Goal: Task Accomplishment & Management: Manage account settings

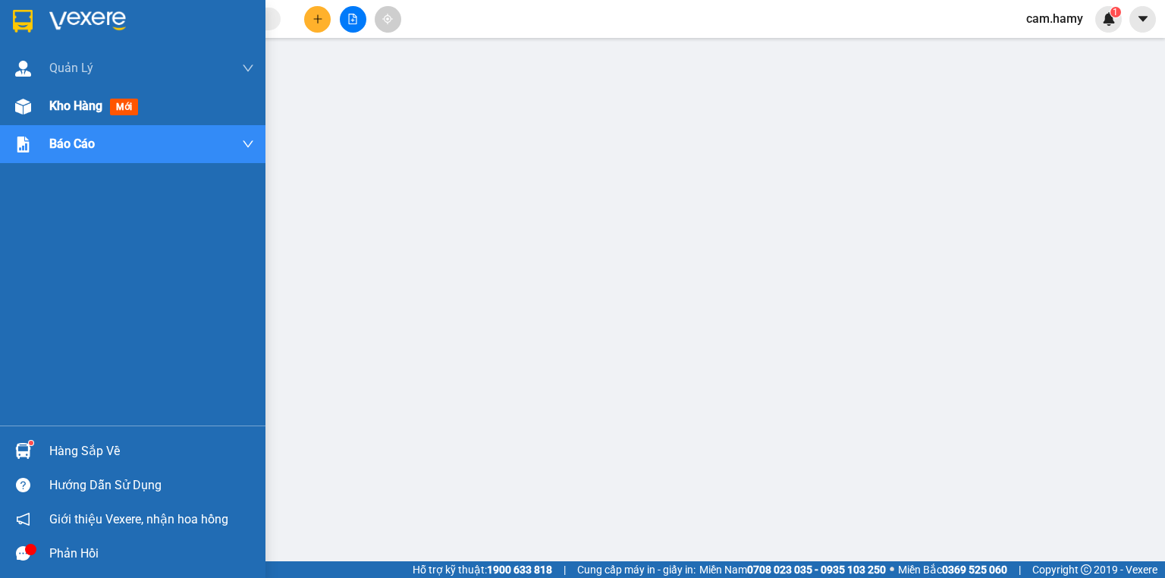
click at [64, 110] on span "Kho hàng" at bounding box center [75, 106] width 53 height 14
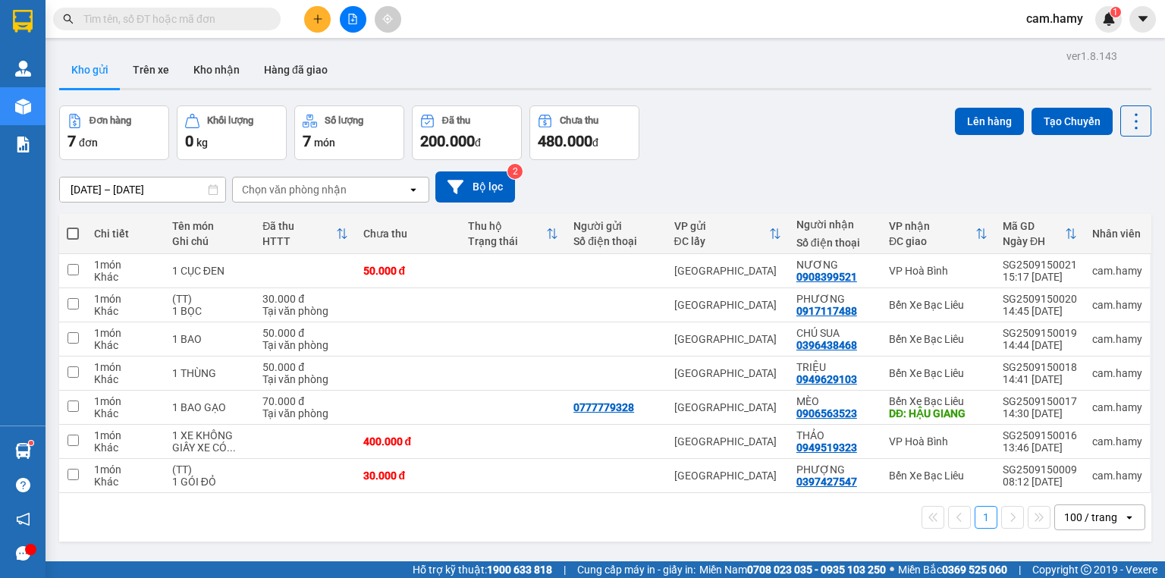
click at [353, 24] on button at bounding box center [353, 19] width 27 height 27
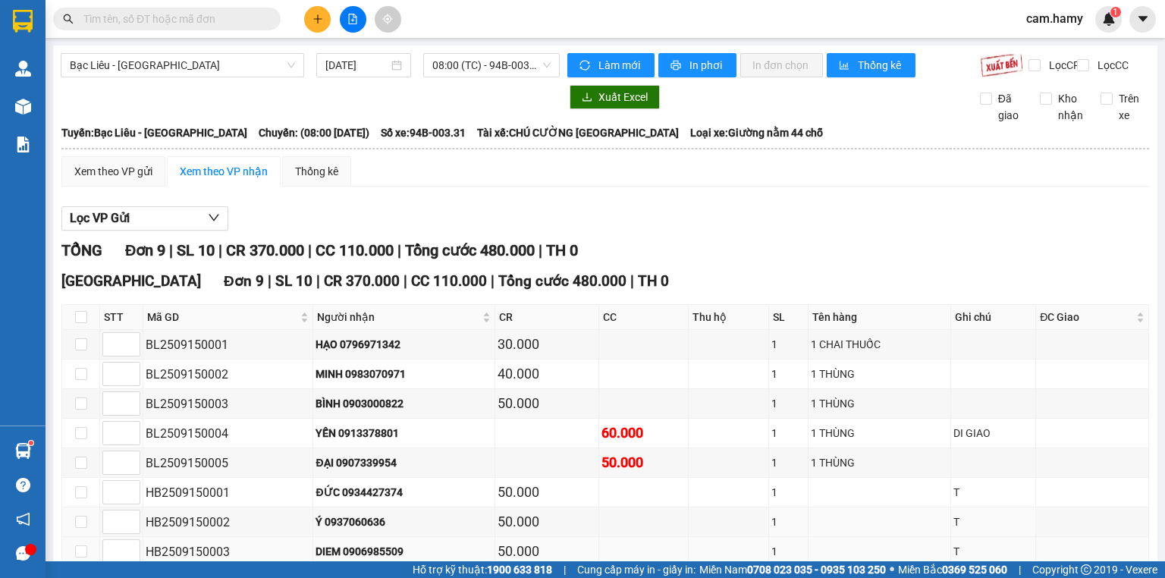
scroll to position [121, 0]
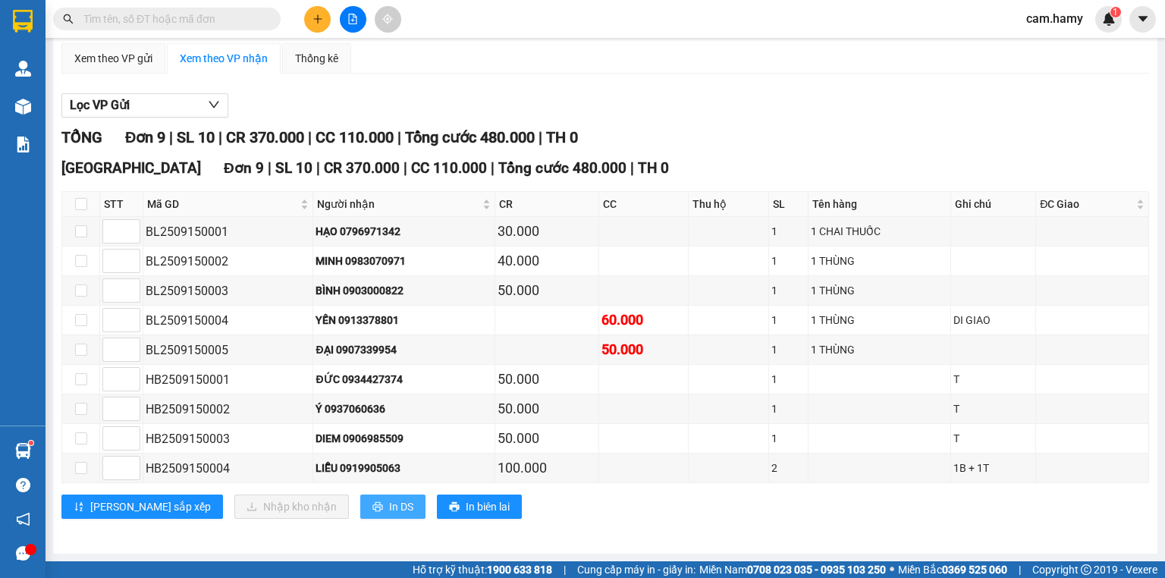
drag, startPoint x: 336, startPoint y: 484, endPoint x: 343, endPoint y: 497, distance: 15.6
click at [336, 486] on div "[GEOGRAPHIC_DATA] 9 | SL 10 | CR 370.000 | CC 110.000 | Tổng cước 480.000 | TH …" at bounding box center [604, 343] width 1087 height 373
click at [360, 497] on button "In DS" at bounding box center [392, 506] width 65 height 24
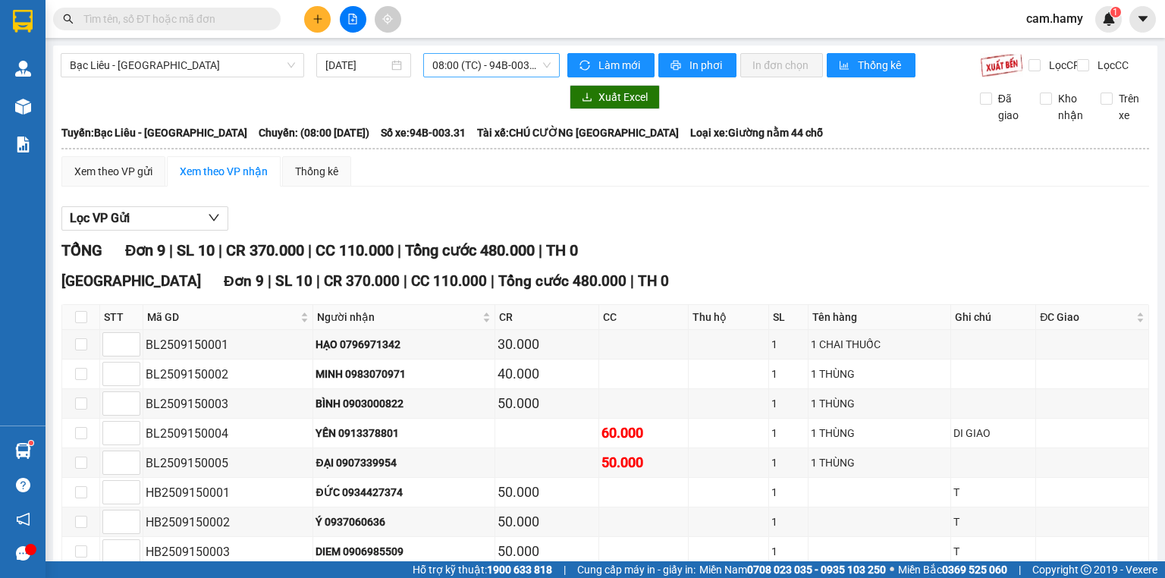
click at [467, 59] on span "08:00 (TC) - 94B-003.31" at bounding box center [491, 65] width 119 height 23
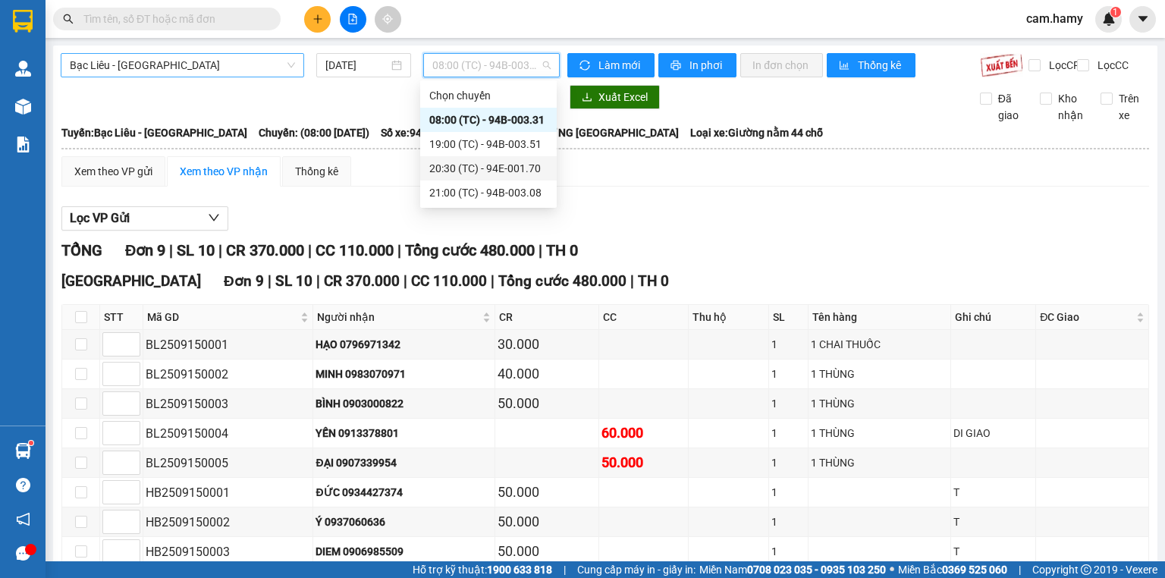
click at [250, 61] on span "Bạc Liêu - [GEOGRAPHIC_DATA]" at bounding box center [182, 65] width 225 height 23
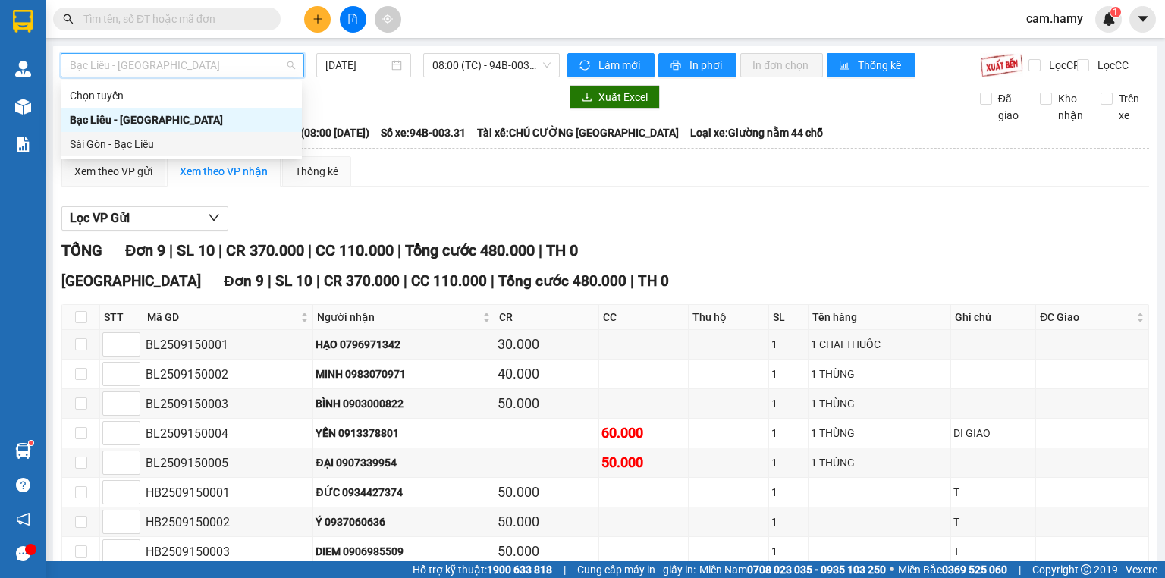
click at [182, 145] on div "Sài Gòn - Bạc Liêu" at bounding box center [181, 144] width 223 height 17
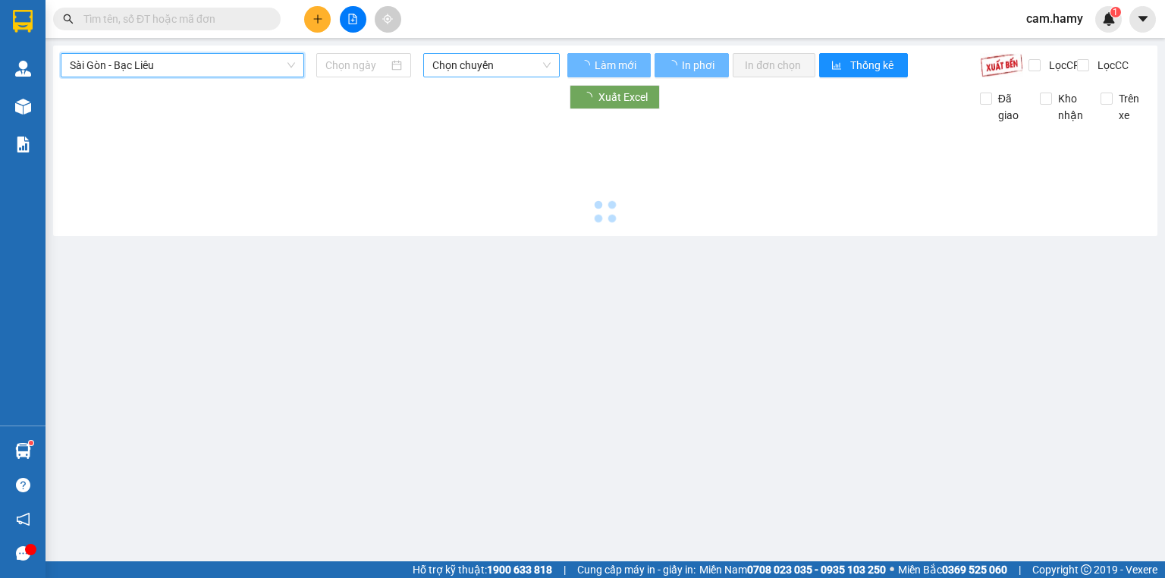
type input "[DATE]"
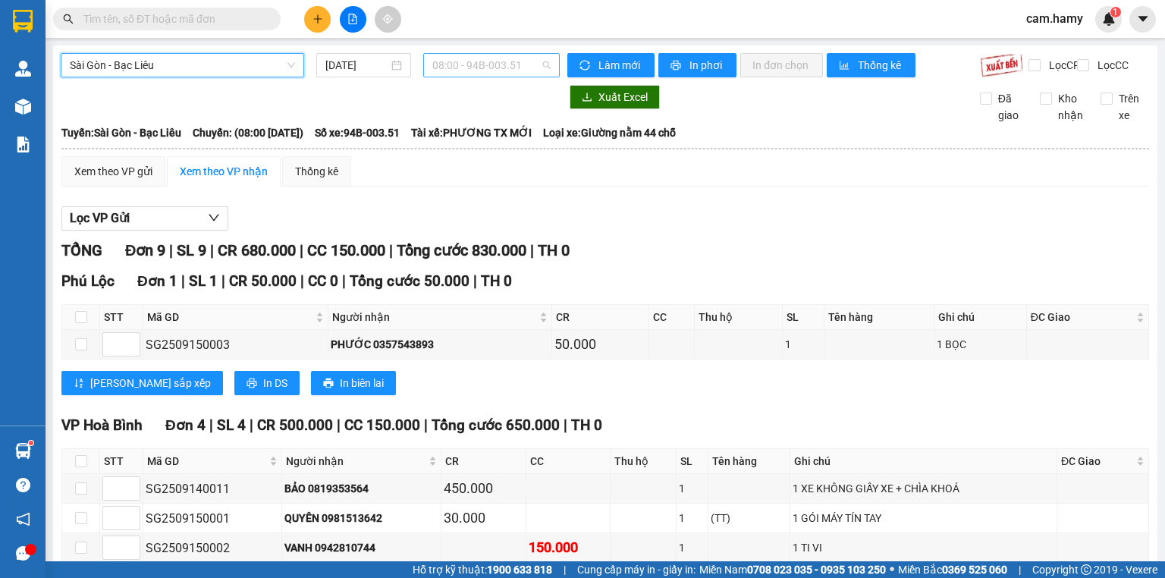
click at [483, 70] on span "08:00 - 94B-003.51" at bounding box center [491, 65] width 119 height 23
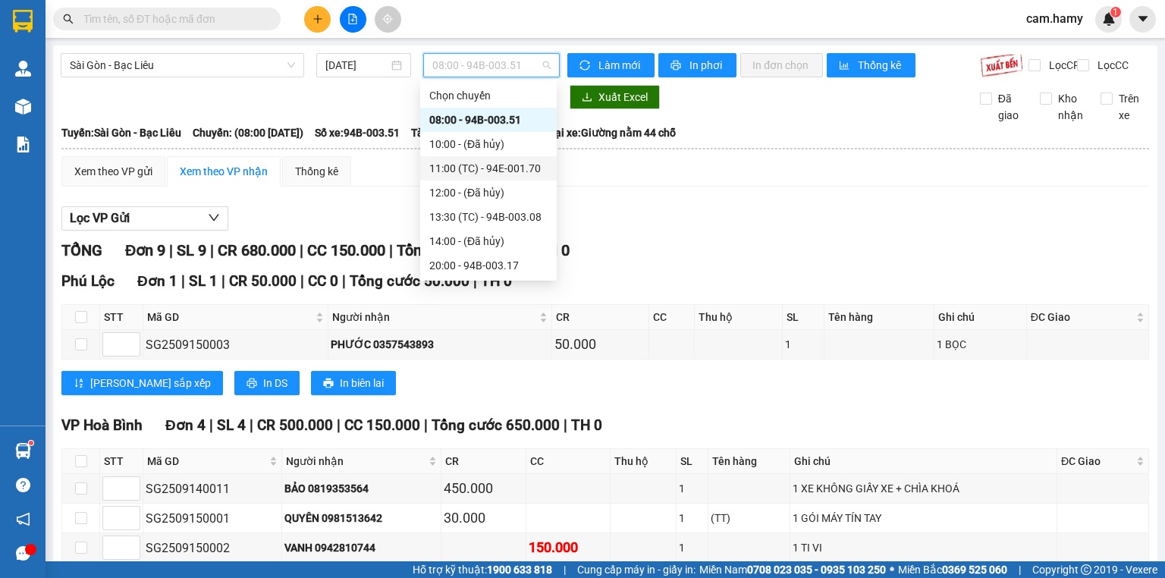
click at [473, 179] on div "11:00 (TC) - 94E-001.70" at bounding box center [488, 168] width 136 height 24
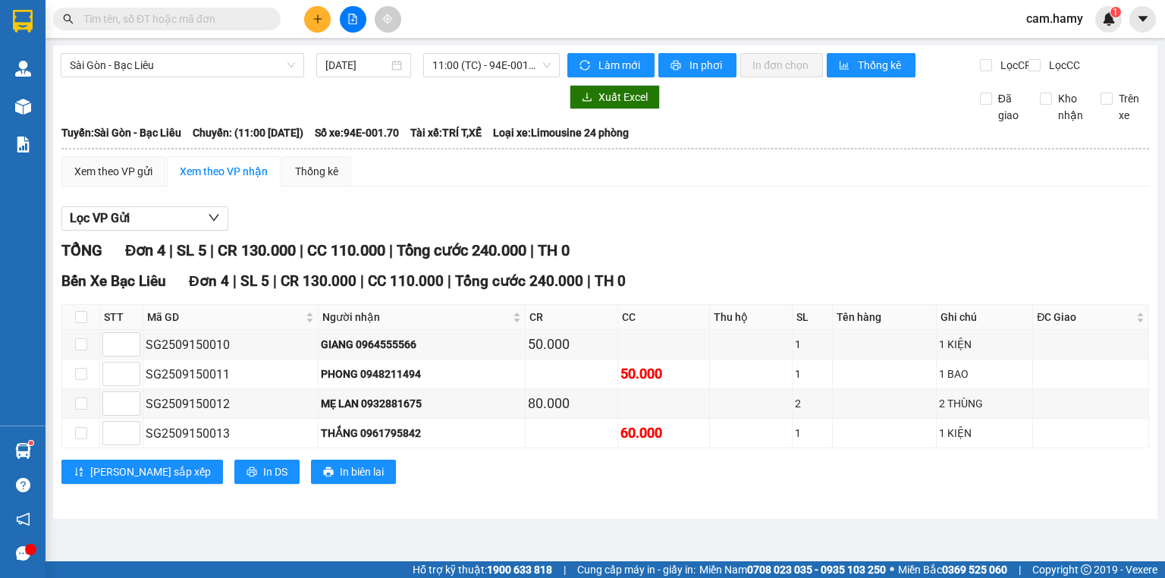
click at [180, 24] on input "text" at bounding box center [172, 19] width 179 height 17
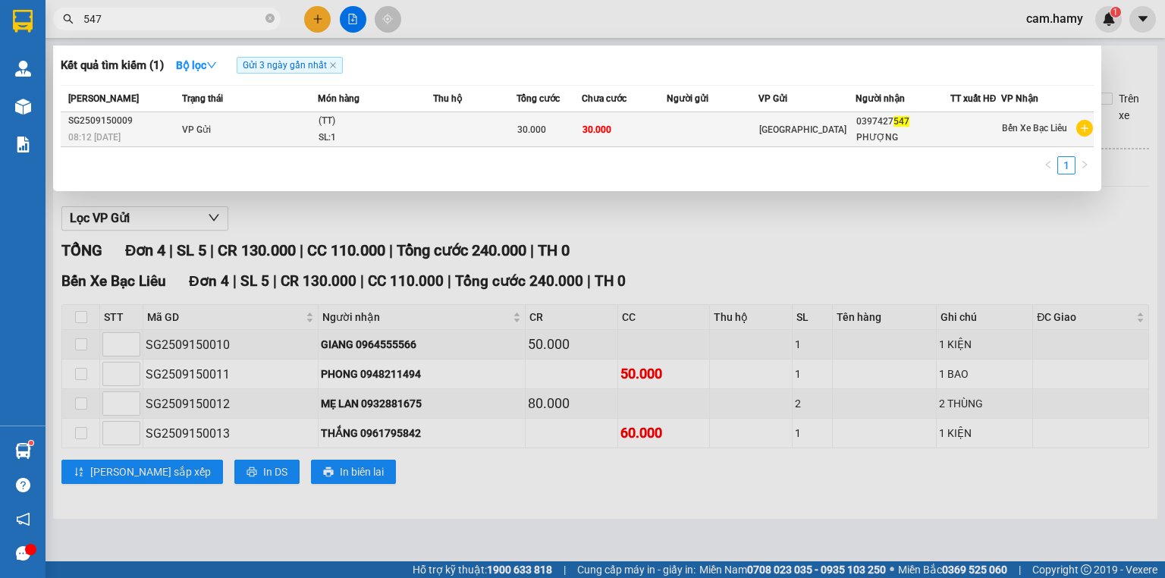
type input "547"
click at [370, 131] on div "SL: 1" at bounding box center [375, 138] width 114 height 17
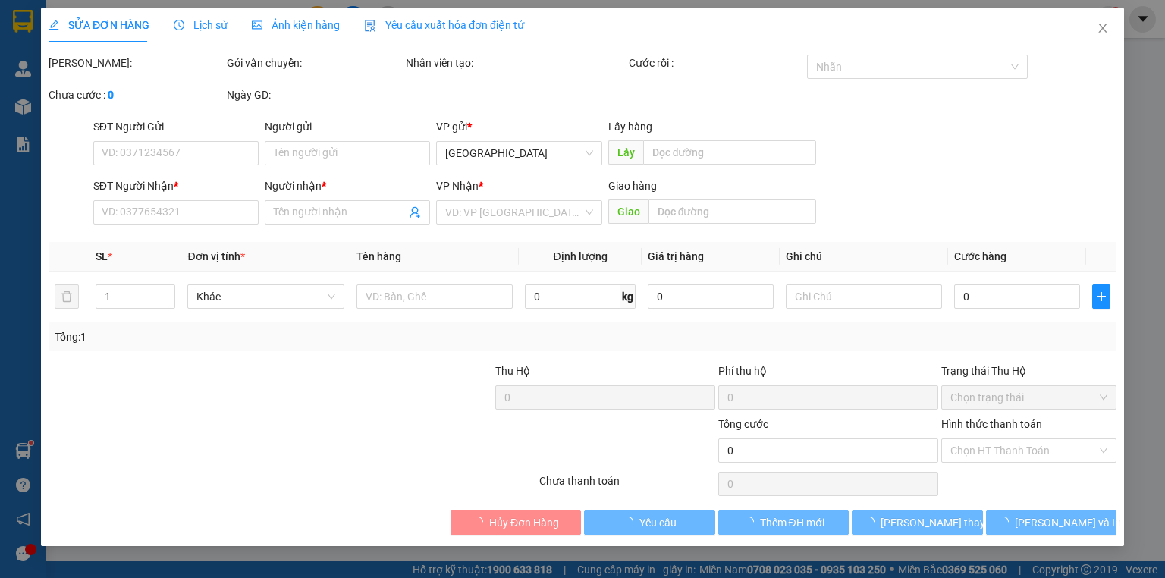
type input "0397427547"
type input "PHƯỢNG"
type input "30.000"
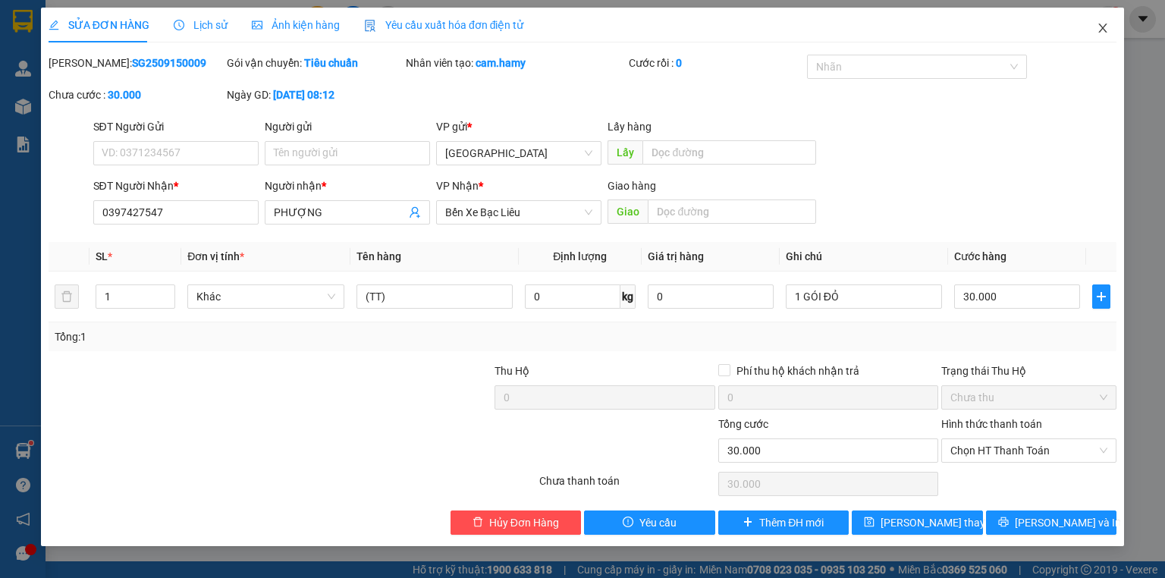
click at [1103, 27] on icon "close" at bounding box center [1102, 28] width 12 height 12
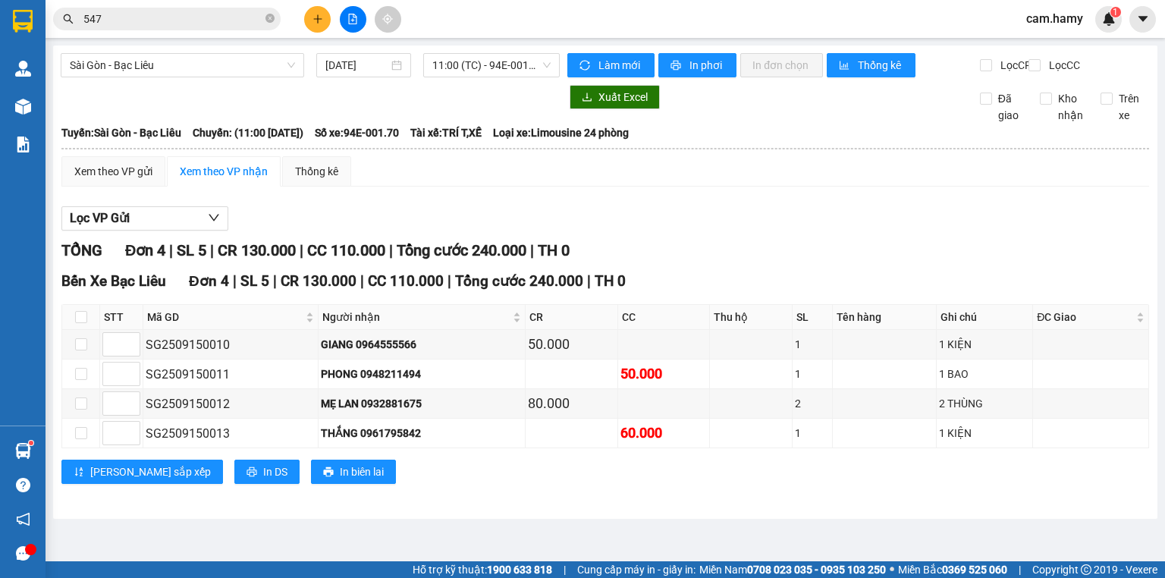
click at [240, 30] on div "Kết quả tìm kiếm ( 1 ) Bộ lọc Gửi 3 ngày gần nhất Mã ĐH Trạng thái Món hàng Thu…" at bounding box center [148, 19] width 296 height 27
click at [240, 22] on input "547" at bounding box center [172, 19] width 179 height 17
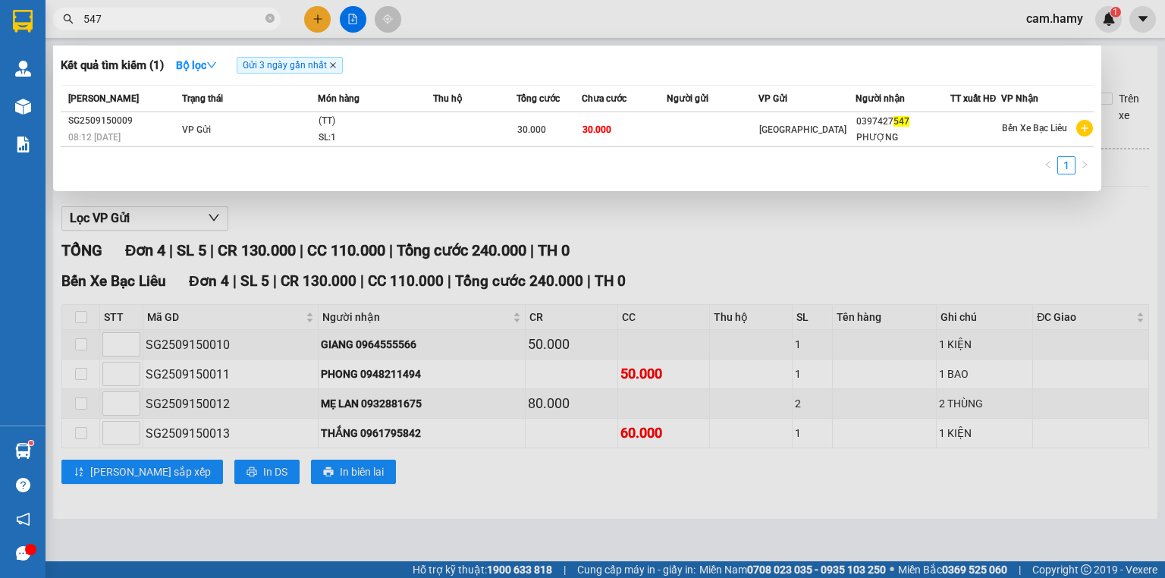
click at [334, 67] on icon "close" at bounding box center [333, 65] width 8 height 8
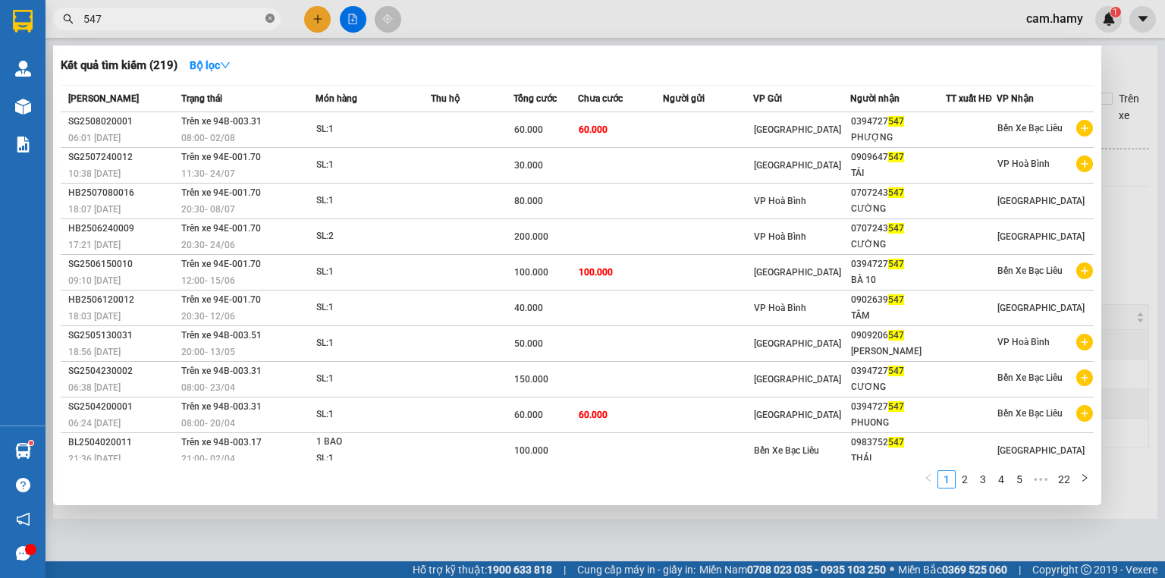
click at [269, 16] on icon "close-circle" at bounding box center [269, 18] width 9 height 9
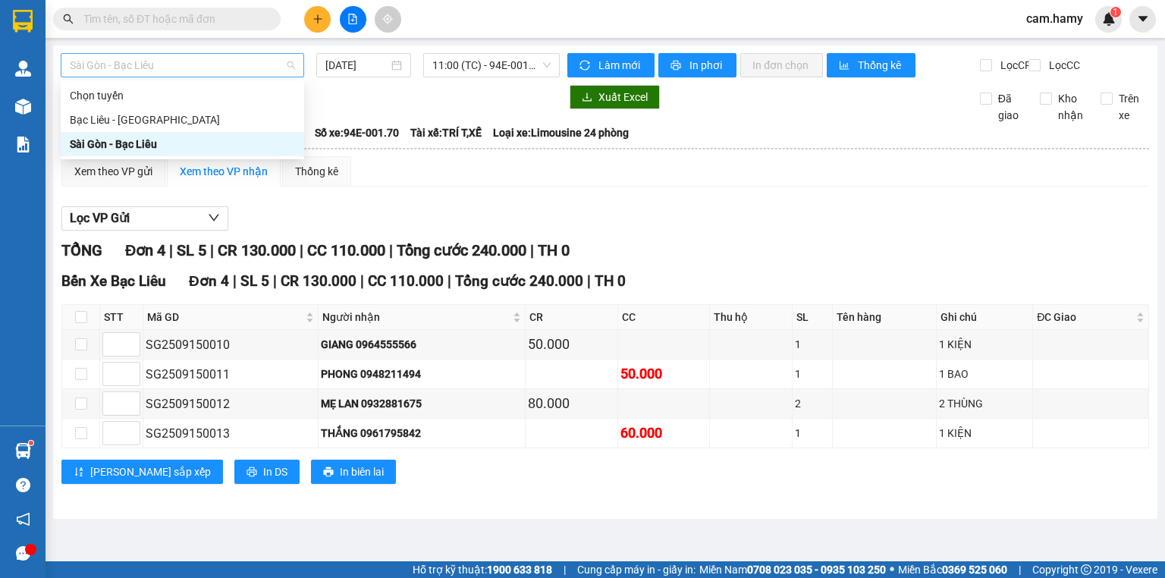
click at [203, 69] on span "Sài Gòn - Bạc Liêu" at bounding box center [182, 65] width 225 height 23
click at [102, 127] on div "Bạc Liêu - [GEOGRAPHIC_DATA]" at bounding box center [182, 120] width 243 height 24
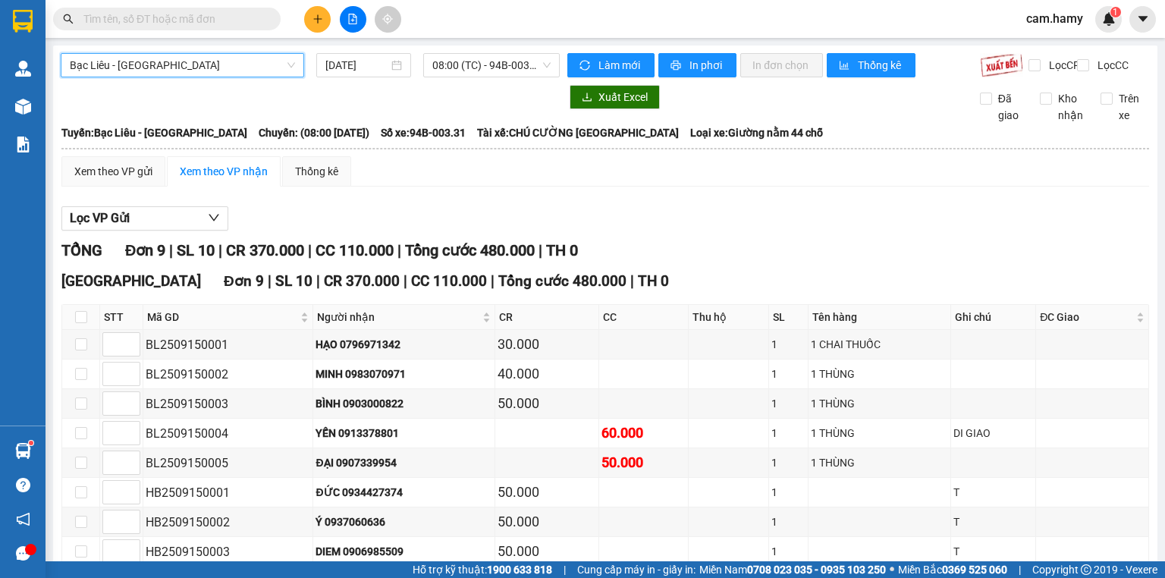
click at [348, 58] on input "[DATE]" at bounding box center [356, 65] width 62 height 17
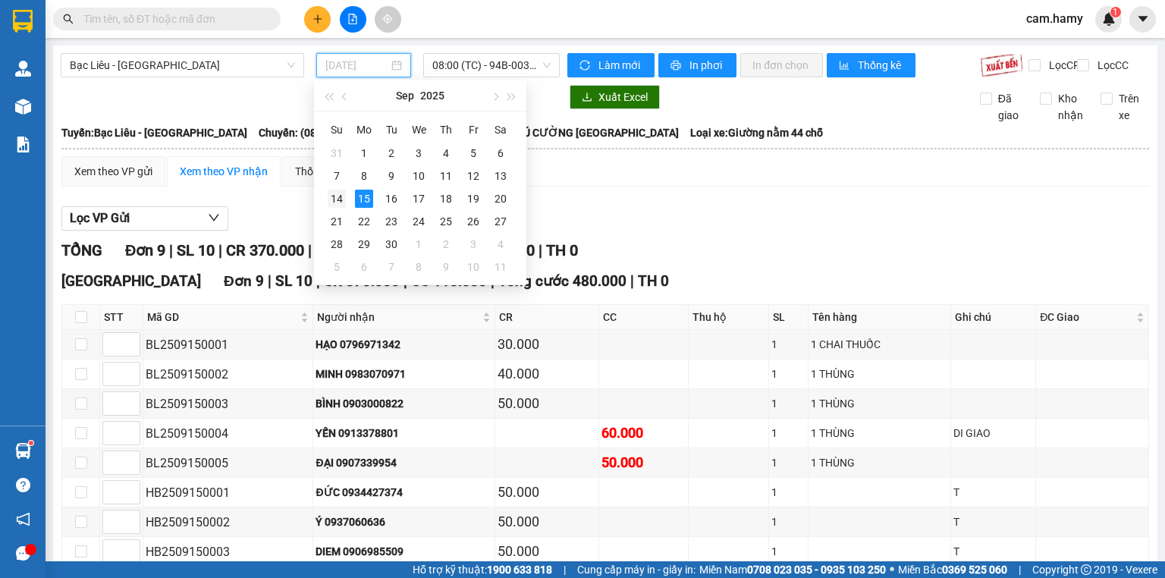
click at [334, 200] on div "14" at bounding box center [337, 199] width 18 height 18
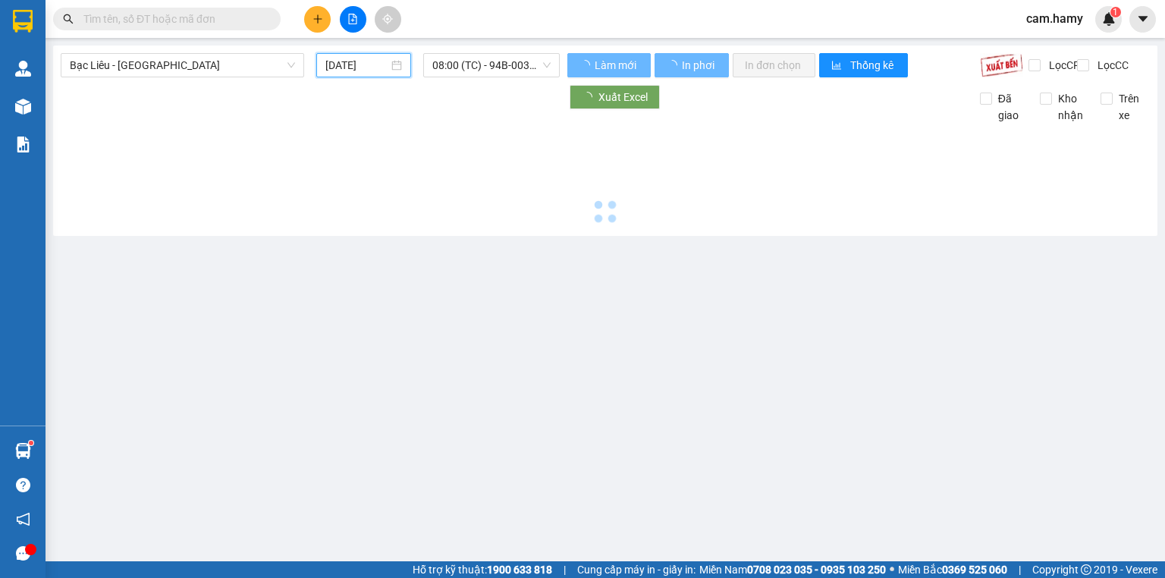
type input "[DATE]"
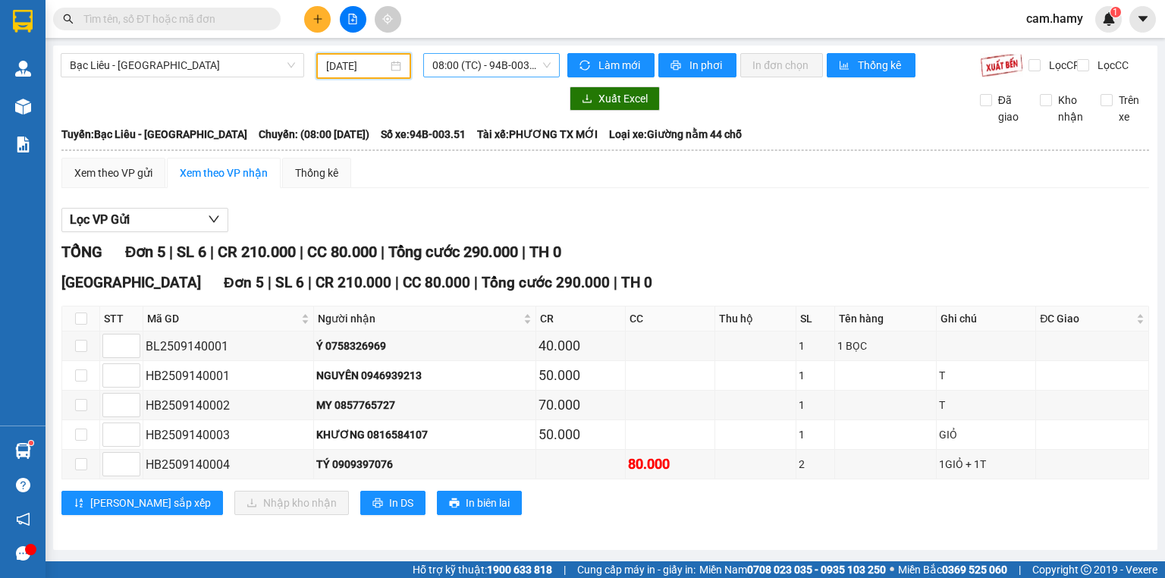
click at [480, 56] on span "08:00 (TC) - 94B-003.51" at bounding box center [491, 65] width 119 height 23
drag, startPoint x: 785, startPoint y: 461, endPoint x: 707, endPoint y: 478, distance: 80.0
click at [783, 462] on td at bounding box center [755, 465] width 81 height 30
drag, startPoint x: 562, startPoint y: 454, endPoint x: 704, endPoint y: 476, distance: 143.5
click at [704, 476] on tbody "BL2509140001 Ý 0758326969 40.000 1 1 BỌC HB2509140001 NGUYÊN 0946939213 50.000 …" at bounding box center [605, 405] width 1087 height 148
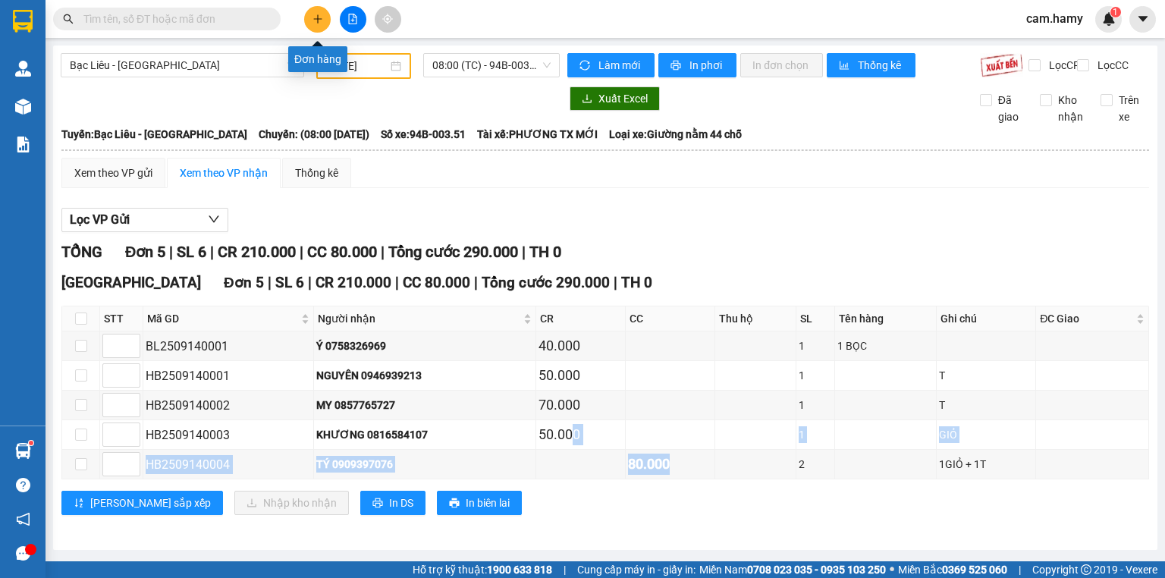
drag, startPoint x: 325, startPoint y: 17, endPoint x: 321, endPoint y: 24, distance: 8.5
click at [321, 24] on button at bounding box center [317, 19] width 27 height 27
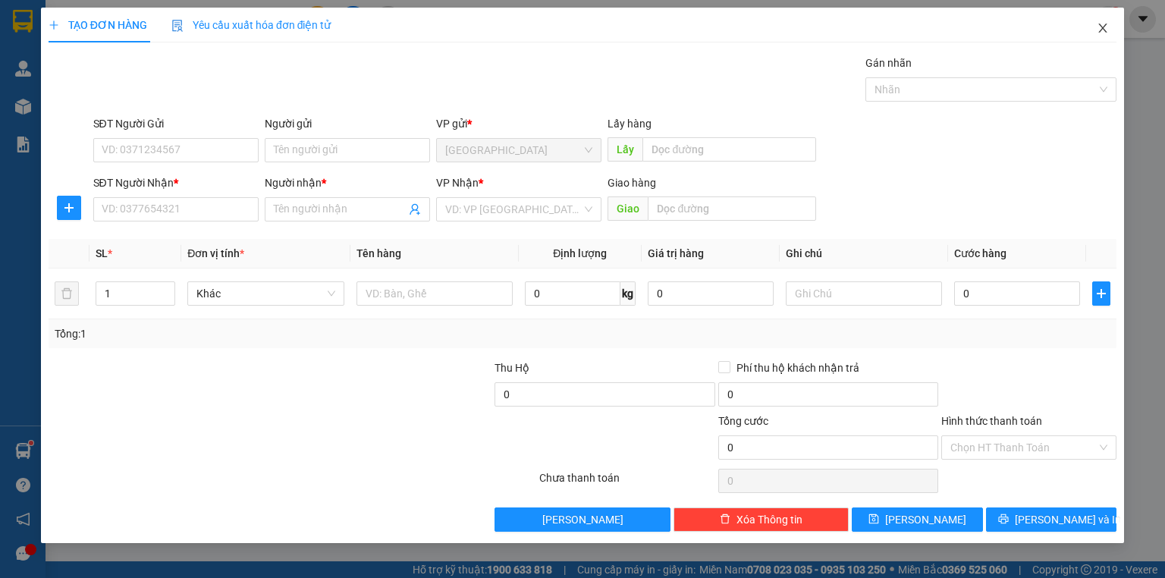
drag, startPoint x: 1105, startPoint y: 25, endPoint x: 805, endPoint y: 21, distance: 299.5
click at [1105, 21] on span "Close" at bounding box center [1102, 29] width 42 height 42
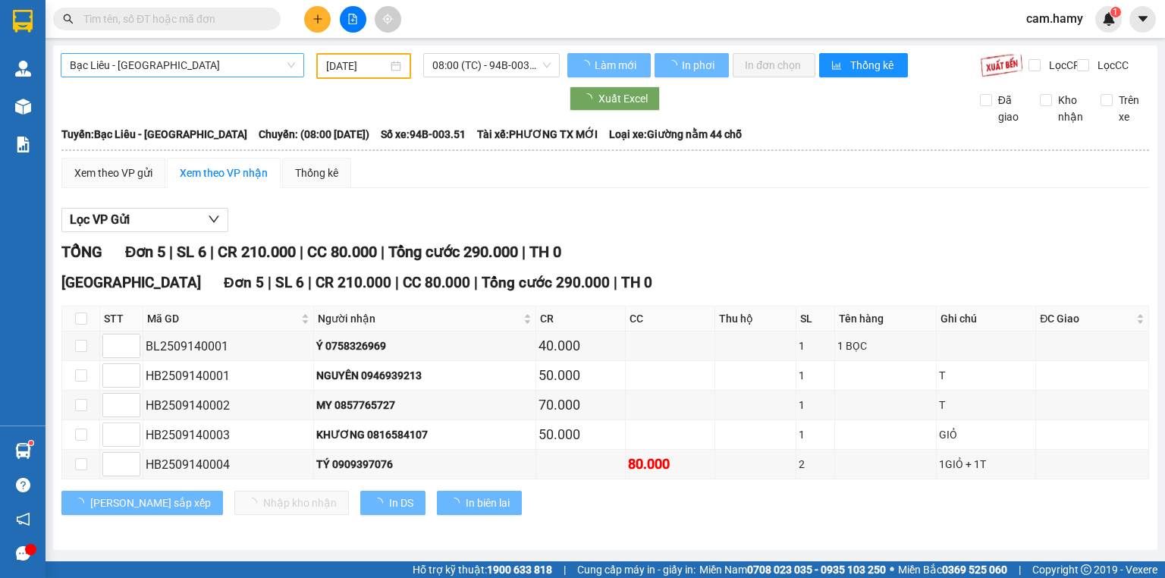
click at [127, 61] on span "Bạc Liêu - [GEOGRAPHIC_DATA]" at bounding box center [182, 65] width 225 height 23
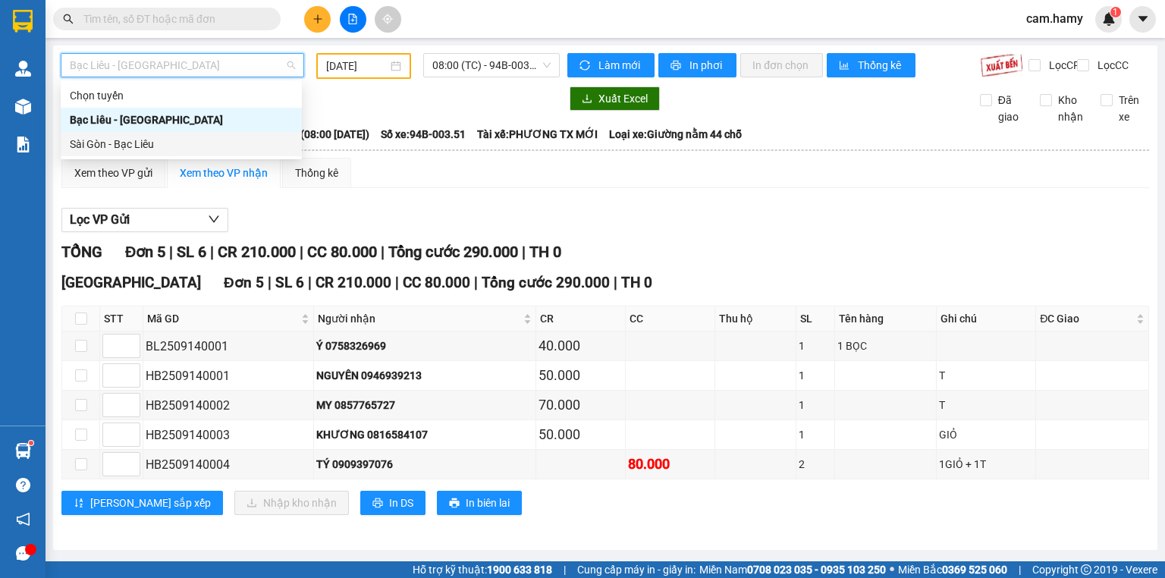
click at [123, 148] on div "Sài Gòn - Bạc Liêu" at bounding box center [181, 144] width 223 height 17
type input "[DATE]"
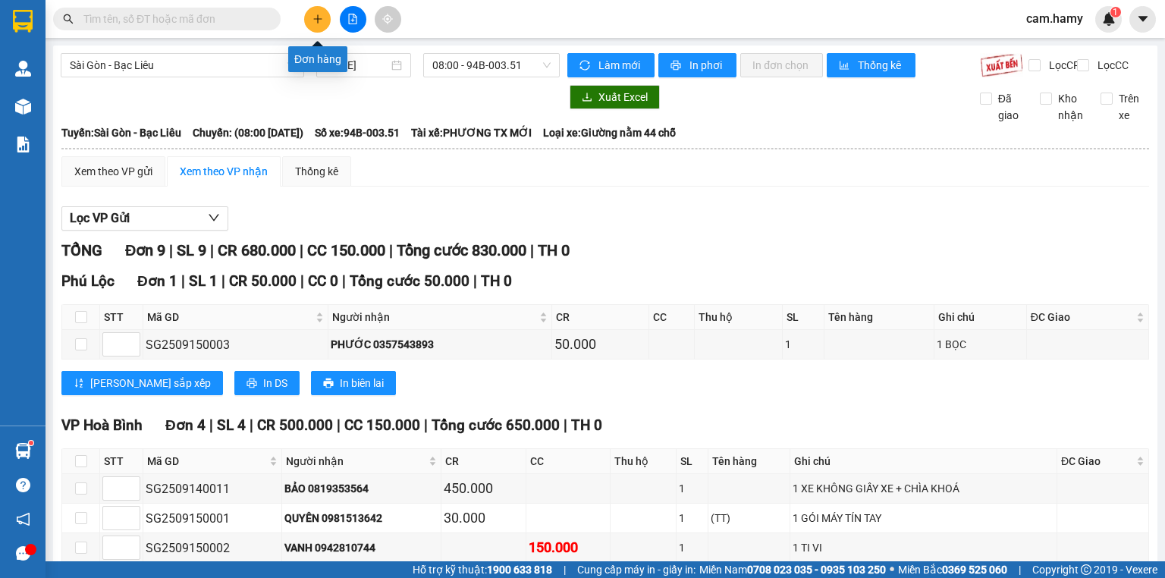
click at [318, 24] on button at bounding box center [317, 19] width 27 height 27
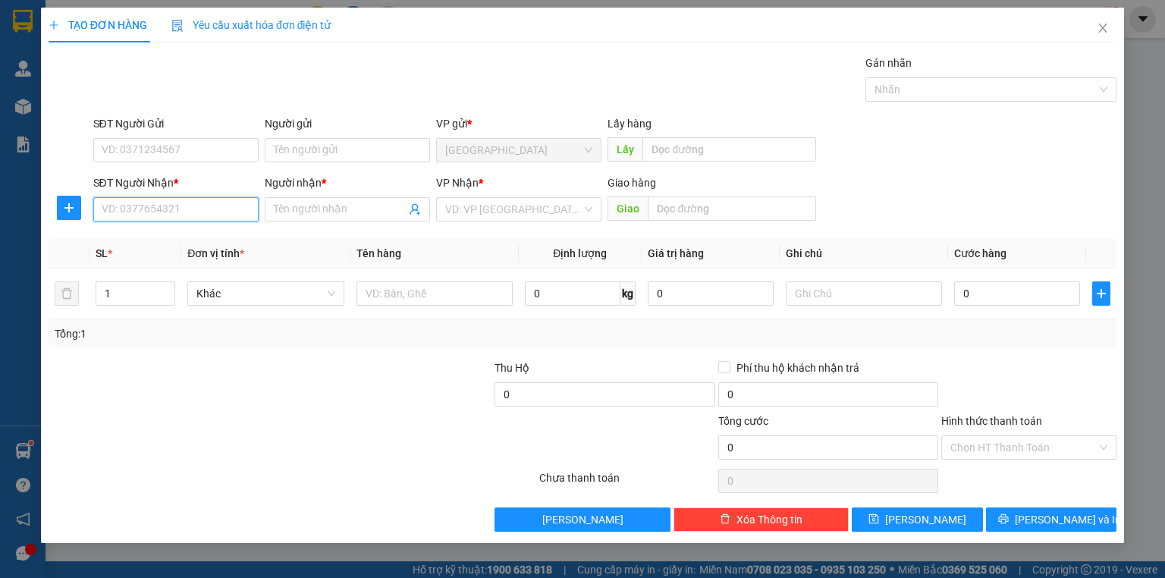
click at [118, 208] on input "SĐT Người Nhận *" at bounding box center [175, 209] width 165 height 24
type input "0886137774"
click at [313, 218] on span at bounding box center [347, 209] width 165 height 24
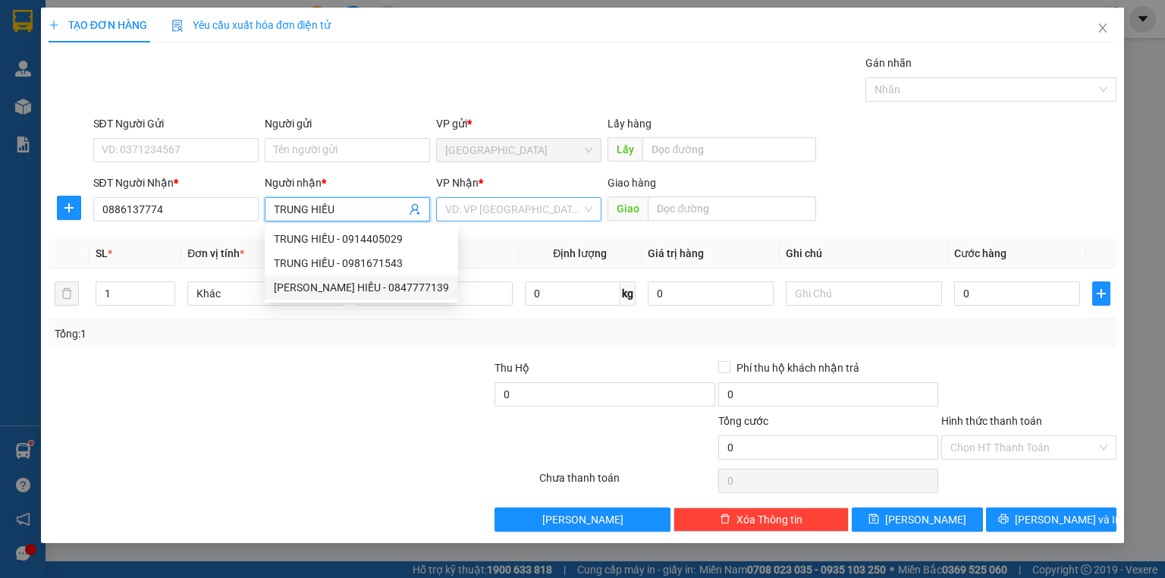
type input "TRUNG HIẾU"
click at [488, 212] on input "search" at bounding box center [513, 209] width 136 height 23
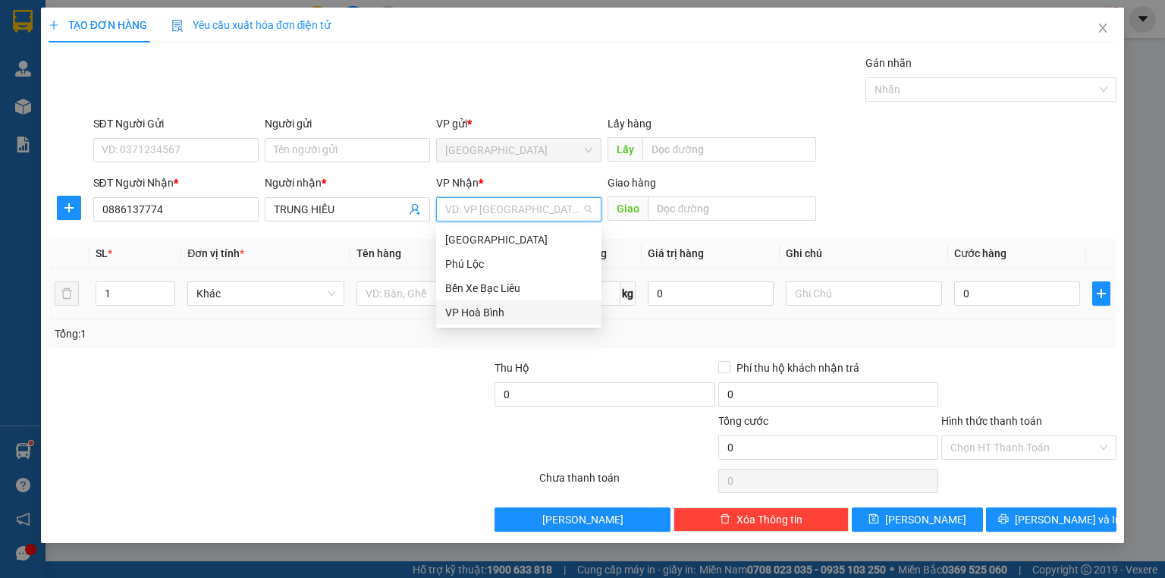
click at [473, 309] on div "VP Hoà Bình" at bounding box center [518, 312] width 147 height 17
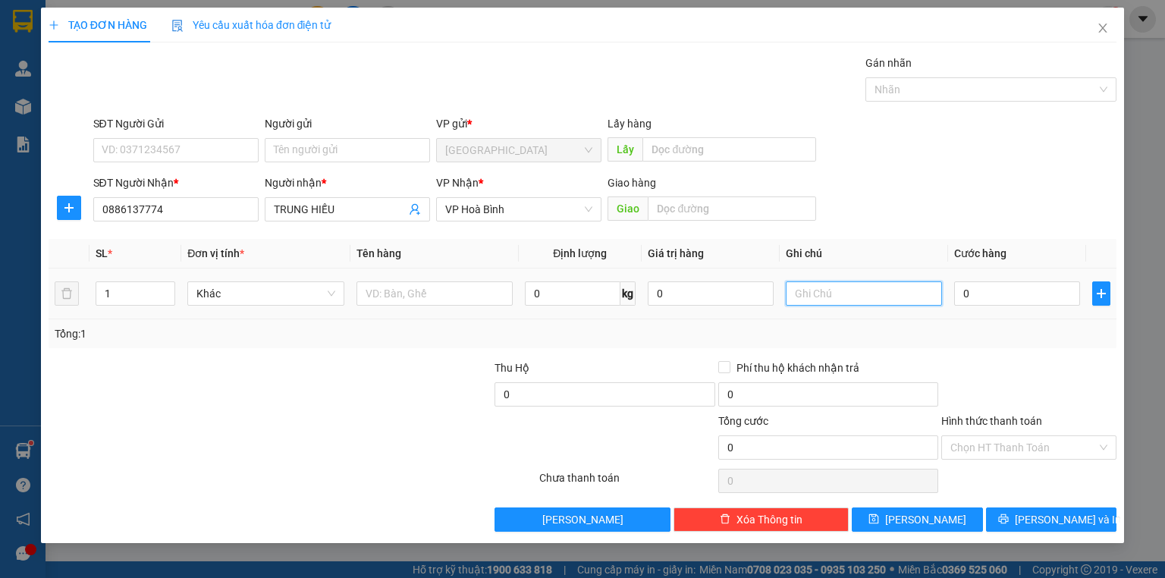
click at [802, 295] on input "text" at bounding box center [864, 293] width 156 height 24
type input "XE ĐIỆN + KHOÁ"
click at [969, 296] on input "0" at bounding box center [1017, 293] width 126 height 24
type input "2"
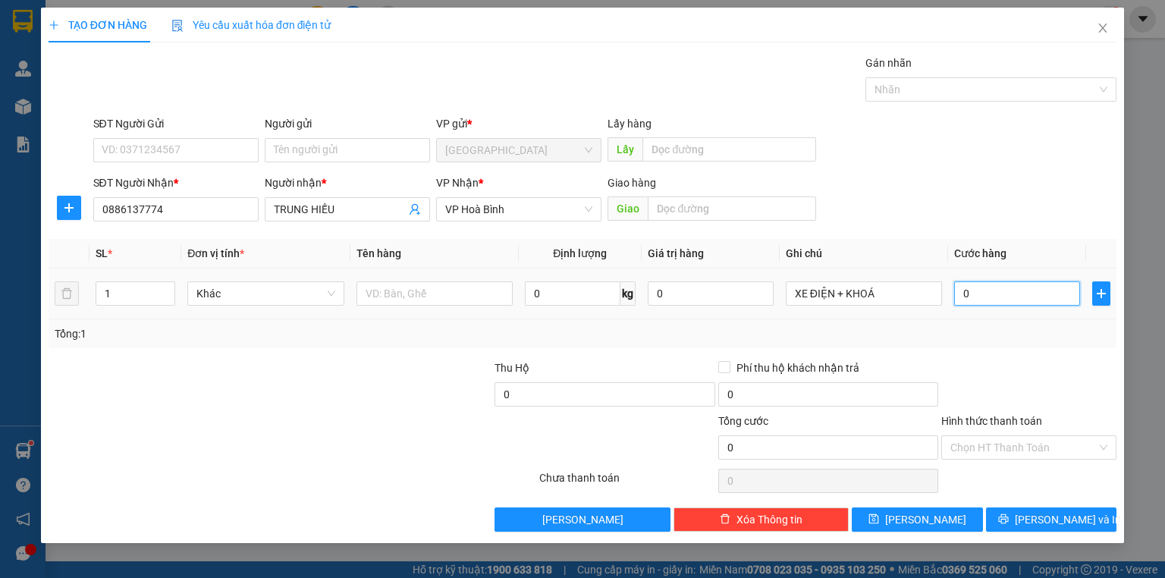
type input "2"
type input "25"
type input "250"
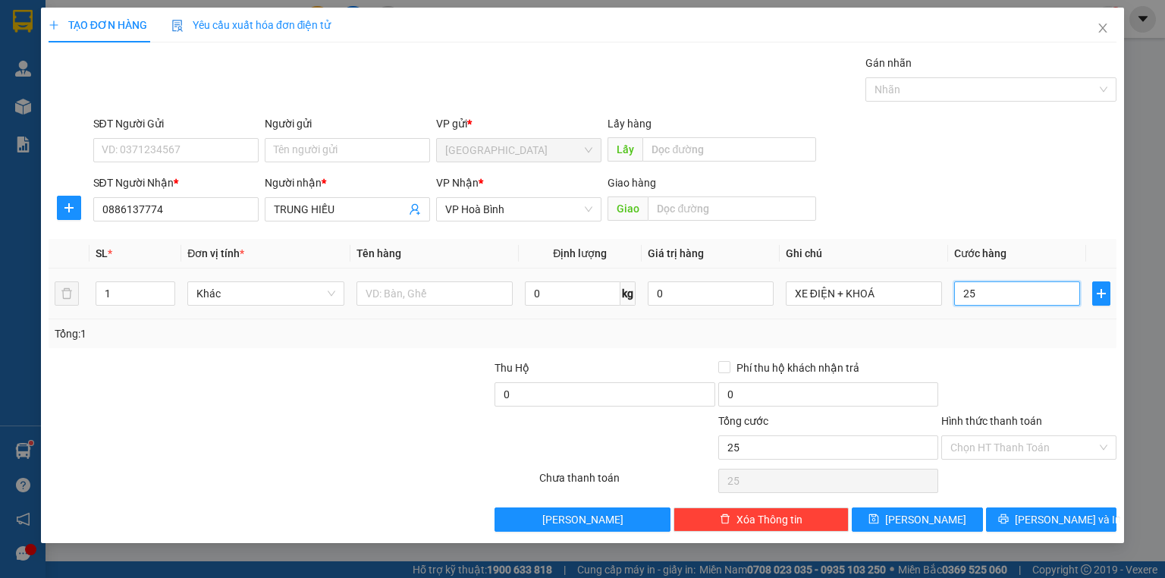
type input "250"
type input "250.000"
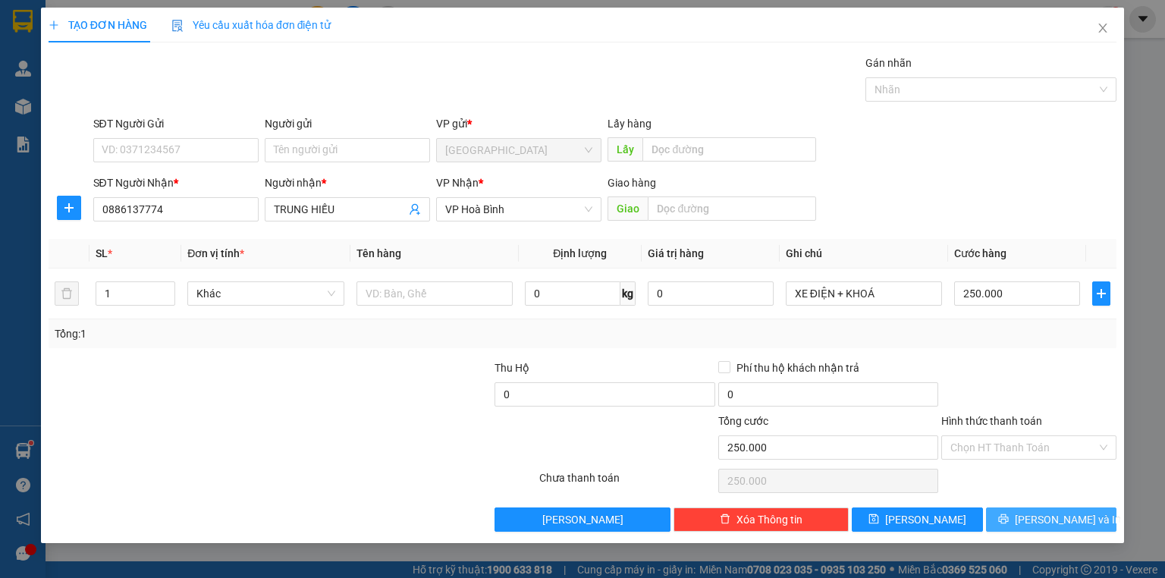
click at [1012, 520] on button "[PERSON_NAME] và In" at bounding box center [1051, 519] width 131 height 24
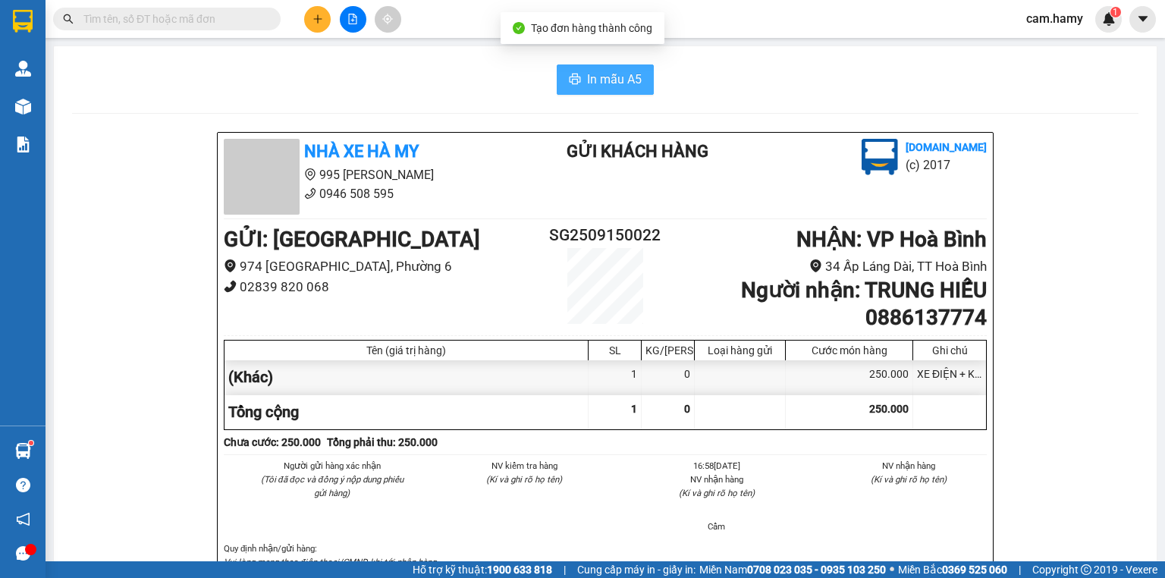
click at [570, 77] on icon "printer" at bounding box center [575, 79] width 12 height 12
click at [321, 11] on button at bounding box center [317, 19] width 27 height 27
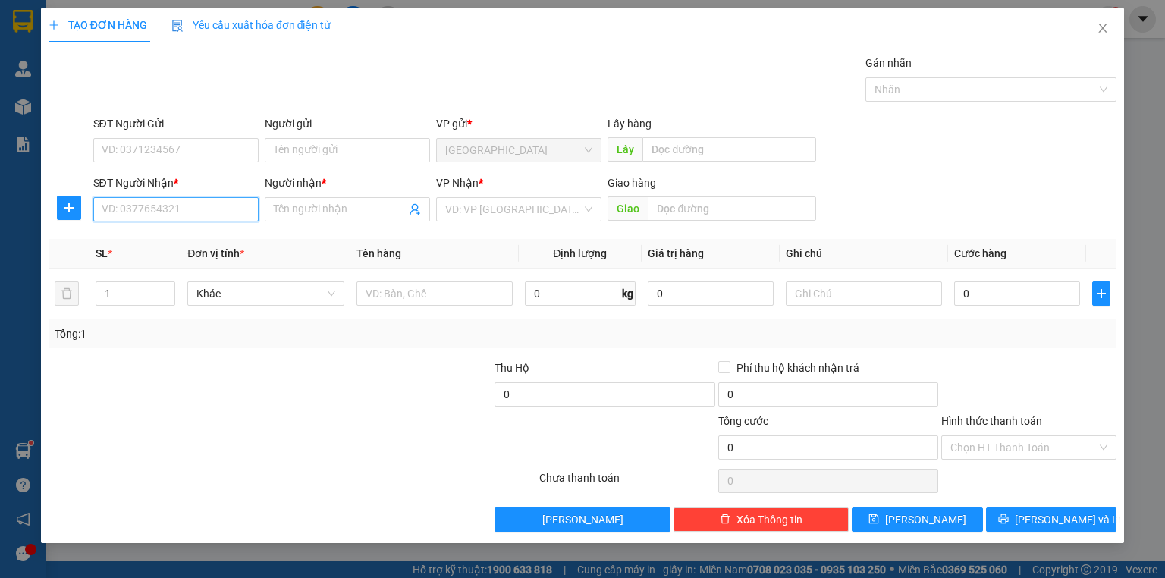
click at [130, 217] on input "SĐT Người Nhận *" at bounding box center [175, 209] width 165 height 24
click at [144, 240] on div "0978742381 - NGA" at bounding box center [175, 239] width 147 height 17
type input "0978742381"
type input "NGA"
type input "50.000"
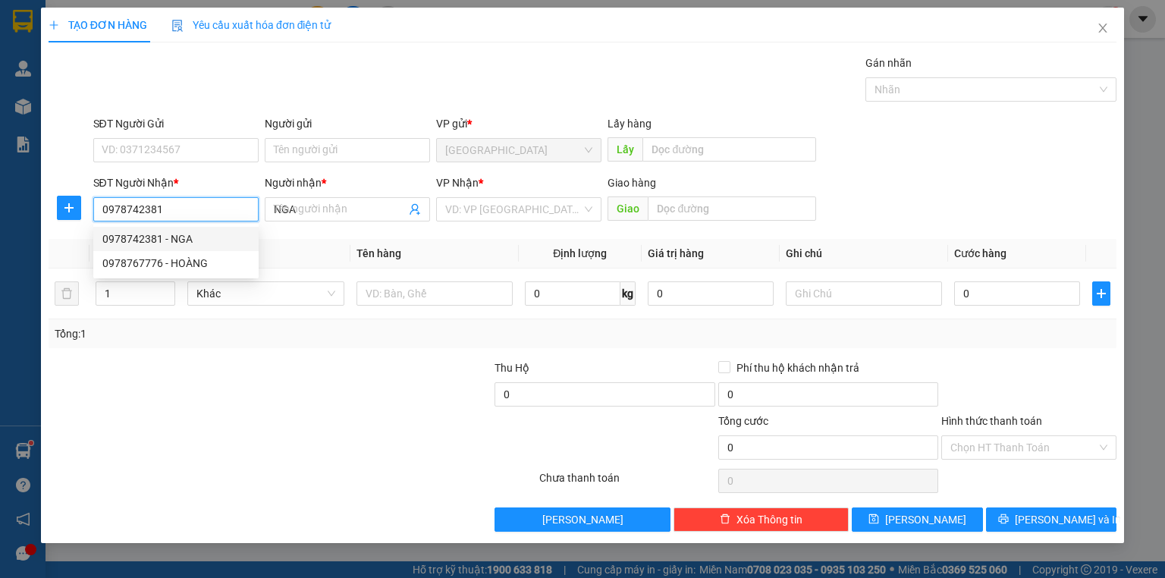
type input "50.000"
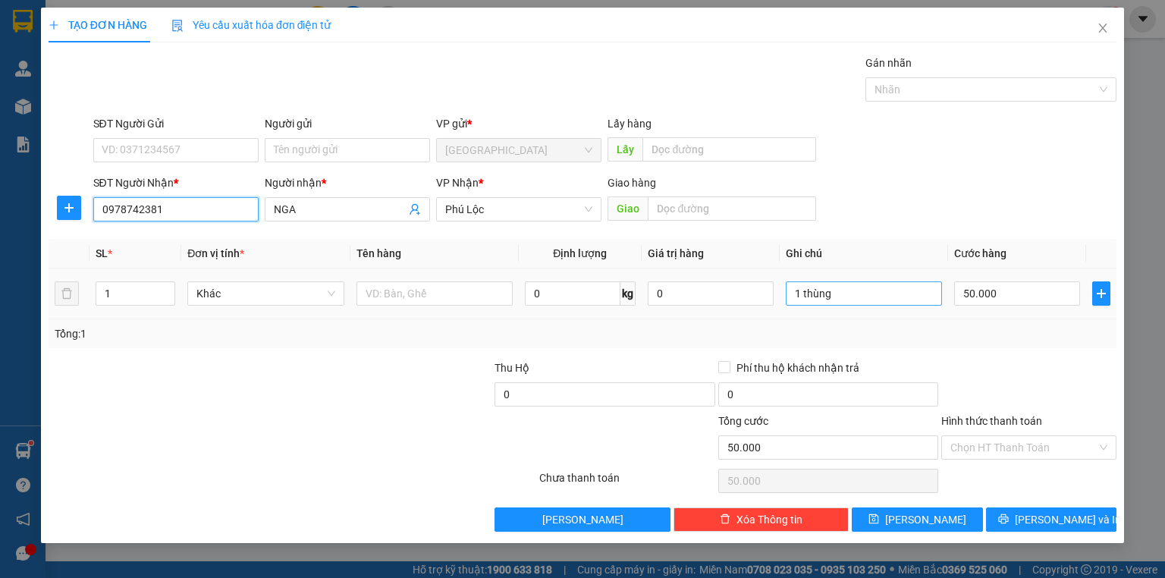
type input "0978742381"
click at [842, 292] on input "1 thùng" at bounding box center [864, 293] width 156 height 24
type input "1BAO"
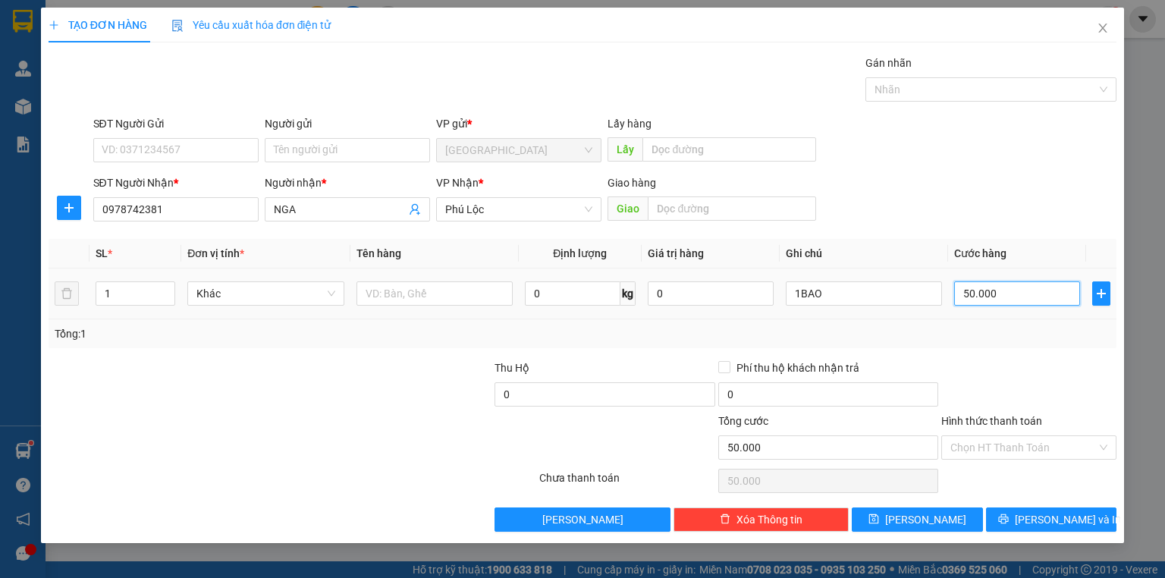
click at [999, 294] on input "50.000" at bounding box center [1017, 293] width 126 height 24
click at [1046, 355] on div "Transit Pickup Surcharge Ids Transit Deliver Surcharge Ids Transit Deliver Surc…" at bounding box center [583, 293] width 1068 height 477
click at [995, 442] on input "Hình thức thanh toán" at bounding box center [1023, 447] width 146 height 23
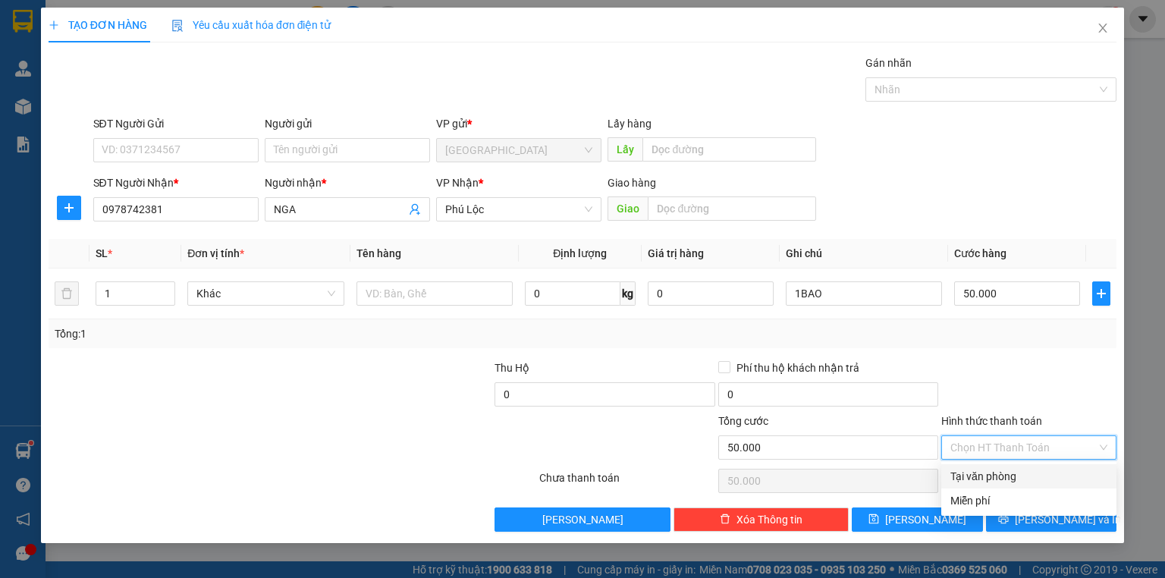
click at [986, 475] on div "Tại văn phòng" at bounding box center [1028, 476] width 157 height 17
type input "0"
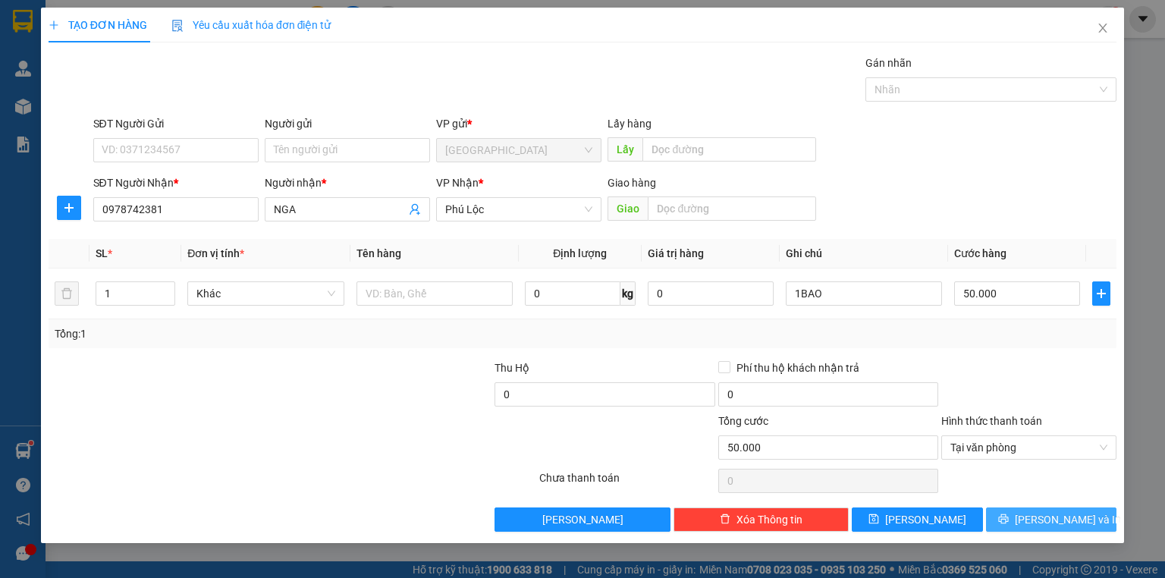
click at [997, 515] on button "[PERSON_NAME] và In" at bounding box center [1051, 519] width 131 height 24
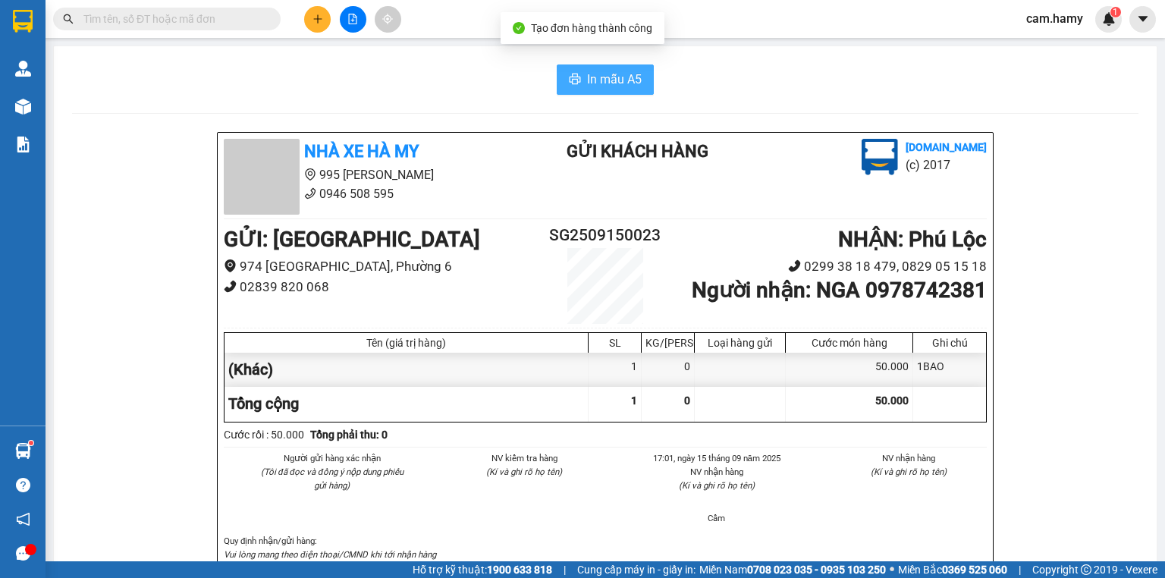
drag, startPoint x: 603, startPoint y: 80, endPoint x: 611, endPoint y: 86, distance: 10.3
click at [603, 79] on span "In mẫu A5" at bounding box center [614, 79] width 55 height 19
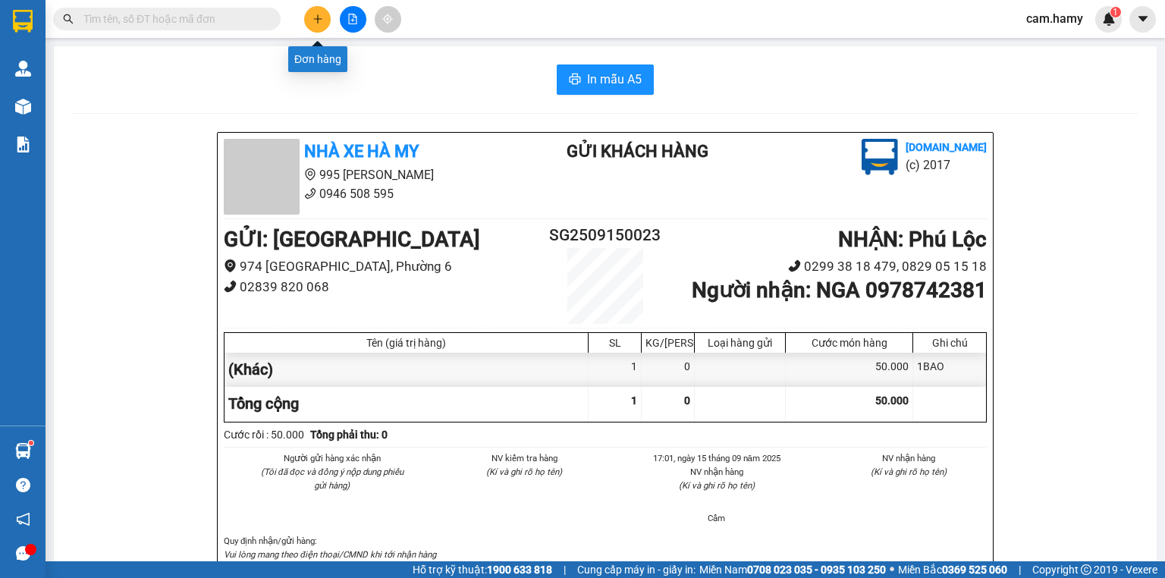
click at [312, 17] on icon "plus" at bounding box center [317, 19] width 11 height 11
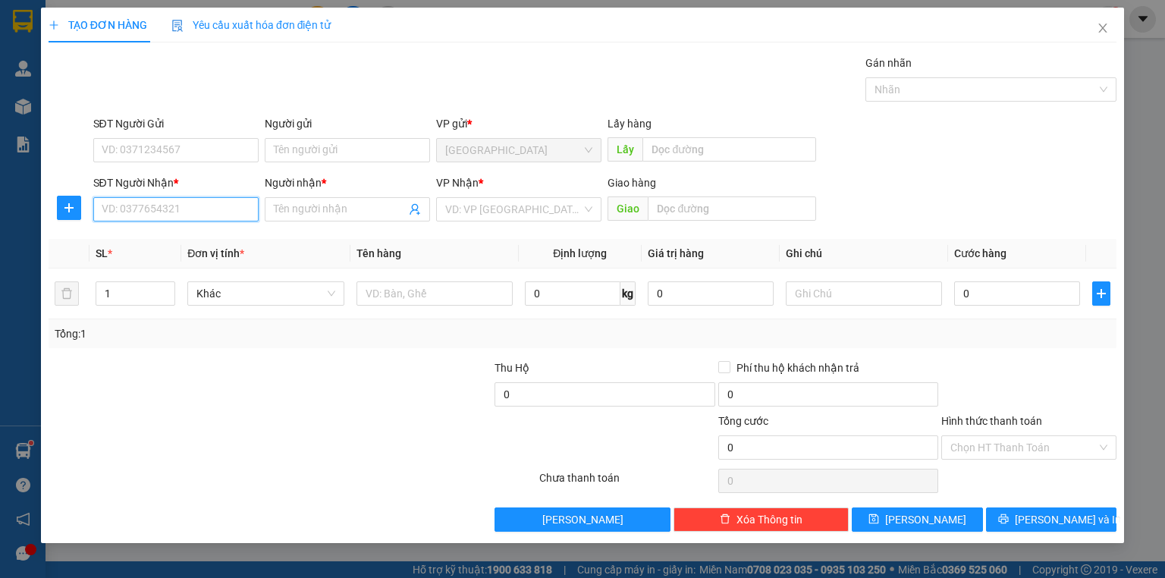
click at [195, 210] on input "SĐT Người Nhận *" at bounding box center [175, 209] width 165 height 24
type input "045"
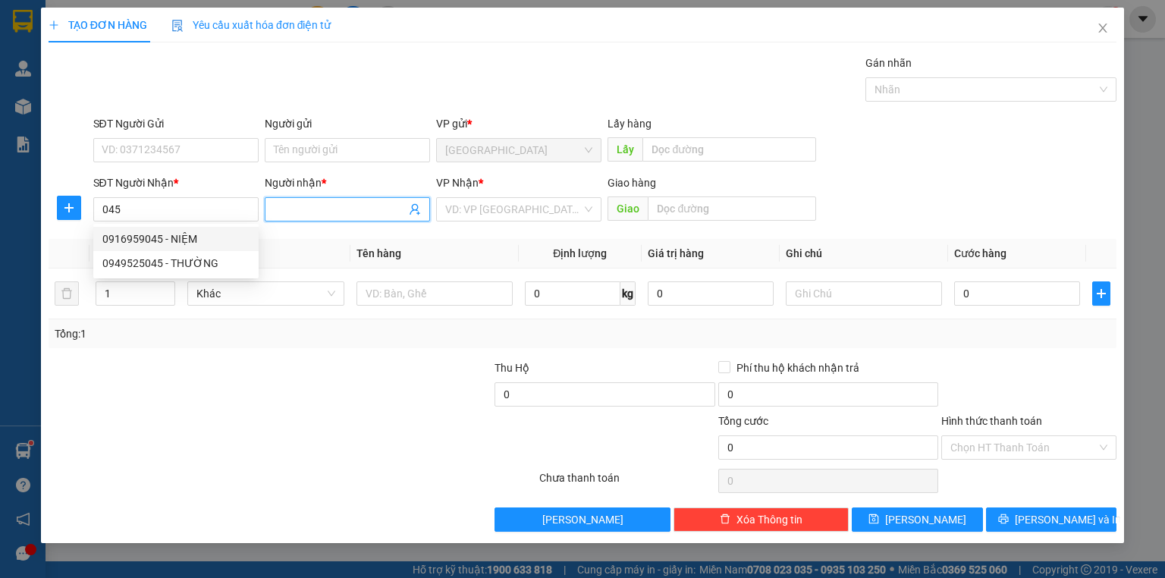
click at [303, 211] on input "Người nhận *" at bounding box center [340, 209] width 132 height 17
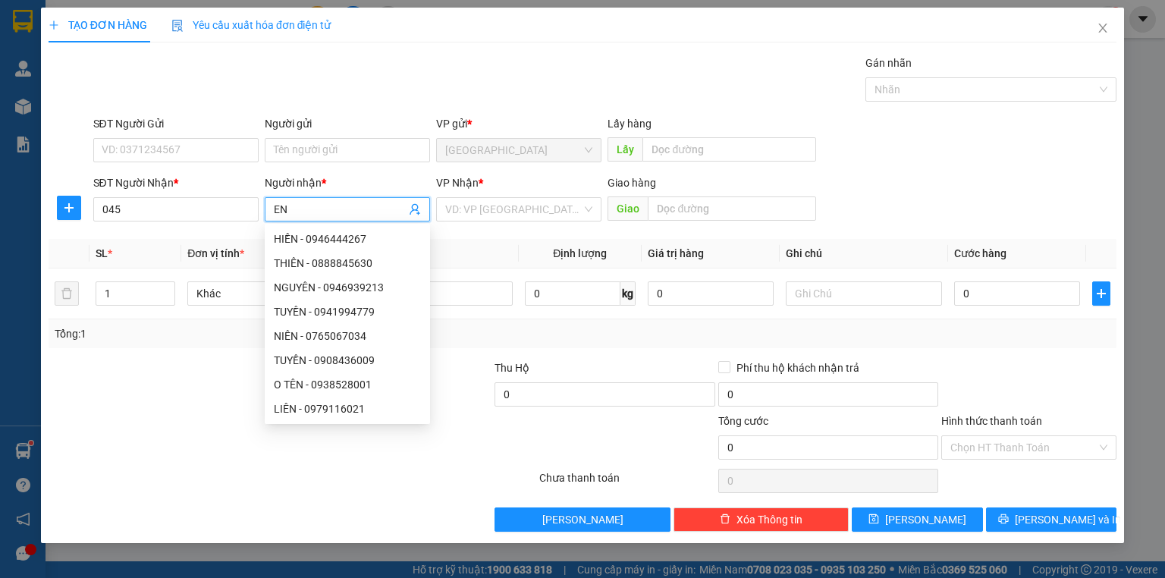
click at [296, 211] on input "EN" at bounding box center [340, 209] width 132 height 17
type input "E"
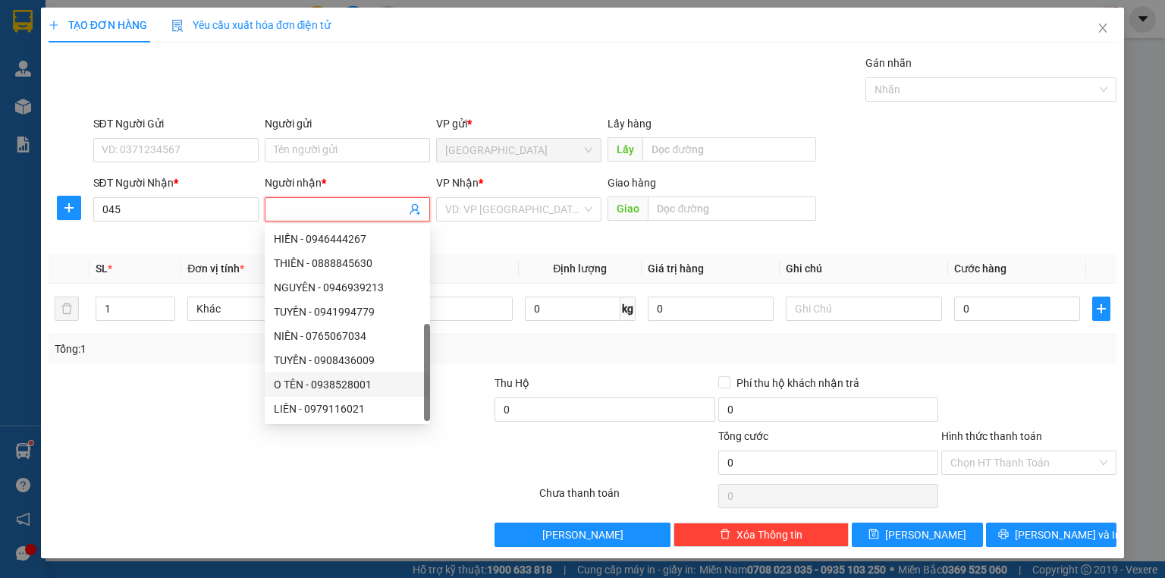
scroll to position [49, 0]
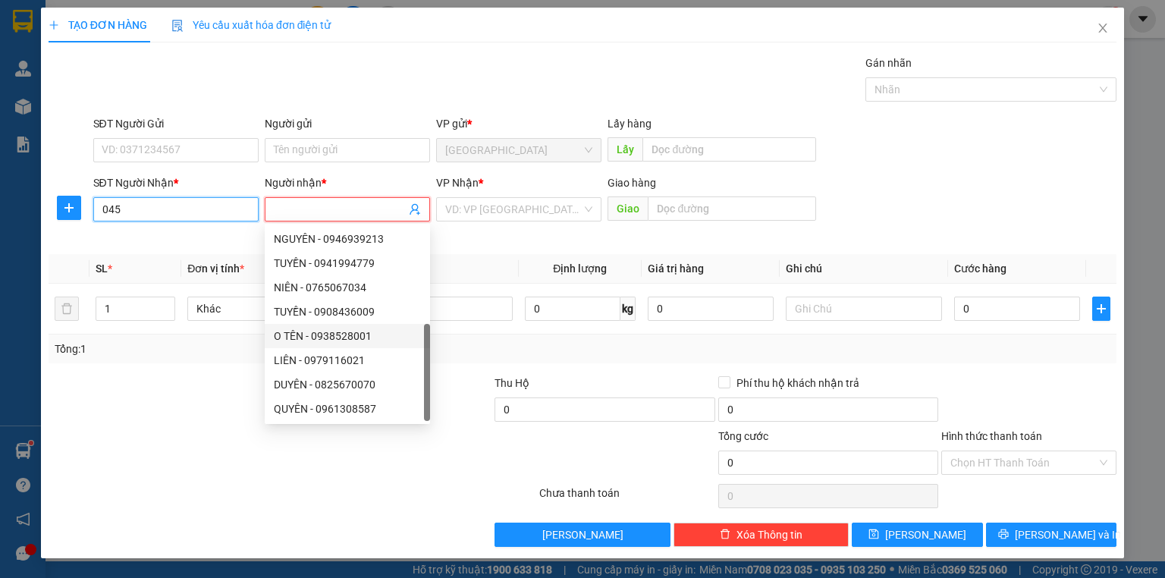
click at [158, 211] on input "045" at bounding box center [175, 209] width 165 height 24
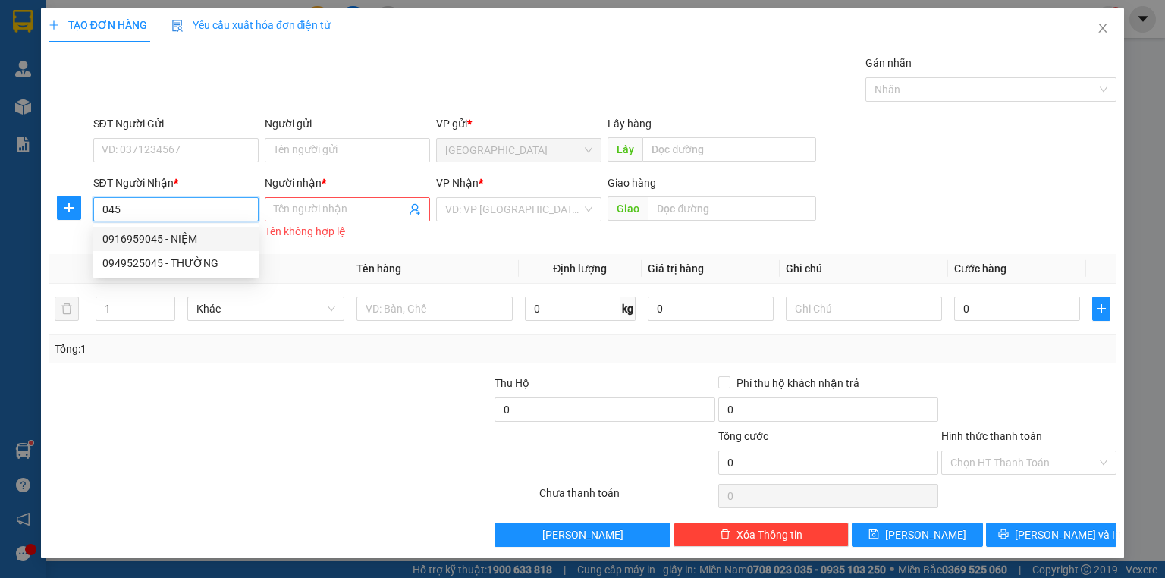
click at [165, 247] on div "0916959045 - NIỆM" at bounding box center [175, 239] width 165 height 24
type input "0916959045"
type input "NIỆM"
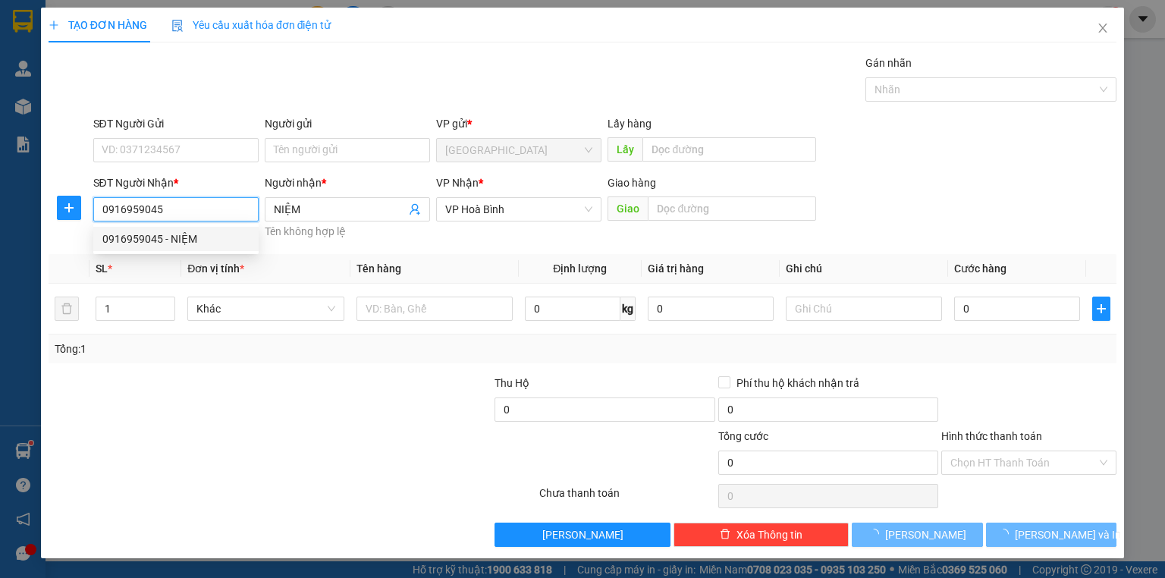
type input "40.000"
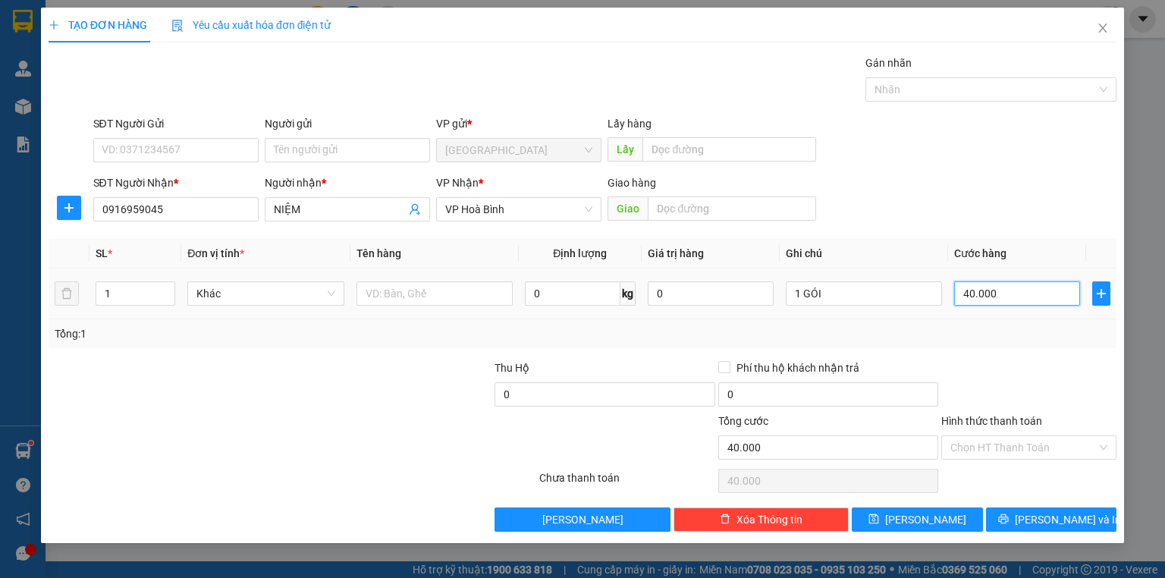
click at [988, 291] on input "40.000" at bounding box center [1017, 293] width 126 height 24
type input "3"
type input "30"
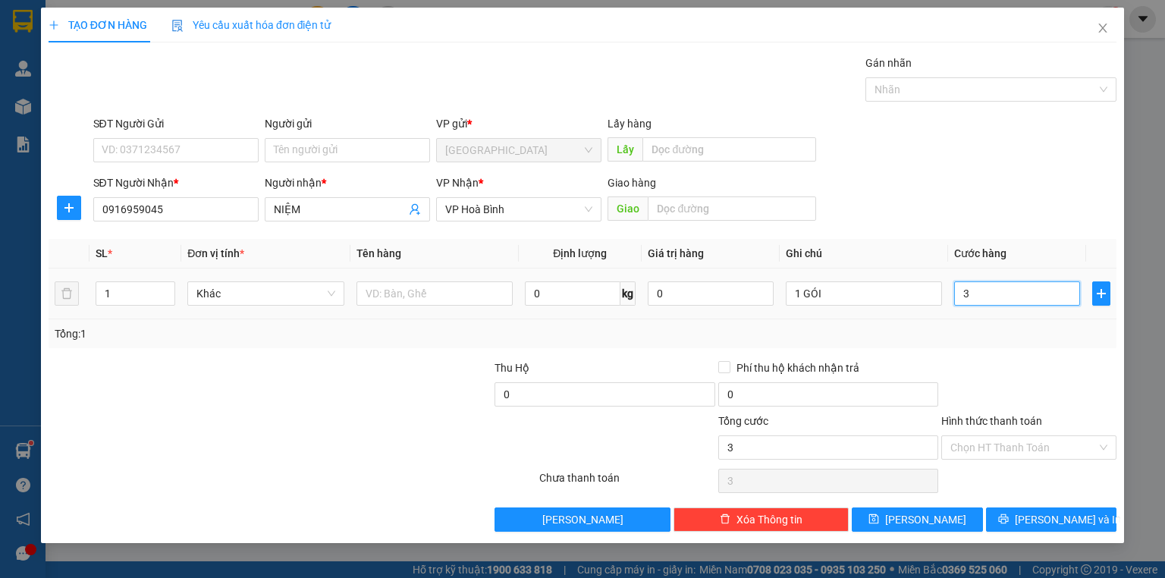
type input "30"
type input "30.000"
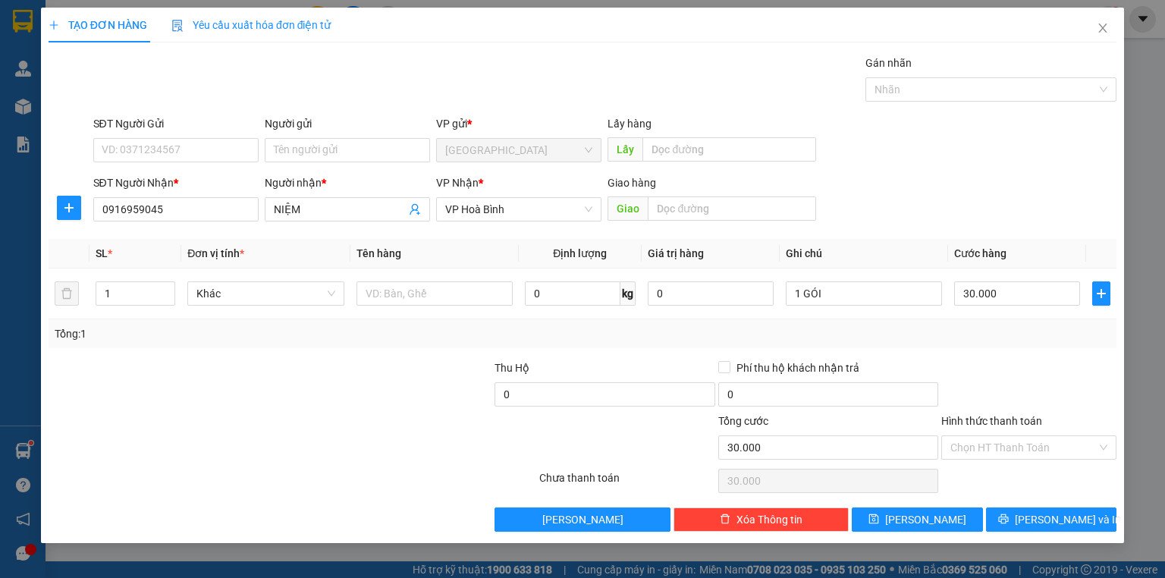
click at [989, 369] on div at bounding box center [1028, 385] width 178 height 53
click at [399, 291] on input "text" at bounding box center [434, 293] width 156 height 24
type input "TT"
click at [1004, 517] on button "[PERSON_NAME] và In" at bounding box center [1051, 519] width 131 height 24
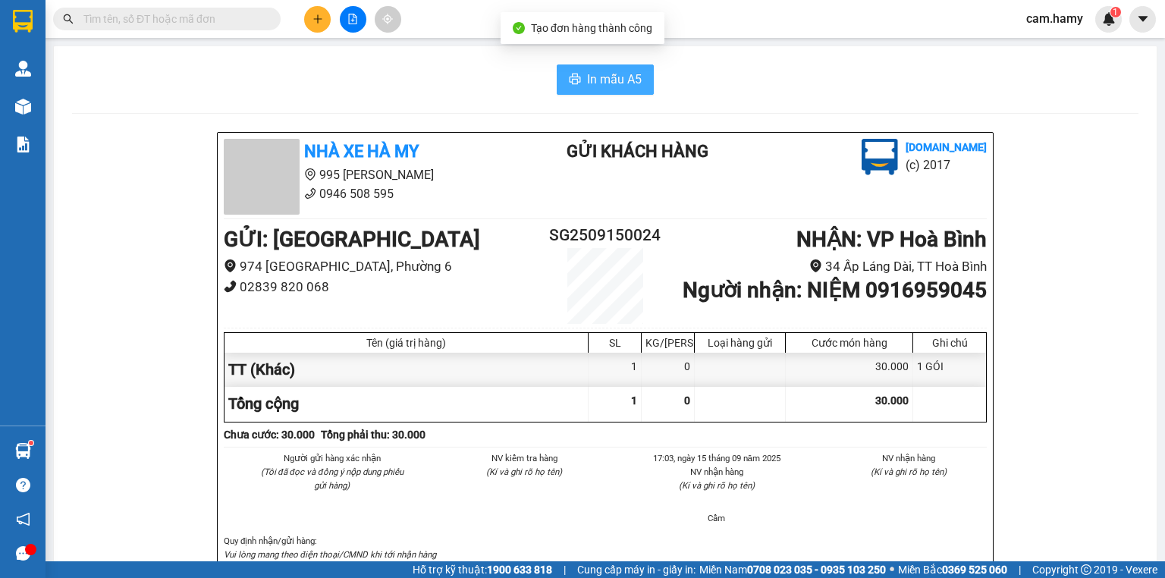
click at [579, 71] on button "In mẫu A5" at bounding box center [605, 79] width 97 height 30
drag, startPoint x: 601, startPoint y: 78, endPoint x: 631, endPoint y: 93, distance: 32.9
click at [601, 78] on span "In mẫu A5" at bounding box center [614, 79] width 55 height 19
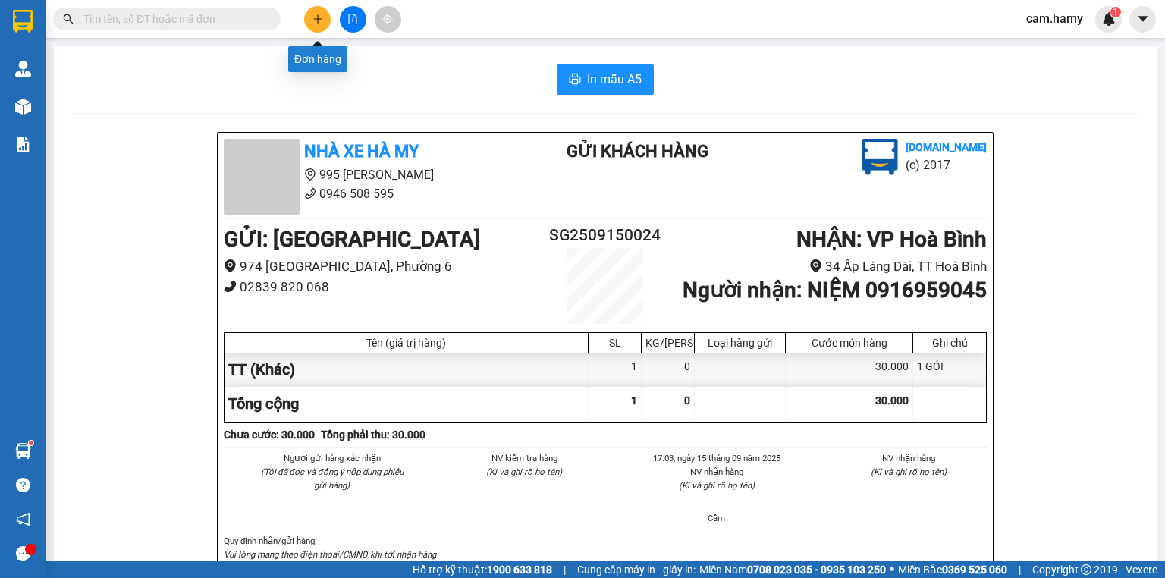
click at [325, 22] on button at bounding box center [317, 19] width 27 height 27
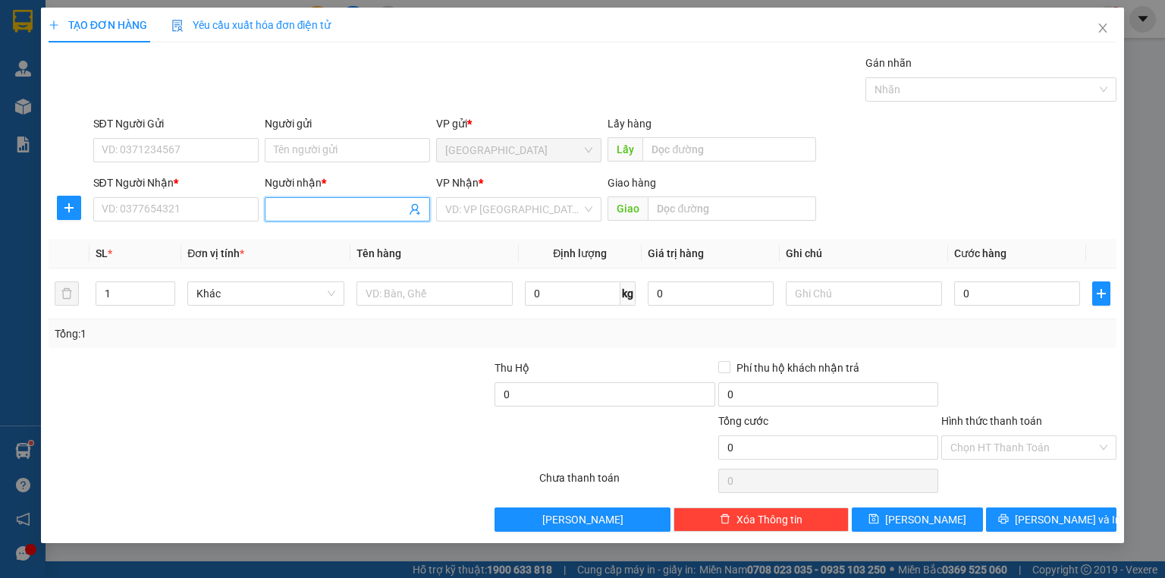
click at [318, 206] on input "Người nhận *" at bounding box center [340, 209] width 132 height 17
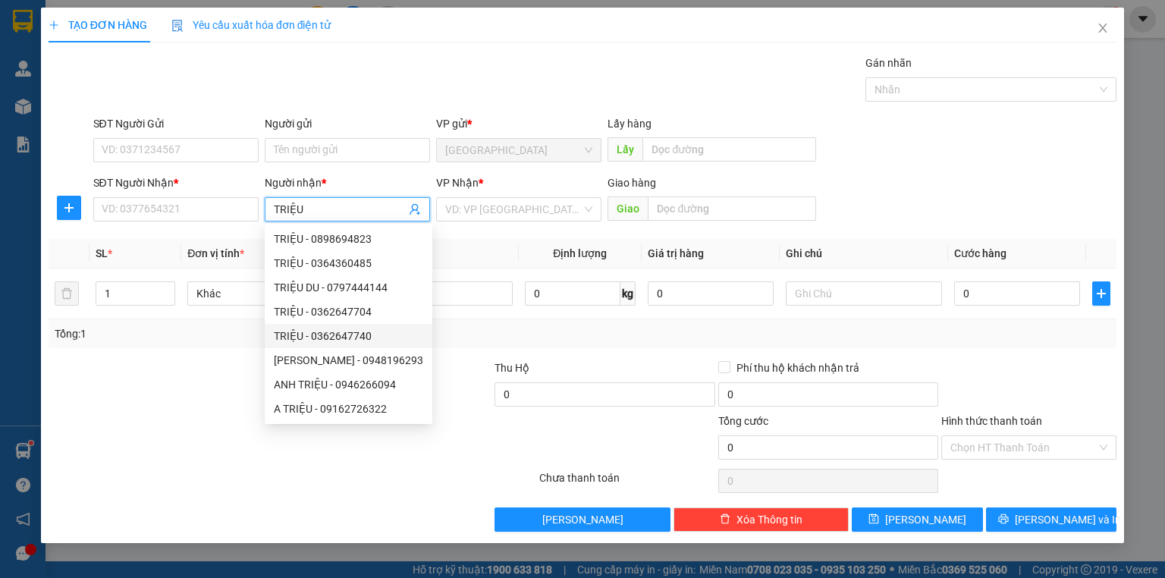
scroll to position [49, 0]
type input "TRIỆU"
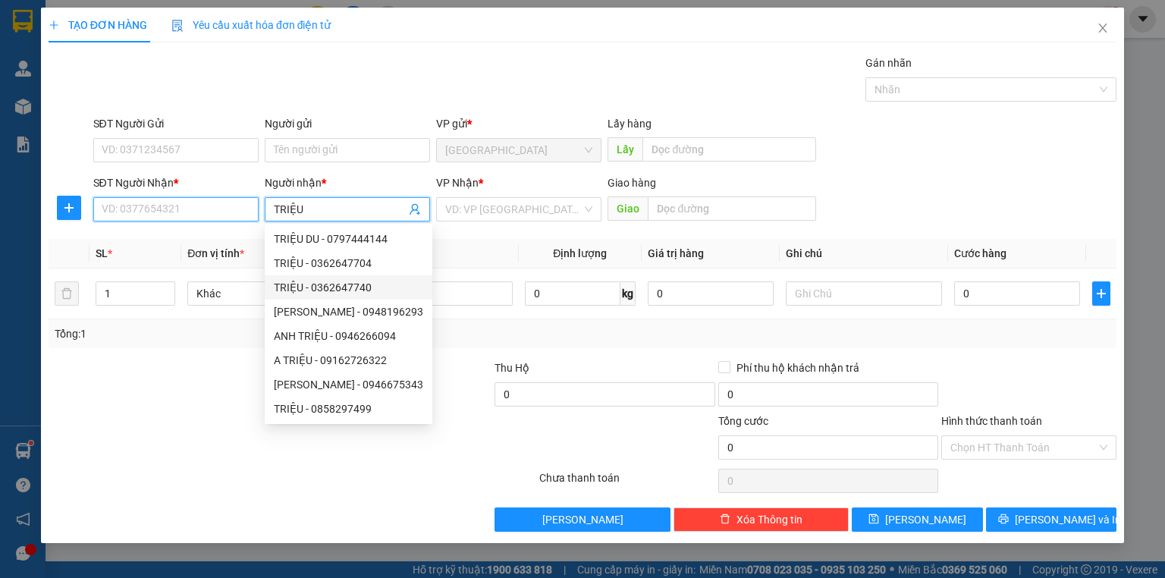
click at [169, 208] on input "SĐT Người Nhận *" at bounding box center [175, 209] width 165 height 24
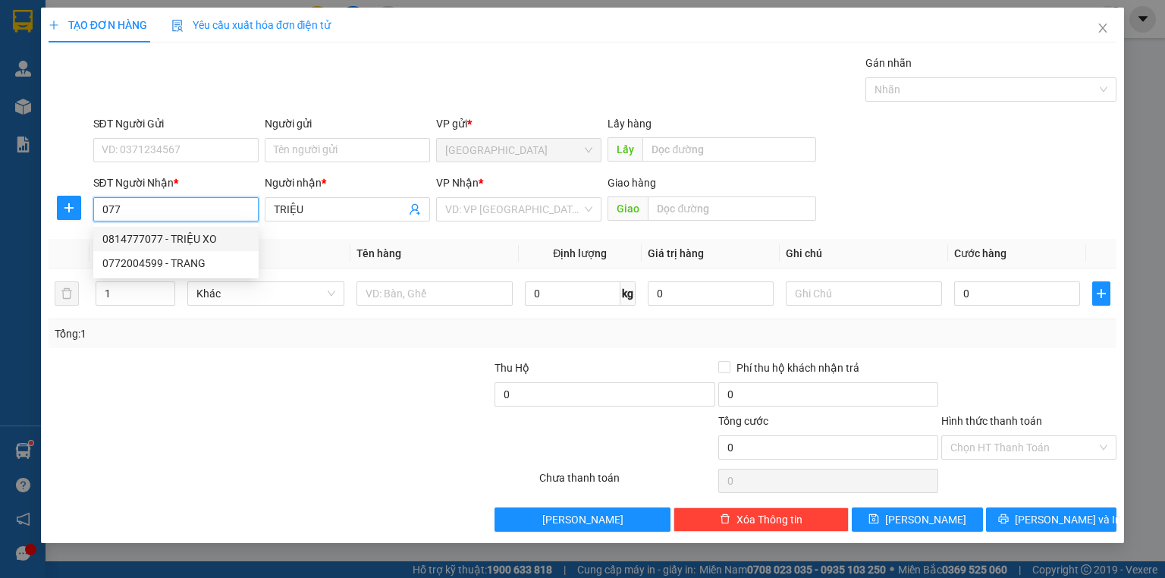
drag, startPoint x: 171, startPoint y: 240, endPoint x: 199, endPoint y: 234, distance: 28.6
click at [171, 240] on div "0814777077 - TRIỆU XO" at bounding box center [175, 239] width 147 height 17
type input "0814777077"
type input "TRIỆU XO"
type input "30.000"
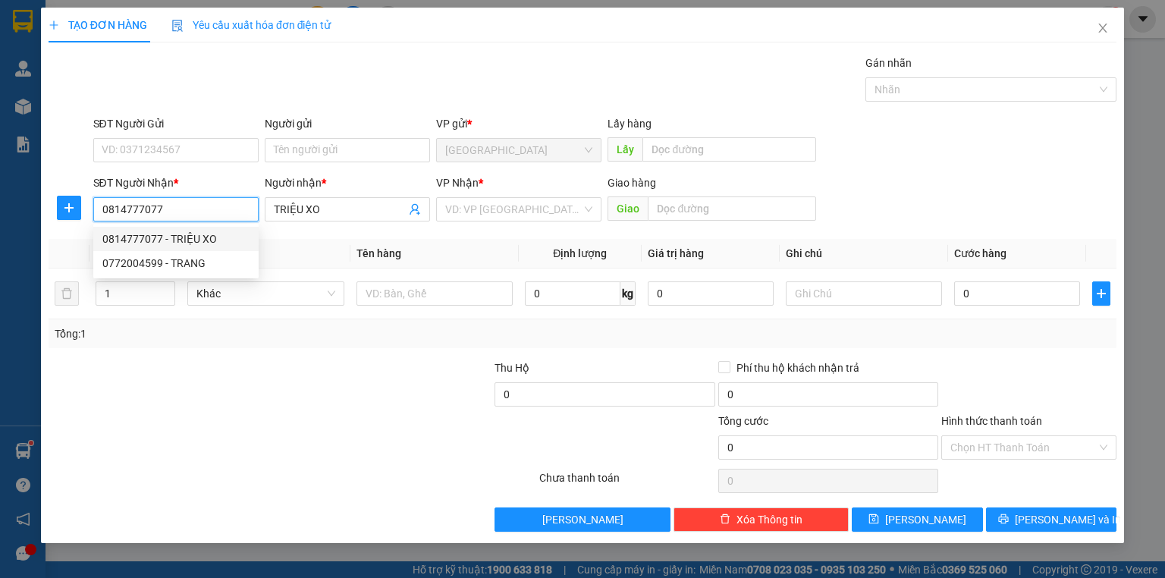
type input "30.000"
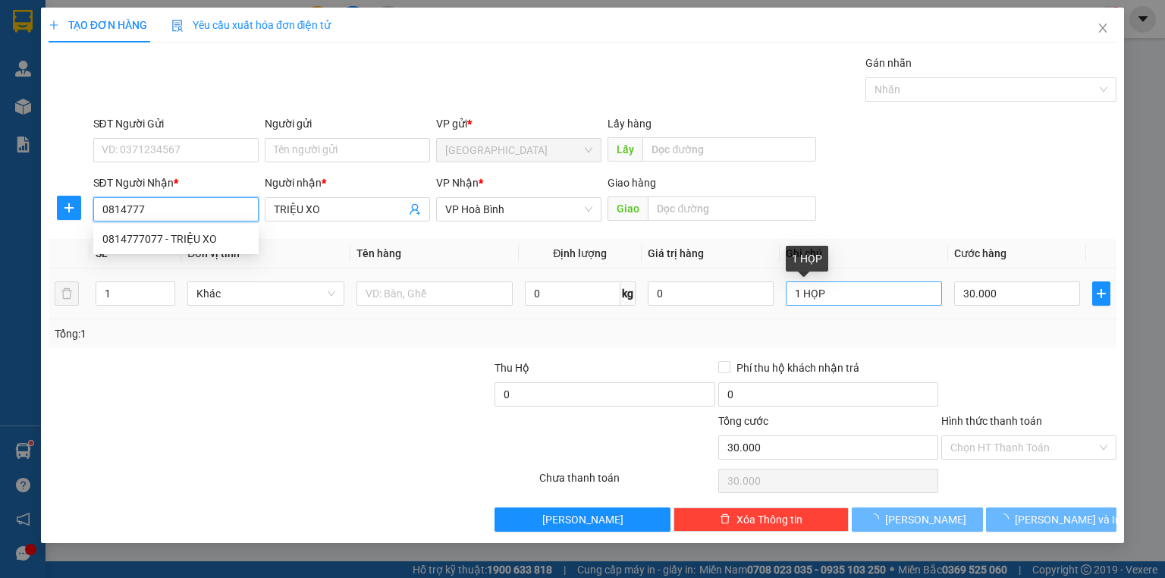
type input "0814777"
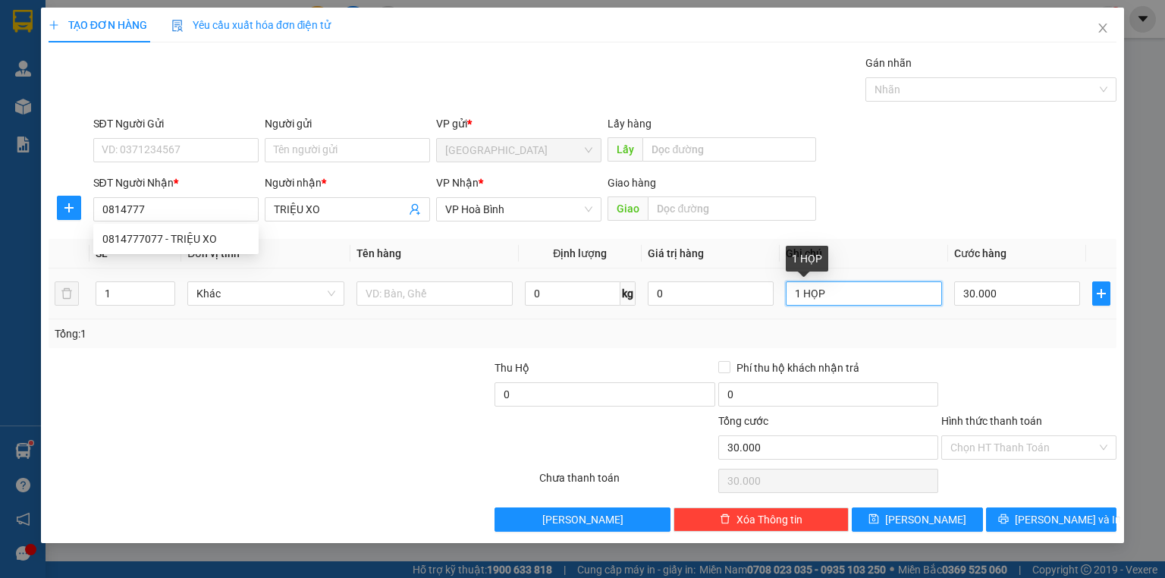
click at [836, 296] on input "1 HỌP" at bounding box center [864, 293] width 156 height 24
type input "1 KIỆN"
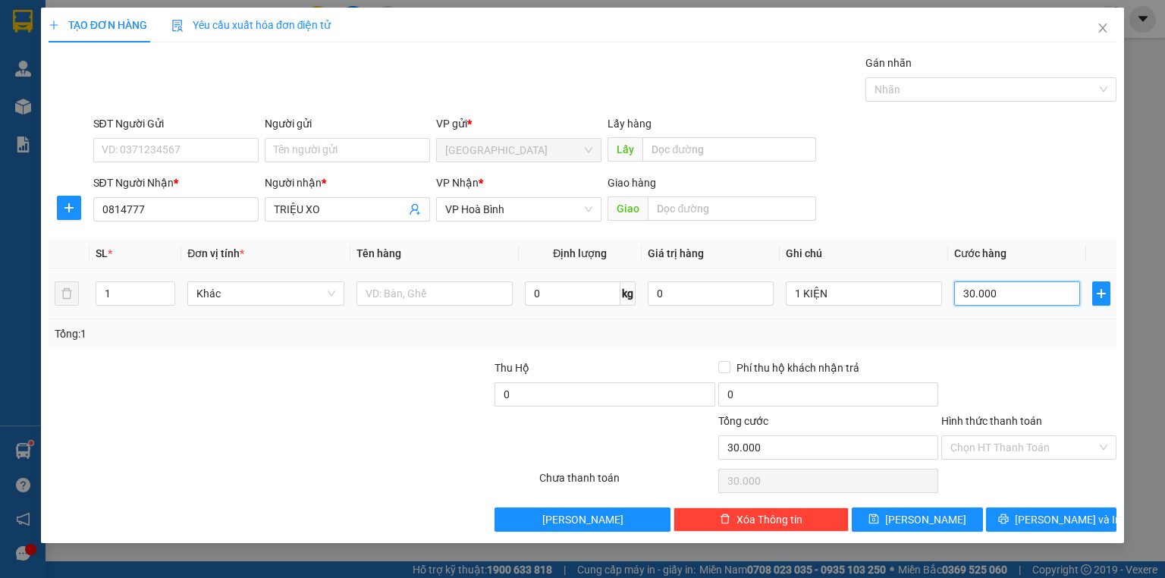
click at [968, 287] on input "30.000" at bounding box center [1017, 293] width 126 height 24
type input "5"
type input "50"
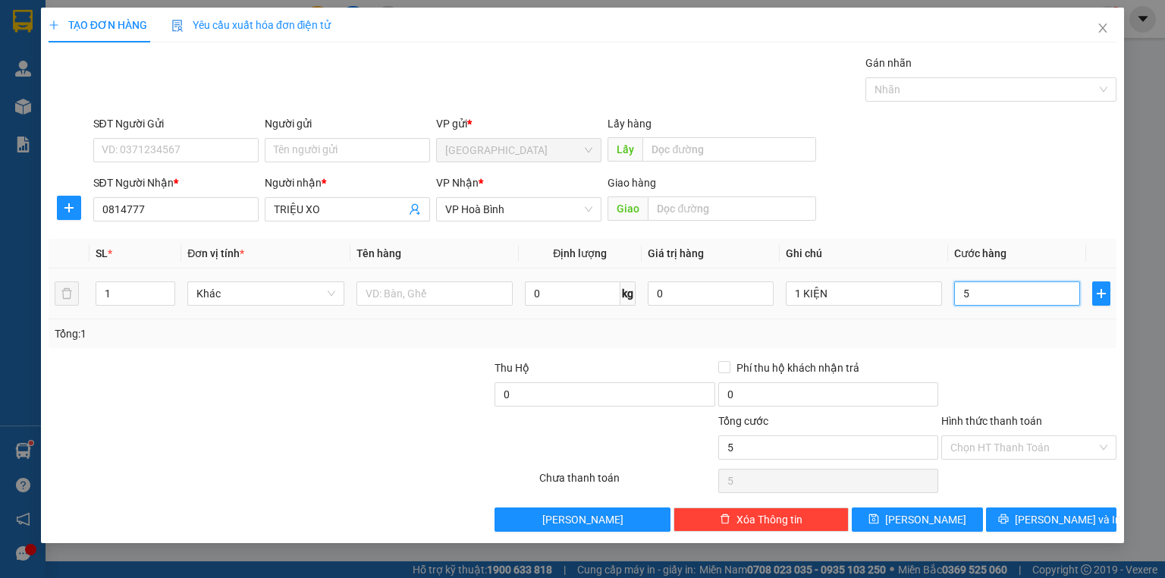
type input "50"
type input "50.000"
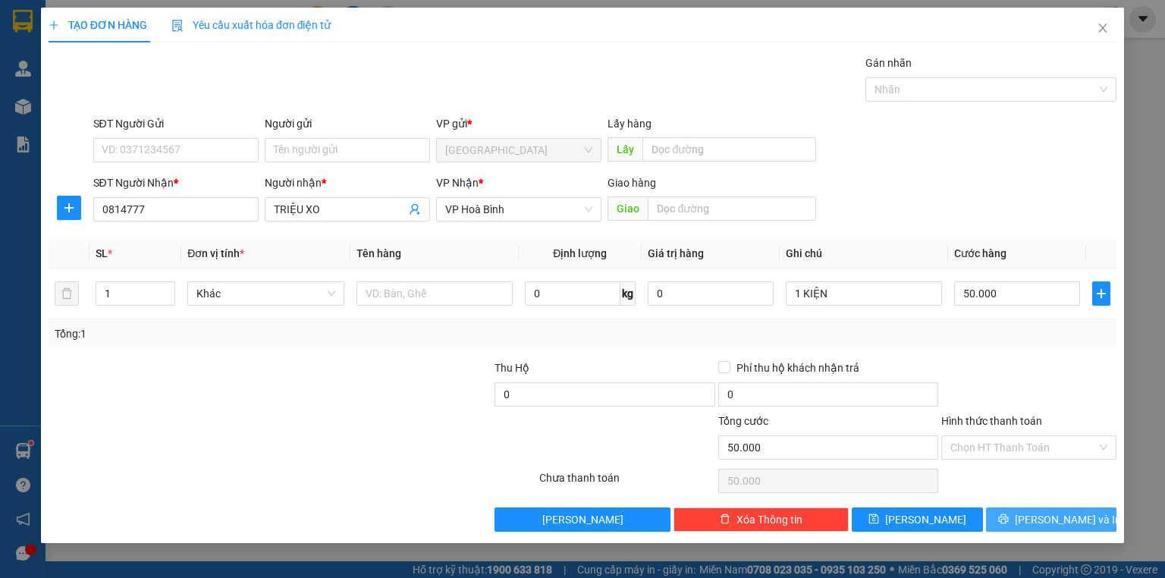
click at [1009, 519] on button "[PERSON_NAME] và In" at bounding box center [1051, 519] width 131 height 24
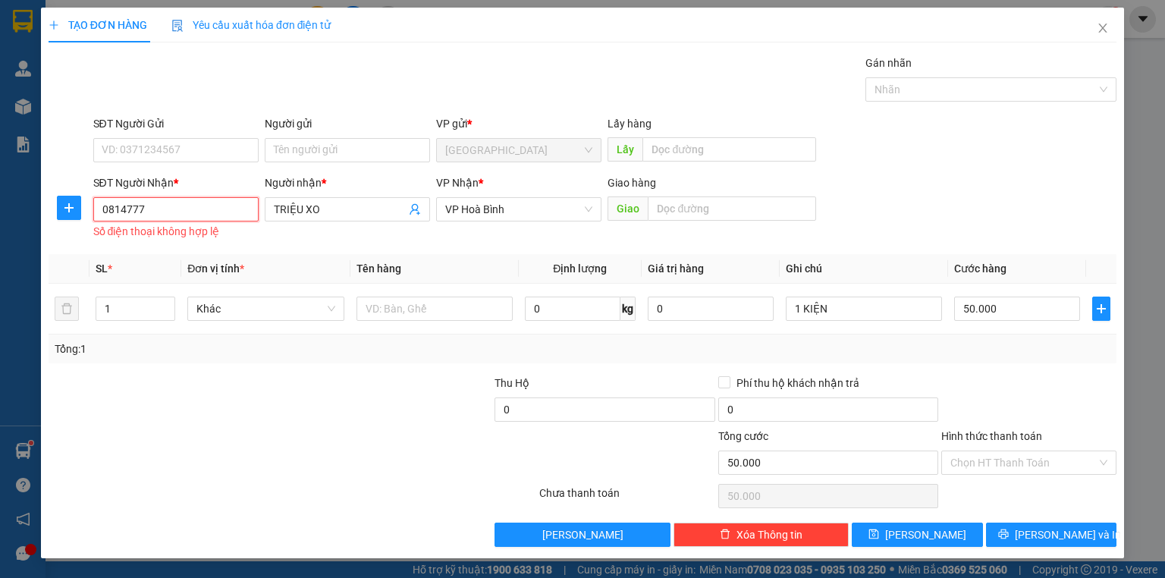
click at [179, 215] on input "0814777" at bounding box center [175, 209] width 165 height 24
click at [196, 239] on div "0814777077 - TRIỆU XO" at bounding box center [175, 239] width 147 height 17
type input "0814777077"
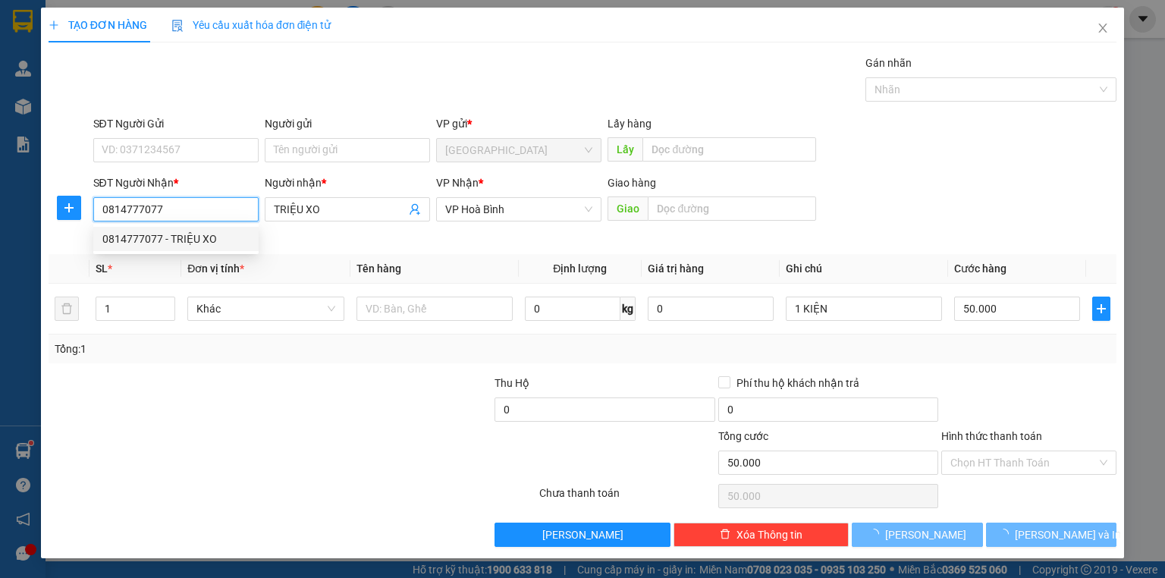
type input "30.000"
type input "1 HỌP"
type input "30.000"
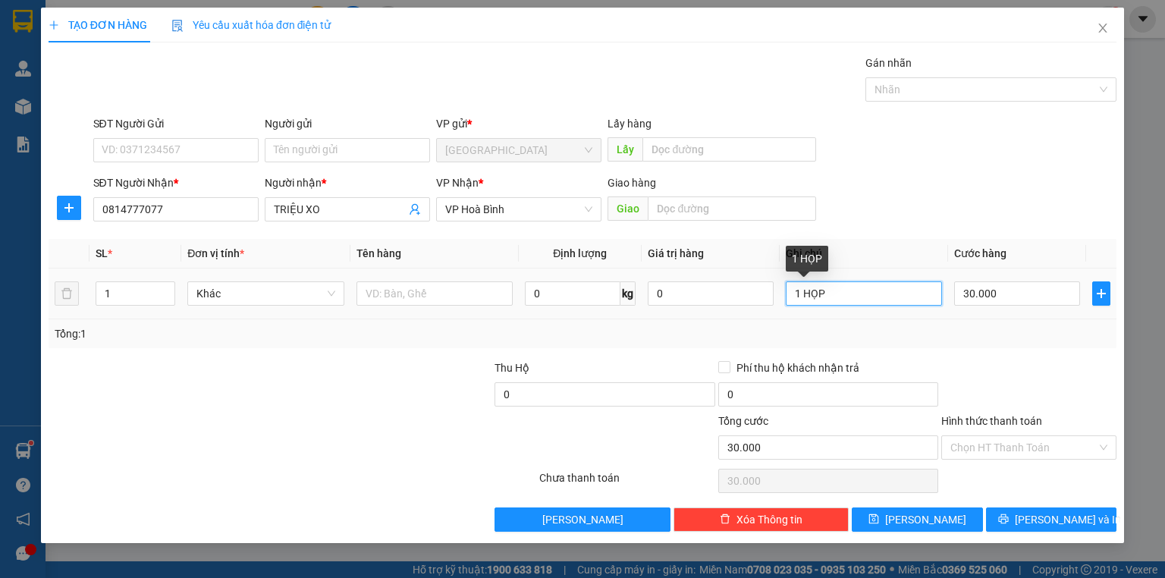
click at [827, 291] on input "1 HỌP" at bounding box center [864, 293] width 156 height 24
type input "1 KIỆN"
click at [996, 296] on input "30.000" at bounding box center [1017, 293] width 126 height 24
type input "5"
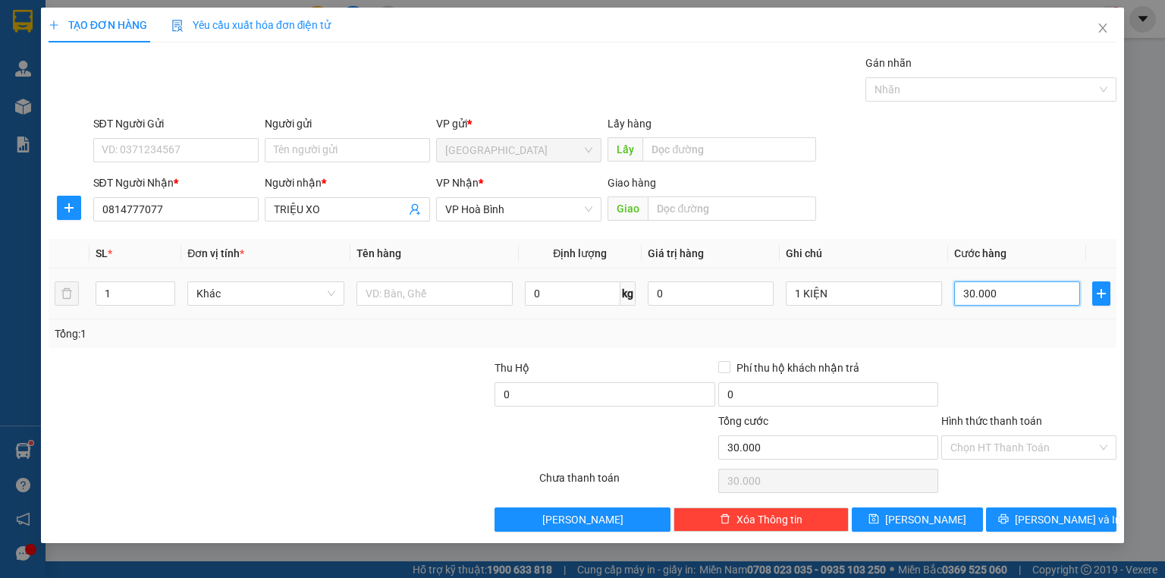
type input "5"
type input "50"
type input "50.000"
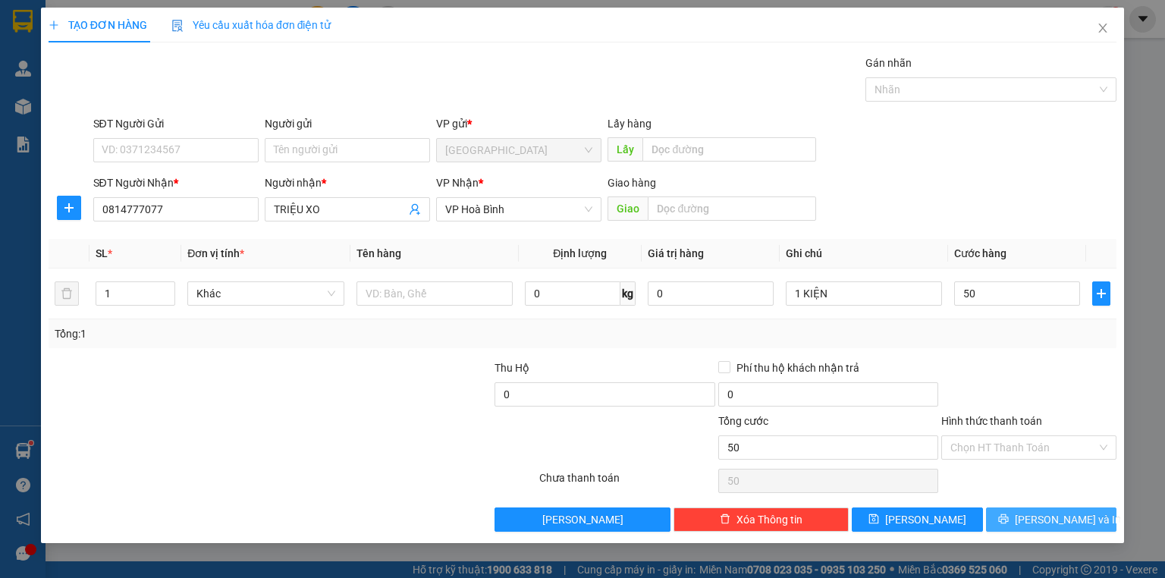
type input "50.000"
click at [1011, 522] on button "[PERSON_NAME] và In" at bounding box center [1051, 519] width 131 height 24
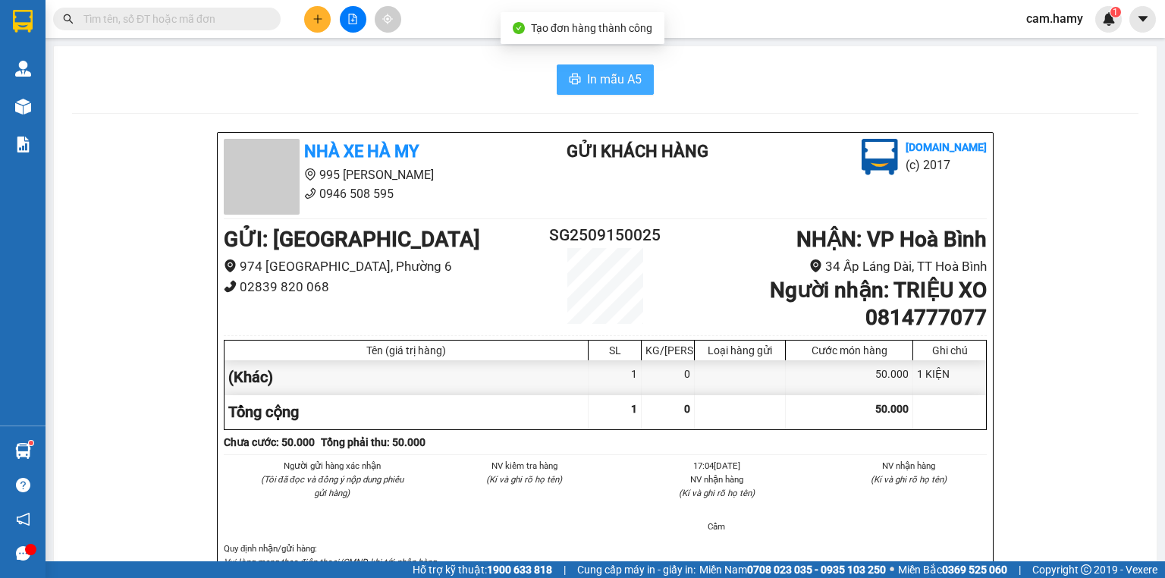
click at [604, 76] on span "In mẫu A5" at bounding box center [614, 79] width 55 height 19
click at [312, 15] on icon "plus" at bounding box center [317, 19] width 11 height 11
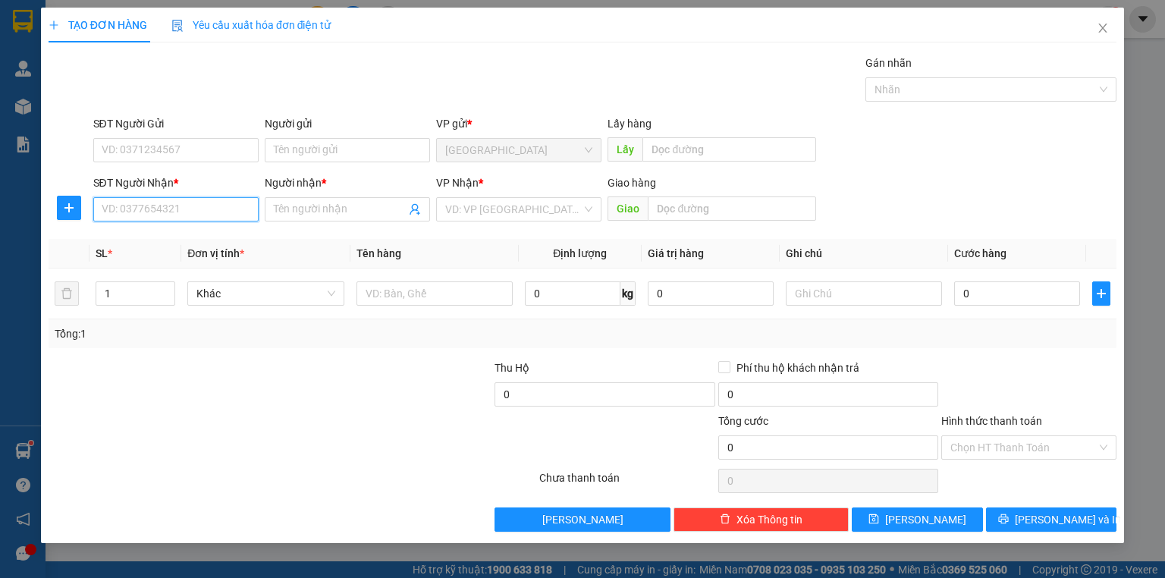
click at [194, 211] on input "SĐT Người Nhận *" at bounding box center [175, 209] width 165 height 24
click at [209, 215] on input "SĐT Người Nhận *" at bounding box center [175, 209] width 165 height 24
click at [212, 215] on input "SĐT Người Nhận *" at bounding box center [175, 209] width 165 height 24
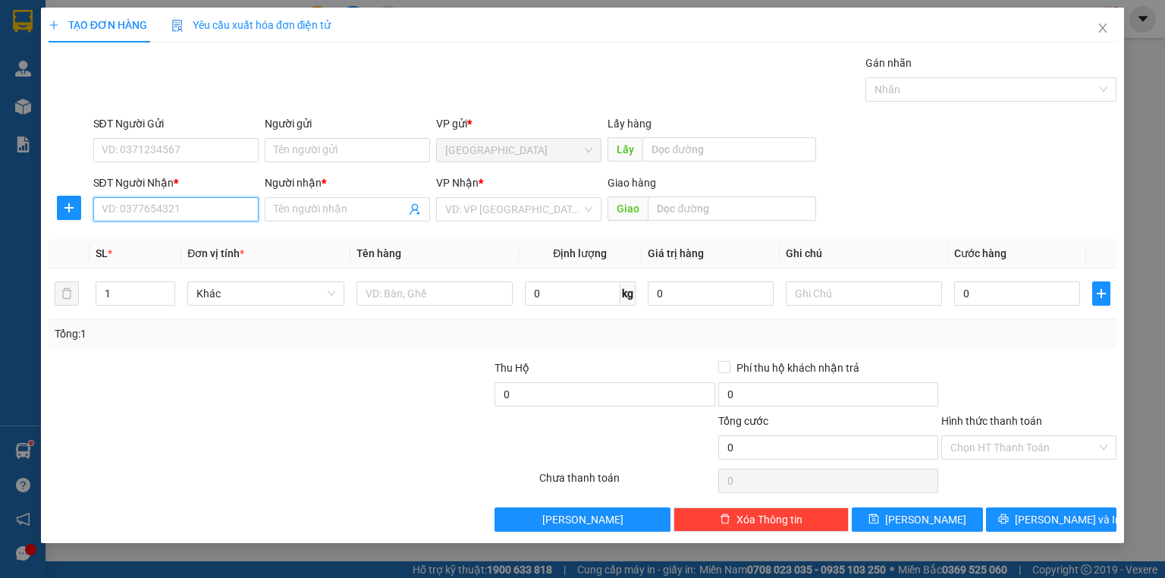
click at [215, 215] on input "SĐT Người Nhận *" at bounding box center [175, 209] width 165 height 24
type input "0977993031"
click at [212, 228] on div "0977993031 - TÚ" at bounding box center [175, 239] width 165 height 24
type input "TÚ"
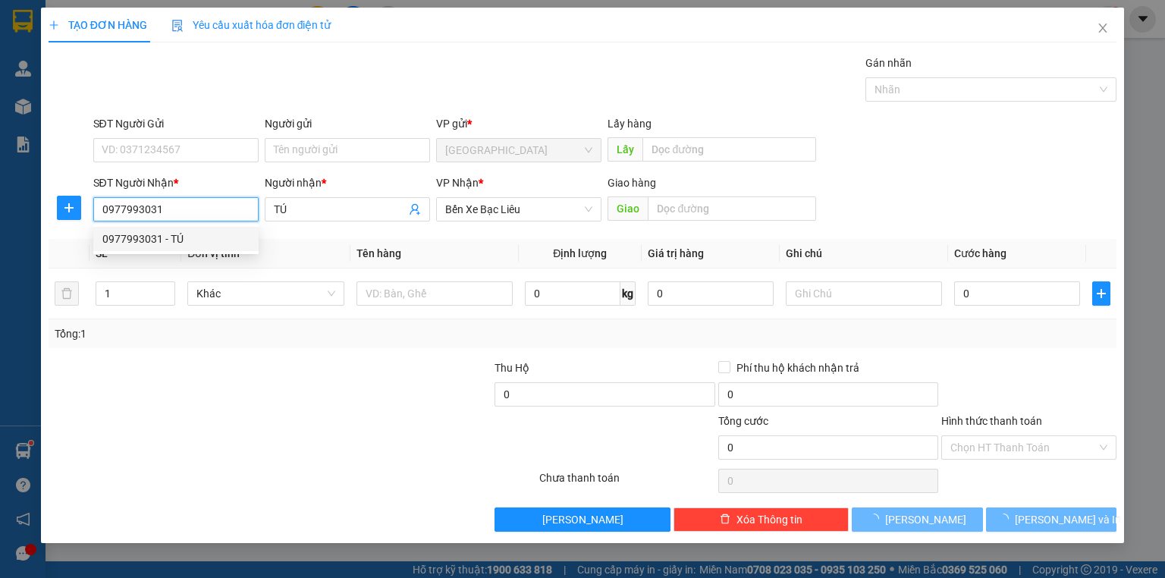
type input "400.000"
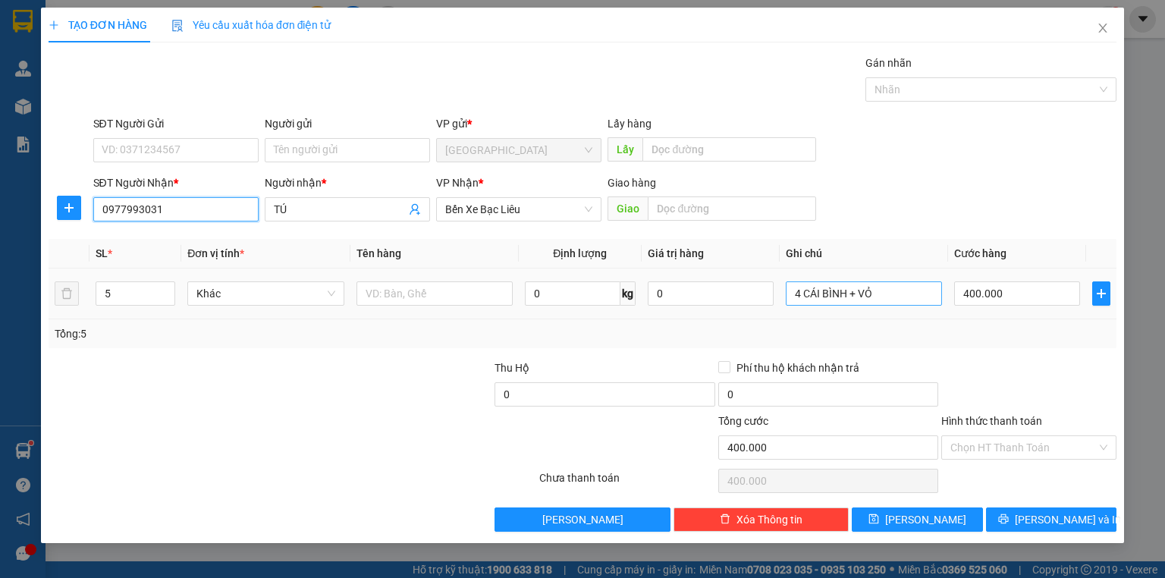
type input "0977993031"
click at [833, 298] on input "4 CÁI BÌNH + VỎ" at bounding box center [864, 293] width 156 height 24
drag, startPoint x: 833, startPoint y: 298, endPoint x: 843, endPoint y: 293, distance: 11.9
click at [843, 293] on input "4 CÁI BÌNH + VỎ" at bounding box center [864, 293] width 156 height 24
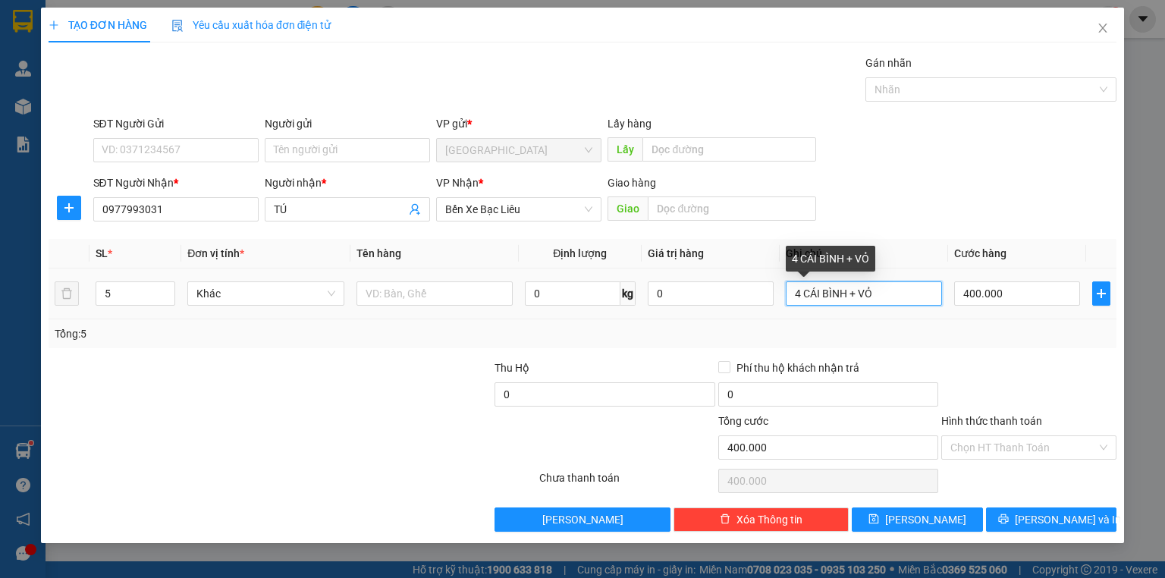
click at [843, 292] on input "4 CÁI BÌNH + VỎ" at bounding box center [864, 293] width 156 height 24
type input "4 CÁI BÌNH1 CỤC + VỎ"
click at [880, 282] on input "4 CÁI BÌNH1 CỤC + VỎ" at bounding box center [864, 293] width 156 height 24
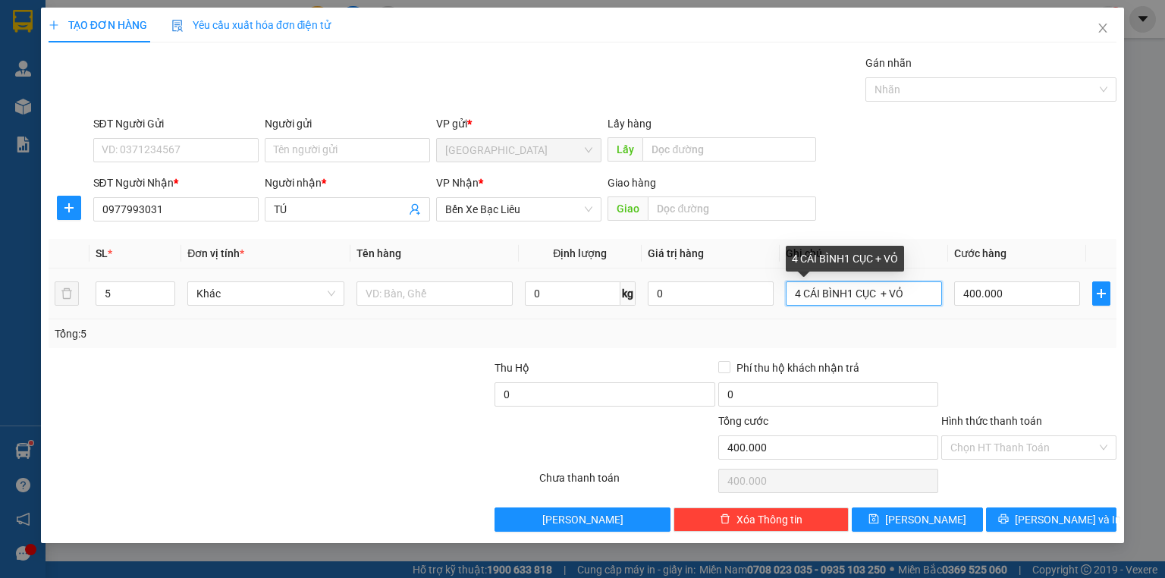
click at [880, 282] on input "4 CÁI BÌNH1 CỤC + VỎ" at bounding box center [864, 293] width 156 height 24
type input "1 CỤC"
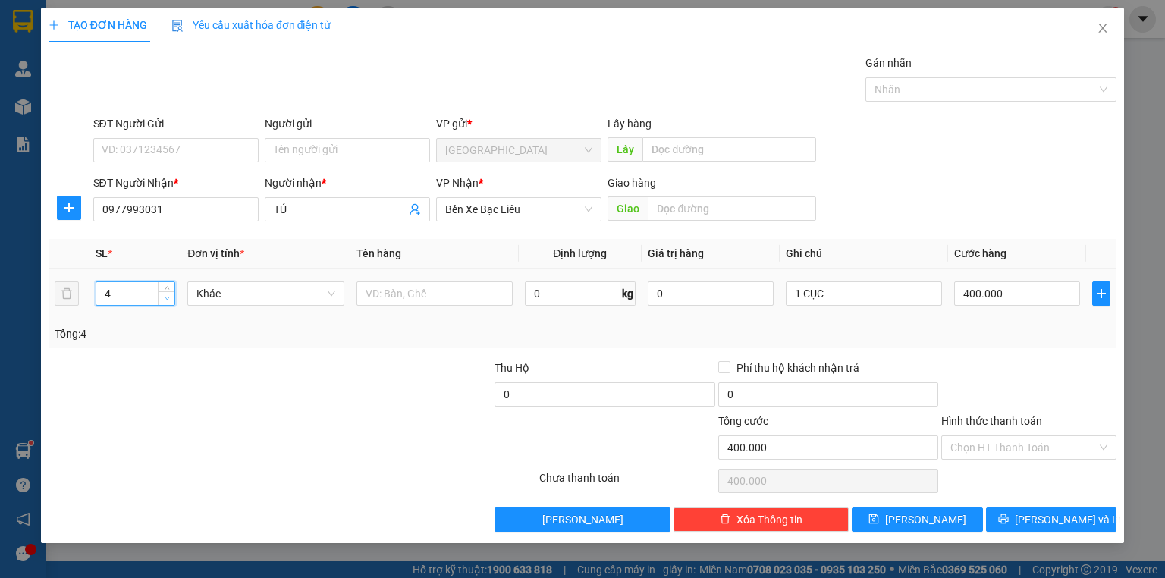
click at [167, 296] on icon "down" at bounding box center [167, 298] width 5 height 5
type input "1"
click at [167, 296] on icon "down" at bounding box center [167, 298] width 5 height 5
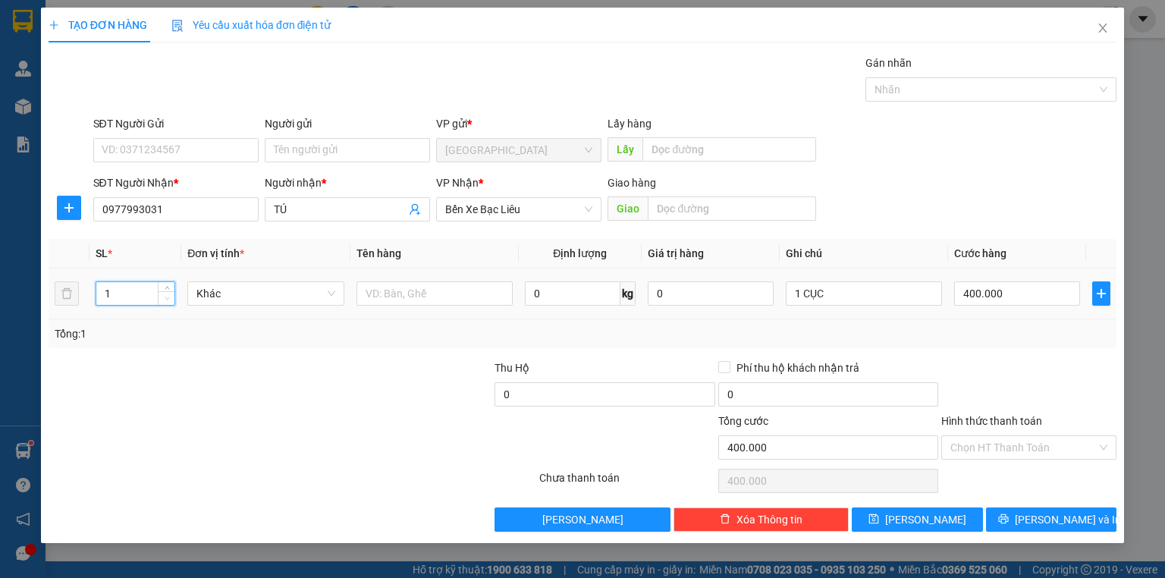
click at [167, 296] on icon "down" at bounding box center [167, 298] width 5 height 5
click at [970, 300] on input "400.000" at bounding box center [1017, 293] width 126 height 24
type input "0"
type input "021"
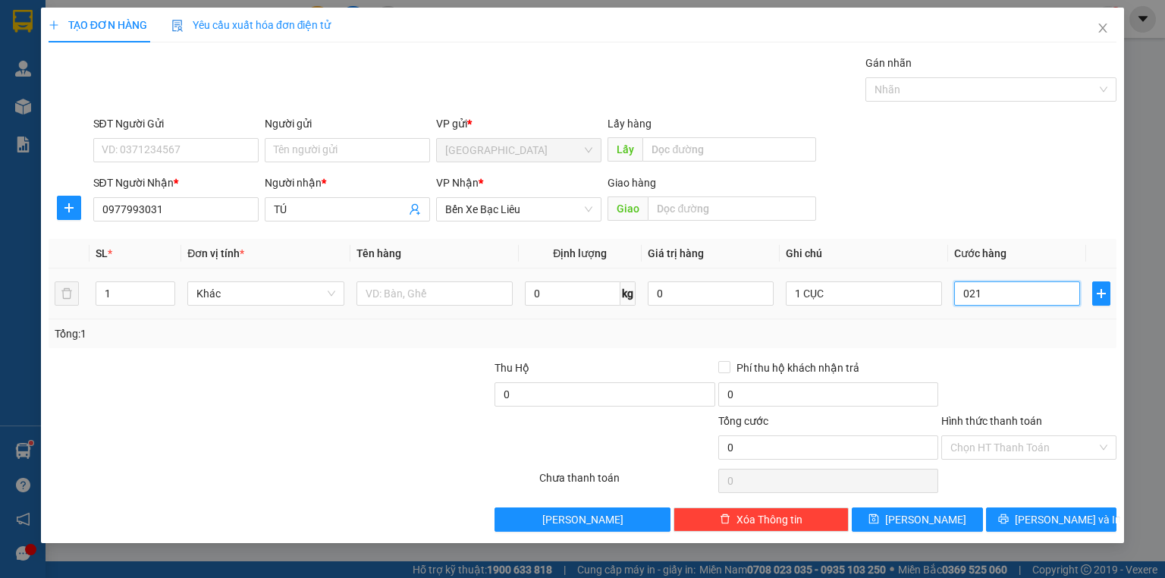
type input "21"
type input "02"
type input "2"
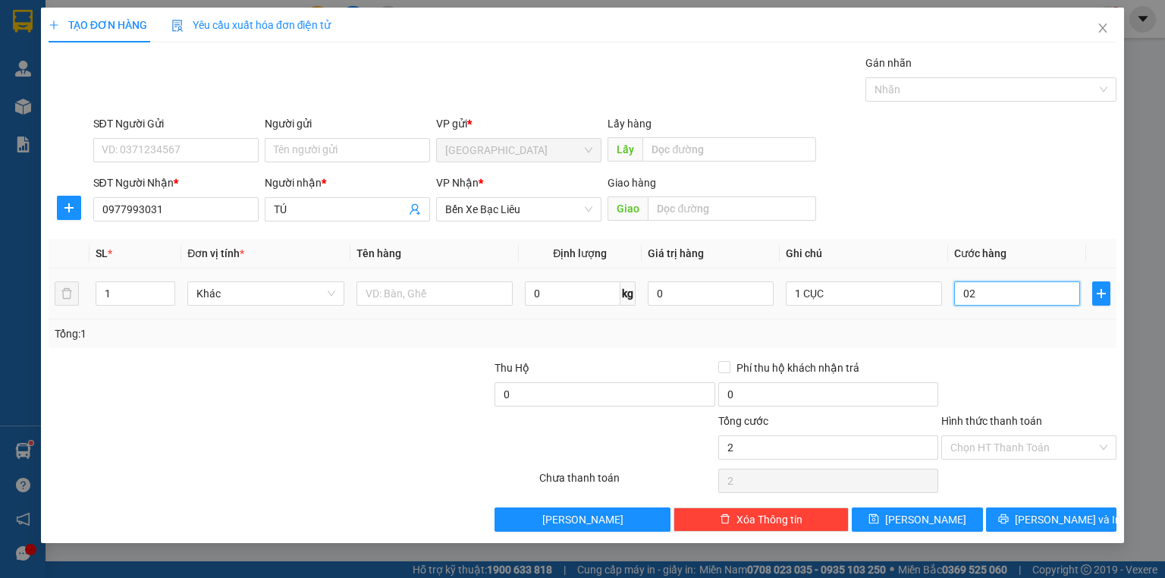
type input "0"
type input "1"
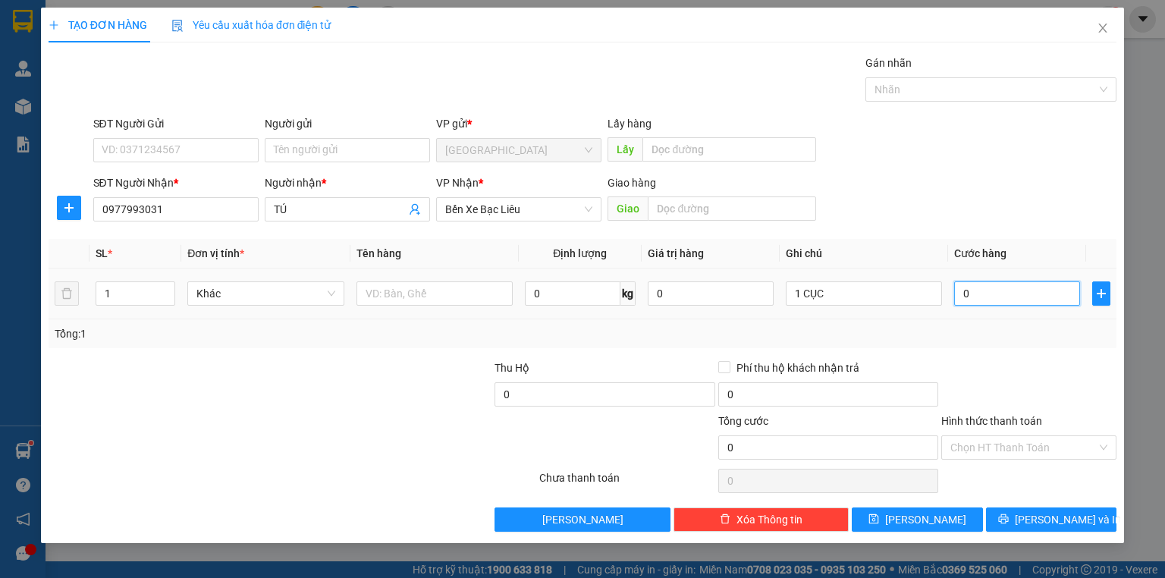
type input "1"
type input "01"
type input "10"
type input "010"
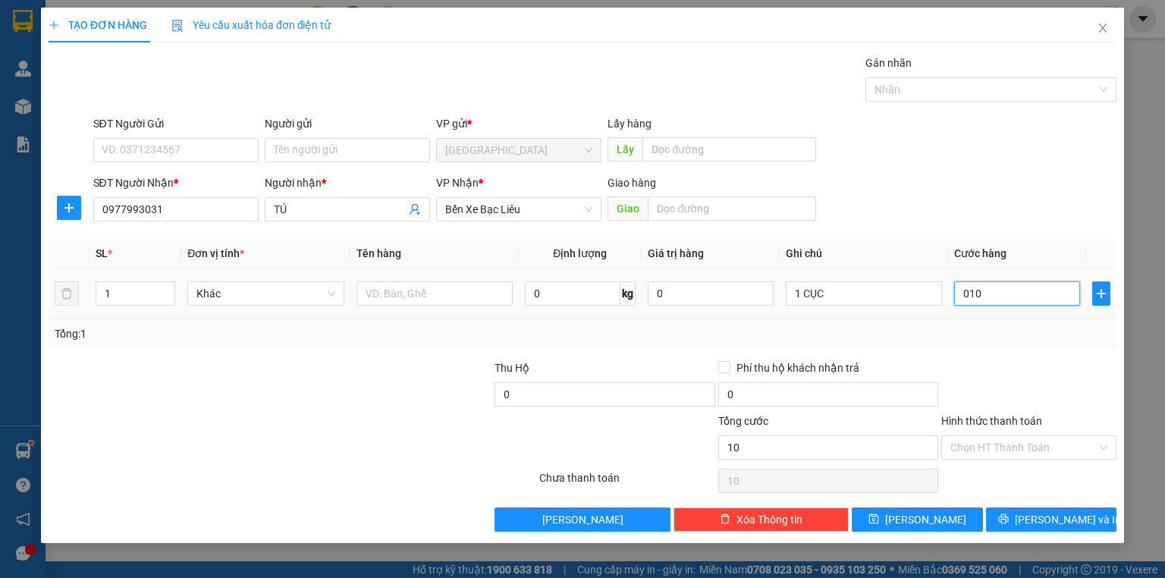
type input "100"
type input "0.100"
type input "100.000"
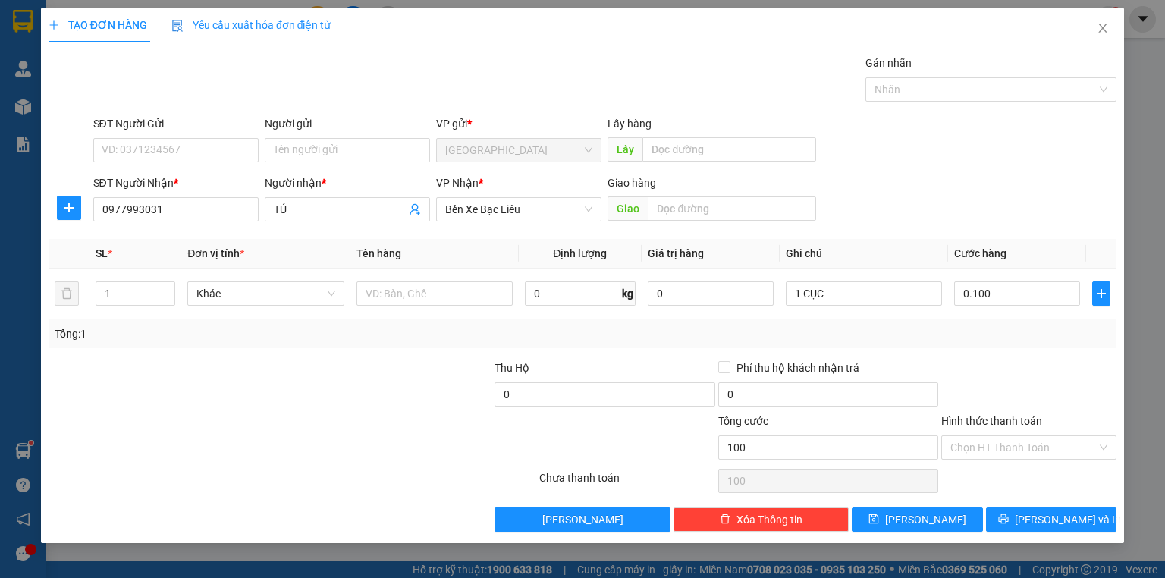
type input "100.000"
drag, startPoint x: 984, startPoint y: 328, endPoint x: 996, endPoint y: 337, distance: 14.7
click at [985, 328] on div "Tổng: 1" at bounding box center [583, 333] width 1056 height 17
click at [1038, 520] on span "[PERSON_NAME] và In" at bounding box center [1068, 519] width 106 height 17
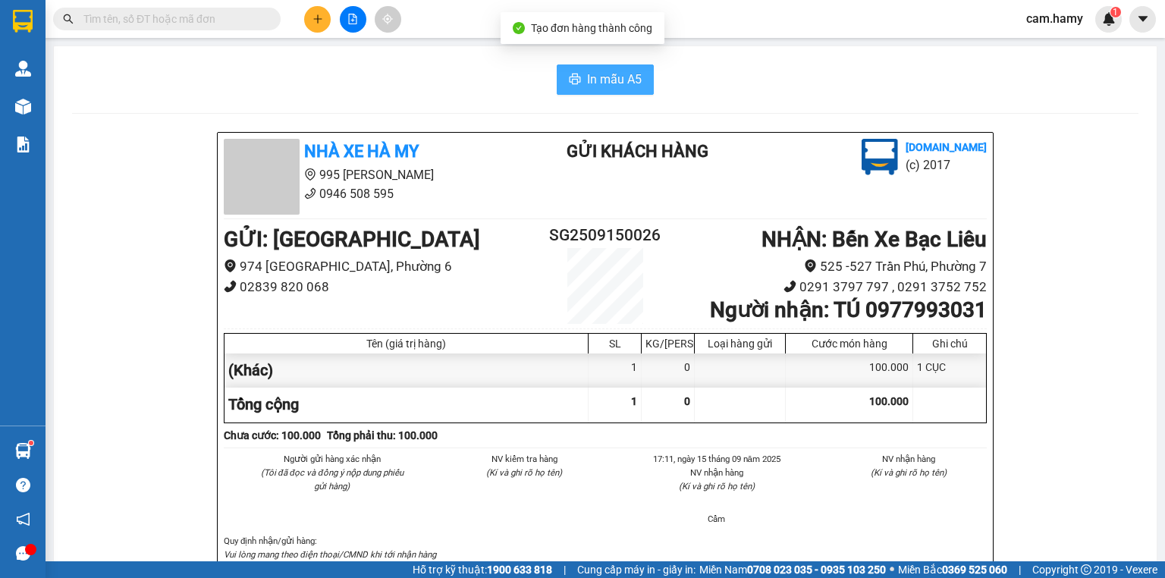
click at [598, 81] on span "In mẫu A5" at bounding box center [614, 79] width 55 height 19
click at [315, 12] on button at bounding box center [317, 19] width 27 height 27
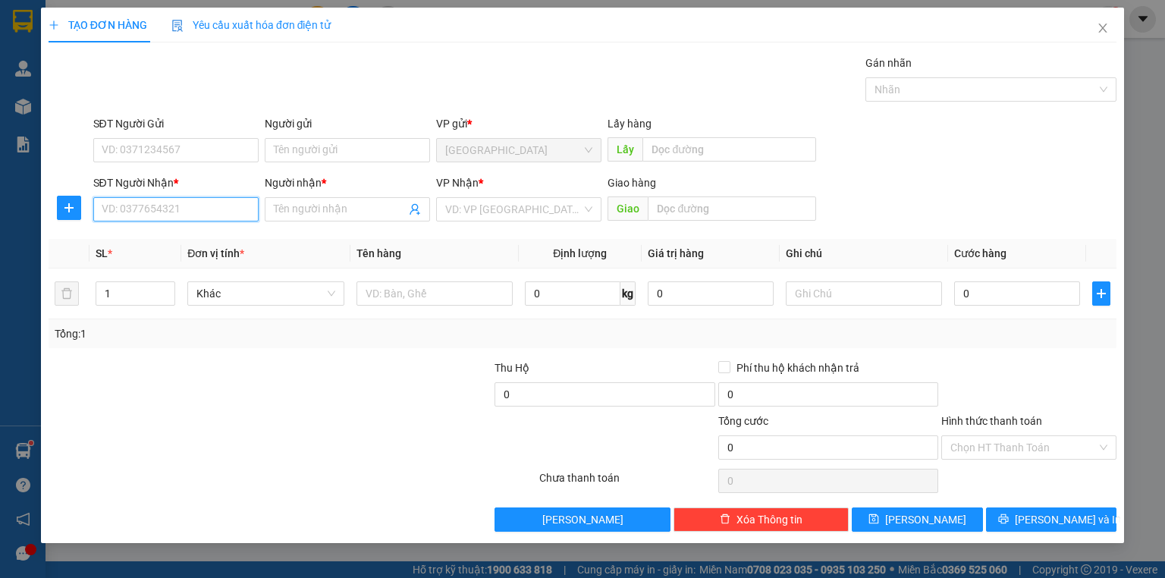
click at [195, 203] on input "SĐT Người Nhận *" at bounding box center [175, 209] width 165 height 24
click at [322, 212] on input "Người nhận *" at bounding box center [340, 209] width 132 height 17
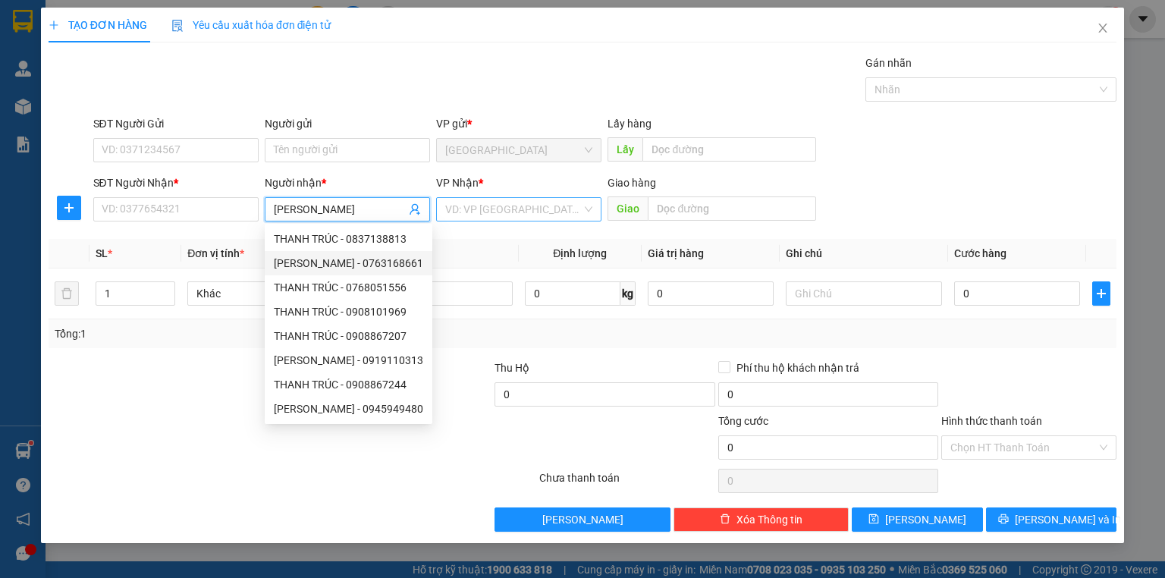
type input "[PERSON_NAME]"
click at [519, 208] on input "search" at bounding box center [513, 209] width 136 height 23
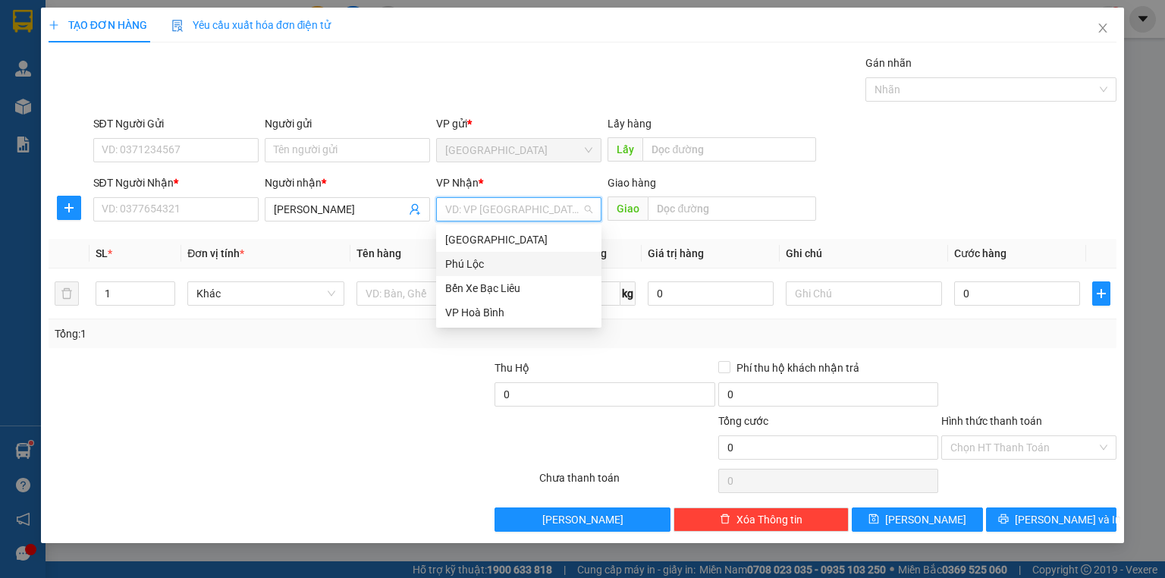
click at [473, 259] on div "Phú Lộc" at bounding box center [518, 264] width 147 height 17
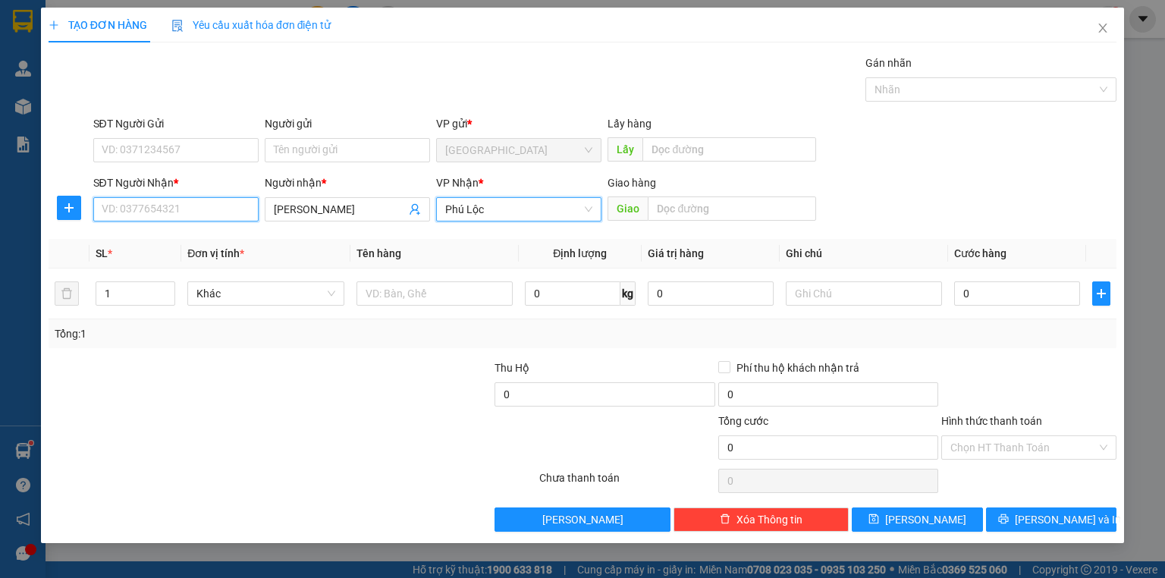
click at [231, 203] on input "SĐT Người Nhận *" at bounding box center [175, 209] width 165 height 24
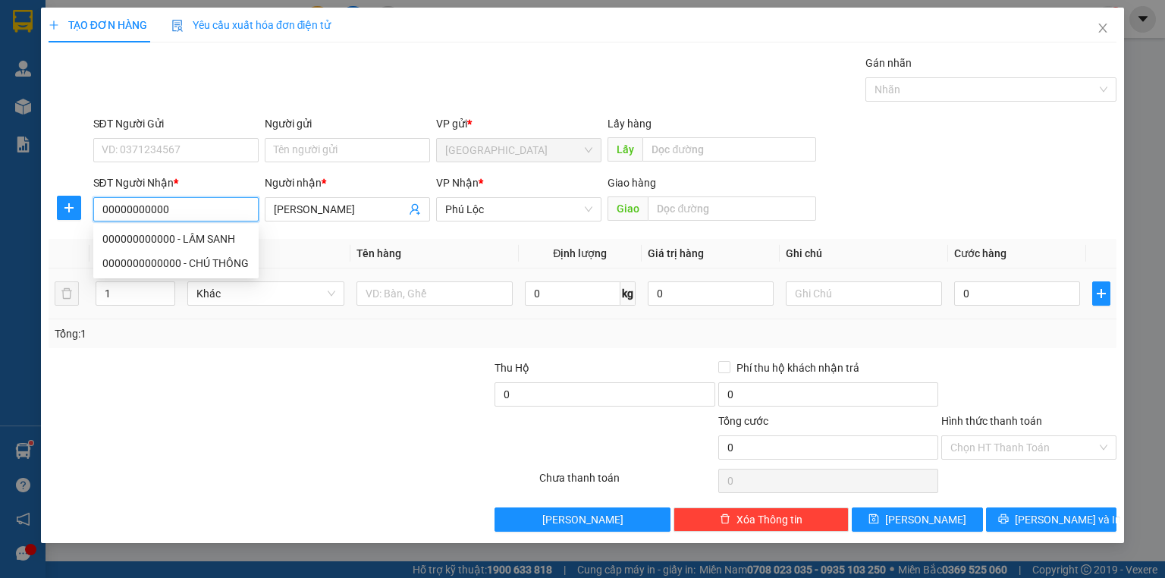
type input "00000000000"
click at [837, 309] on td at bounding box center [864, 293] width 168 height 51
click at [840, 302] on input "text" at bounding box center [864, 293] width 156 height 24
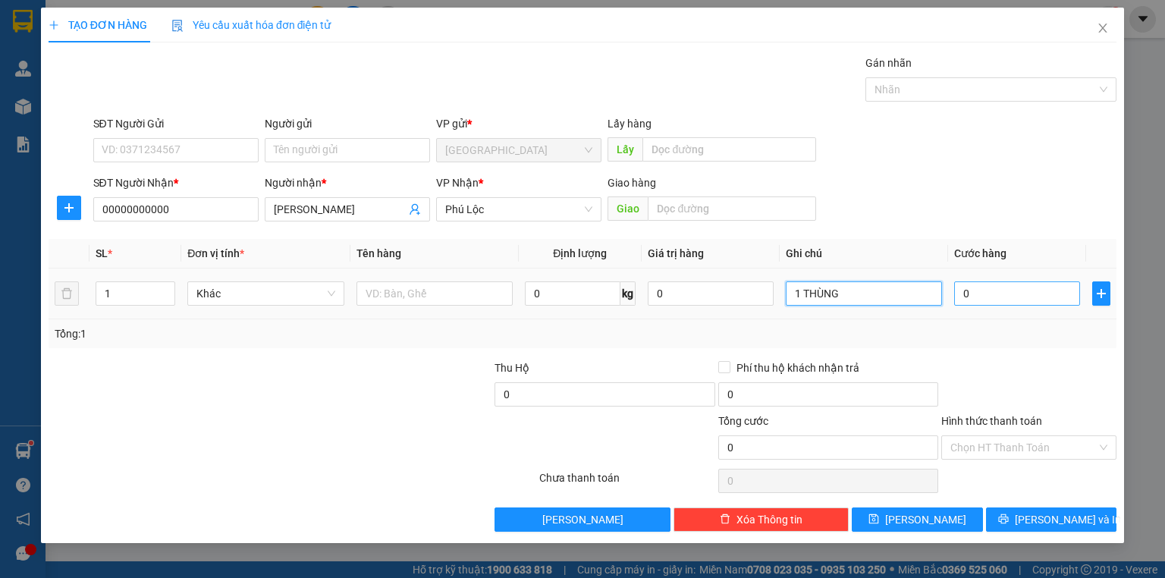
type input "1 THÙNG"
click at [1002, 291] on input "0" at bounding box center [1017, 293] width 126 height 24
type input "5"
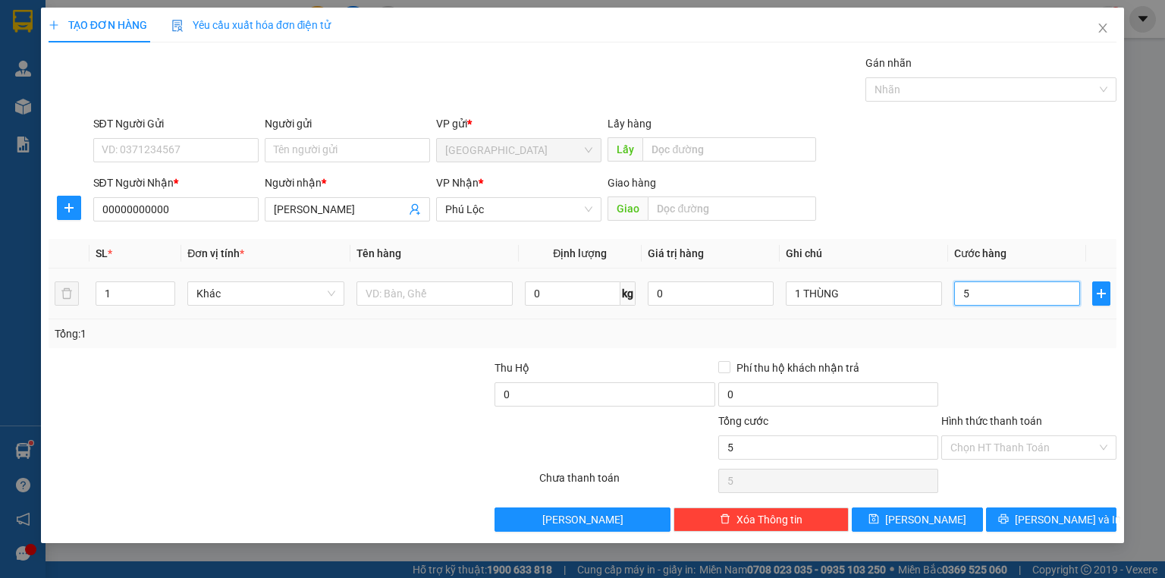
type input "0"
type input "06"
type input "6"
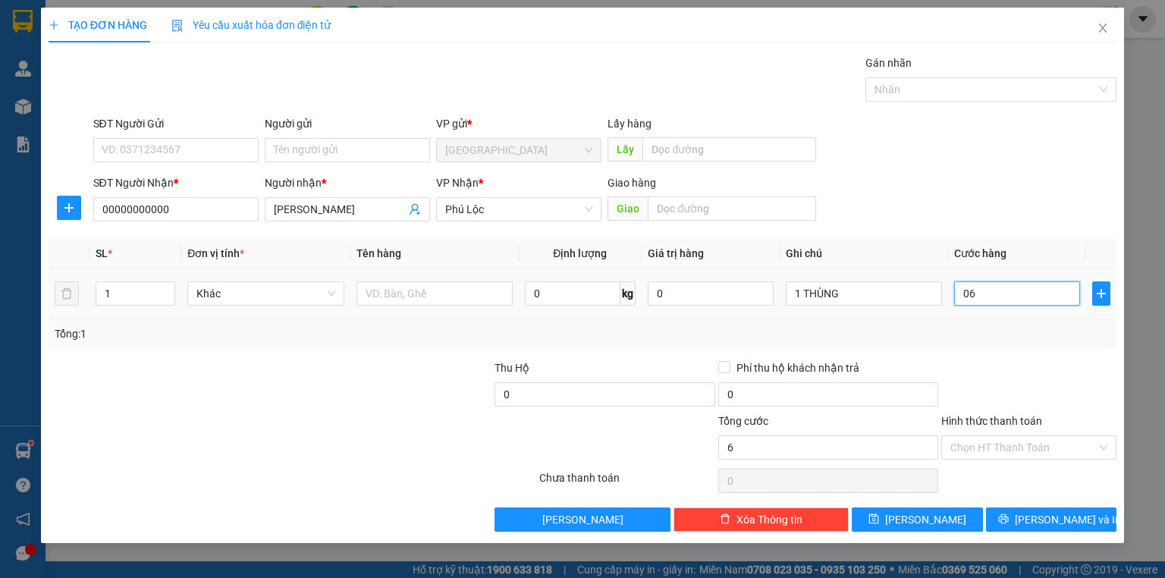
type input "6"
type input "060"
type input "60"
type input "60.000"
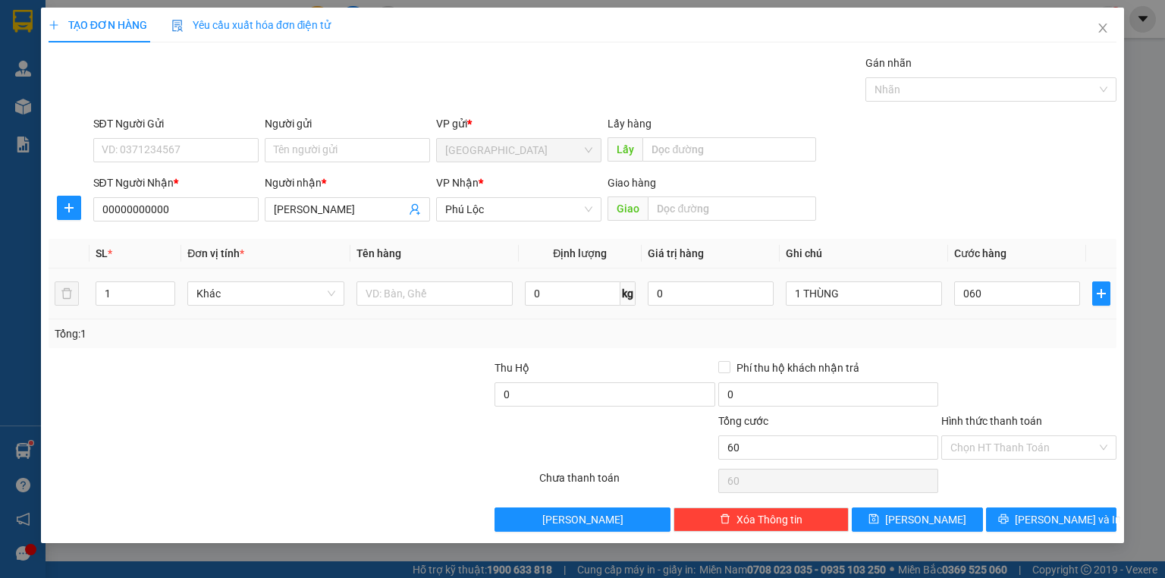
type input "60.000"
drag, startPoint x: 979, startPoint y: 388, endPoint x: 987, endPoint y: 388, distance: 8.3
click at [981, 387] on div at bounding box center [1028, 385] width 178 height 53
drag, startPoint x: 1014, startPoint y: 500, endPoint x: 1022, endPoint y: 516, distance: 18.0
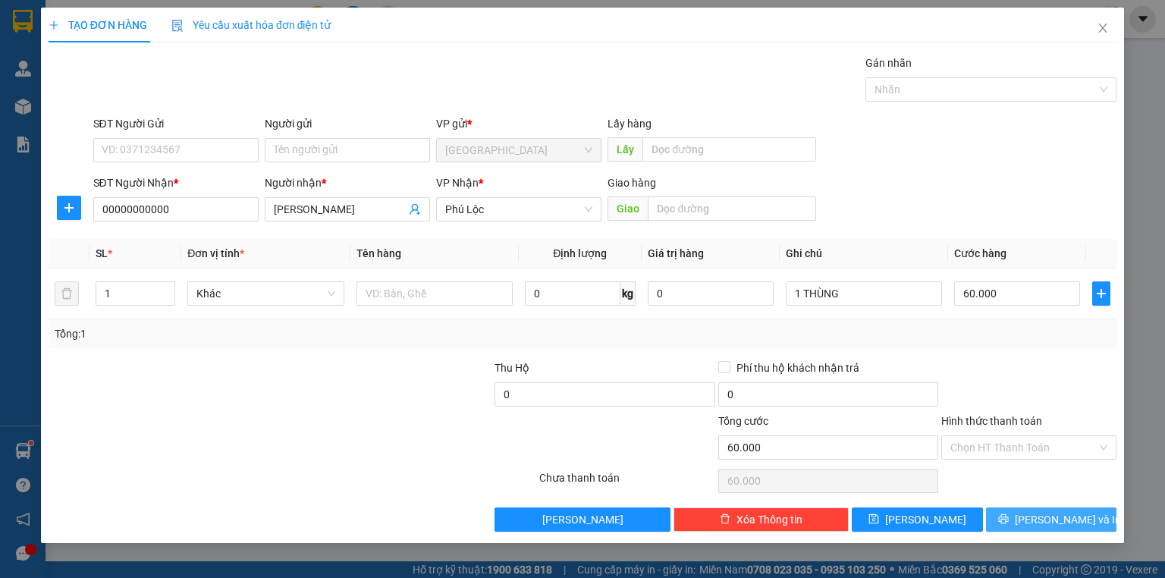
click at [1019, 513] on div "Transit Pickup Surcharge Ids Transit Deliver Surcharge Ids Transit Deliver Surc…" at bounding box center [583, 293] width 1068 height 477
click at [1008, 516] on icon "printer" at bounding box center [1003, 519] width 10 height 10
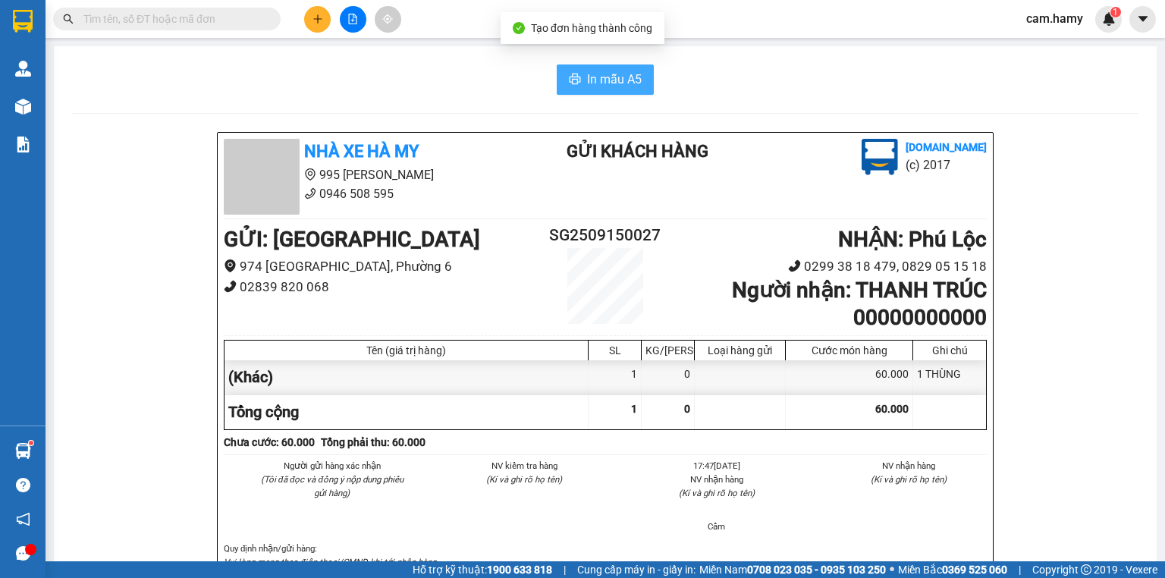
click at [587, 83] on span "In mẫu A5" at bounding box center [614, 79] width 55 height 19
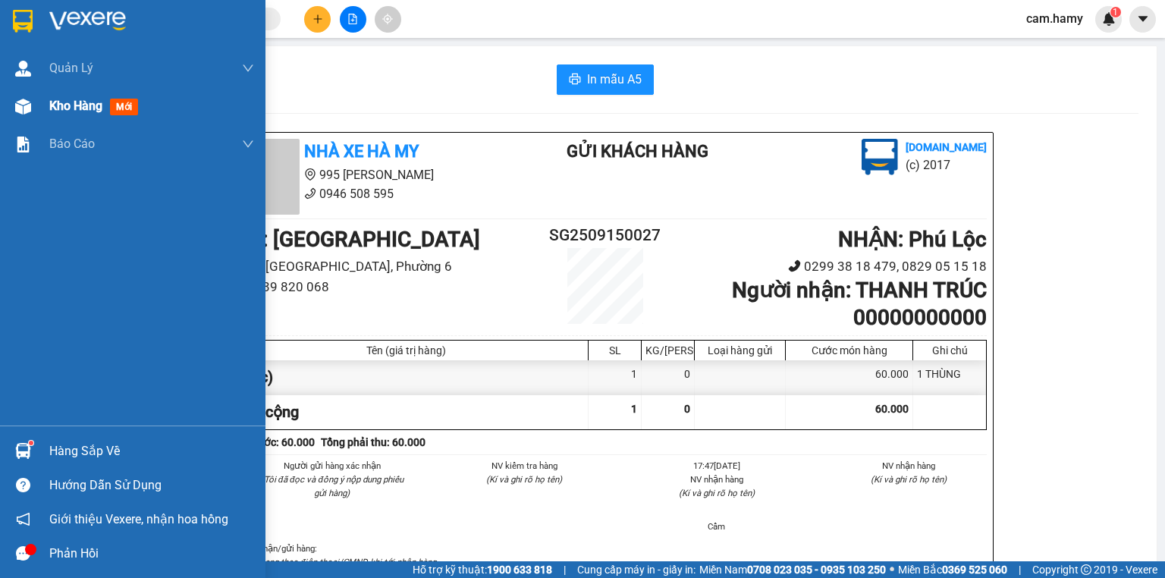
click at [15, 123] on div "Kho hàng mới" at bounding box center [132, 106] width 265 height 38
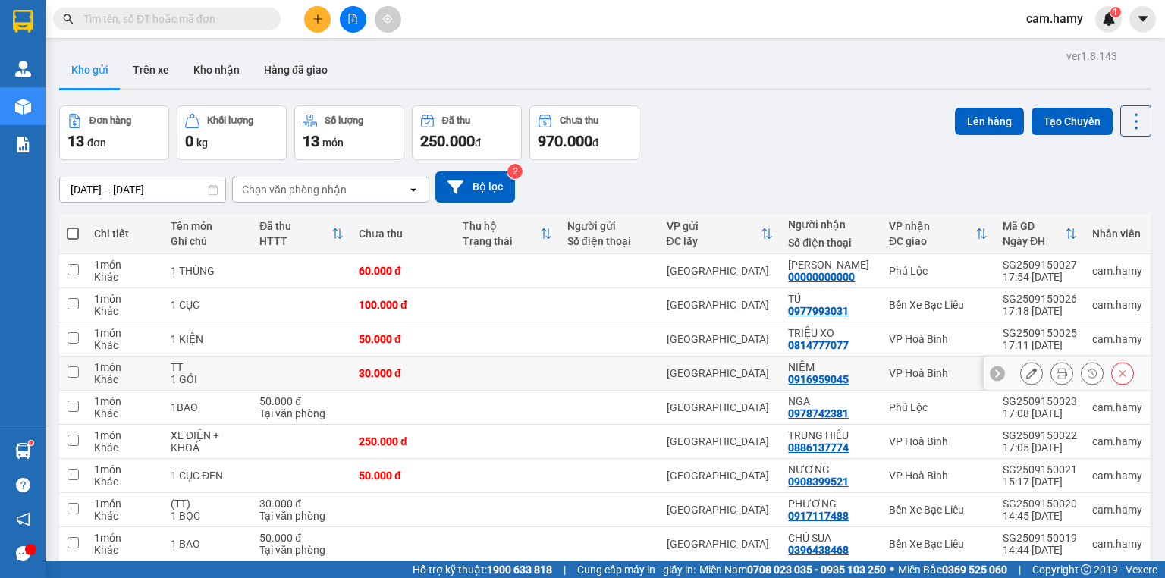
click at [1021, 380] on button at bounding box center [1031, 373] width 21 height 27
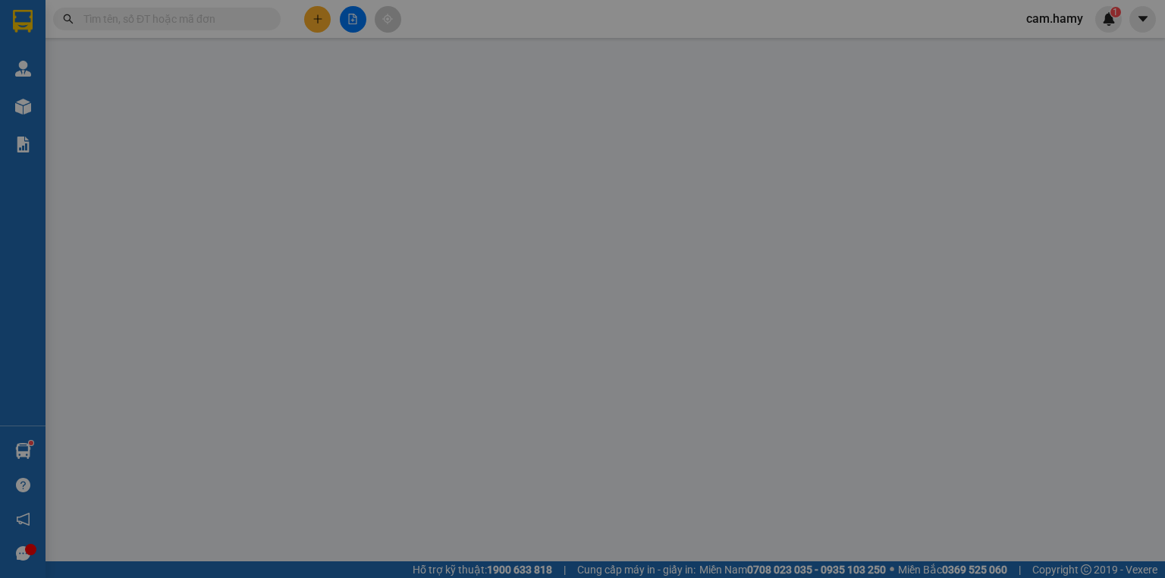
type input "0916959045"
type input "NIỆM"
type input "30.000"
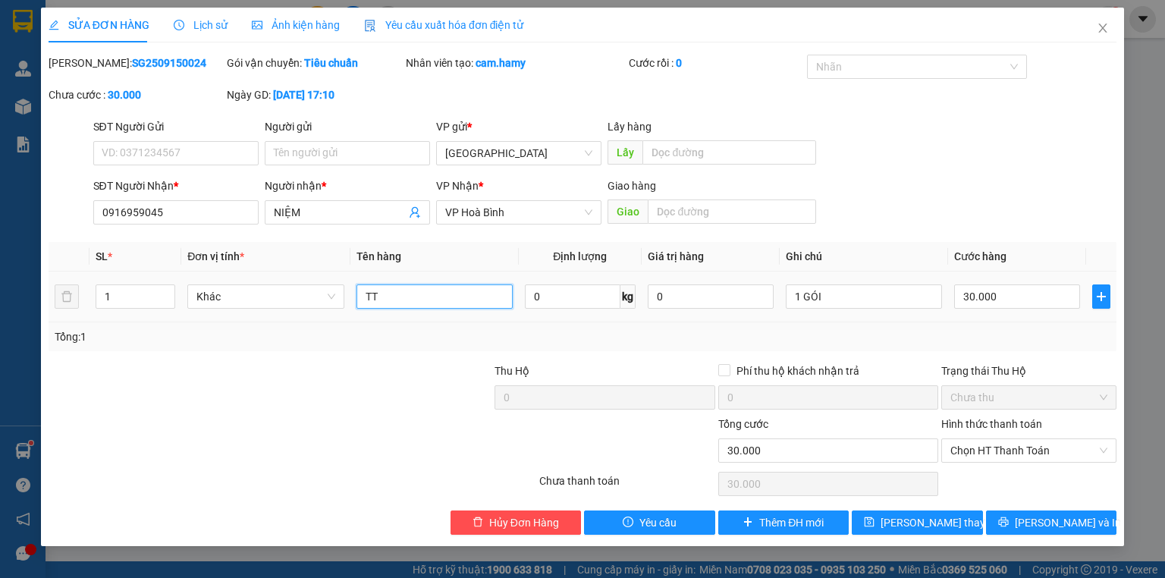
click at [422, 292] on input "TT" at bounding box center [434, 296] width 156 height 24
click at [367, 300] on input "TT)" at bounding box center [434, 296] width 156 height 24
type input "(TT)"
click at [931, 519] on span "[PERSON_NAME] thay đổi" at bounding box center [940, 522] width 121 height 17
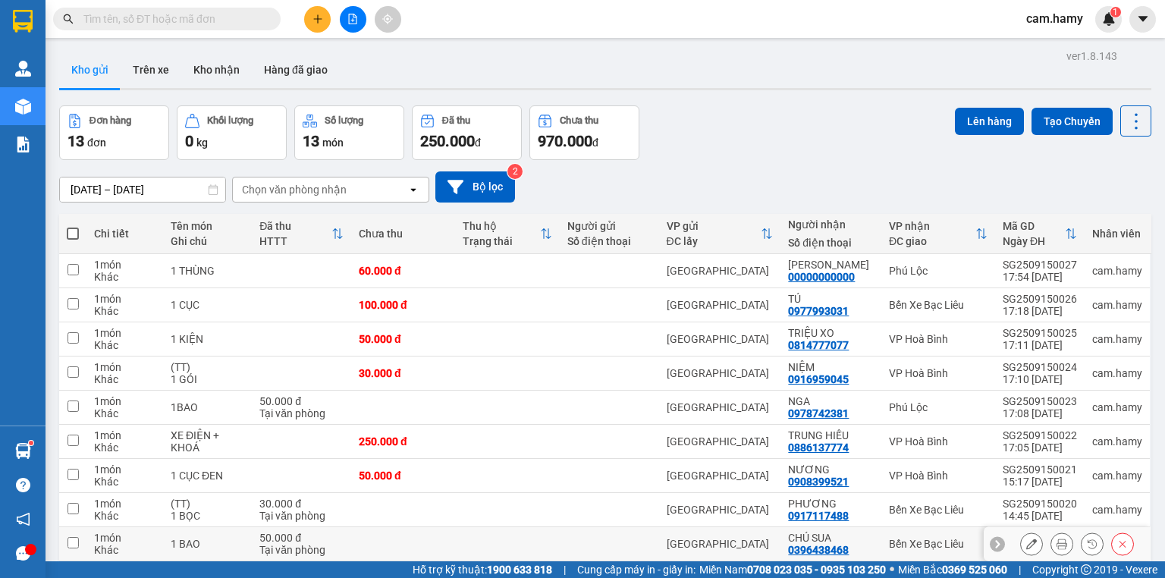
scroll to position [61, 0]
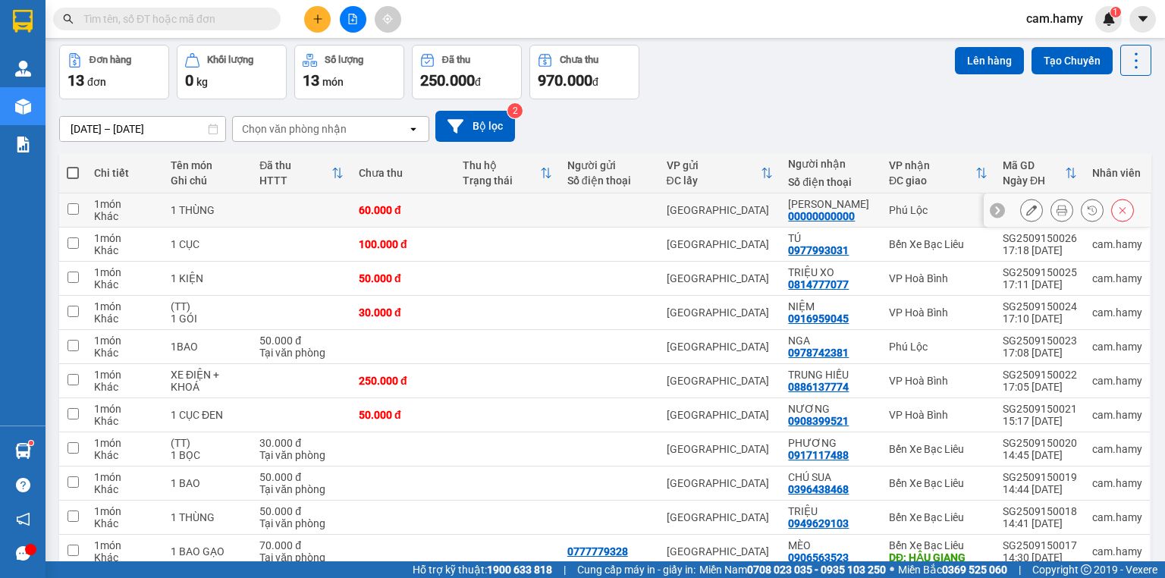
click at [1026, 212] on icon at bounding box center [1031, 210] width 11 height 11
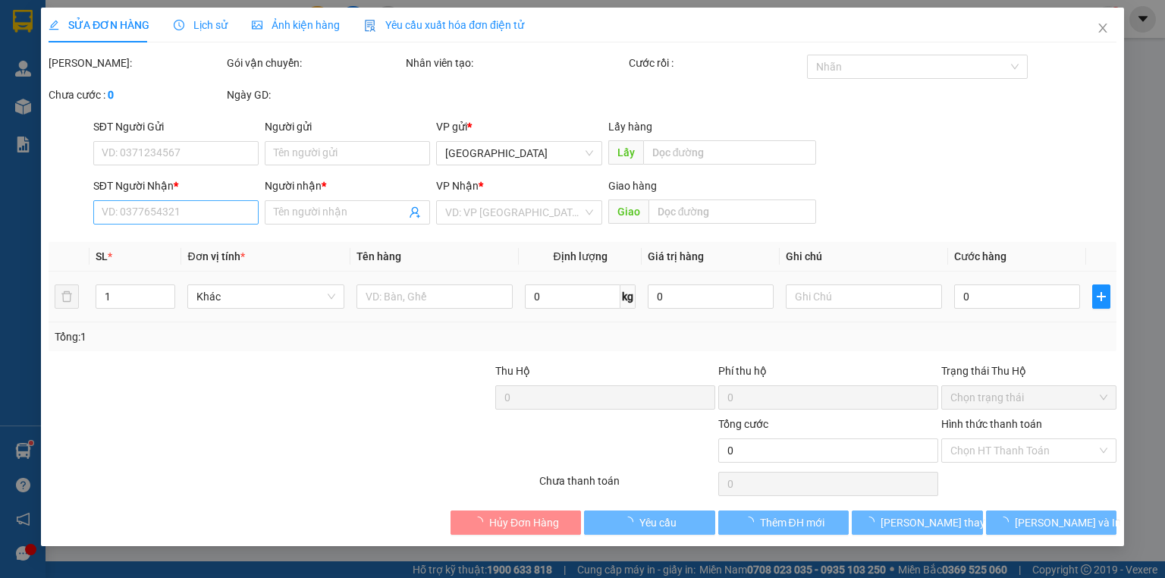
type input "00000000000"
type input "[PERSON_NAME]"
type input "60.000"
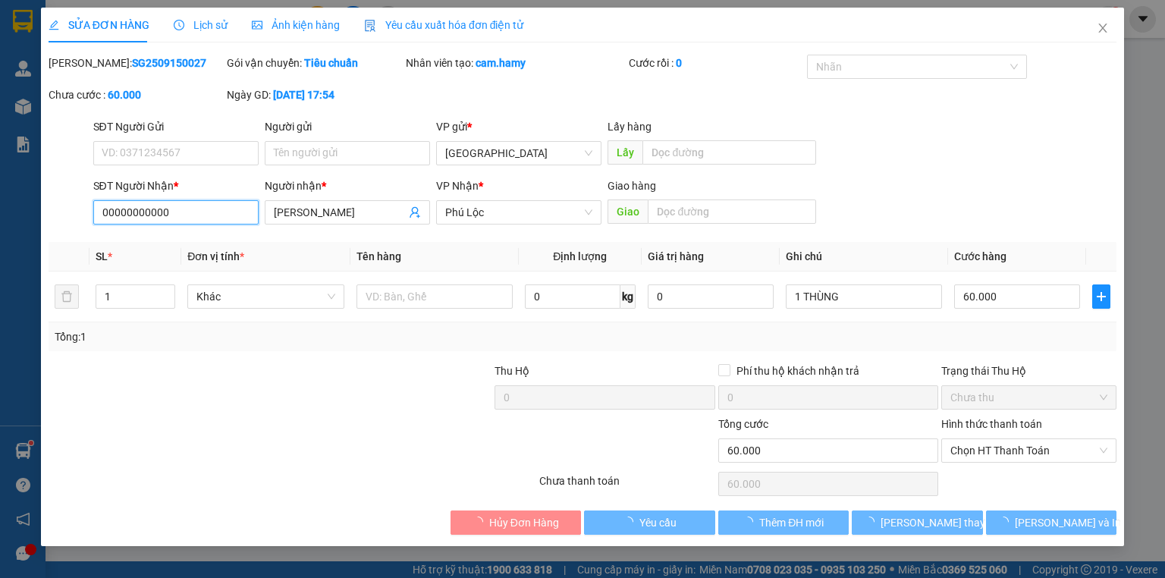
click at [172, 205] on input "00000000000" at bounding box center [175, 212] width 165 height 24
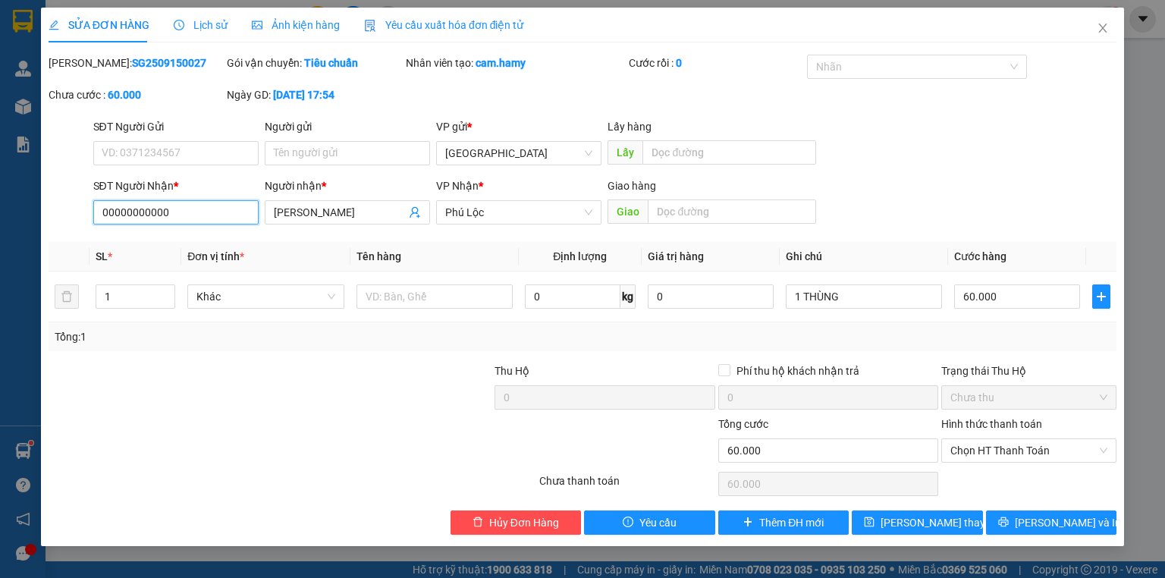
click at [172, 205] on input "00000000000" at bounding box center [175, 212] width 165 height 24
type input "0908867204"
click at [928, 516] on span "[PERSON_NAME] thay đổi" at bounding box center [940, 522] width 121 height 17
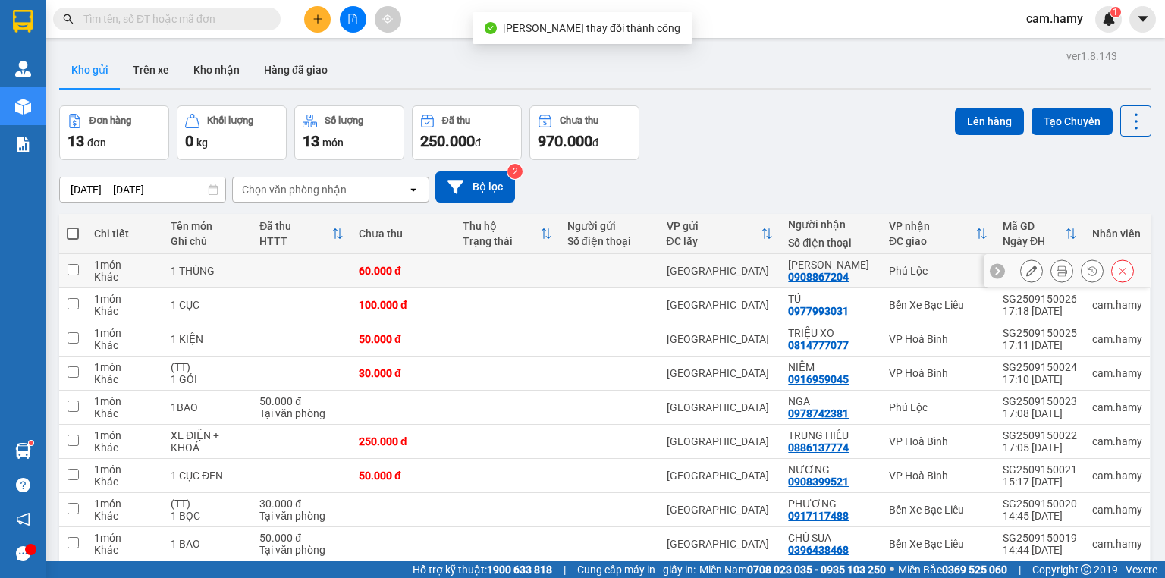
click at [1051, 267] on button at bounding box center [1061, 271] width 21 height 27
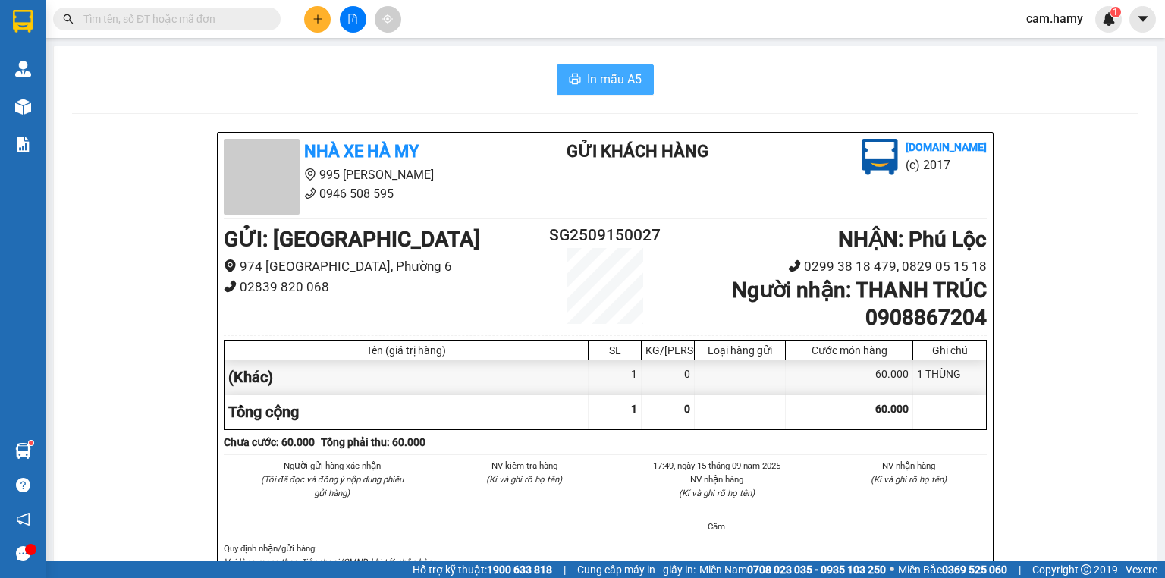
click at [595, 84] on span "In mẫu A5" at bounding box center [614, 79] width 55 height 19
click at [306, 20] on button at bounding box center [317, 19] width 27 height 27
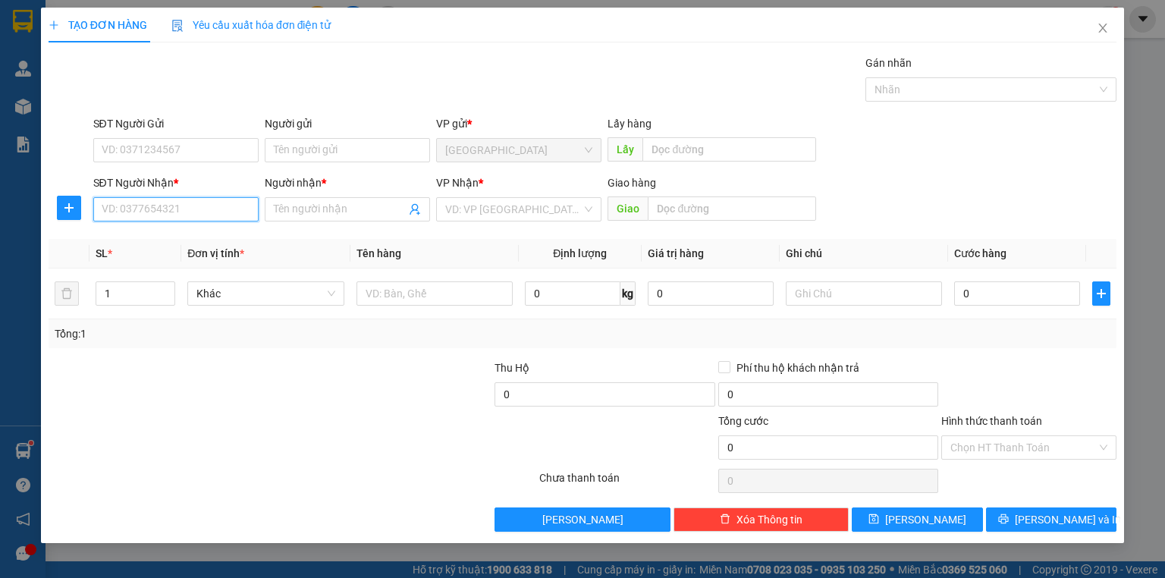
click at [209, 202] on input "SĐT Người Nhận *" at bounding box center [175, 209] width 165 height 24
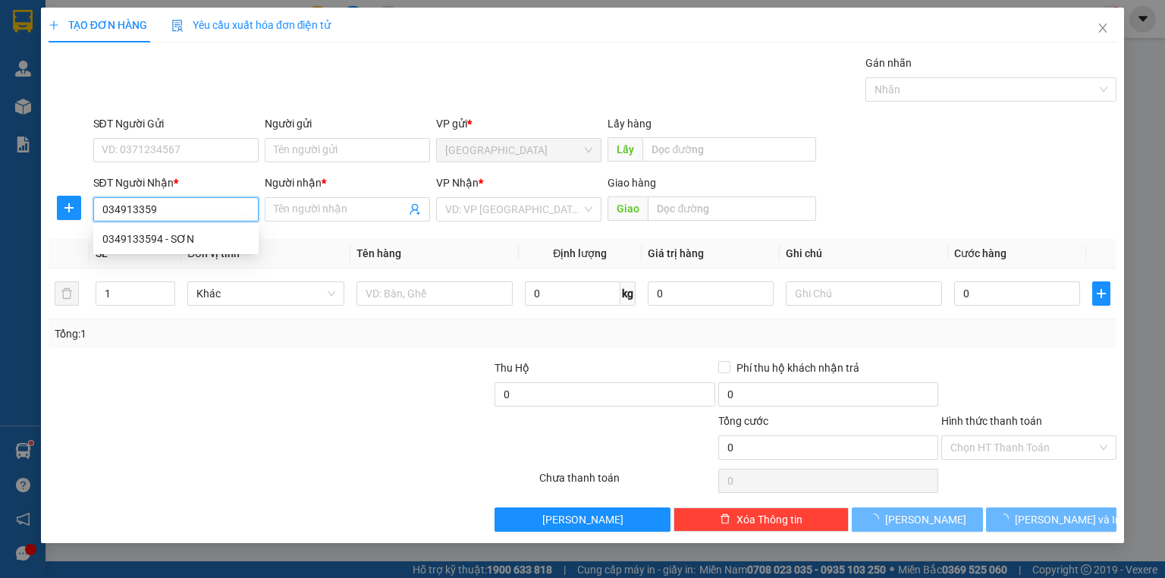
type input "0349133594"
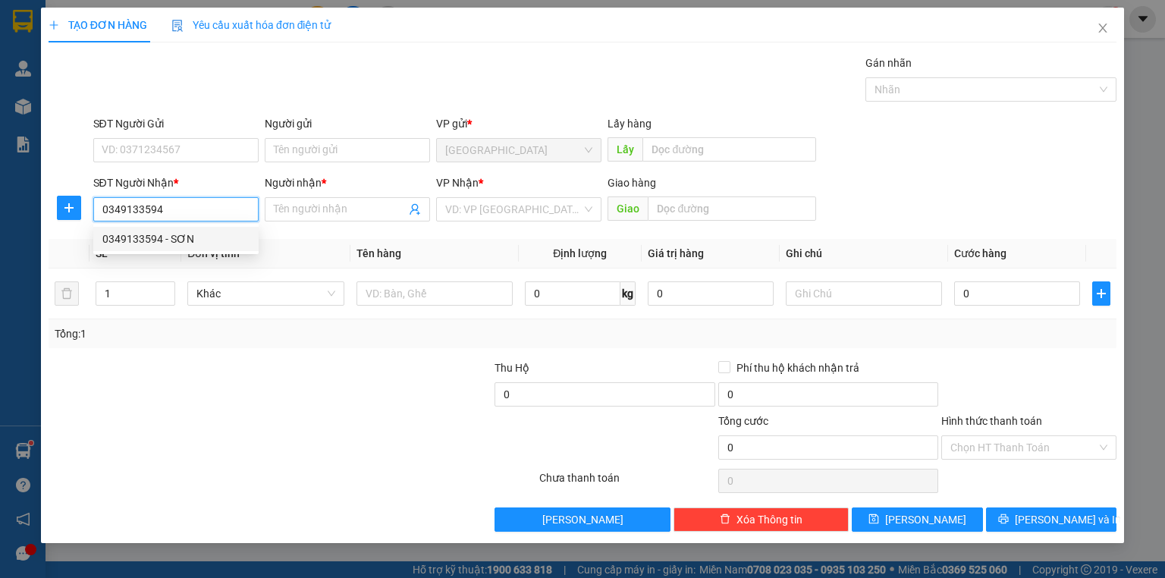
click at [214, 237] on div "0349133594 - SƠN" at bounding box center [175, 239] width 147 height 17
type input "SƠN"
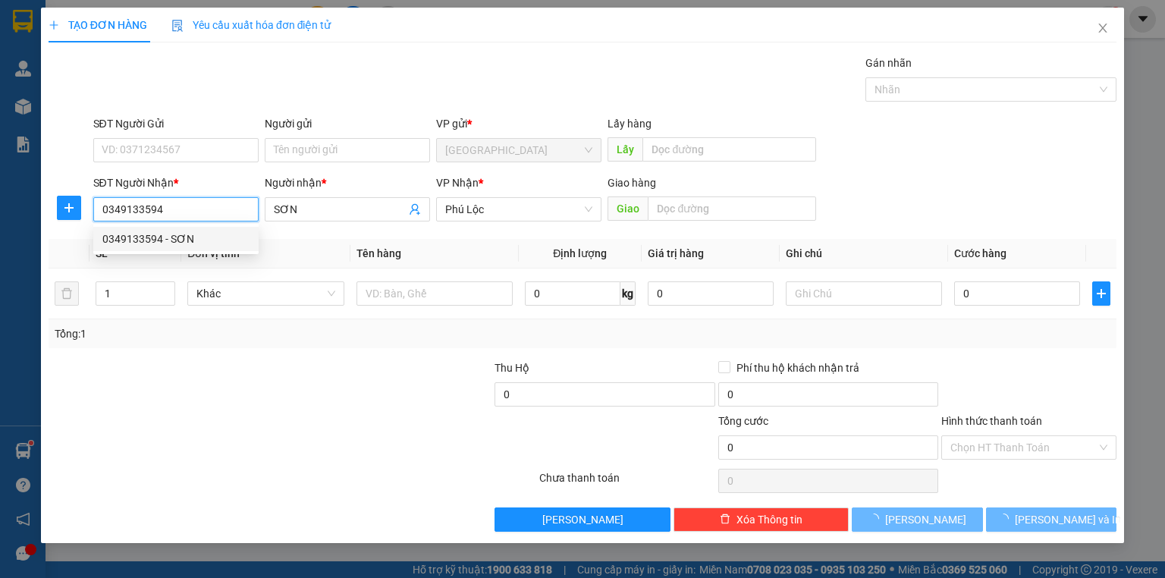
type input "70.000"
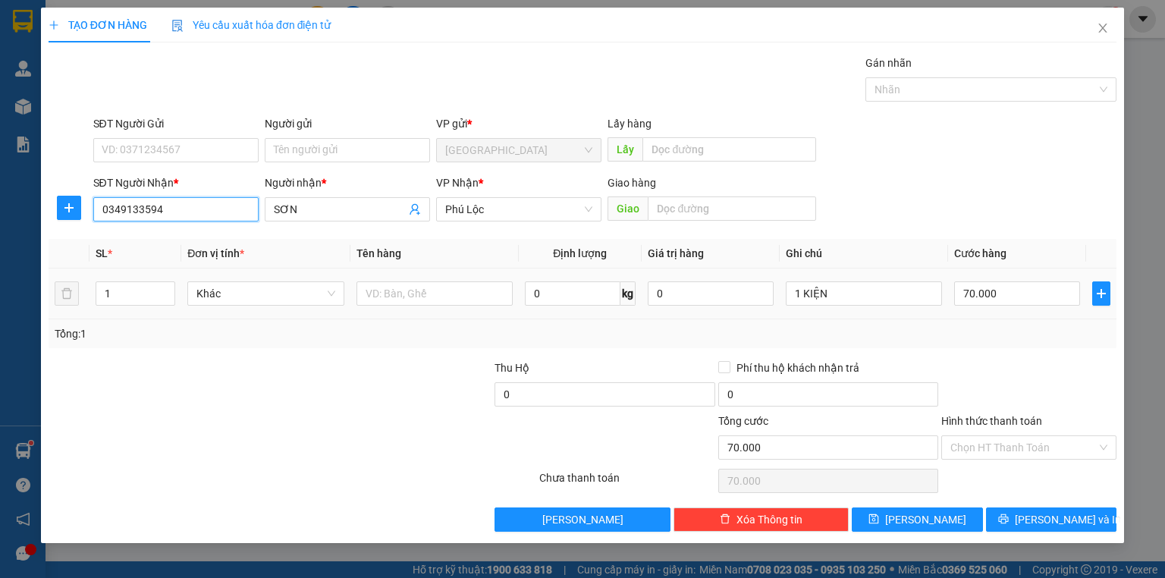
type input "0349133594"
click at [852, 279] on div "1 KIỆN" at bounding box center [864, 293] width 156 height 30
click at [855, 281] on input "1 KIỆN" at bounding box center [864, 293] width 156 height 24
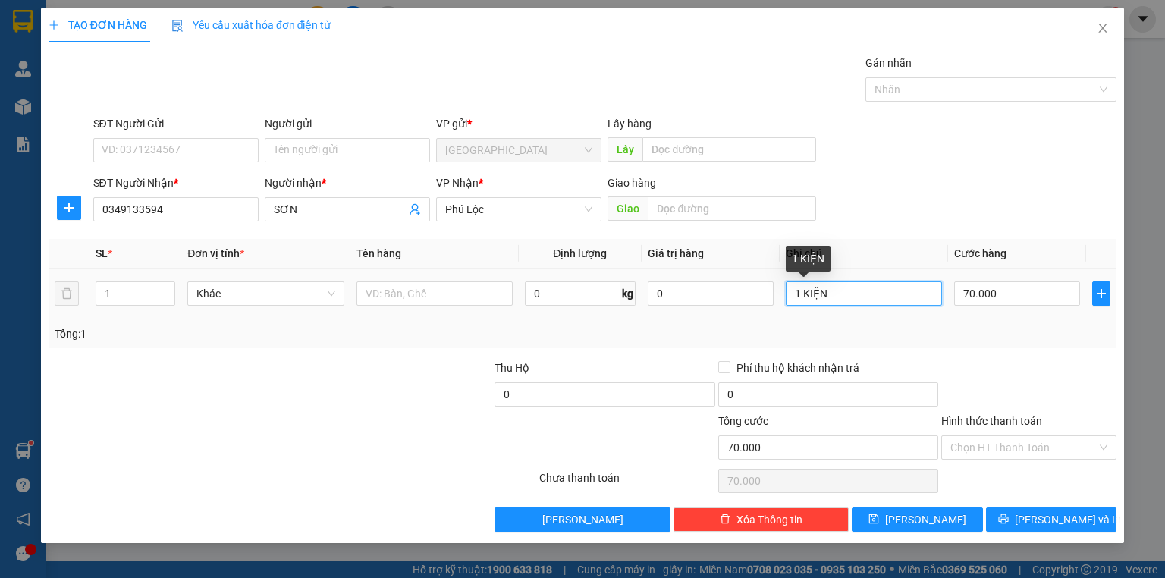
click at [855, 281] on input "1 KIỆN" at bounding box center [864, 293] width 156 height 24
type input "1 THÙNG"
click at [983, 333] on div "Tổng: 1" at bounding box center [583, 333] width 1056 height 17
click at [1019, 440] on input "Hình thức thanh toán" at bounding box center [1023, 447] width 146 height 23
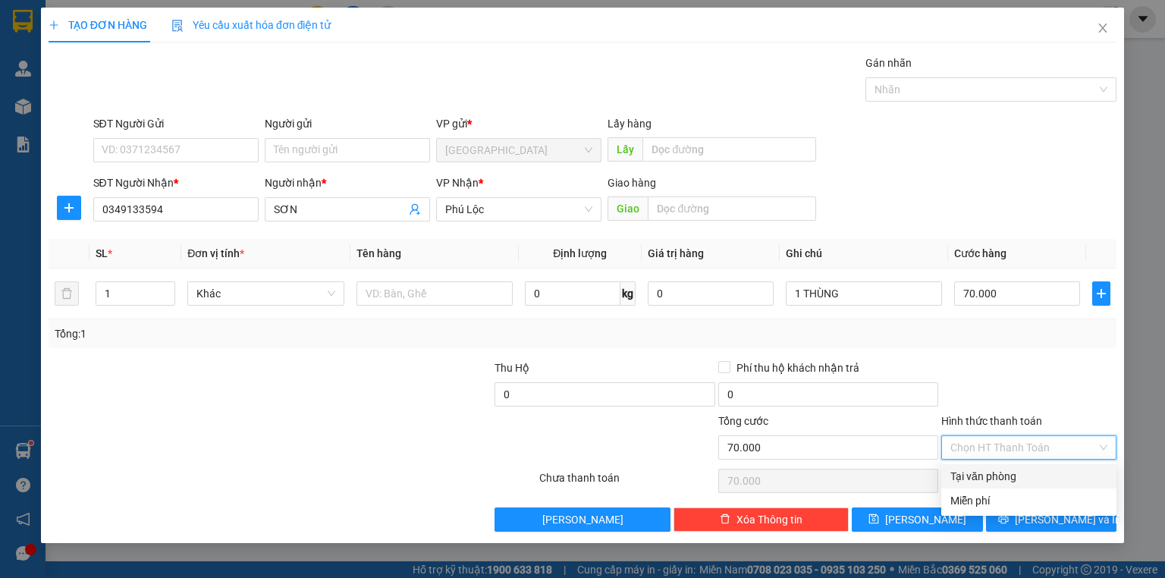
drag, startPoint x: 1012, startPoint y: 466, endPoint x: 1025, endPoint y: 473, distance: 15.0
click at [1013, 467] on div "Tại văn phòng" at bounding box center [1028, 476] width 175 height 24
type input "0"
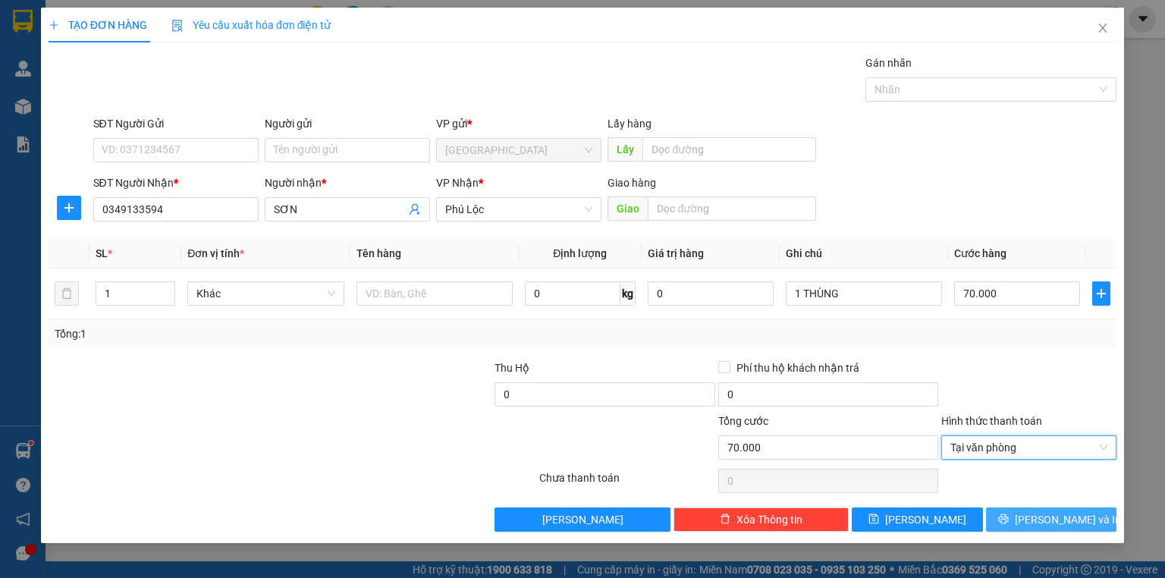
click at [1063, 516] on span "[PERSON_NAME] và In" at bounding box center [1068, 519] width 106 height 17
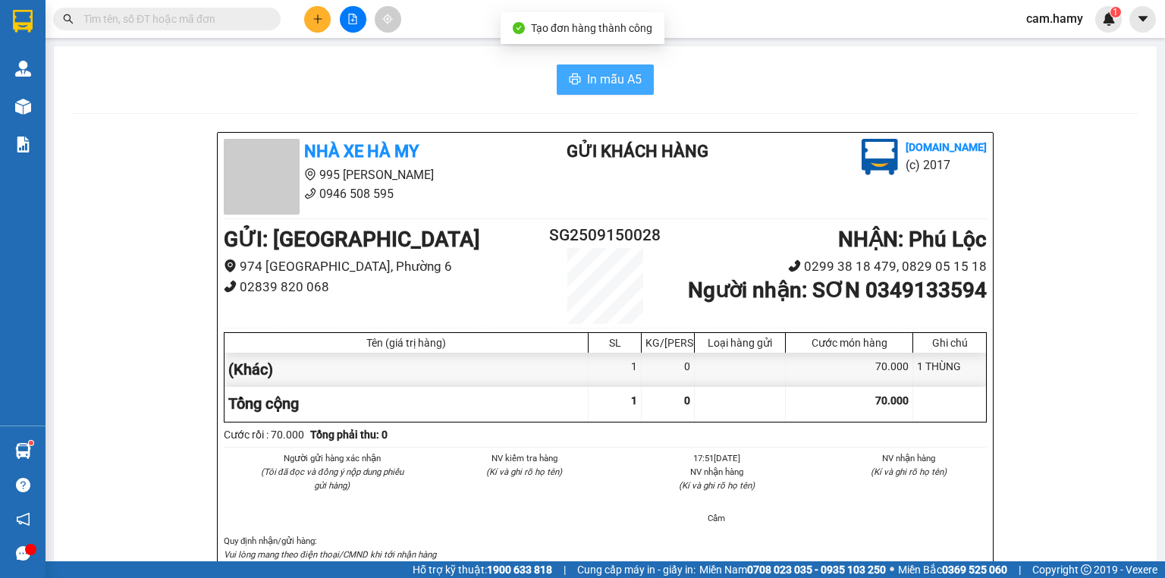
click at [570, 77] on icon "printer" at bounding box center [575, 79] width 12 height 12
click at [303, 24] on div at bounding box center [353, 19] width 114 height 27
click at [315, 18] on icon "plus" at bounding box center [317, 18] width 8 height 1
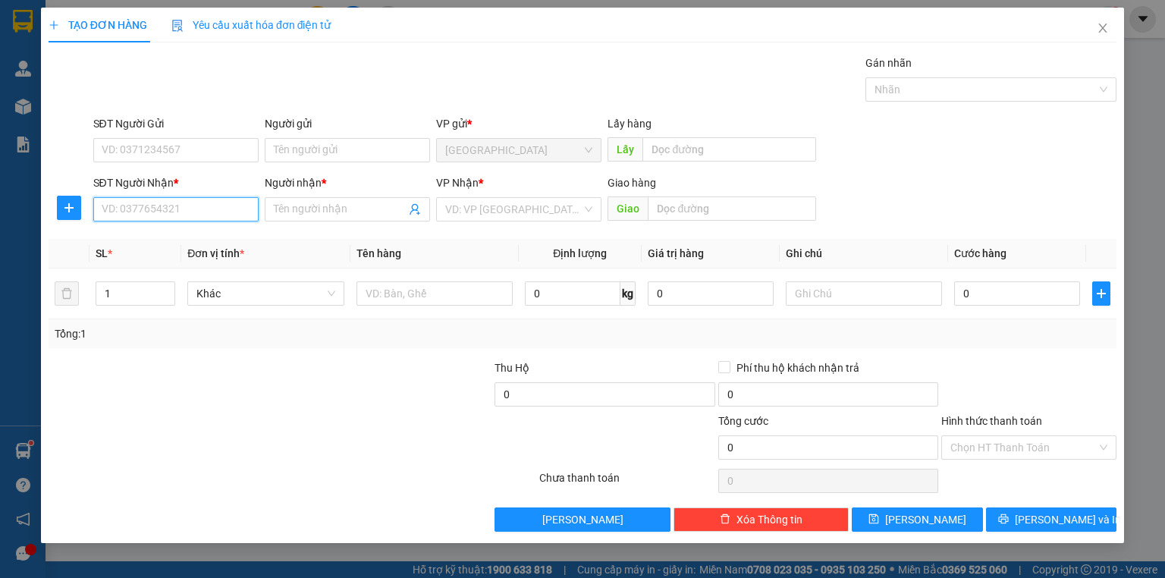
click at [209, 197] on input "SĐT Người Nhận *" at bounding box center [175, 209] width 165 height 24
type input "0348941798"
click at [221, 241] on div "0348941798 - SANG" at bounding box center [175, 239] width 147 height 17
type input "SANG"
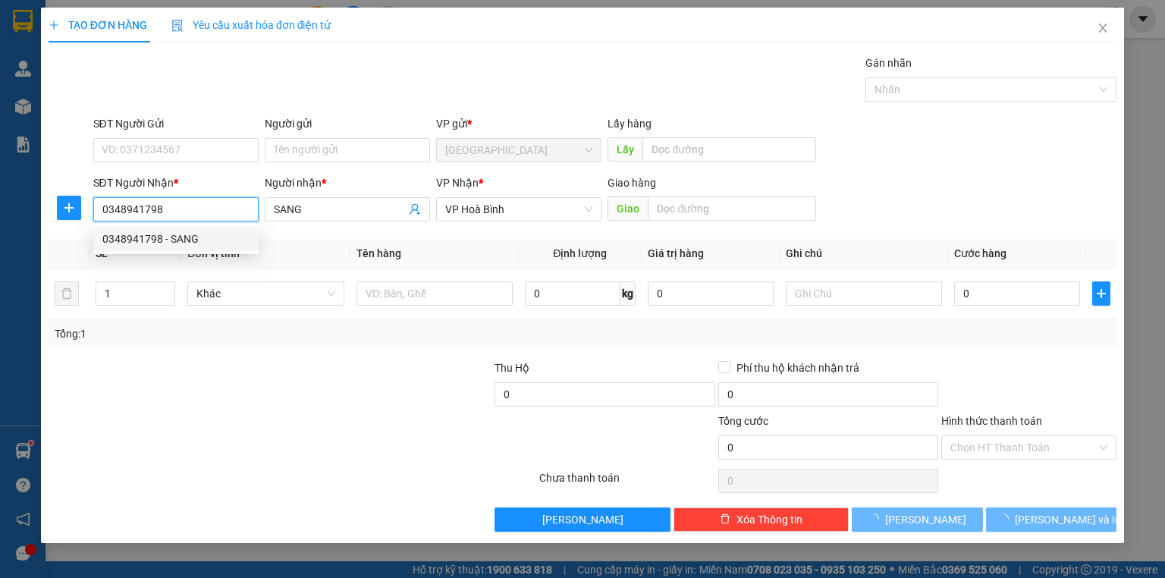
type input "40.000"
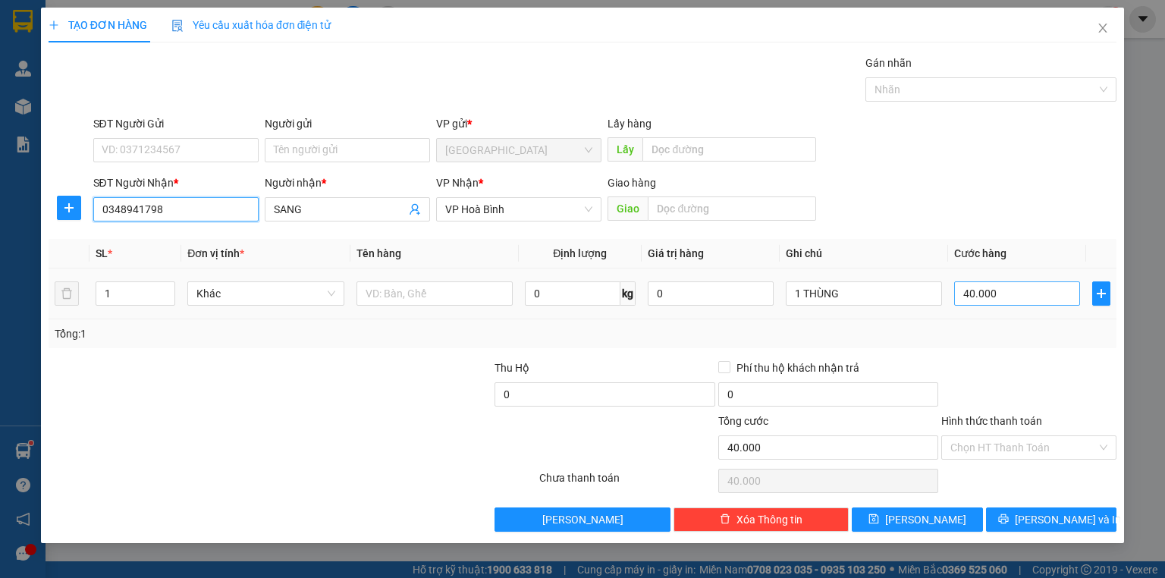
type input "0348941798"
click at [1005, 297] on input "40.000" at bounding box center [1017, 293] width 126 height 24
type input "6"
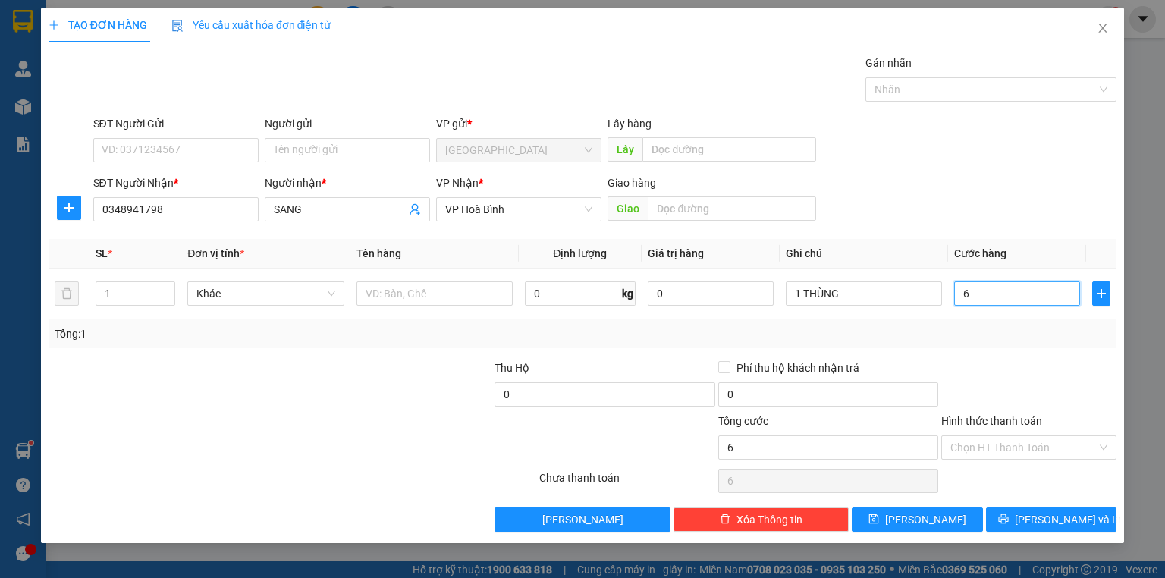
type input "60"
type input "60.000"
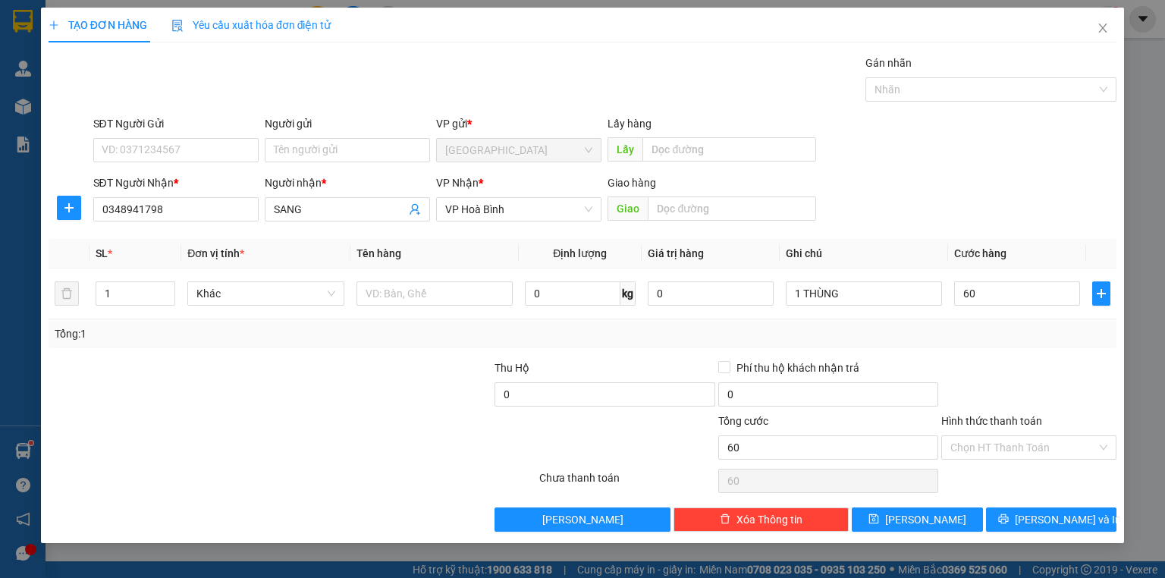
type input "60.000"
click at [997, 347] on div "Transit Pickup Surcharge Ids Transit Deliver Surcharge Ids Transit Deliver Surc…" at bounding box center [583, 293] width 1068 height 477
click at [1014, 346] on div "Tổng: 1" at bounding box center [583, 333] width 1068 height 29
drag, startPoint x: 1020, startPoint y: 444, endPoint x: 1027, endPoint y: 458, distance: 15.3
click at [1022, 446] on input "Hình thức thanh toán" at bounding box center [1023, 447] width 146 height 23
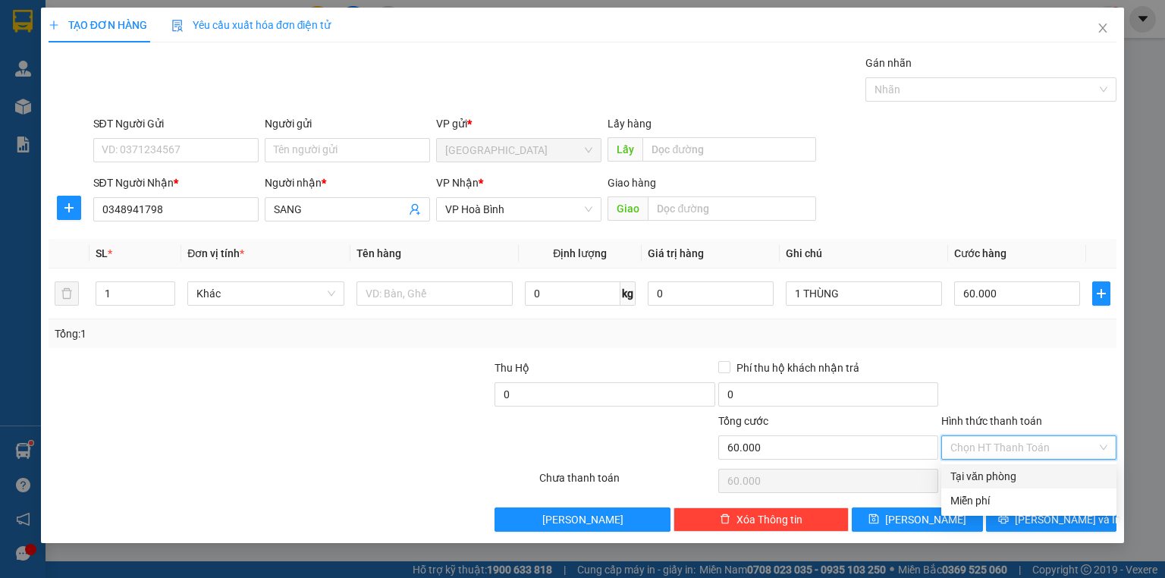
click at [1015, 485] on div "Tại văn phòng" at bounding box center [1028, 476] width 175 height 24
type input "0"
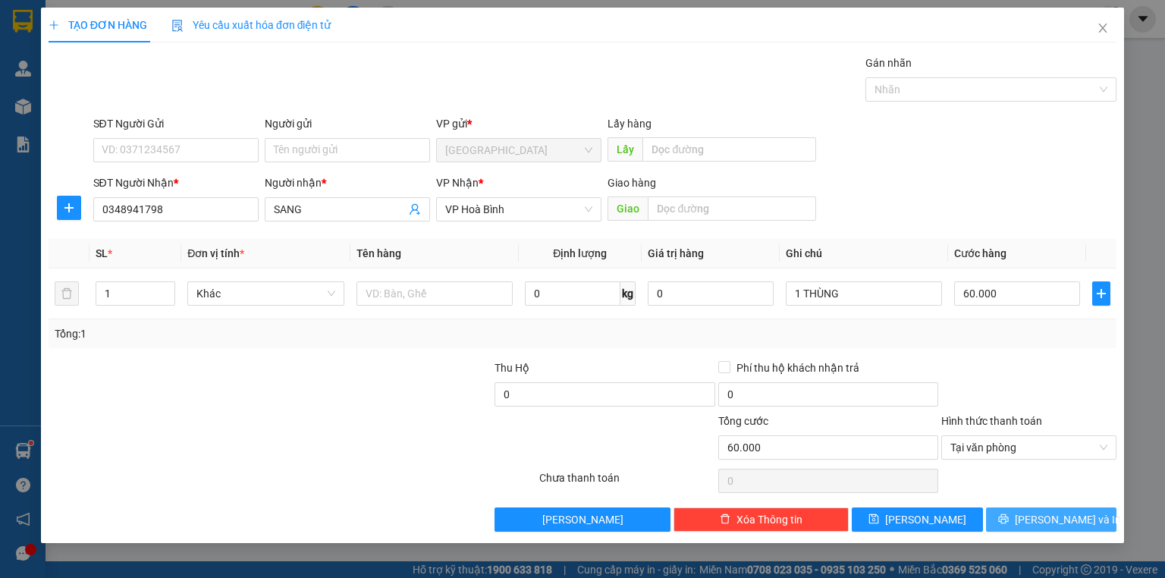
drag, startPoint x: 1041, startPoint y: 516, endPoint x: 1039, endPoint y: 507, distance: 8.6
click at [1041, 514] on span "[PERSON_NAME] và In" at bounding box center [1068, 519] width 106 height 17
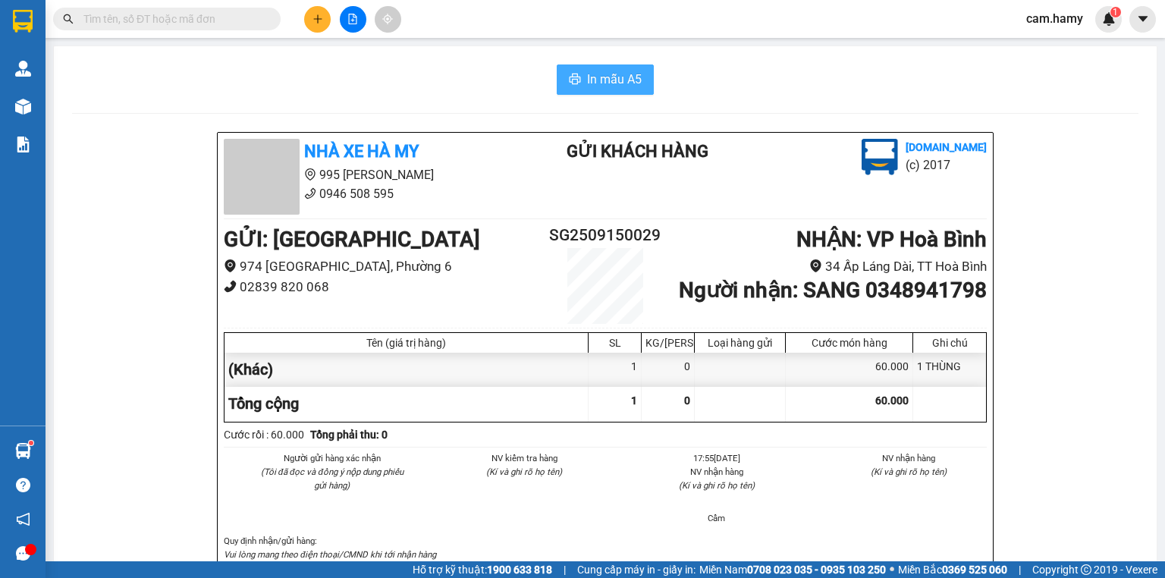
click at [591, 73] on span "In mẫu A5" at bounding box center [614, 79] width 55 height 19
click at [312, 24] on button at bounding box center [317, 19] width 27 height 27
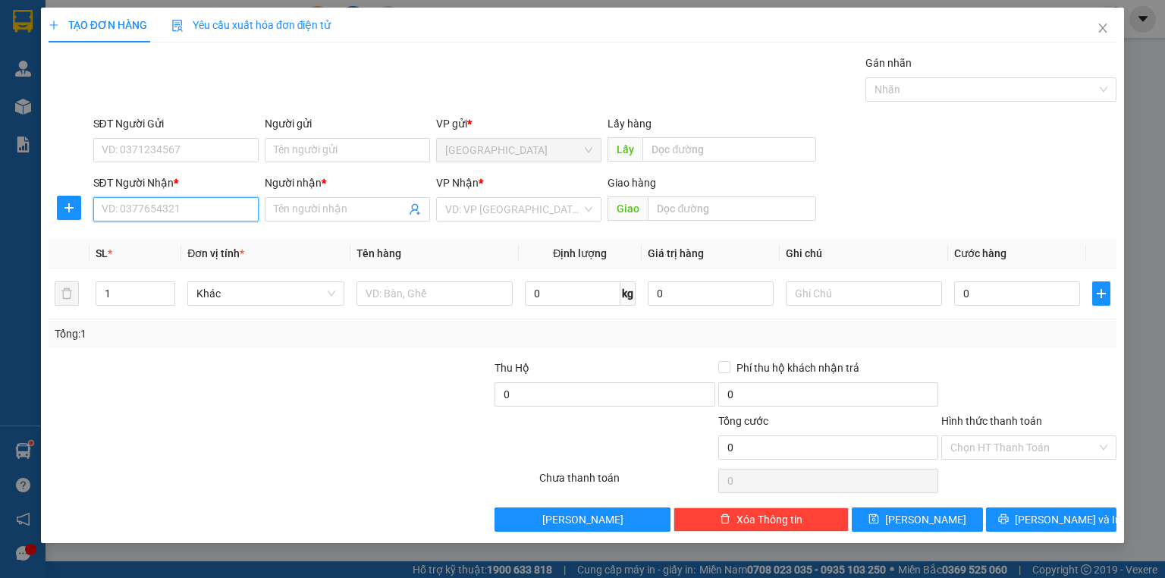
click at [227, 206] on input "SĐT Người Nhận *" at bounding box center [175, 209] width 165 height 24
type input "0962905289"
click at [159, 232] on div "0962905289 - LỢI" at bounding box center [175, 239] width 147 height 17
type input "LỢI"
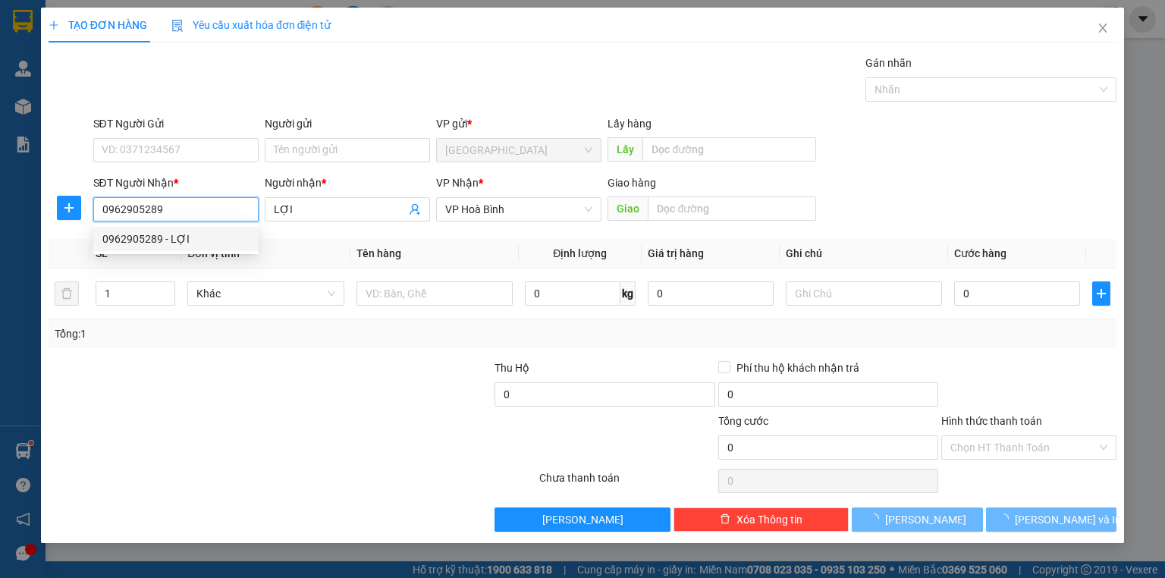
type input "120.000"
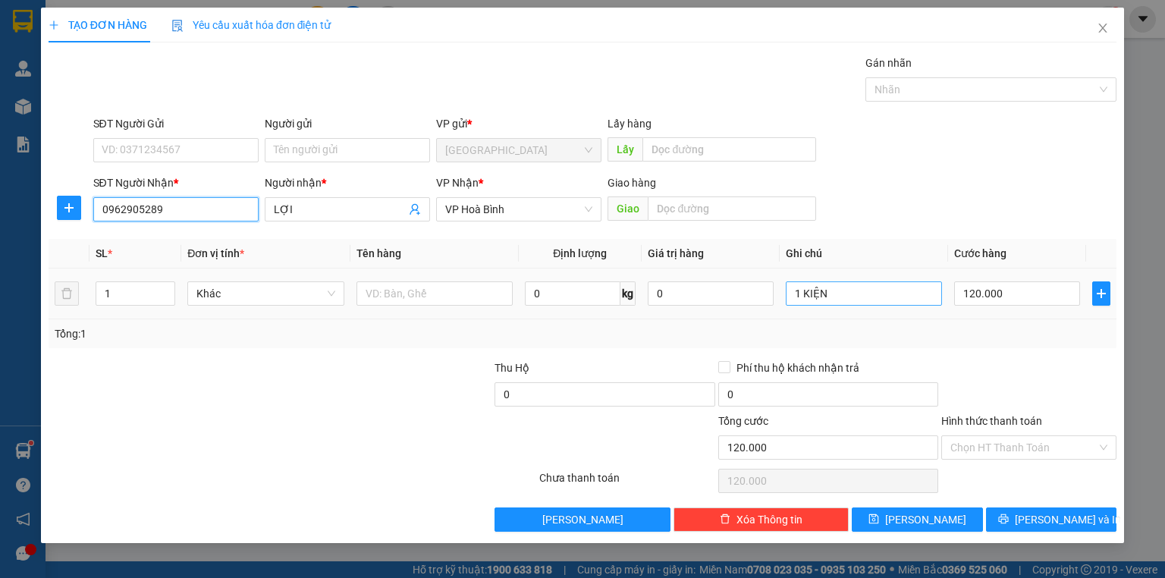
type input "0962905289"
click at [855, 300] on input "1 KIỆN" at bounding box center [864, 293] width 156 height 24
type input "1 HỒ SƠ"
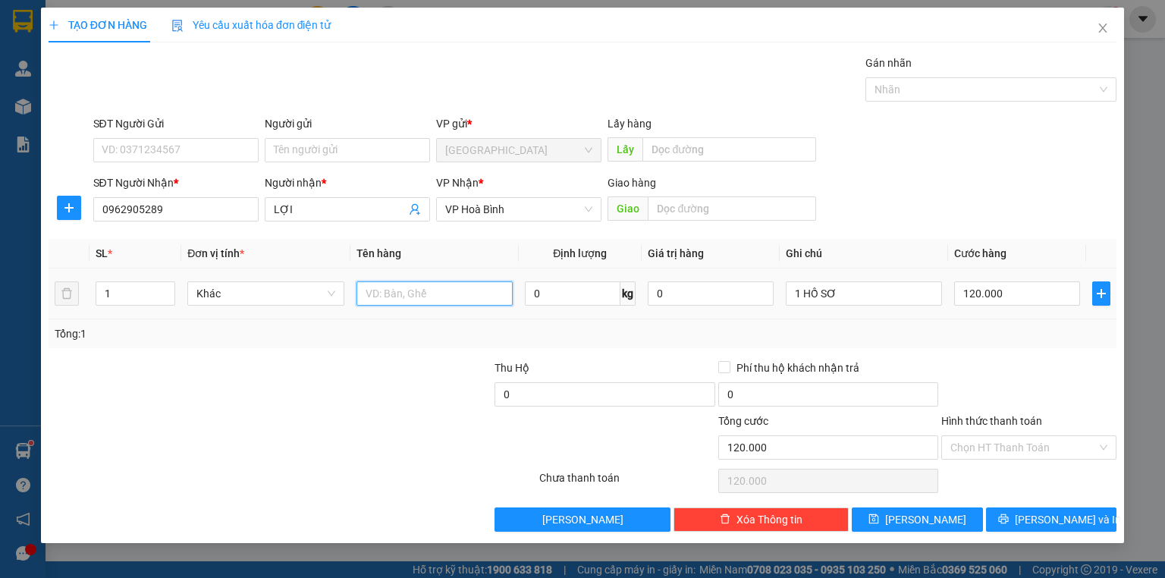
click at [425, 296] on input "text" at bounding box center [434, 293] width 156 height 24
type input "(TT)"
click at [992, 288] on input "120.000" at bounding box center [1017, 293] width 126 height 24
type input "4"
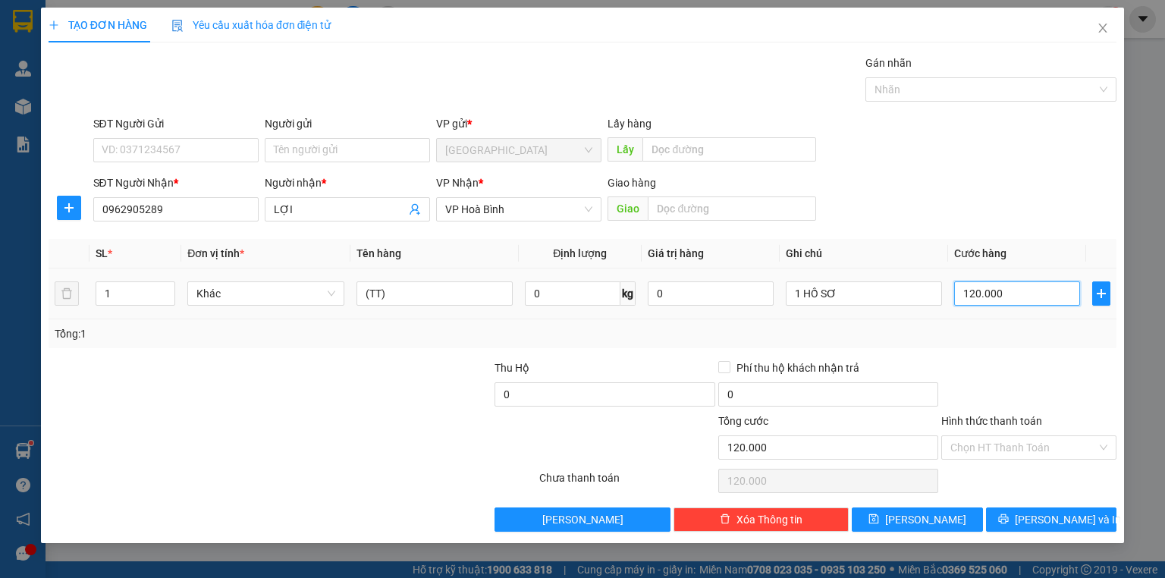
type input "4"
type input "40"
type input "40.000"
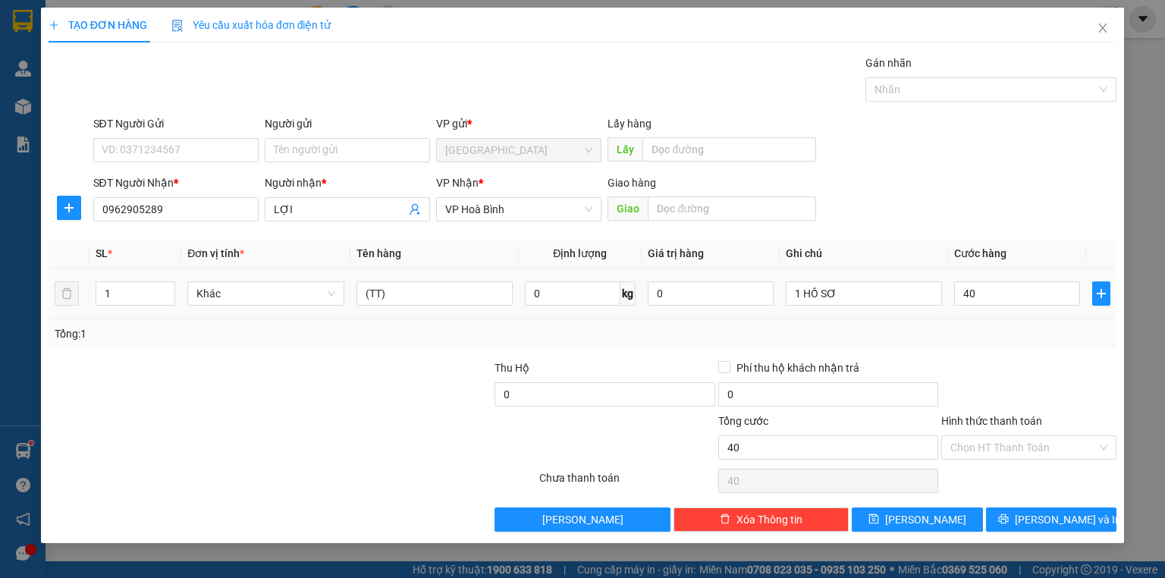
type input "40.000"
click at [997, 328] on div "Tổng: 1" at bounding box center [583, 333] width 1056 height 17
click at [991, 367] on div at bounding box center [1028, 385] width 178 height 53
click at [1004, 442] on input "Hình thức thanh toán" at bounding box center [1023, 447] width 146 height 23
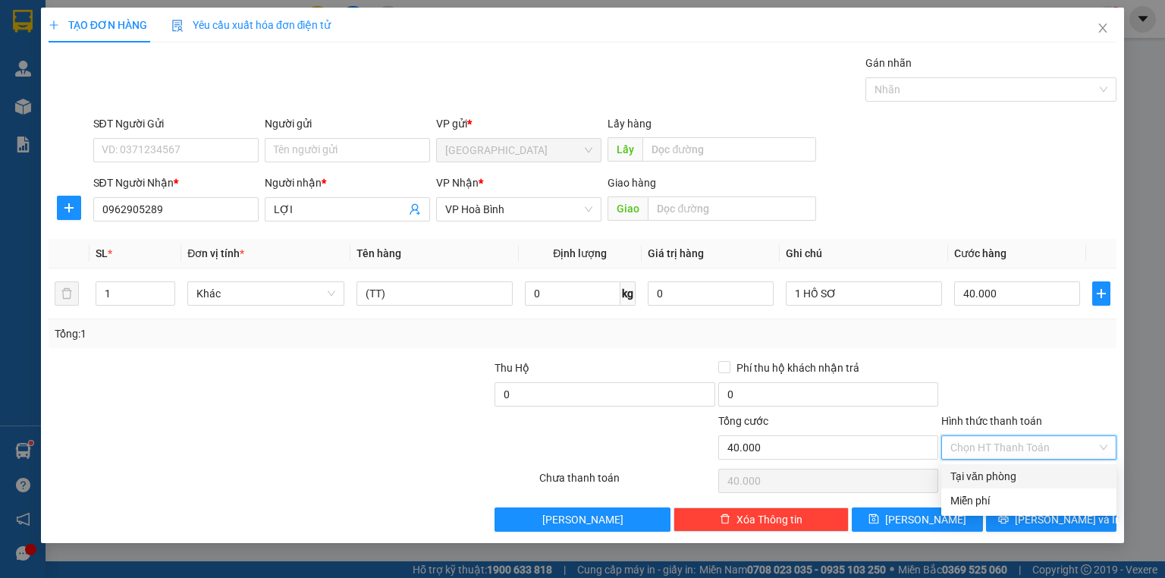
click at [1022, 479] on div "Tại văn phòng" at bounding box center [1028, 476] width 157 height 17
type input "0"
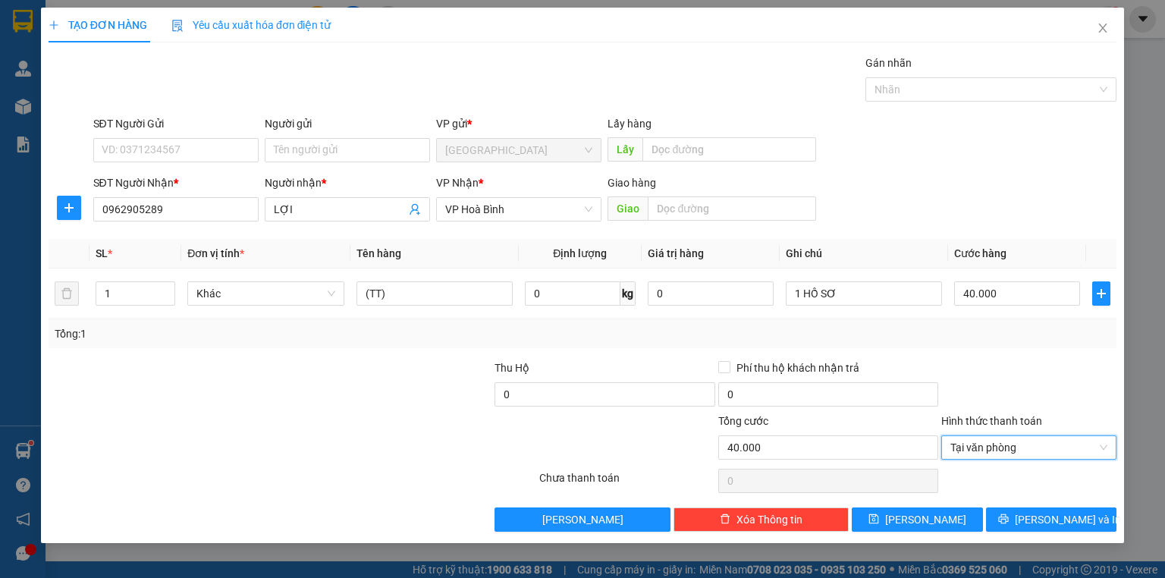
click at [1086, 539] on div "TẠO ĐƠN HÀNG Yêu cầu xuất hóa đơn điện tử Transit Pickup Surcharge Ids Transit …" at bounding box center [582, 275] width 1083 height 535
click at [1080, 525] on span "[PERSON_NAME] và In" at bounding box center [1068, 519] width 106 height 17
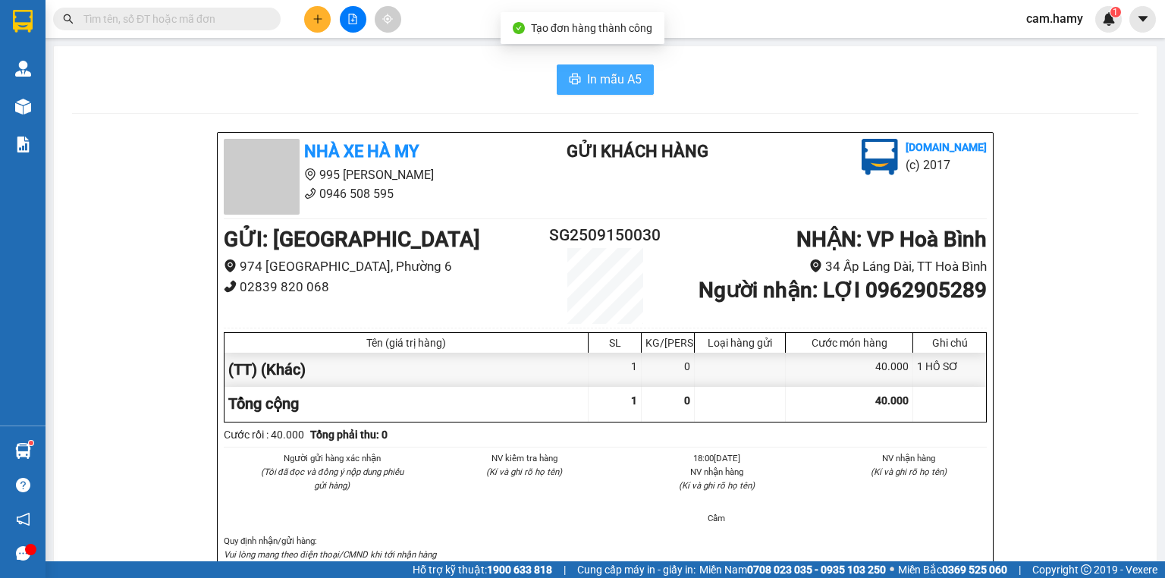
click at [606, 80] on span "In mẫu A5" at bounding box center [614, 79] width 55 height 19
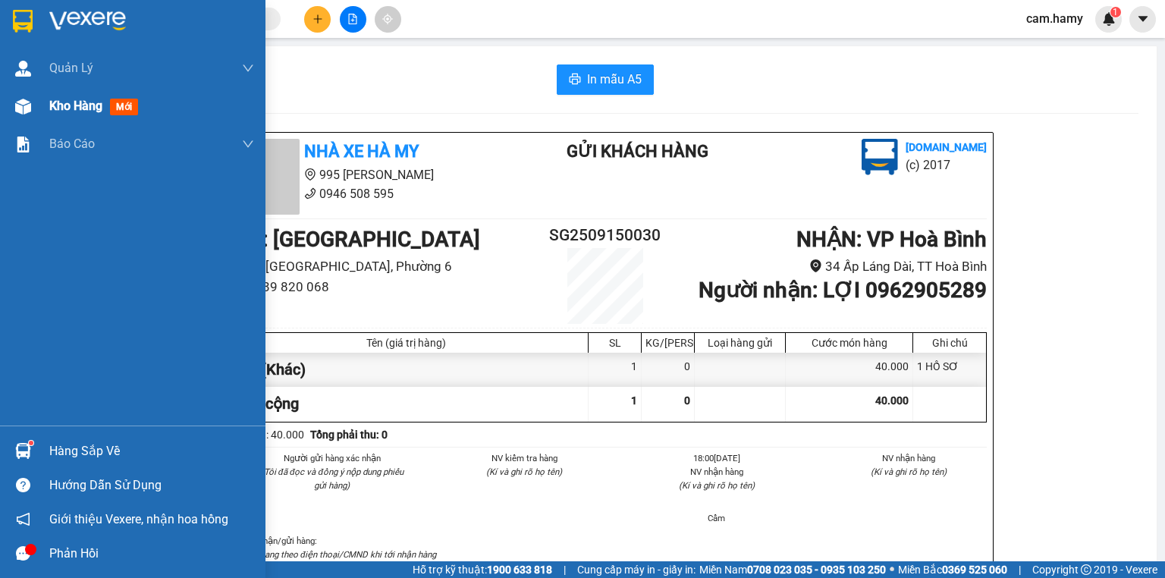
click at [33, 105] on div at bounding box center [23, 106] width 27 height 27
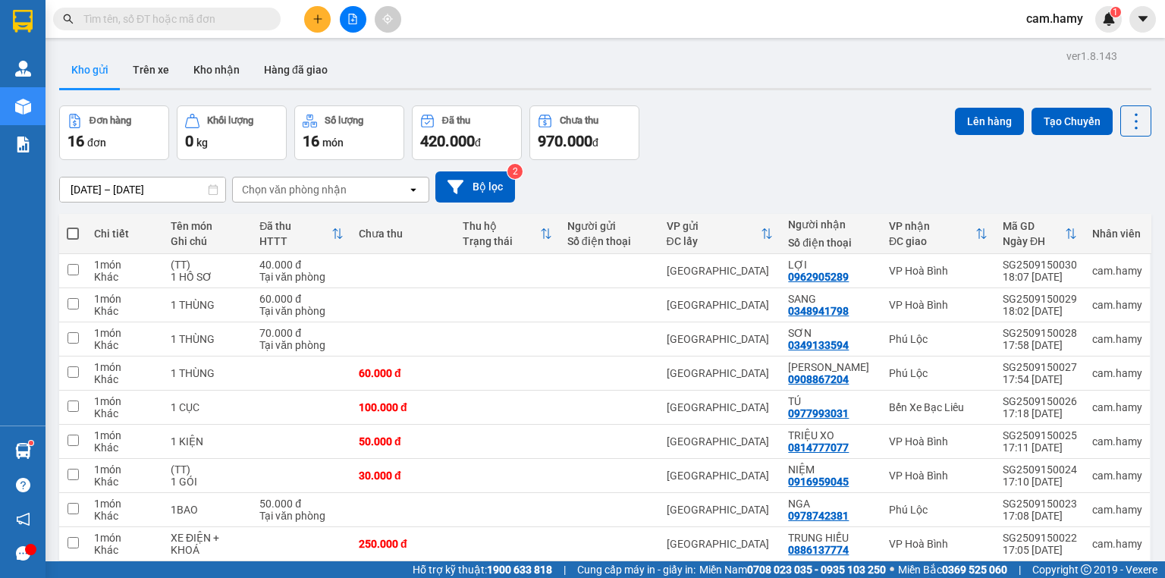
click at [196, 27] on span at bounding box center [166, 19] width 227 height 23
click at [219, 14] on input "text" at bounding box center [172, 19] width 179 height 17
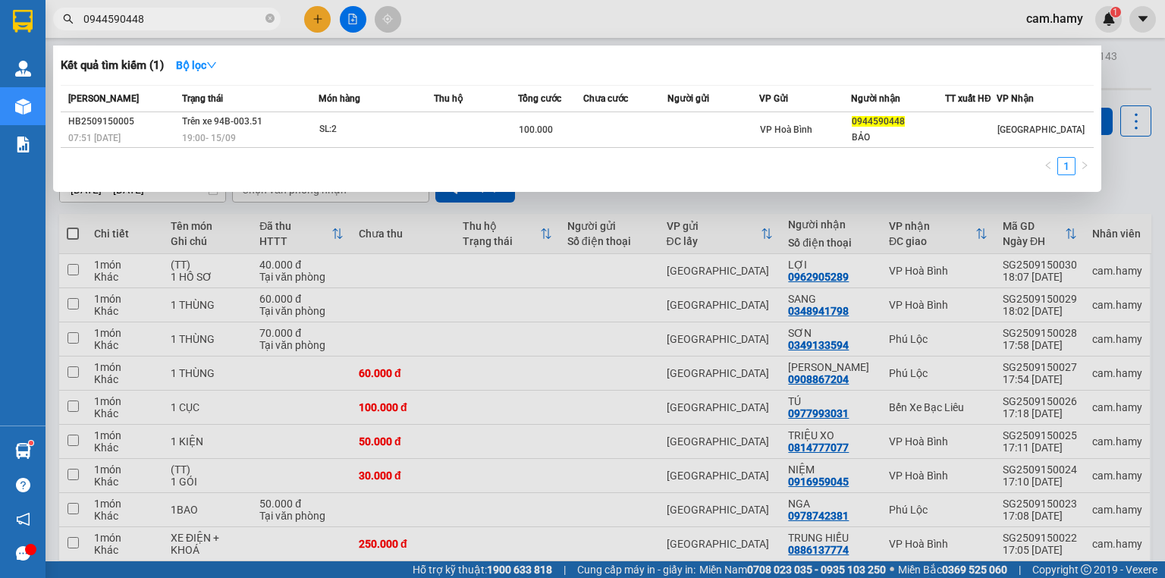
type input "0944590448"
click at [312, 12] on div at bounding box center [582, 289] width 1165 height 578
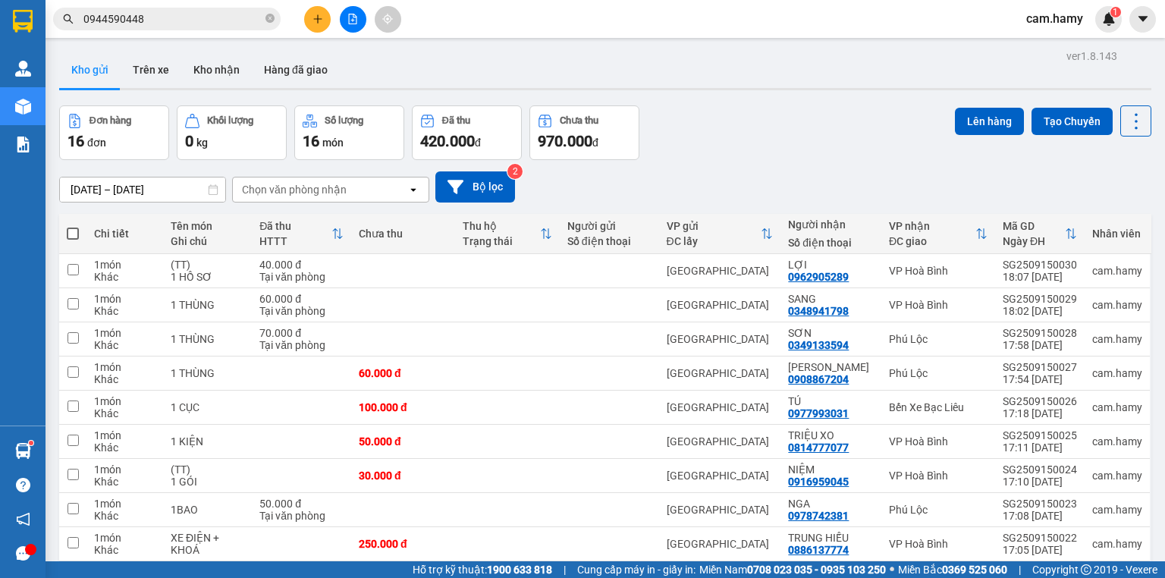
click at [318, 20] on icon "plus" at bounding box center [317, 18] width 1 height 8
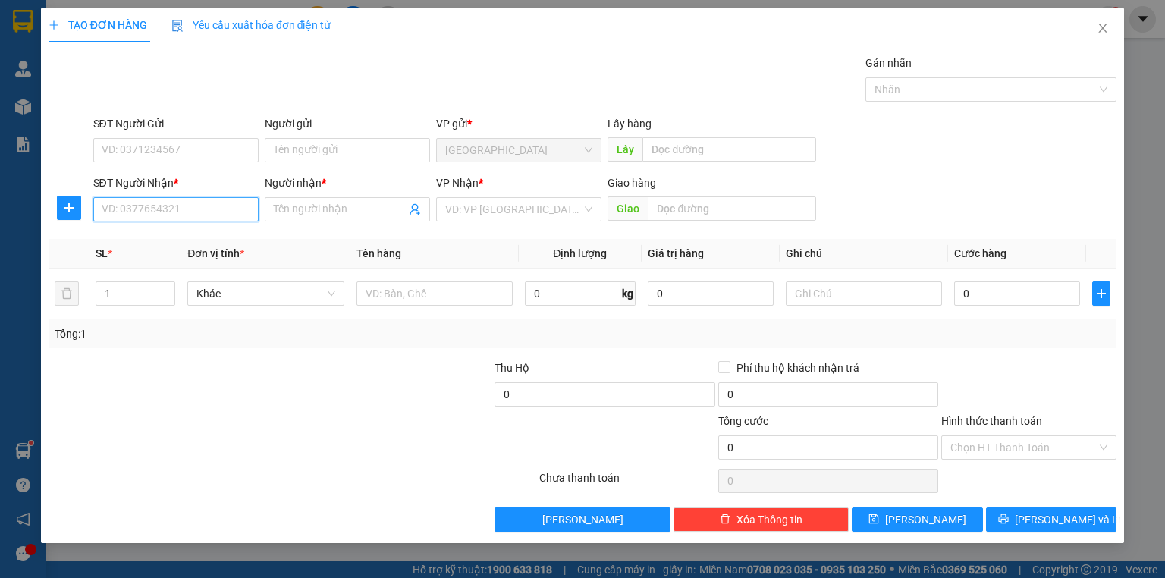
click at [142, 215] on input "SĐT Người Nhận *" at bounding box center [175, 209] width 165 height 24
type input "0799558927"
click at [155, 237] on div "0799558927 - MẸ" at bounding box center [175, 239] width 147 height 17
type input "MẸ"
type input "50.000"
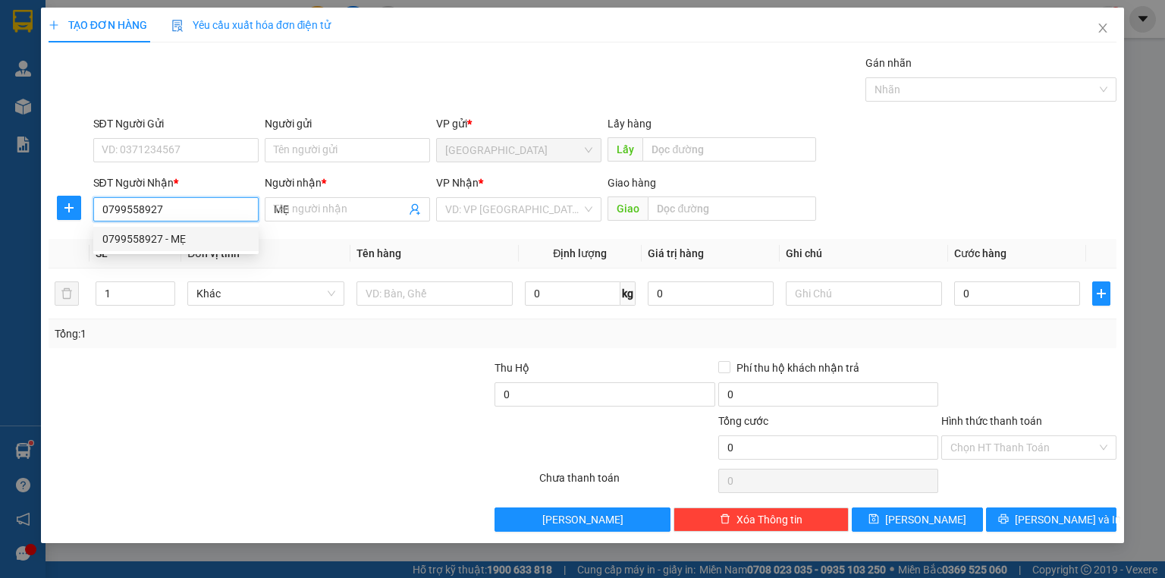
type input "50.000"
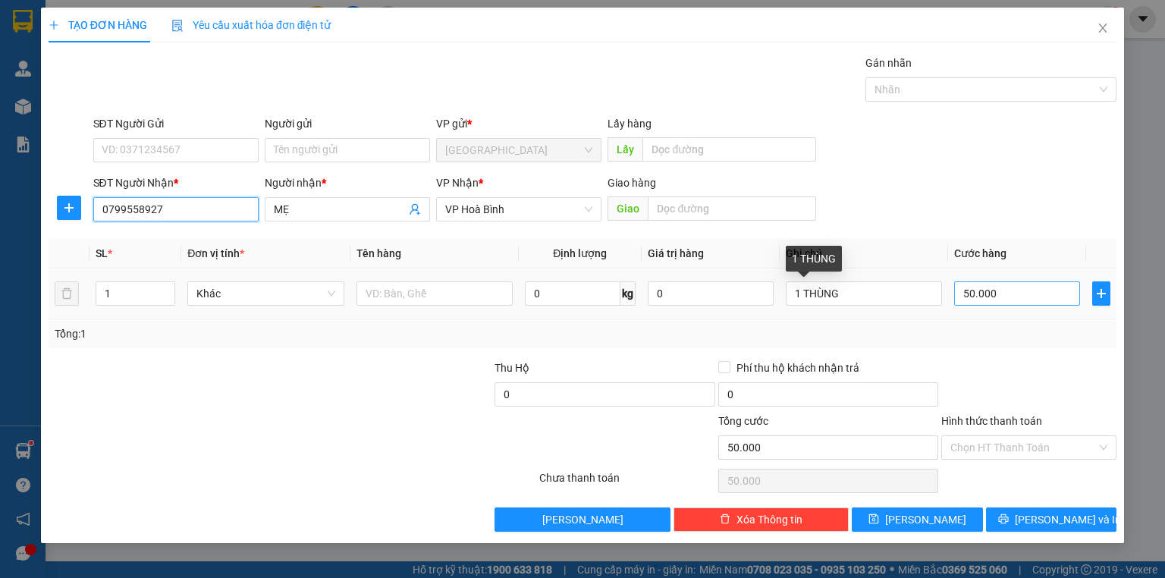
type input "0799558927"
click at [968, 290] on input "50.000" at bounding box center [1017, 293] width 126 height 24
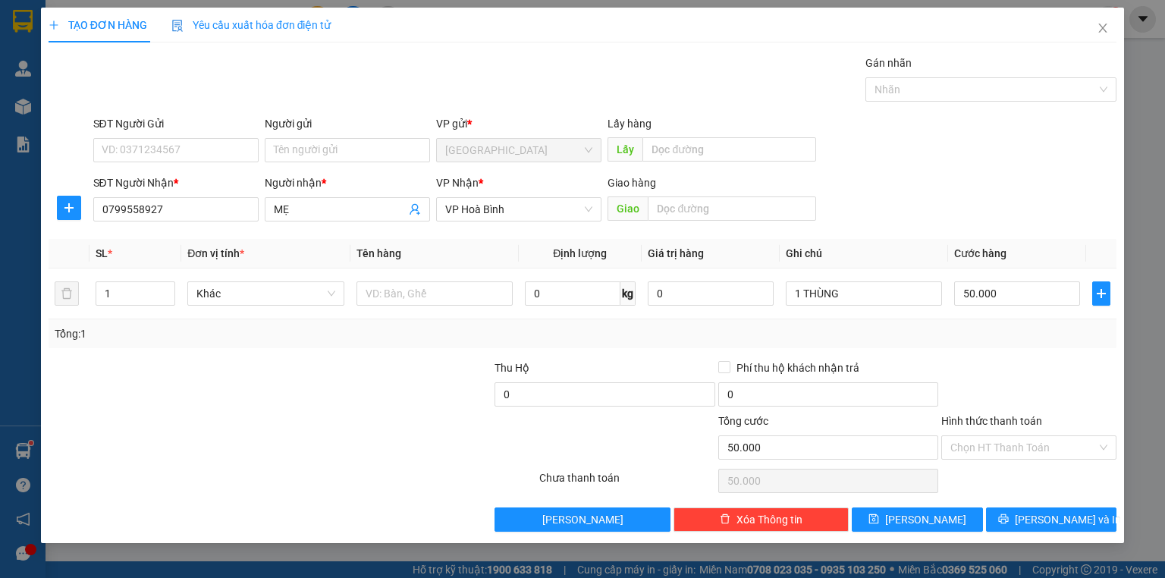
click at [837, 341] on div "Tổng: 1" at bounding box center [583, 333] width 1068 height 29
click at [929, 346] on div "Tổng: 1" at bounding box center [583, 333] width 1068 height 29
click at [1001, 359] on div at bounding box center [1028, 385] width 178 height 53
click at [1035, 343] on div "Tổng: 1" at bounding box center [583, 333] width 1068 height 29
click at [1018, 382] on div at bounding box center [1028, 385] width 178 height 53
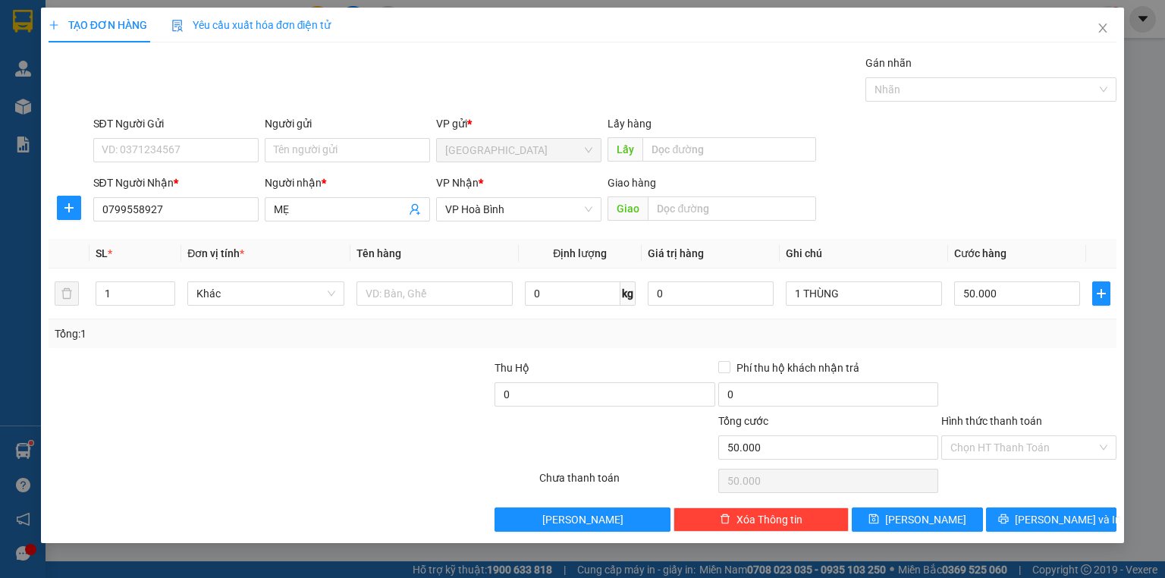
click at [998, 353] on div "Transit Pickup Surcharge Ids Transit Deliver Surcharge Ids Transit Deliver Surc…" at bounding box center [583, 293] width 1068 height 477
click at [340, 221] on div "Người nhận * MẸ" at bounding box center [347, 200] width 165 height 53
click at [340, 215] on input "MẸ" at bounding box center [340, 209] width 132 height 17
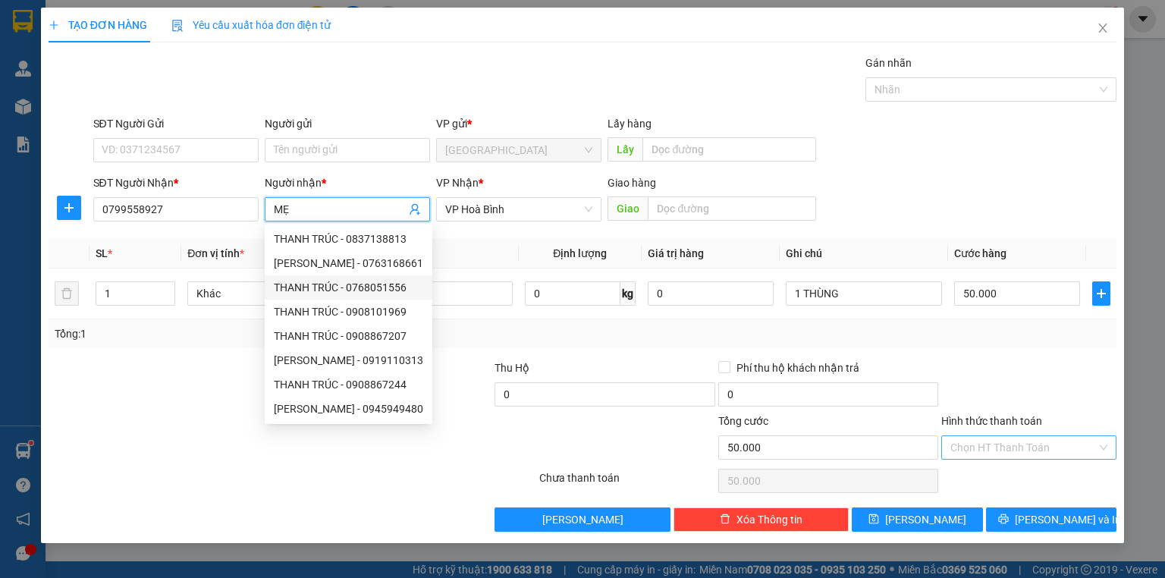
click at [1010, 453] on input "Hình thức thanh toán" at bounding box center [1023, 447] width 146 height 23
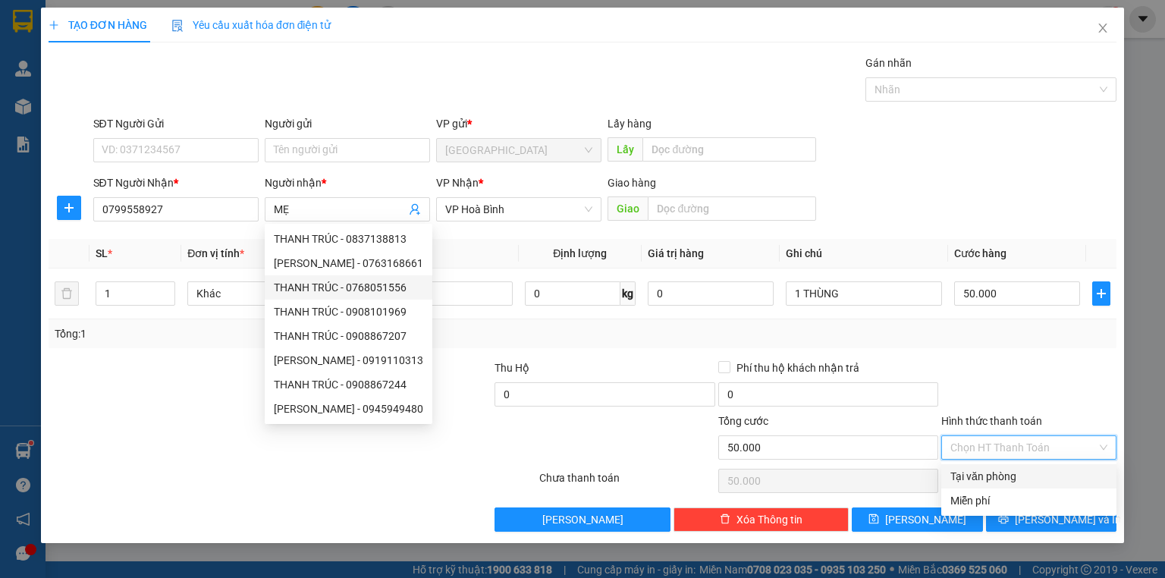
click at [995, 478] on div "Tại văn phòng" at bounding box center [1028, 476] width 157 height 17
type input "0"
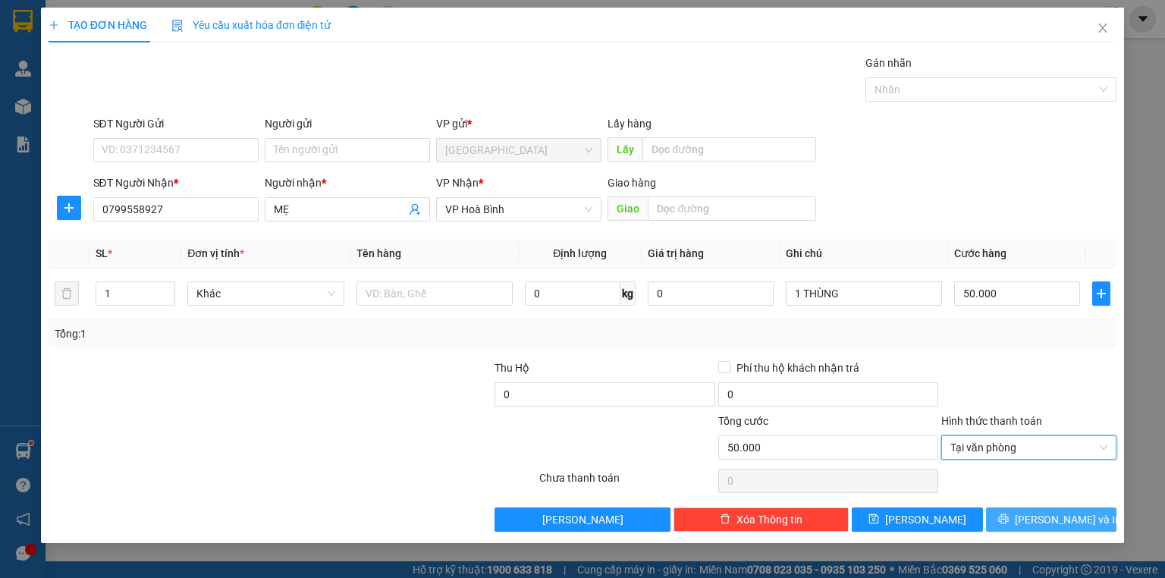
click at [1019, 515] on button "[PERSON_NAME] và In" at bounding box center [1051, 519] width 131 height 24
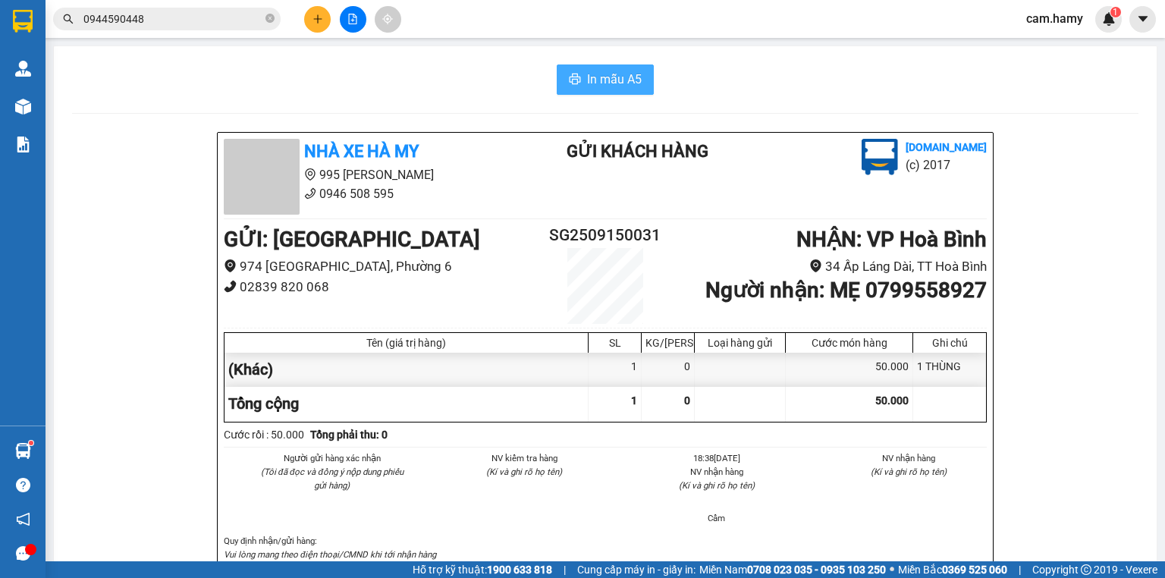
click at [630, 93] on button "In mẫu A5" at bounding box center [605, 79] width 97 height 30
click at [315, 19] on icon "plus" at bounding box center [317, 19] width 11 height 11
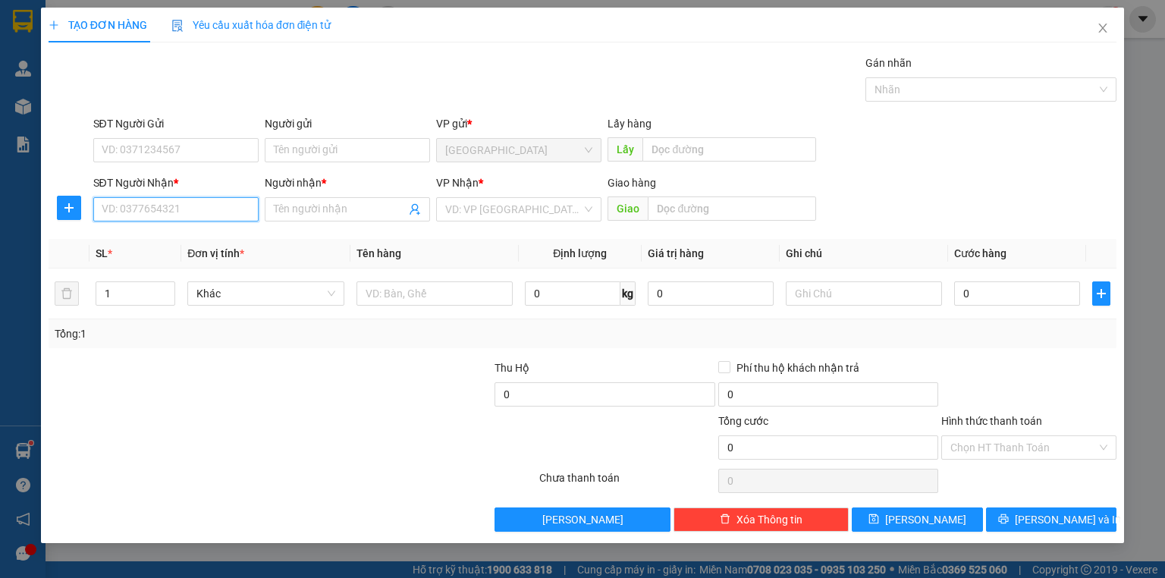
click at [173, 205] on input "SĐT Người Nhận *" at bounding box center [175, 209] width 165 height 24
click at [172, 200] on input "SĐT Người Nhận *" at bounding box center [175, 209] width 165 height 24
click at [171, 202] on input "SĐT Người Nhận *" at bounding box center [175, 209] width 165 height 24
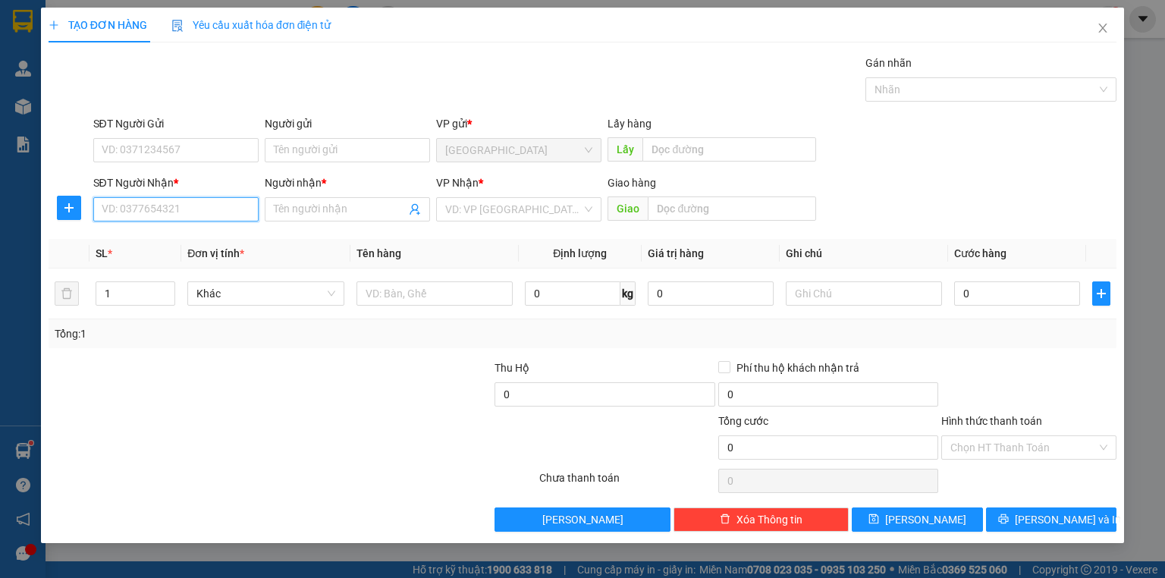
click at [168, 203] on input "SĐT Người Nhận *" at bounding box center [175, 209] width 165 height 24
click at [188, 208] on input "SĐT Người Nhận *" at bounding box center [175, 209] width 165 height 24
type input "0943114373"
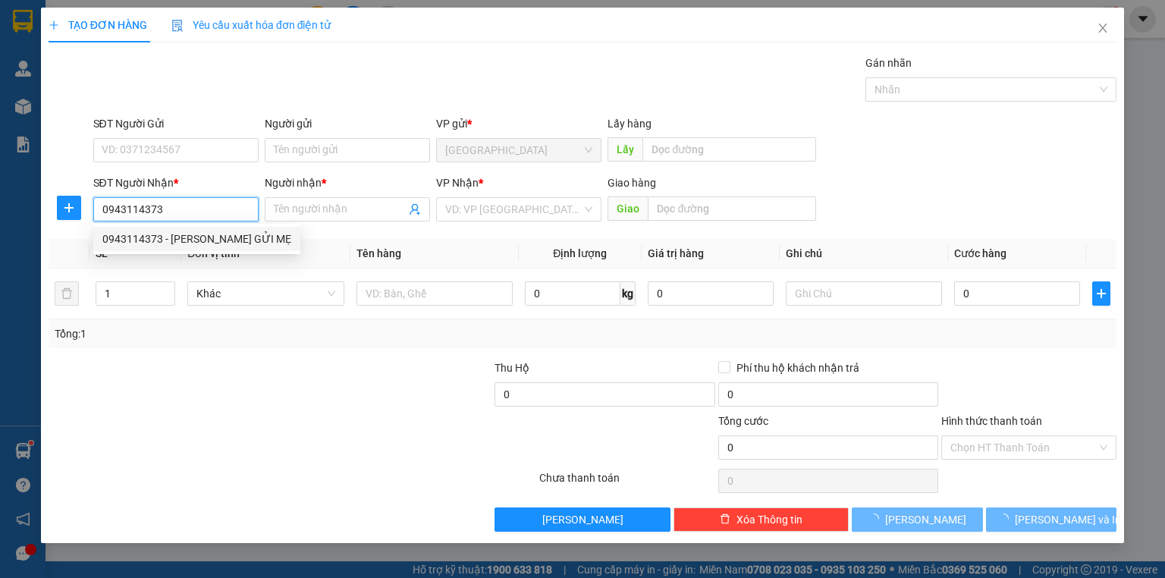
drag, startPoint x: 212, startPoint y: 234, endPoint x: 240, endPoint y: 242, distance: 28.5
click at [212, 234] on div "0943114373 - [PERSON_NAME] GỬI MẸ" at bounding box center [196, 239] width 189 height 17
type input "ĐÀO GỬI MẸ"
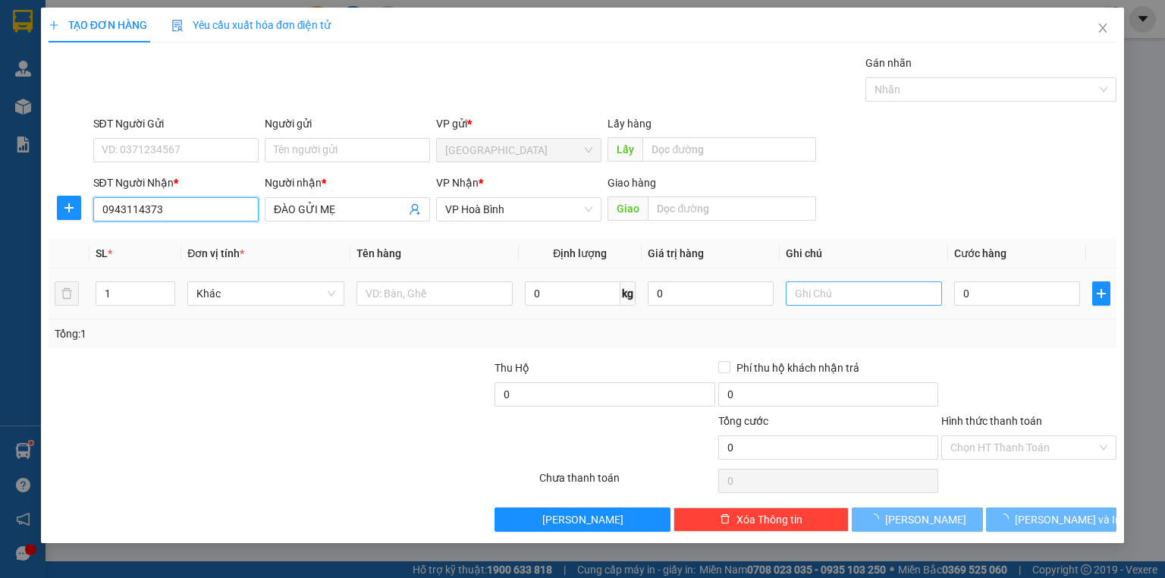
type input "0943114373"
click at [877, 290] on input "text" at bounding box center [864, 293] width 156 height 24
type input "30.000"
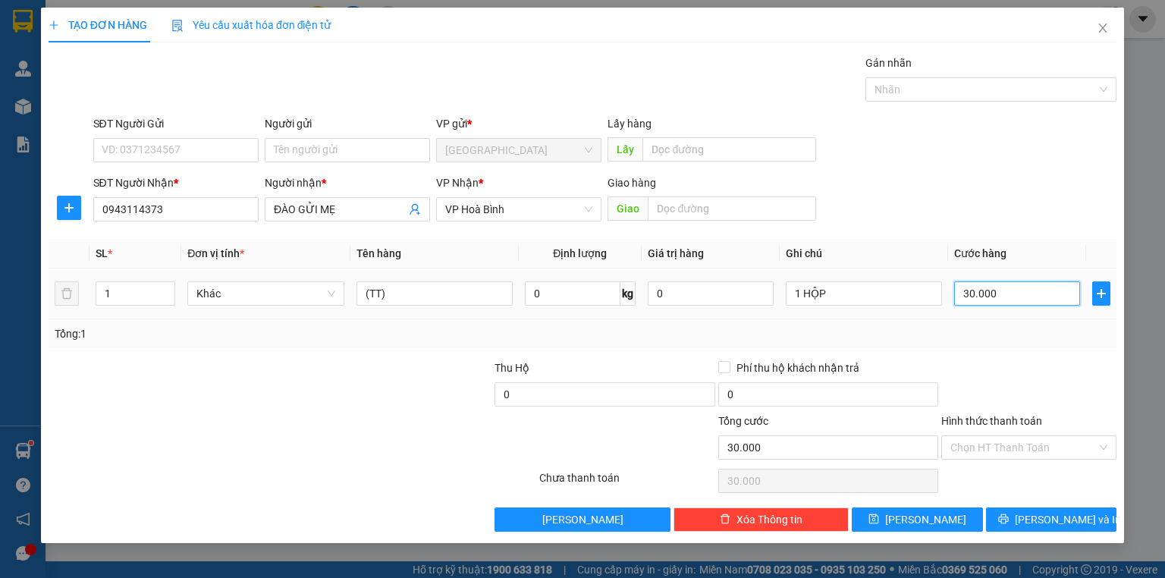
click at [1009, 297] on input "30.000" at bounding box center [1017, 293] width 126 height 24
click at [1017, 328] on div "Tổng: 1" at bounding box center [583, 333] width 1056 height 17
click at [1022, 400] on div at bounding box center [1028, 385] width 178 height 53
click at [986, 354] on div "Transit Pickup Surcharge Ids Transit Deliver Surcharge Ids Transit Deliver Surc…" at bounding box center [583, 293] width 1068 height 477
click at [1015, 459] on div "Hình thức thanh toán Chọn HT Thanh Toán" at bounding box center [1028, 439] width 175 height 53
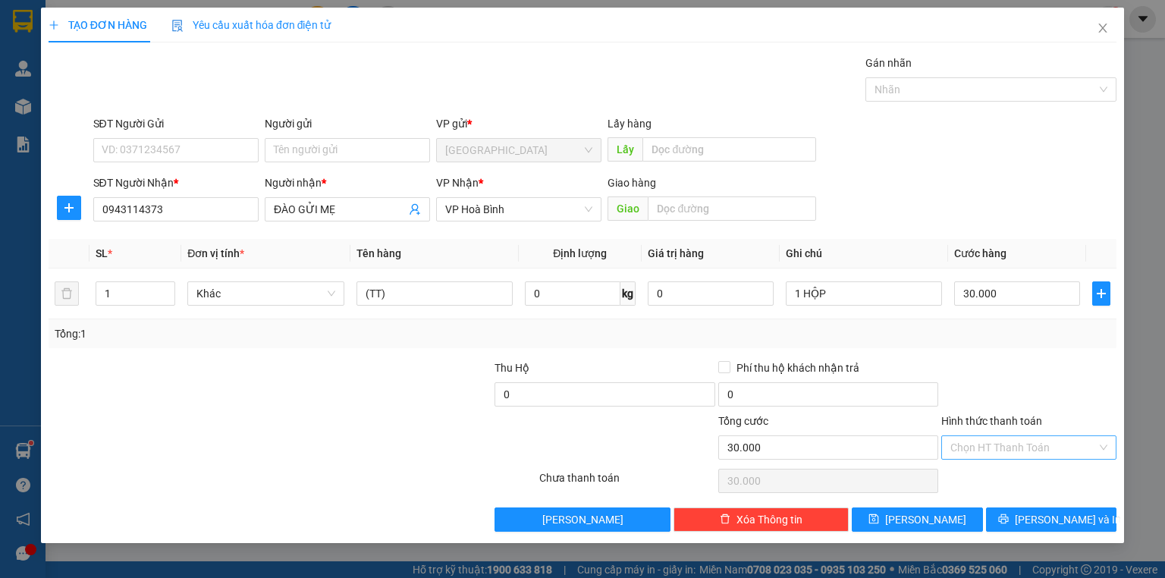
click at [1003, 443] on input "Hình thức thanh toán" at bounding box center [1023, 447] width 146 height 23
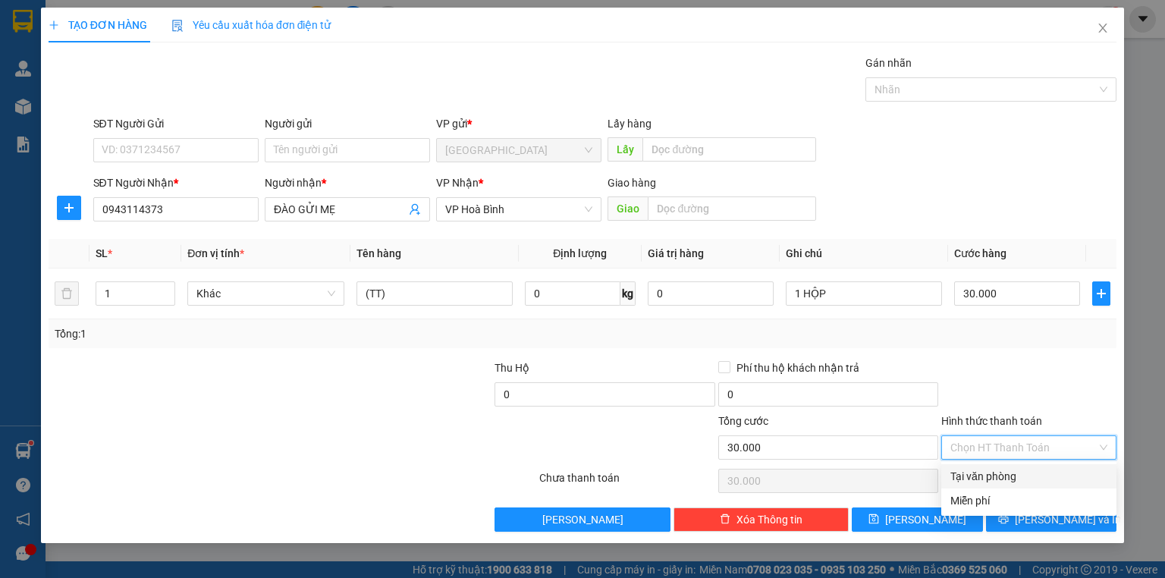
click at [998, 473] on div "Tại văn phòng" at bounding box center [1028, 476] width 157 height 17
type input "0"
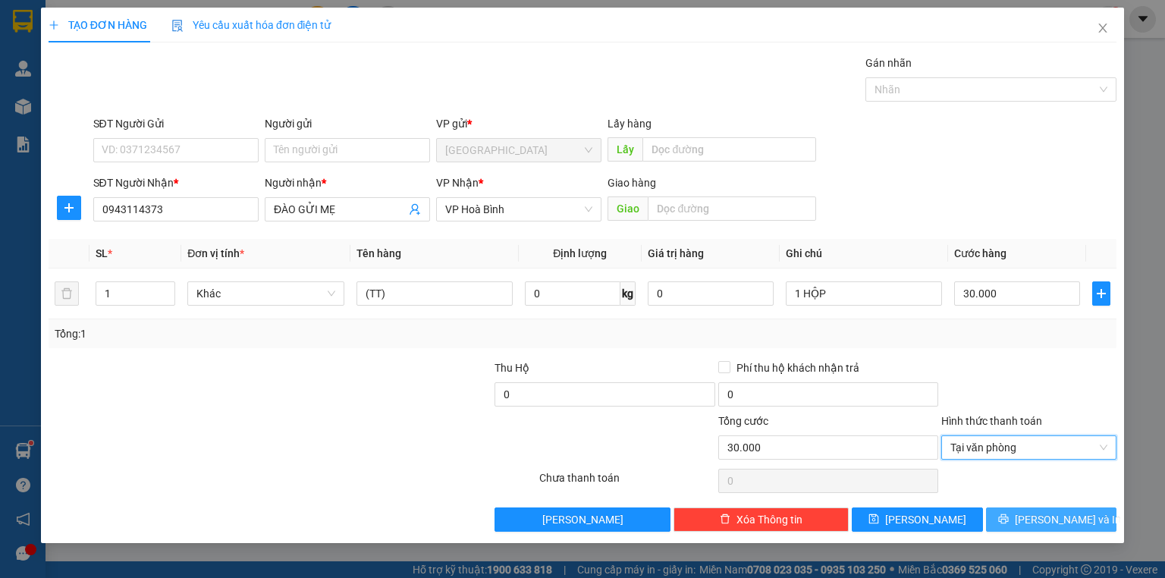
click at [1038, 513] on span "[PERSON_NAME] và In" at bounding box center [1068, 519] width 106 height 17
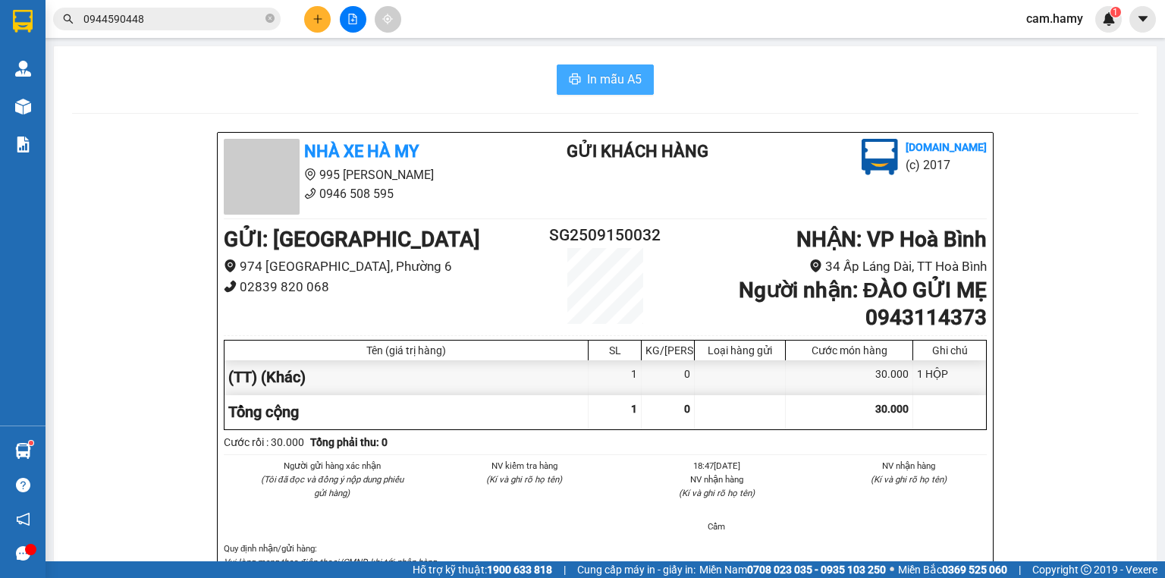
click at [616, 84] on span "In mẫu A5" at bounding box center [614, 79] width 55 height 19
drag, startPoint x: 284, startPoint y: 7, endPoint x: 293, endPoint y: 11, distance: 10.6
click at [291, 9] on div "0944590448" at bounding box center [148, 19] width 296 height 23
click at [299, 13] on div at bounding box center [353, 19] width 114 height 27
click at [305, 11] on div at bounding box center [353, 19] width 114 height 27
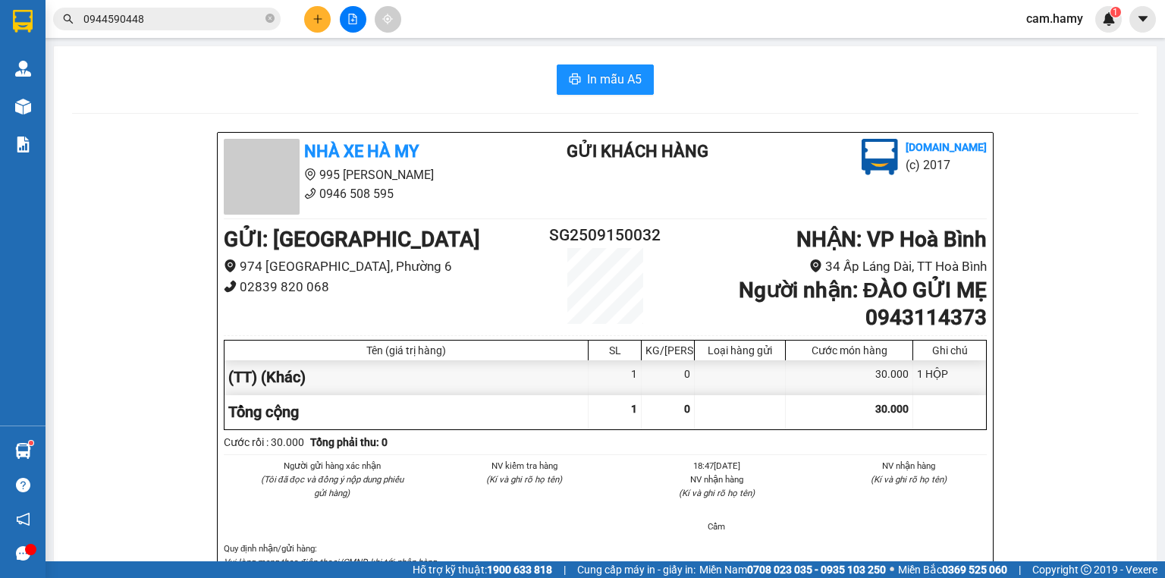
click at [307, 12] on button at bounding box center [317, 19] width 27 height 27
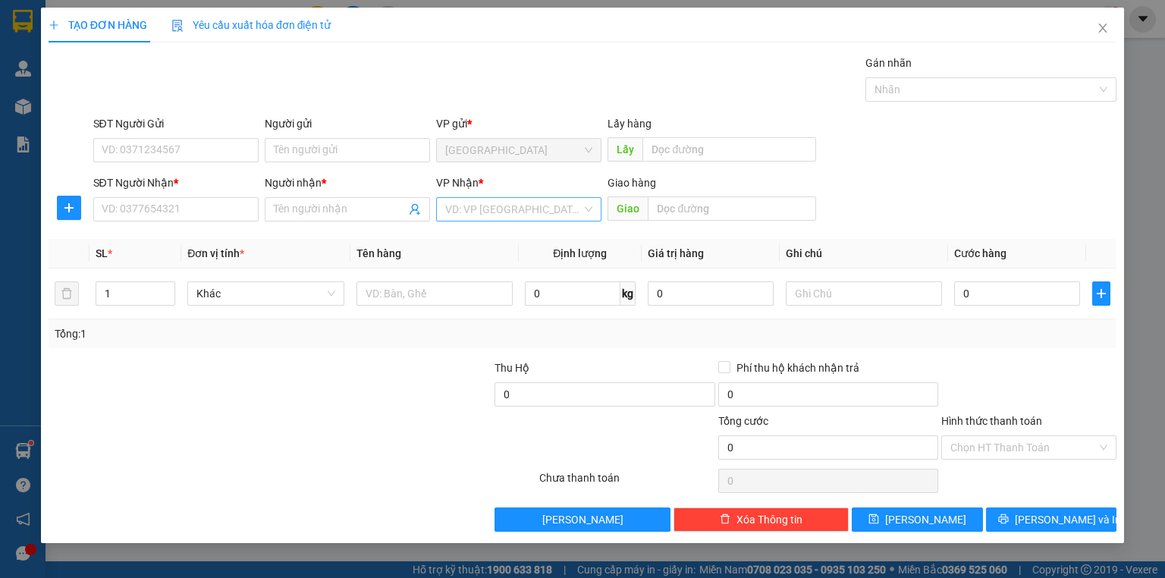
click at [468, 208] on input "search" at bounding box center [513, 209] width 136 height 23
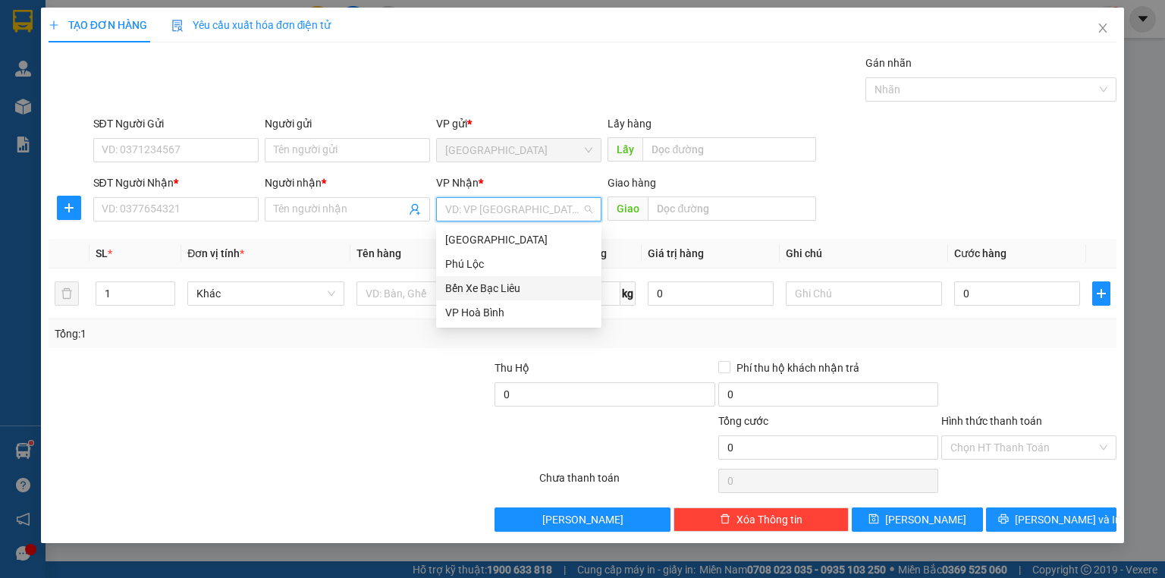
click at [498, 290] on div "Bến Xe Bạc Liêu" at bounding box center [518, 288] width 147 height 17
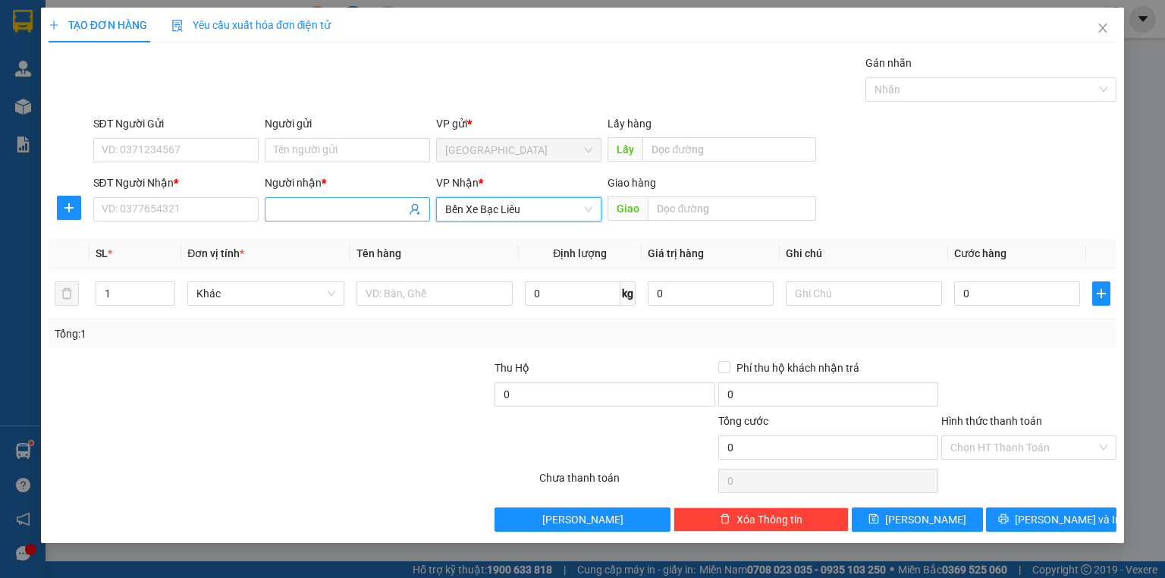
click at [340, 209] on input "Người nhận *" at bounding box center [340, 209] width 132 height 17
type input "LUẬN VẢI"
click at [145, 197] on input "SĐT Người Nhận *" at bounding box center [175, 209] width 165 height 24
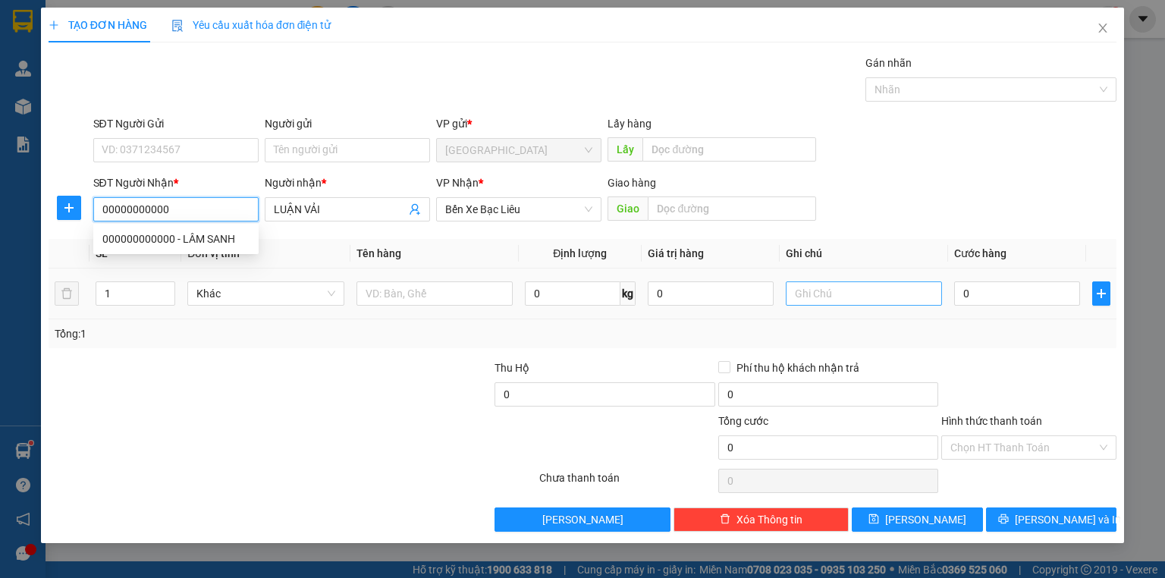
type input "00000000000"
click at [832, 303] on input "text" at bounding box center [864, 293] width 156 height 24
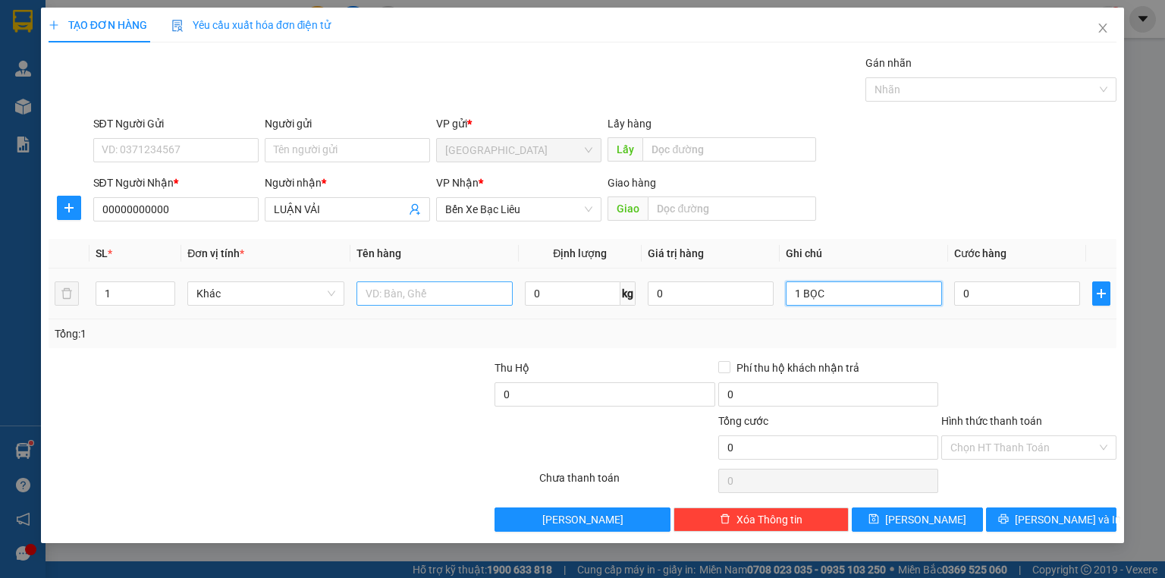
type input "1 BỌC"
click at [456, 293] on input "text" at bounding box center [434, 293] width 156 height 24
type input "(TT)"
click at [974, 297] on input "0" at bounding box center [1017, 293] width 126 height 24
type input "3"
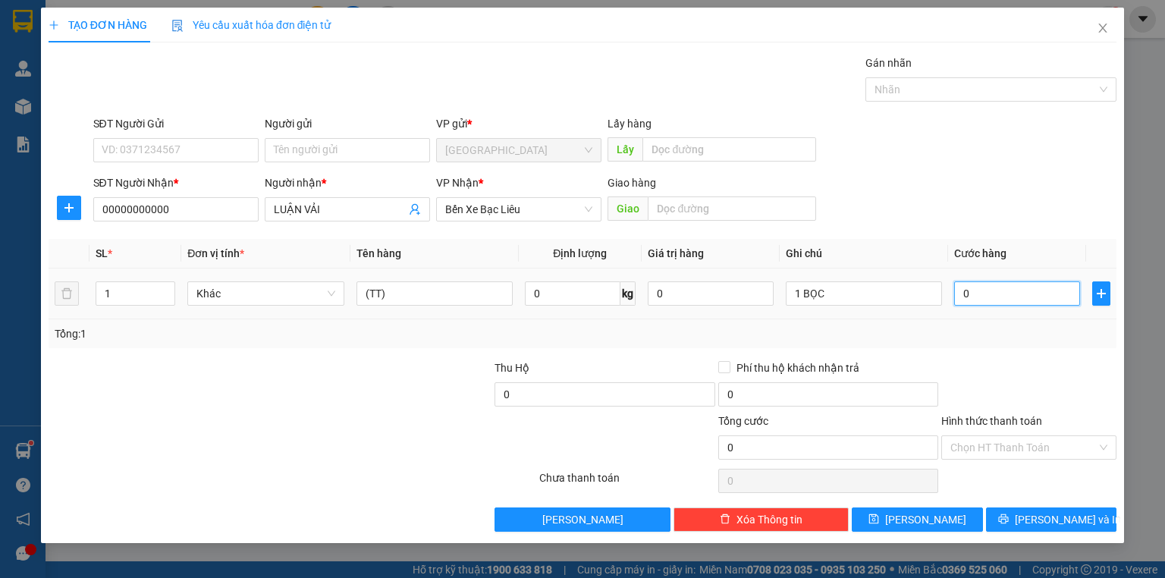
type input "3"
type input "30"
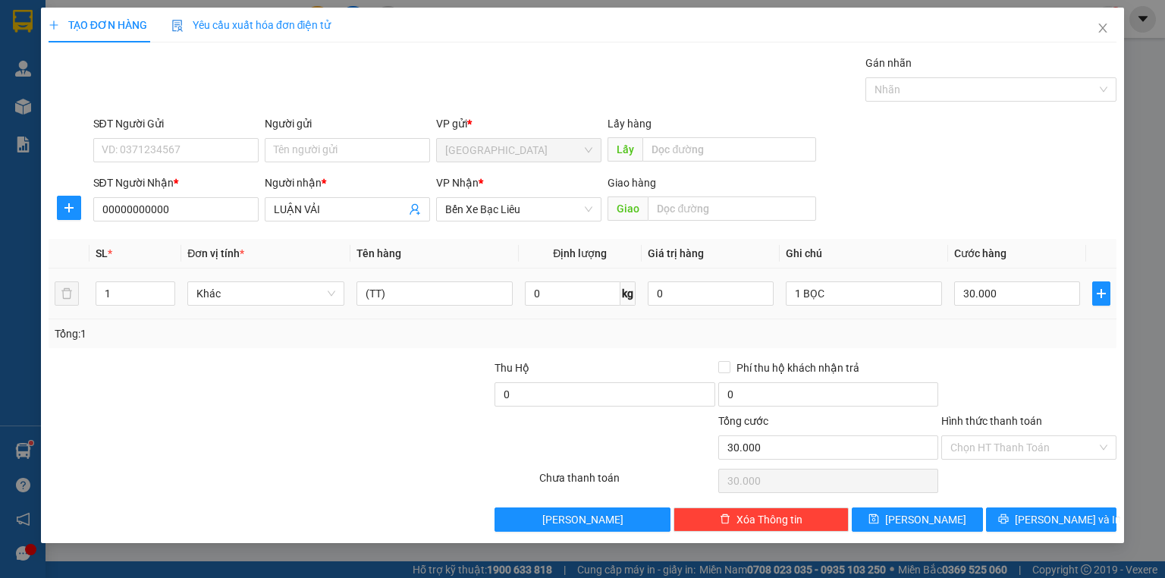
click at [980, 336] on div "Tổng: 1" at bounding box center [583, 333] width 1068 height 29
click at [1025, 449] on input "Hình thức thanh toán" at bounding box center [1023, 447] width 146 height 23
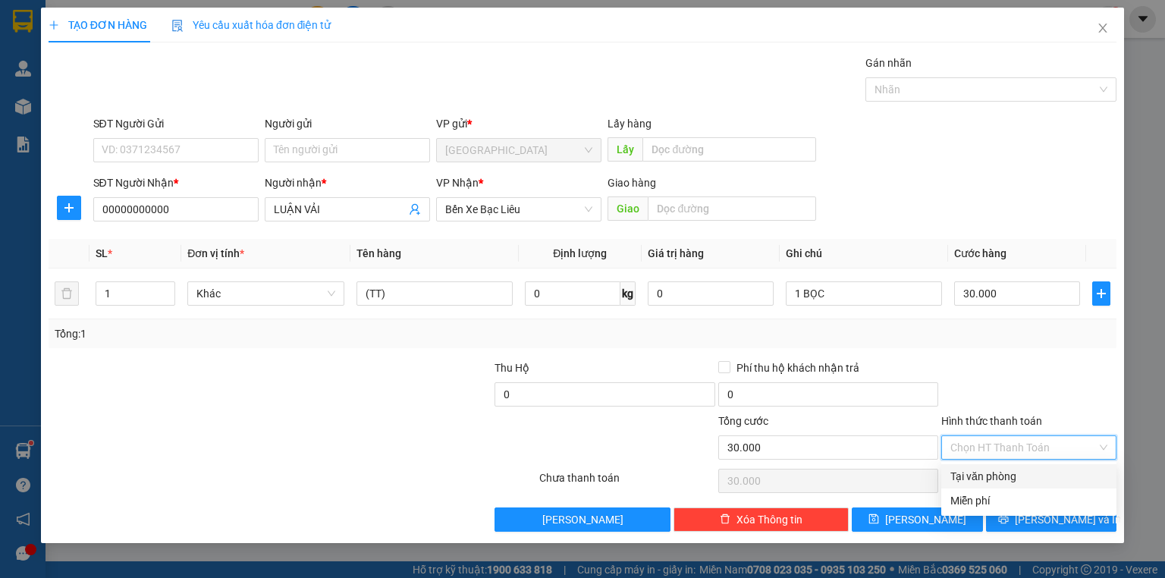
click at [1015, 466] on div "Tại văn phòng" at bounding box center [1028, 476] width 175 height 24
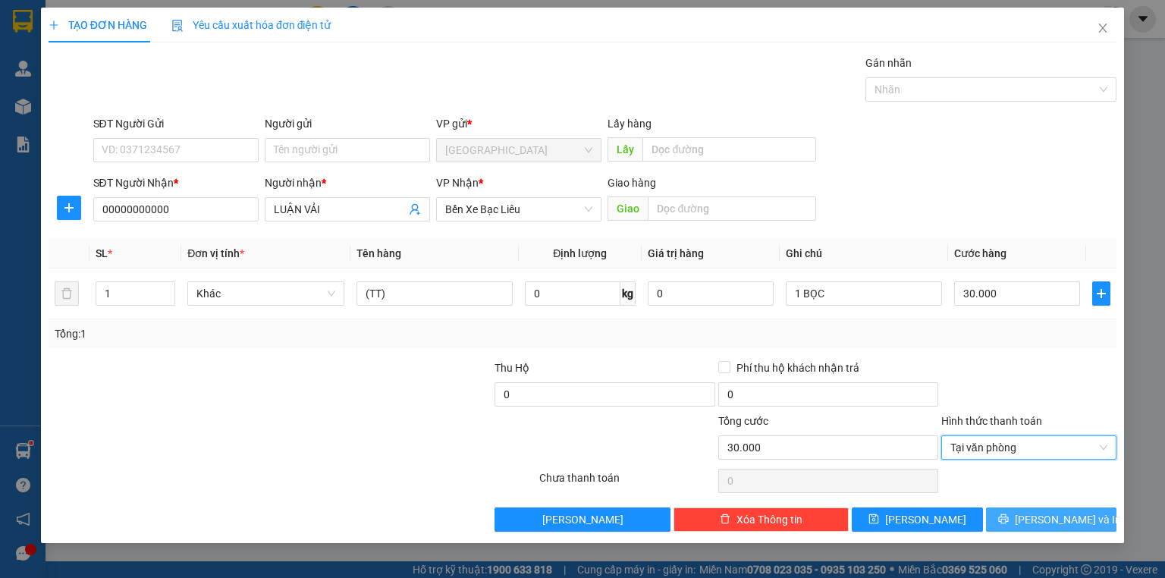
click at [1044, 519] on span "[PERSON_NAME] và In" at bounding box center [1068, 519] width 106 height 17
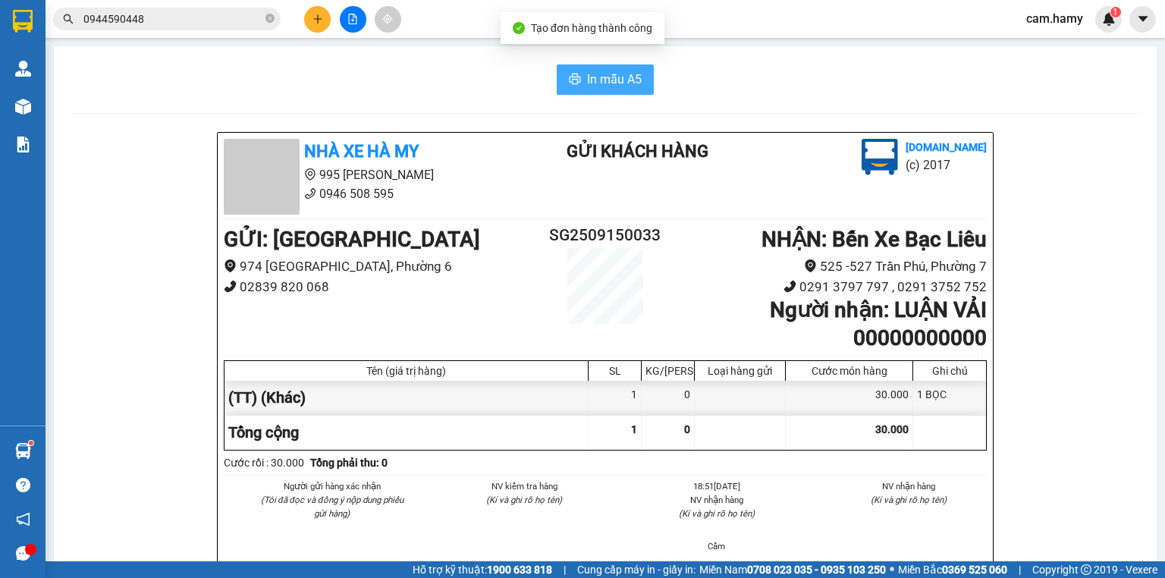
click at [618, 79] on span "In mẫu A5" at bounding box center [614, 79] width 55 height 19
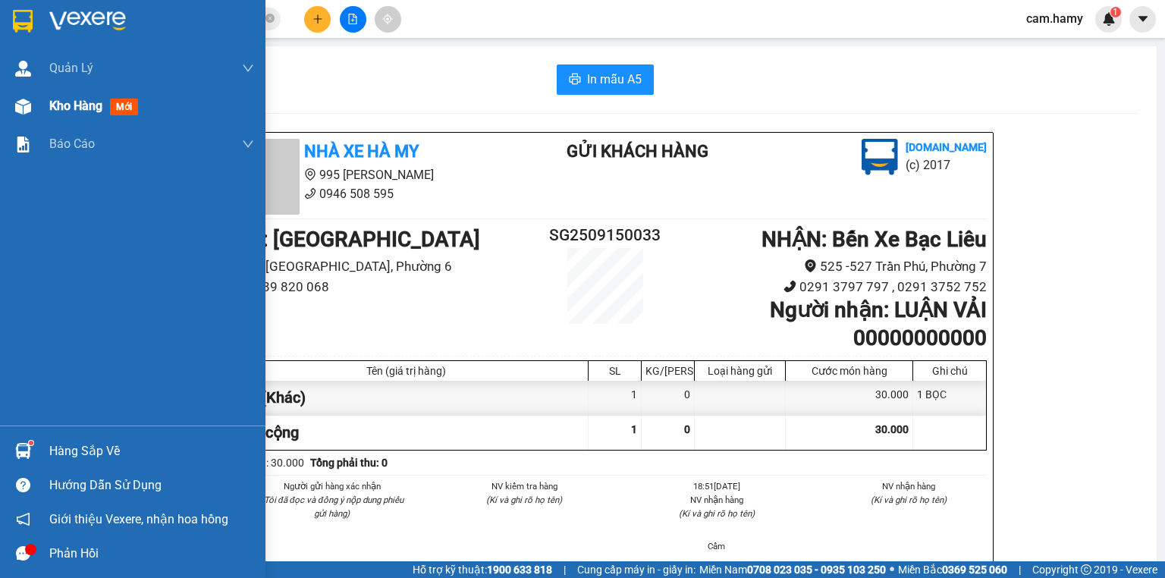
click at [45, 102] on div "Kho hàng mới" at bounding box center [132, 106] width 265 height 38
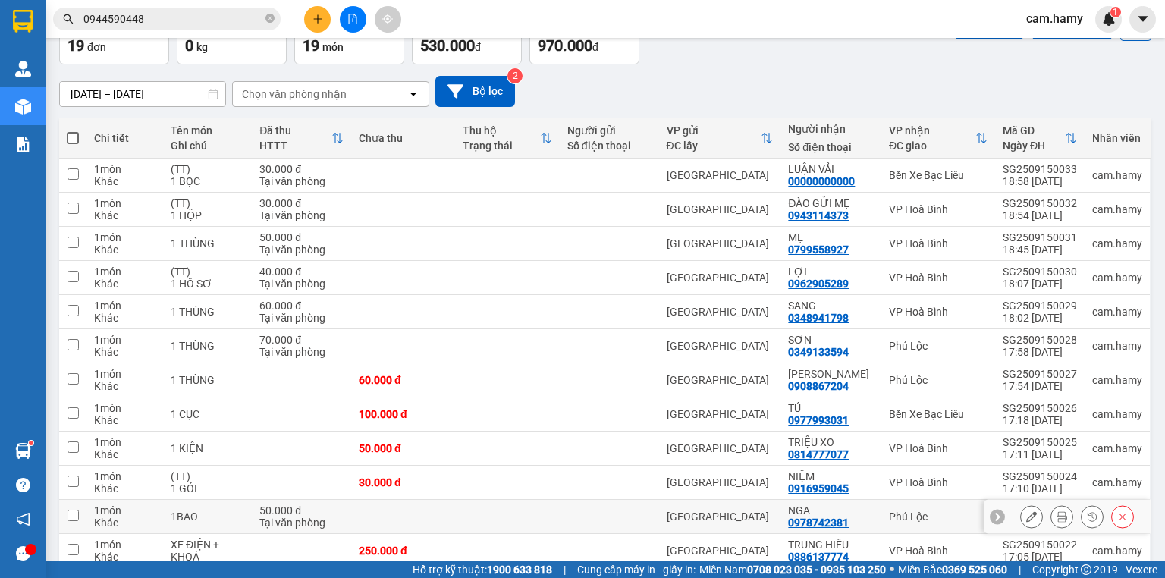
scroll to position [217, 0]
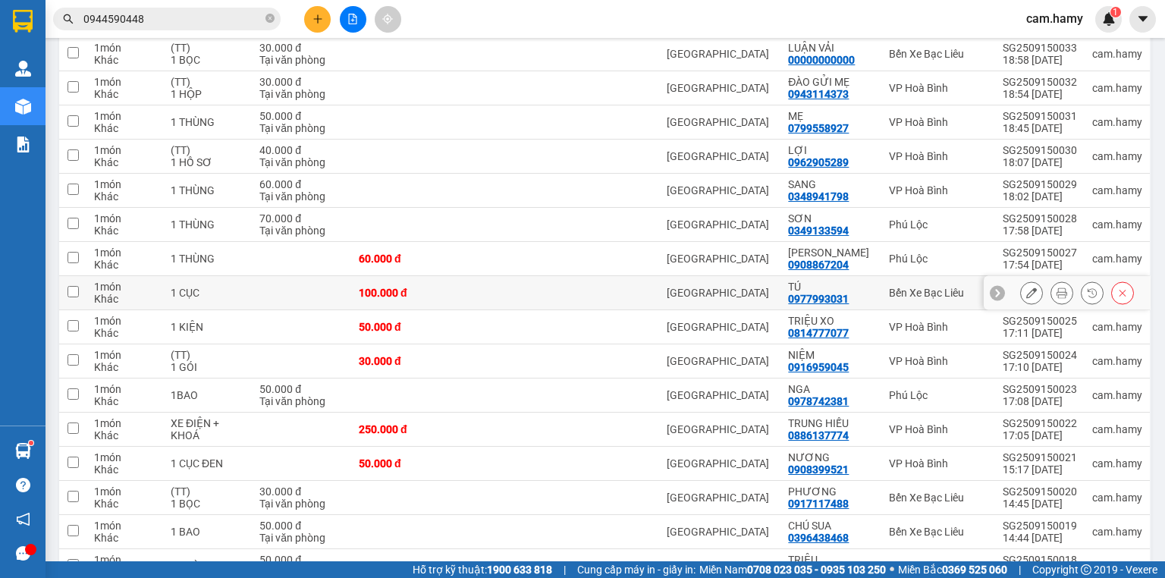
click at [1057, 288] on icon at bounding box center [1061, 292] width 11 height 11
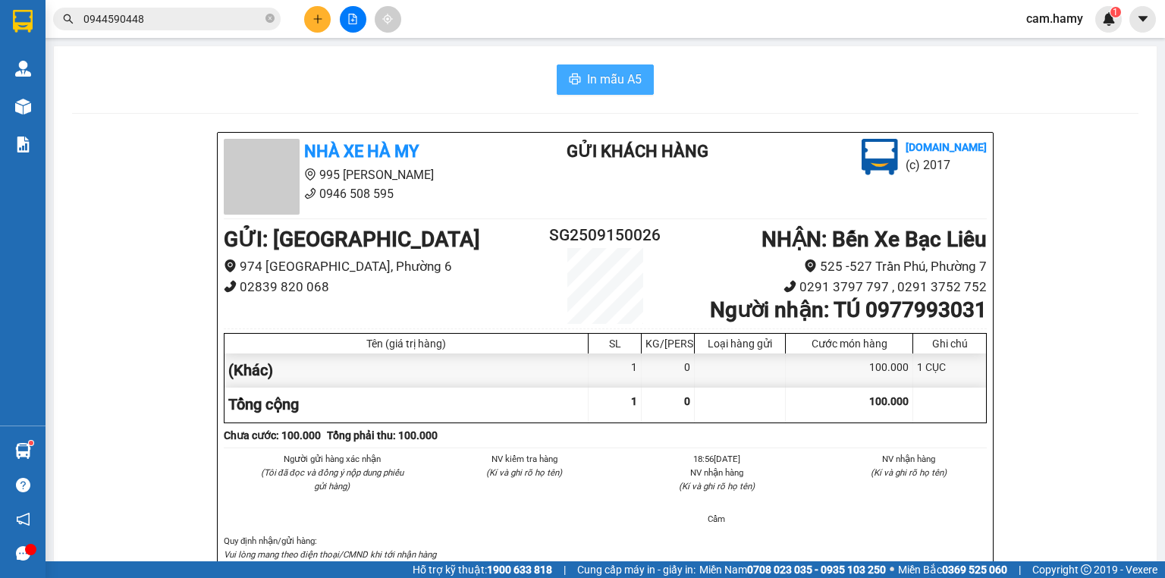
click at [572, 67] on button "In mẫu A5" at bounding box center [605, 79] width 97 height 30
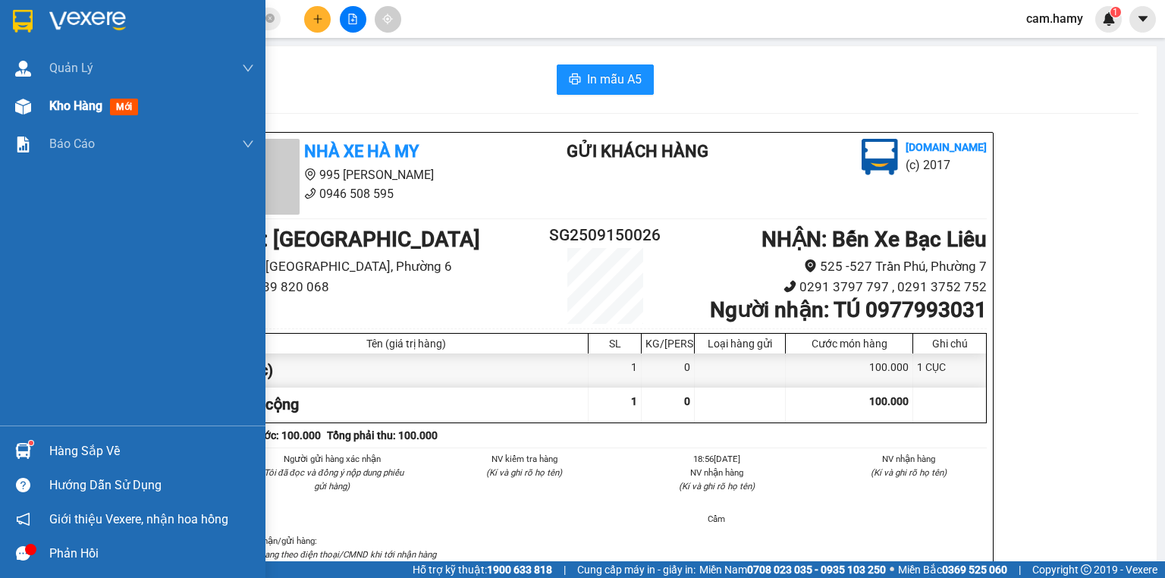
click at [62, 112] on span "Kho hàng" at bounding box center [75, 106] width 53 height 14
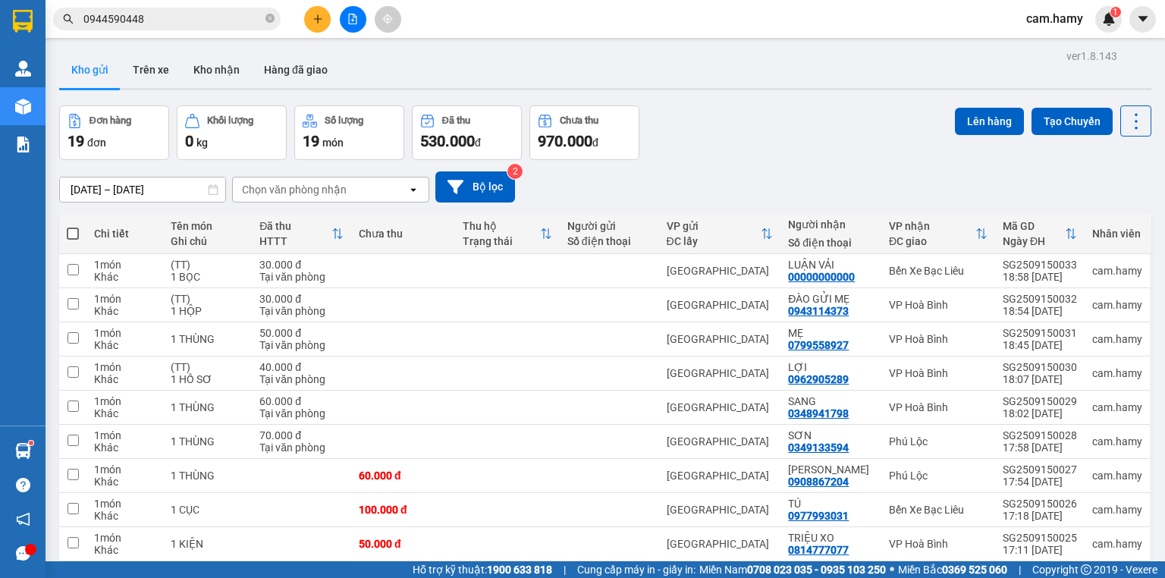
click at [66, 228] on th at bounding box center [72, 234] width 27 height 40
click at [76, 232] on span at bounding box center [73, 233] width 12 height 12
click at [73, 226] on input "checkbox" at bounding box center [73, 226] width 0 height 0
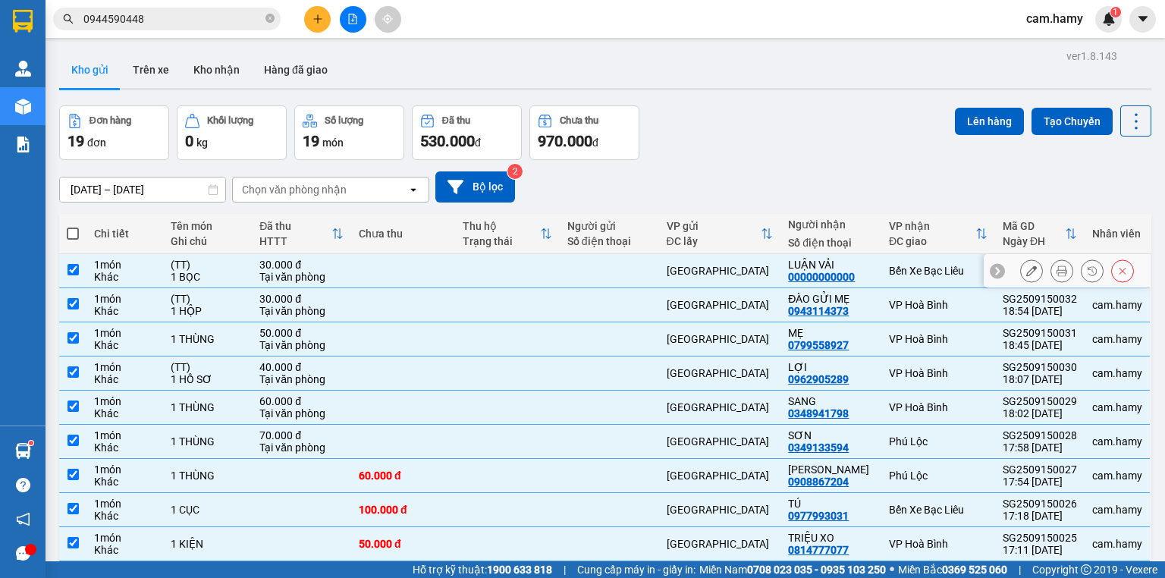
click at [164, 276] on td "(TT) 1 BỌC" at bounding box center [207, 271] width 89 height 34
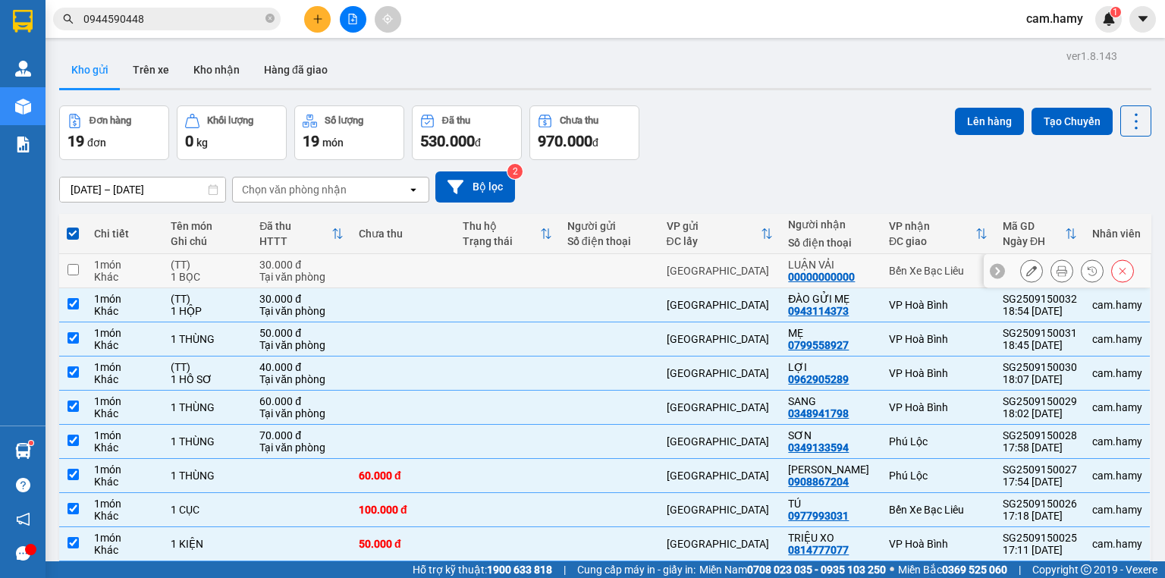
click at [163, 304] on td "1 món Khác" at bounding box center [124, 305] width 77 height 34
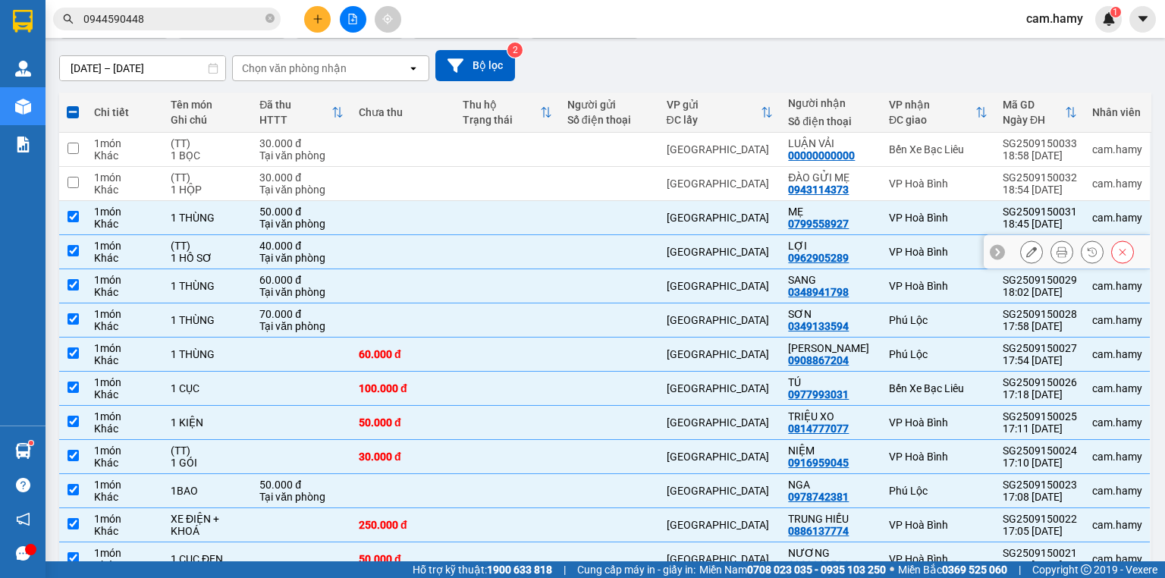
click at [194, 262] on div "1 HỒ SƠ" at bounding box center [208, 258] width 74 height 12
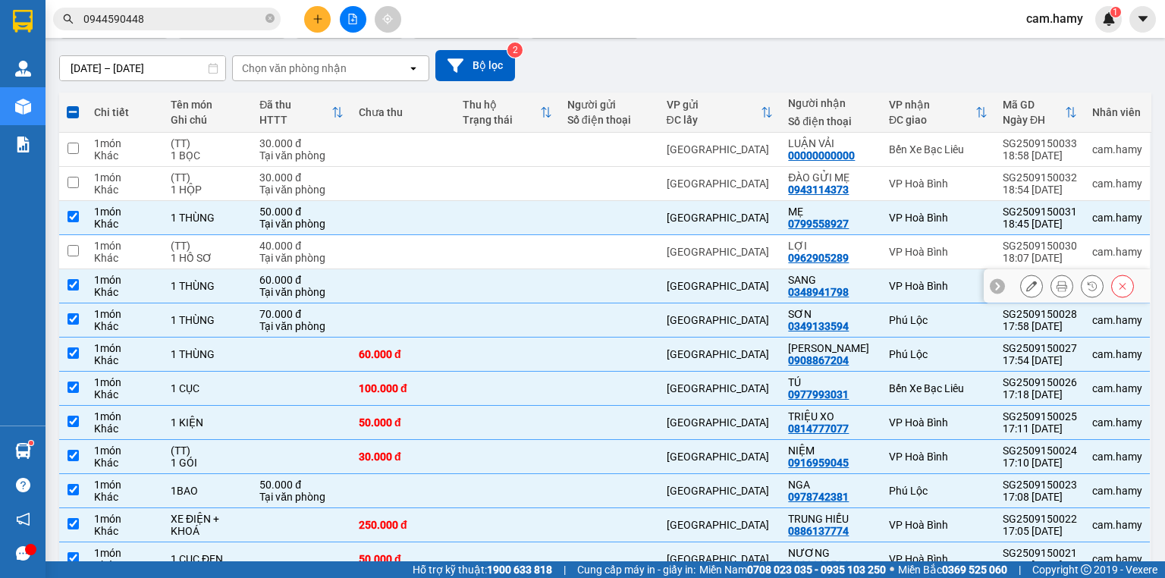
scroll to position [243, 0]
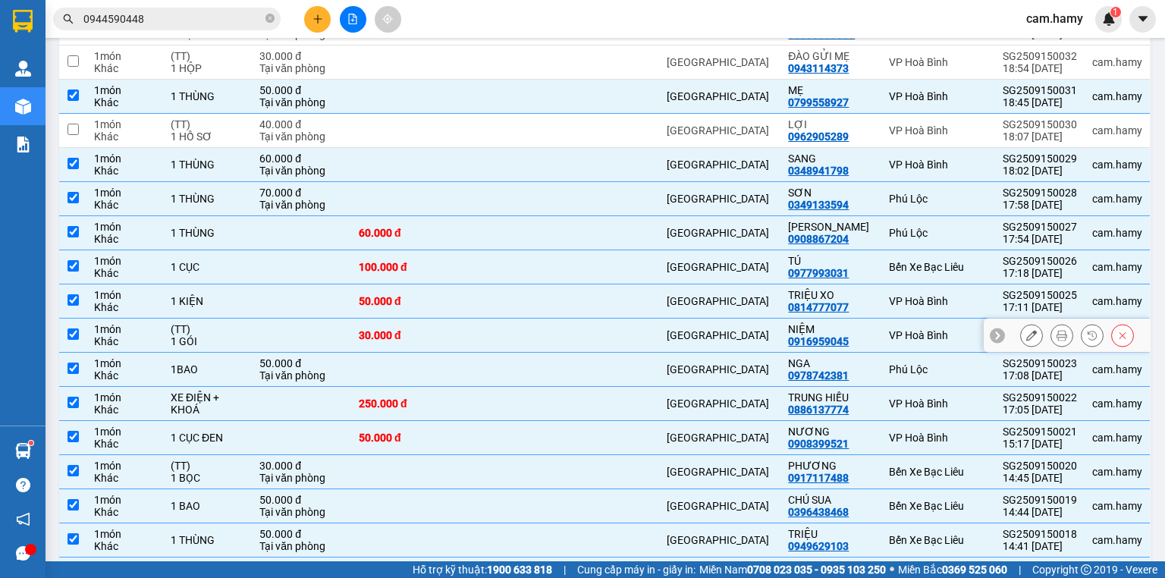
click at [197, 347] on td "(TT) 1 GÓI" at bounding box center [207, 335] width 89 height 34
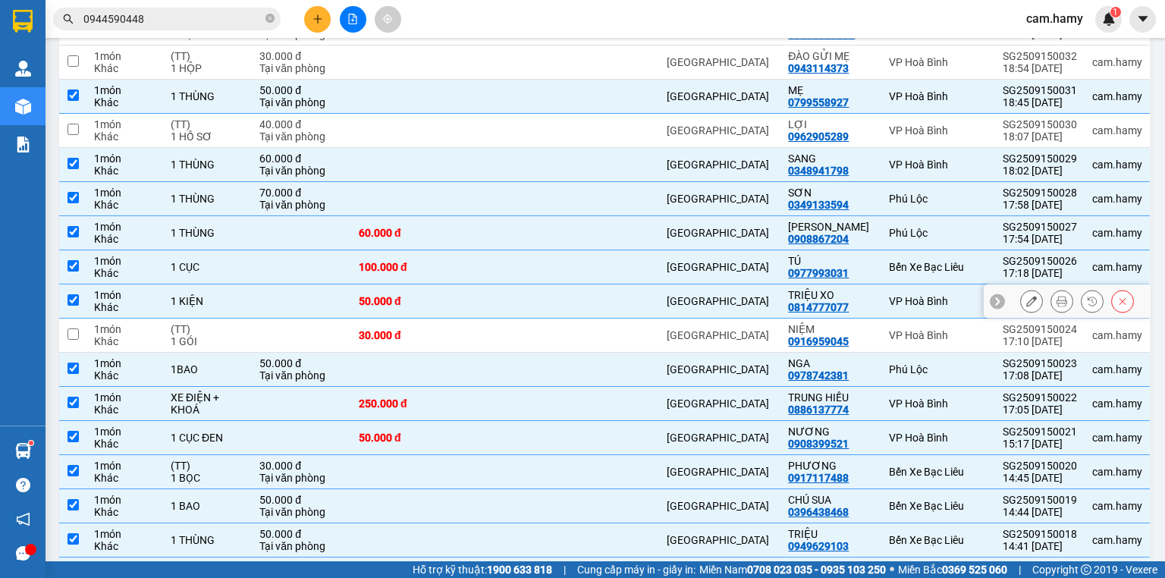
scroll to position [182, 0]
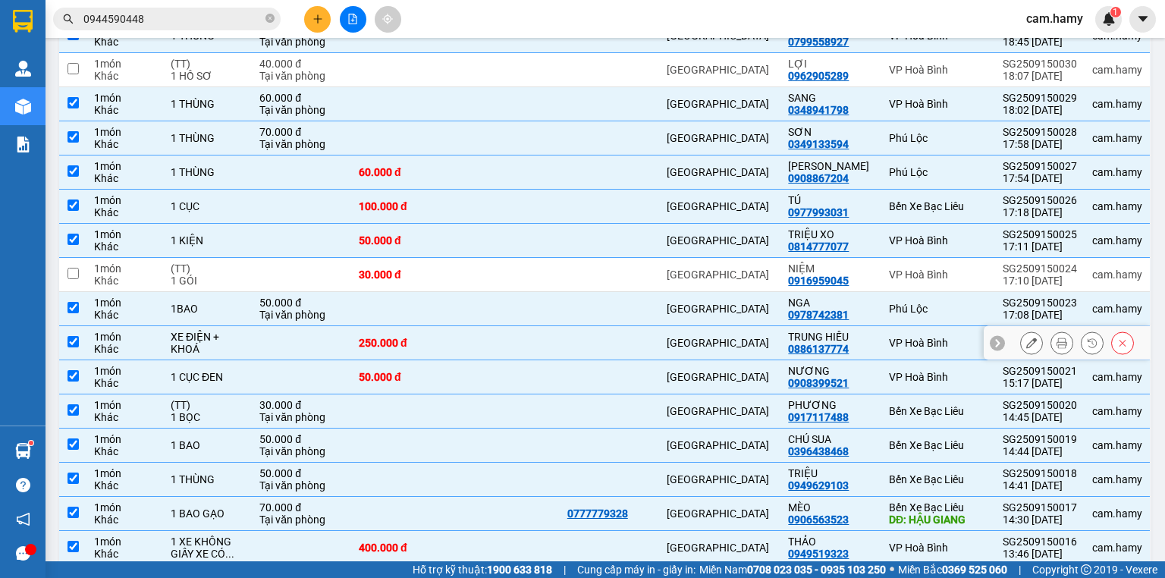
drag, startPoint x: 220, startPoint y: 334, endPoint x: 231, endPoint y: 371, distance: 37.9
click at [221, 334] on div "XE ĐIỆN + KHOÁ" at bounding box center [208, 343] width 74 height 24
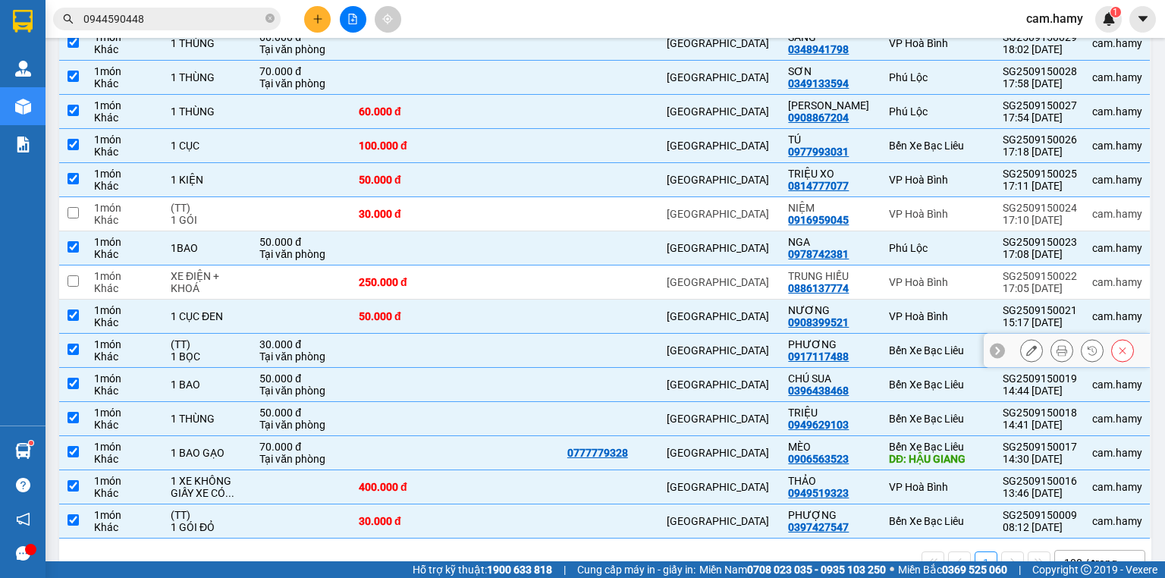
click at [229, 350] on div "1 BỌC" at bounding box center [208, 356] width 74 height 12
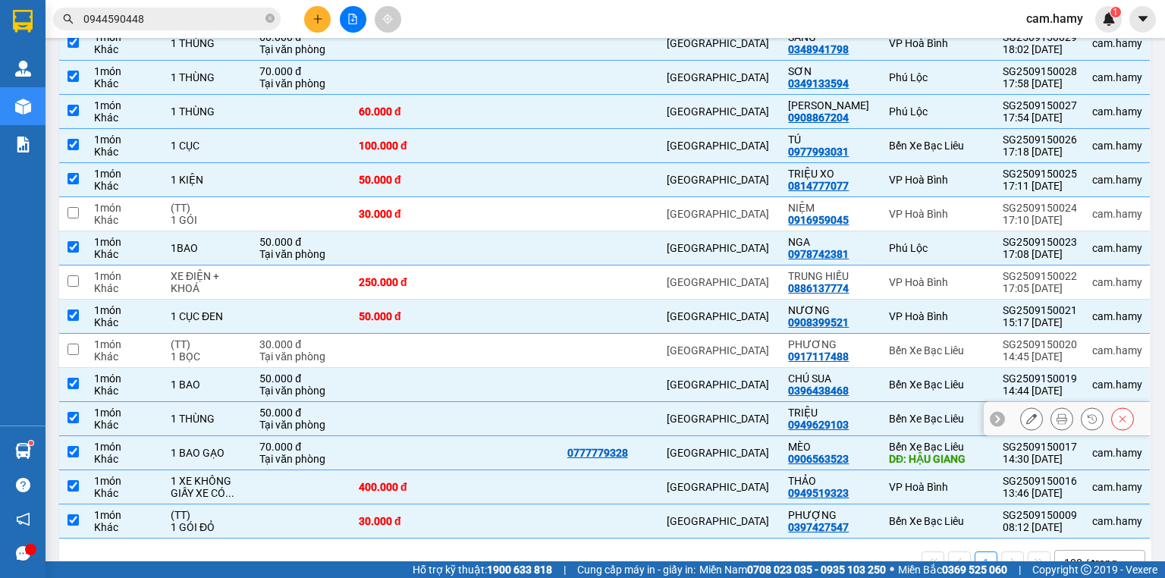
scroll to position [399, 0]
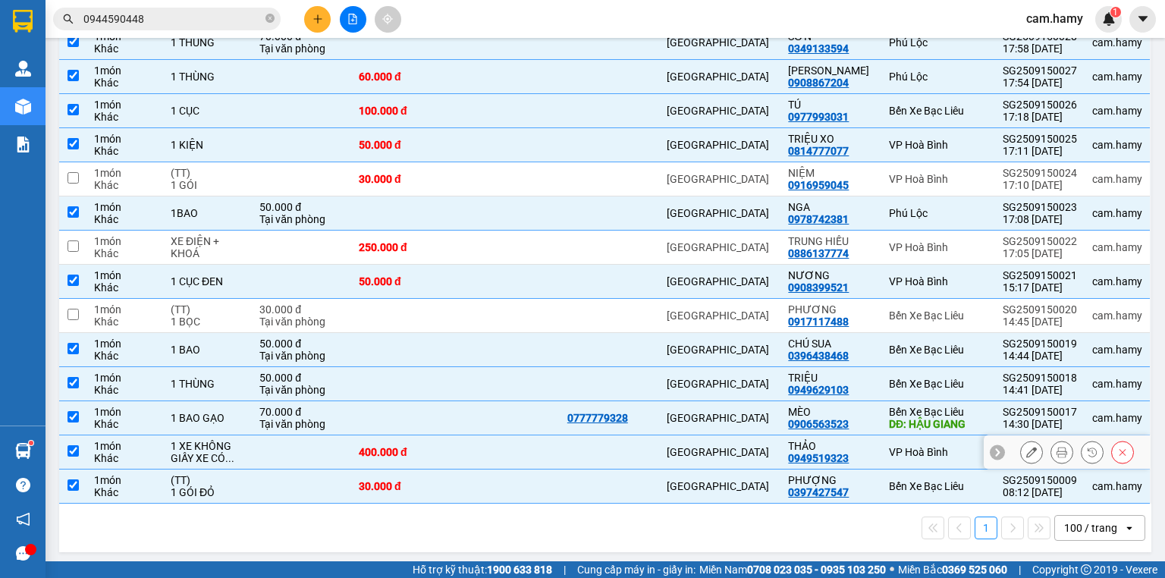
click at [215, 441] on div "1 XE KHÔNG GIẤY XE CÓ ..." at bounding box center [208, 452] width 74 height 24
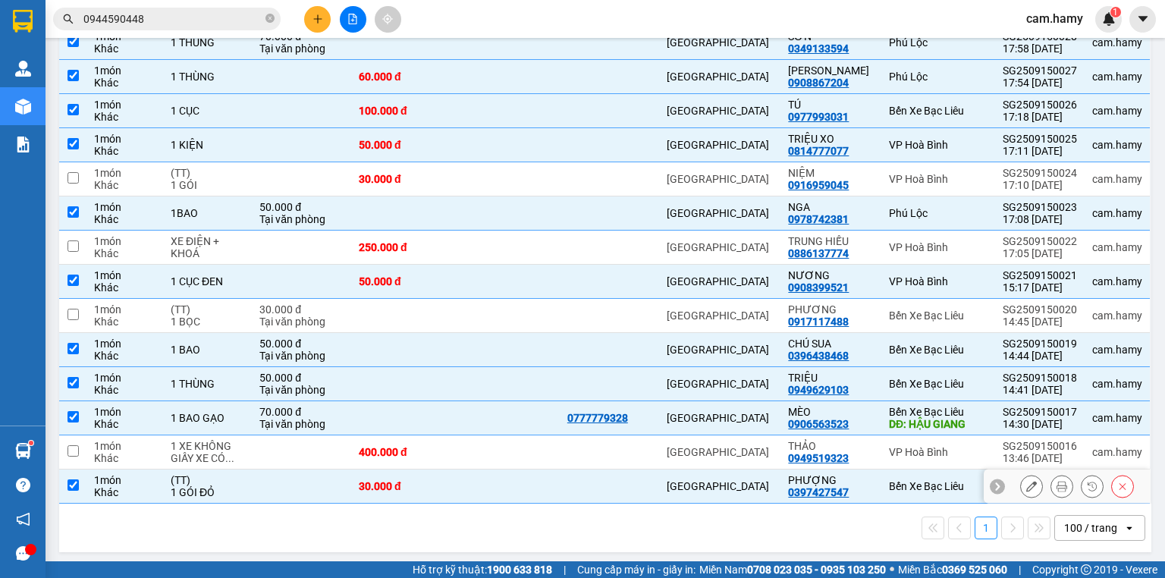
click at [215, 491] on div "1 GÓI ĐỎ" at bounding box center [208, 492] width 74 height 12
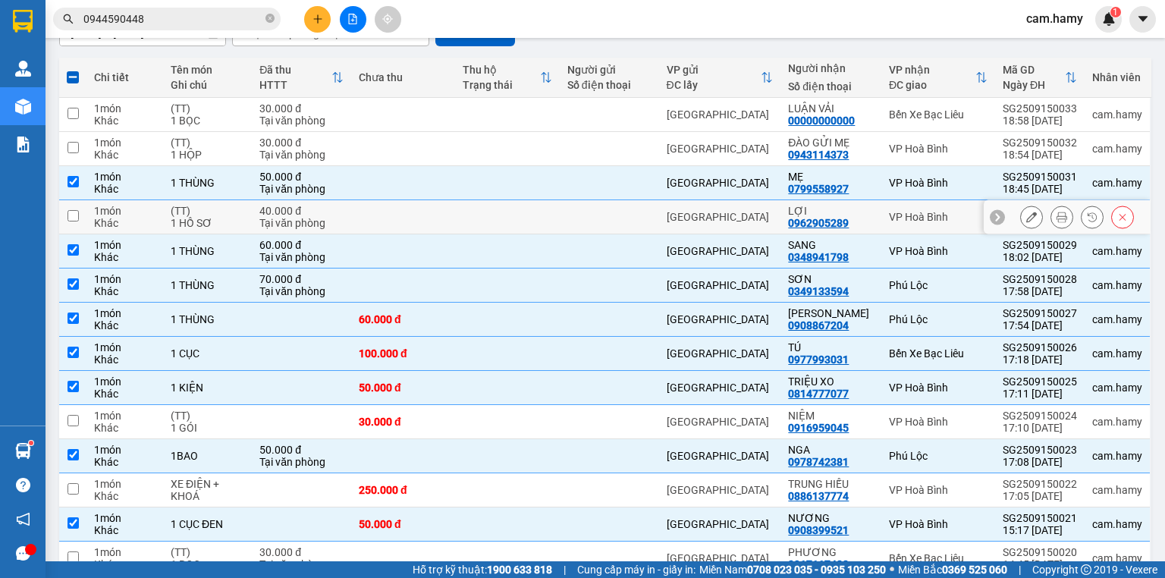
scroll to position [0, 0]
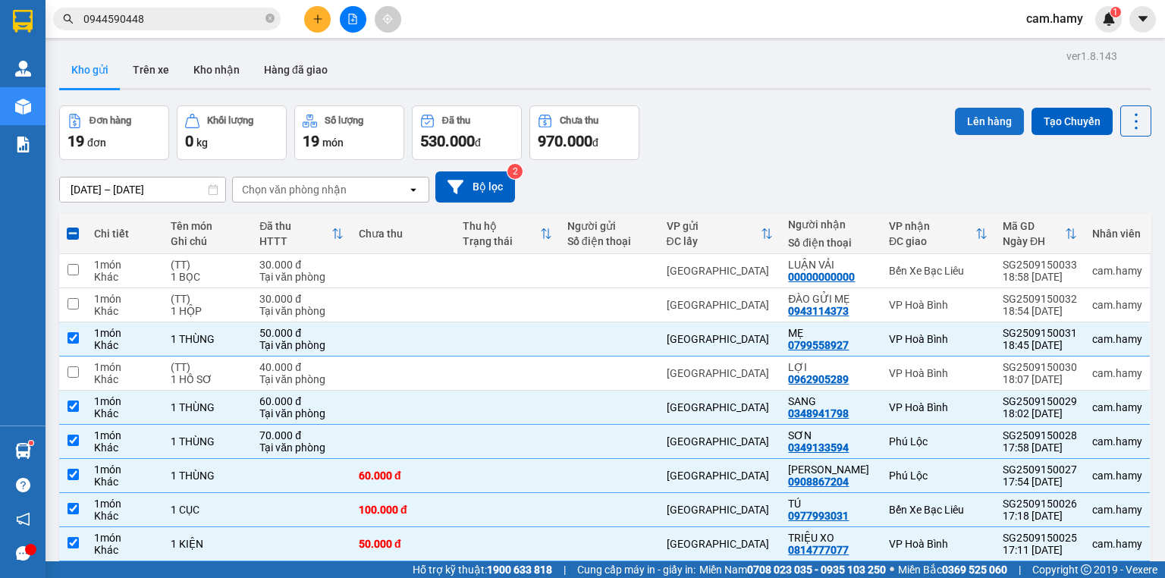
click at [996, 124] on button "Lên hàng" at bounding box center [989, 121] width 69 height 27
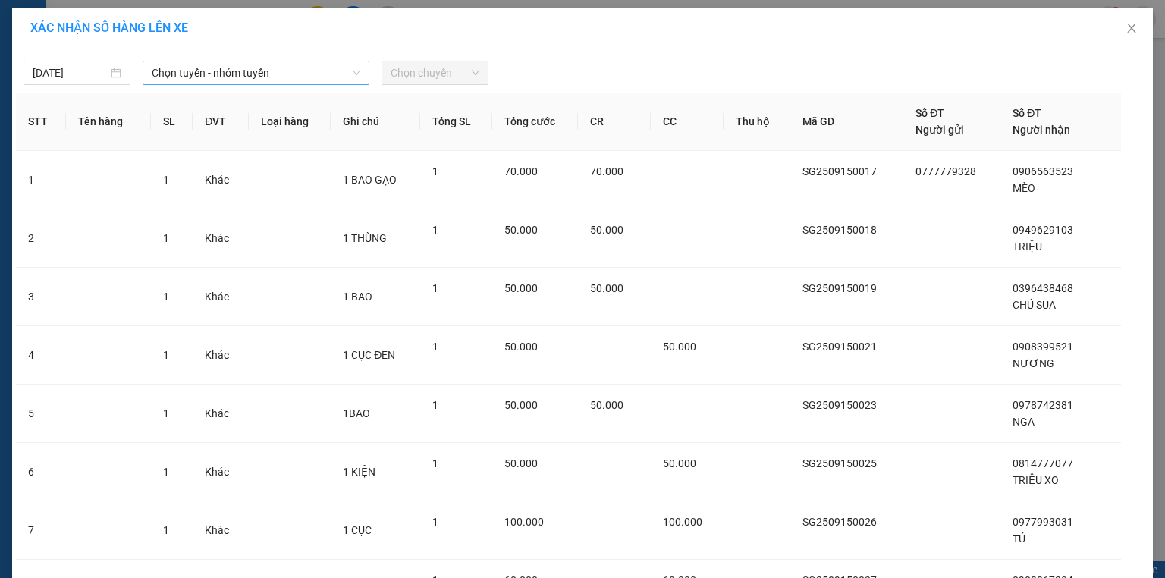
click at [171, 69] on span "Chọn tuyến - nhóm tuyến" at bounding box center [256, 72] width 209 height 23
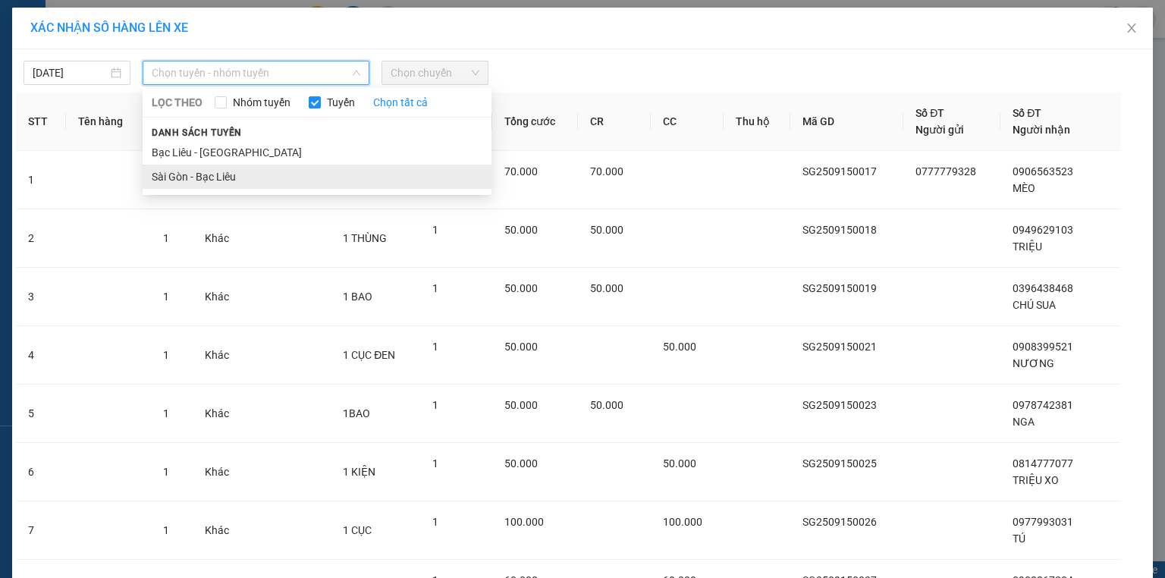
click at [209, 177] on li "Sài Gòn - Bạc Liêu" at bounding box center [317, 177] width 349 height 24
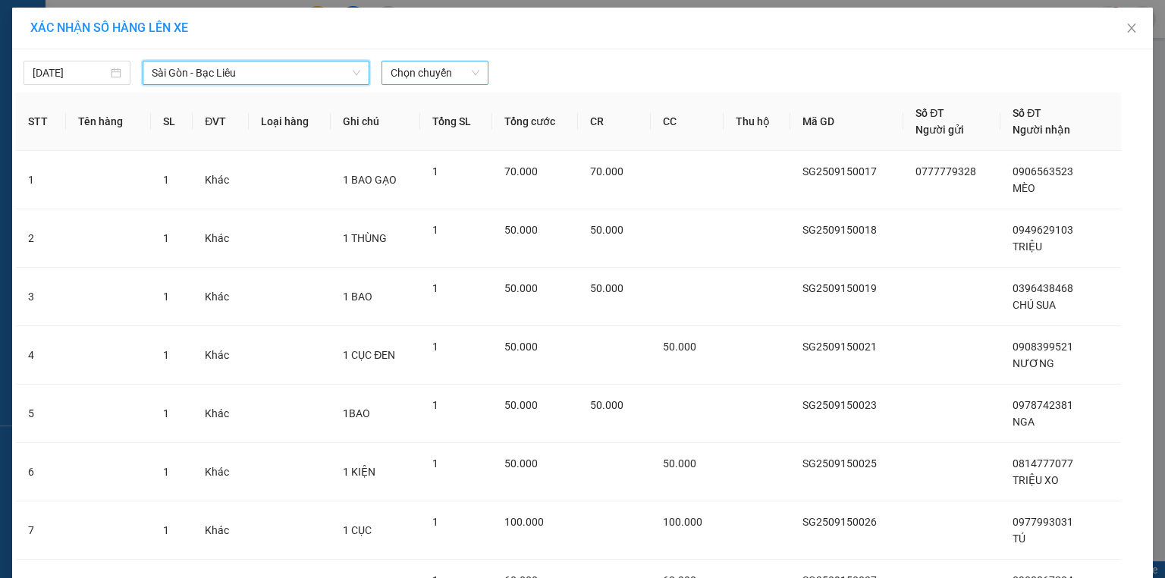
click at [446, 73] on span "Chọn chuyến" at bounding box center [435, 72] width 89 height 23
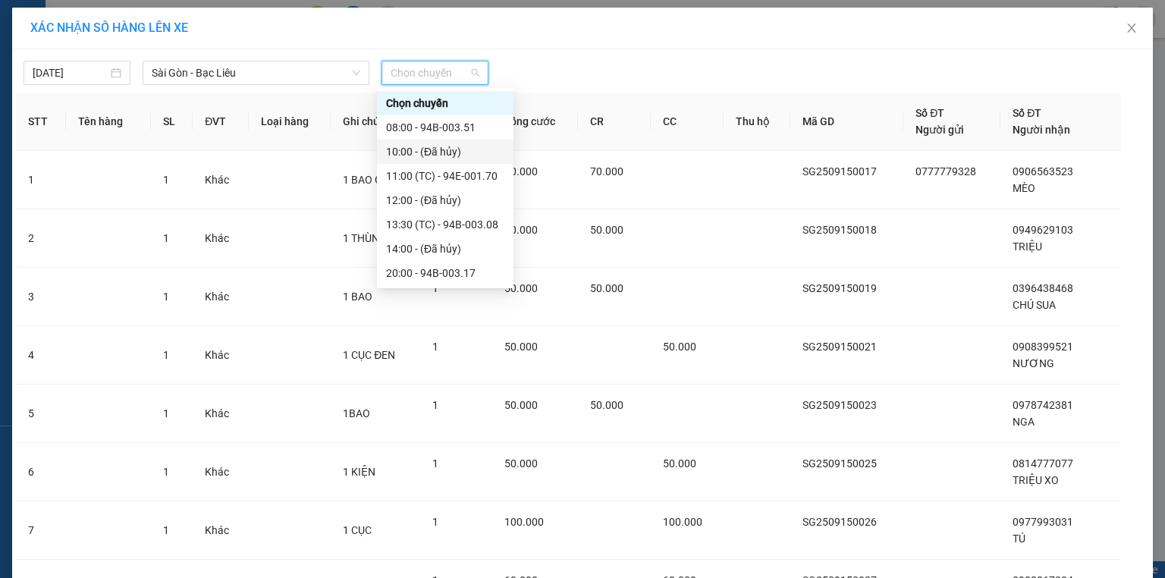
scroll to position [24, 0]
click at [465, 252] on div "20:00 - 94B-003.17" at bounding box center [445, 248] width 118 height 17
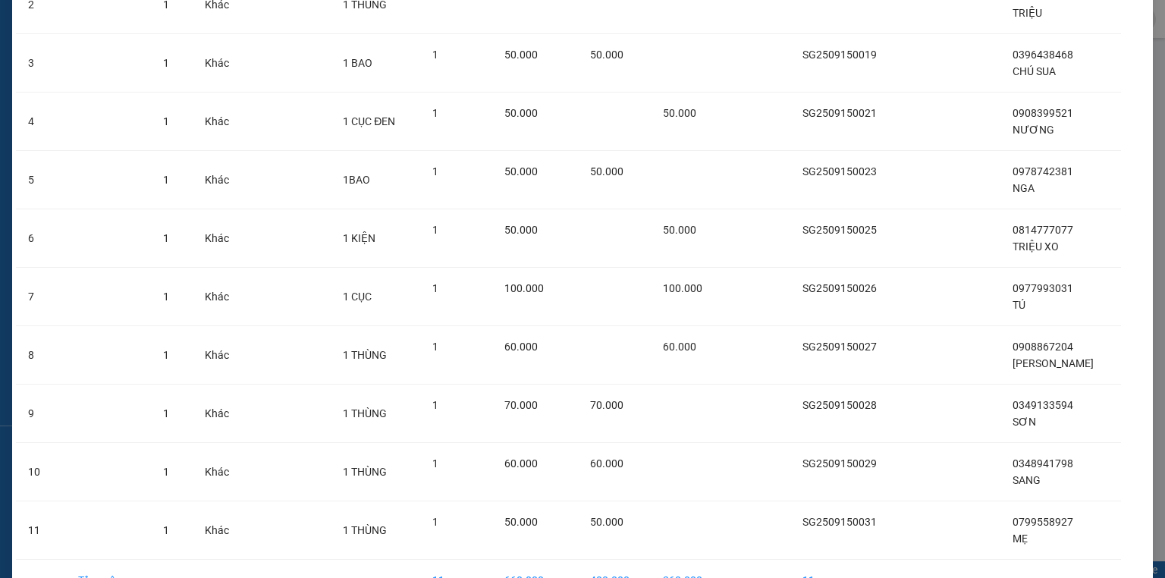
scroll to position [333, 0]
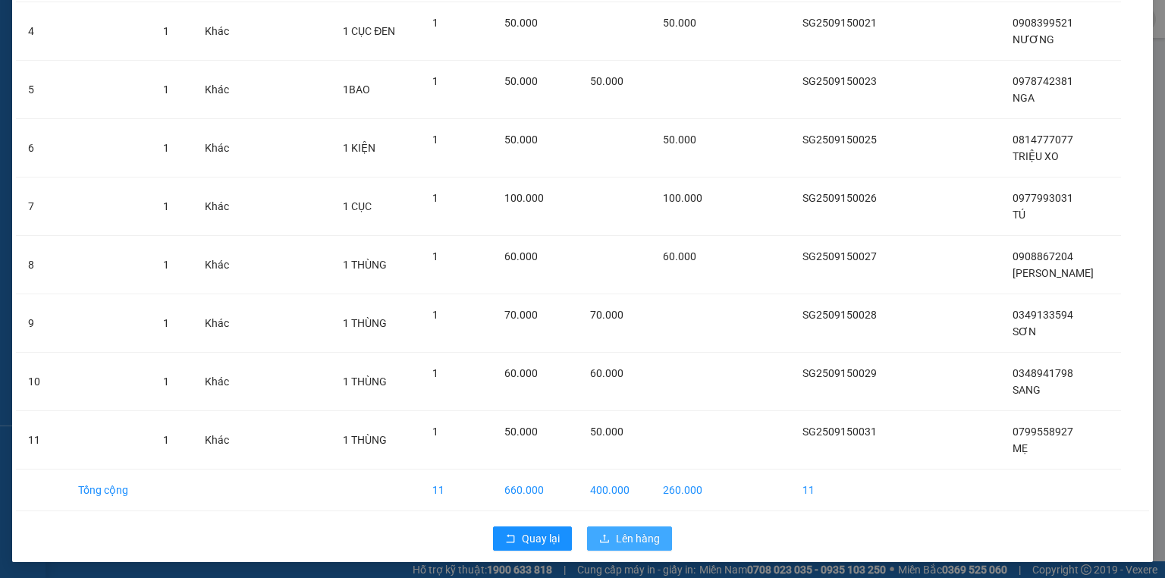
click at [617, 545] on button "Lên hàng" at bounding box center [629, 538] width 85 height 24
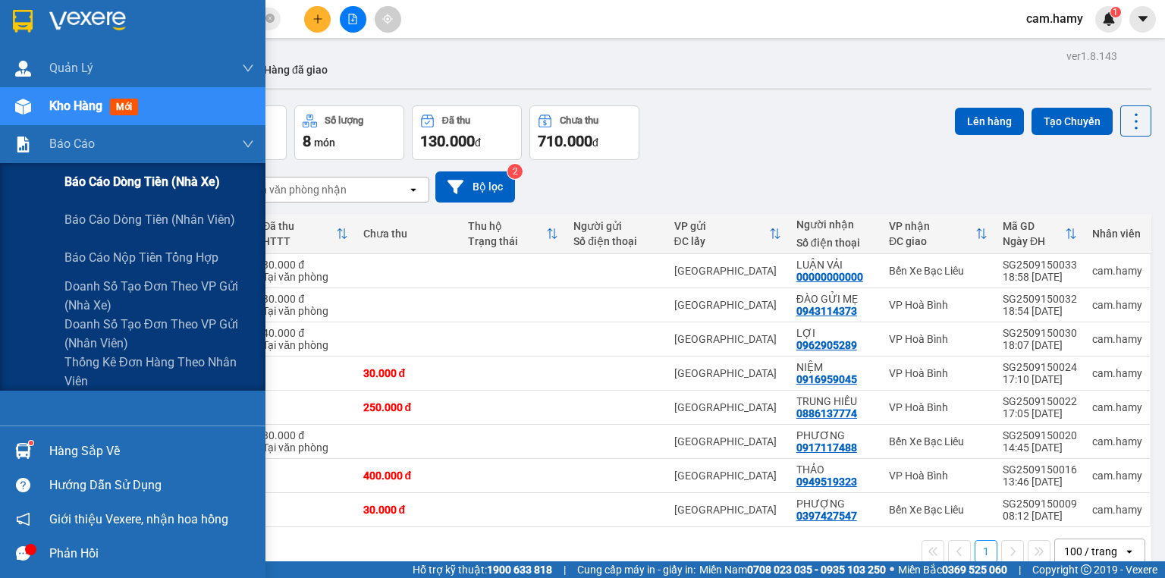
click at [80, 173] on span "Báo cáo dòng tiền (nhà xe)" at bounding box center [141, 181] width 155 height 19
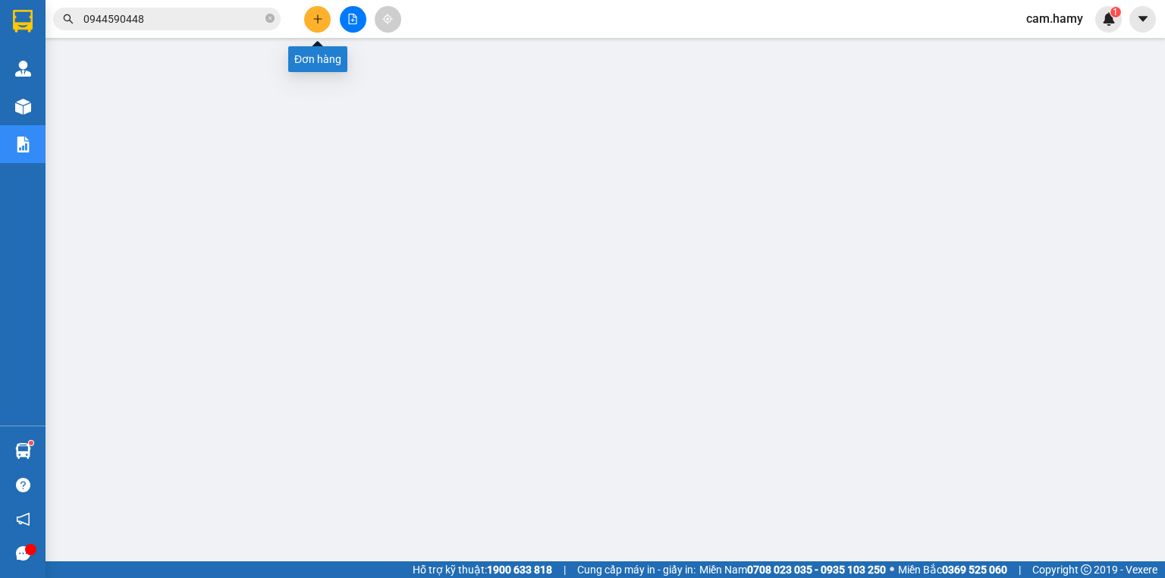
click at [315, 21] on icon "plus" at bounding box center [317, 19] width 11 height 11
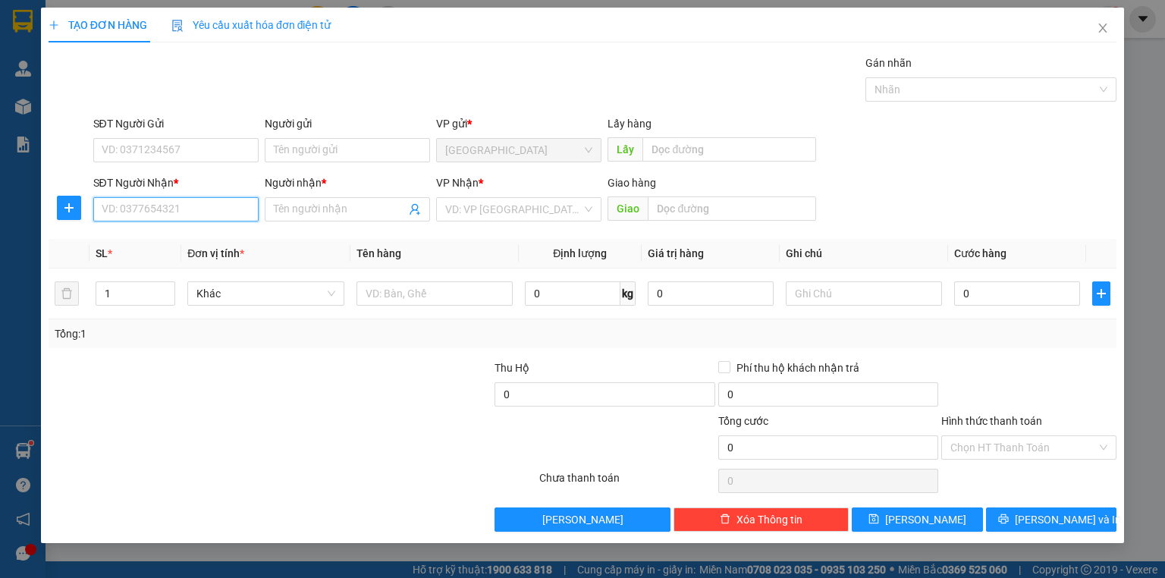
click at [193, 212] on input "SĐT Người Nhận *" at bounding box center [175, 209] width 165 height 24
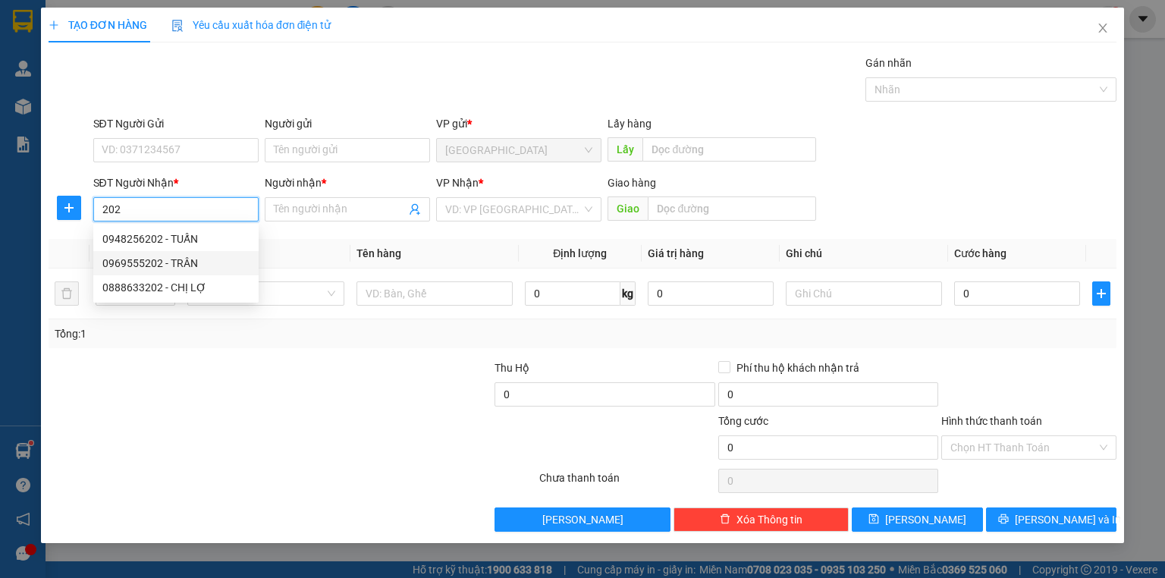
click at [174, 259] on div "0969555202 - TRÂN" at bounding box center [175, 263] width 147 height 17
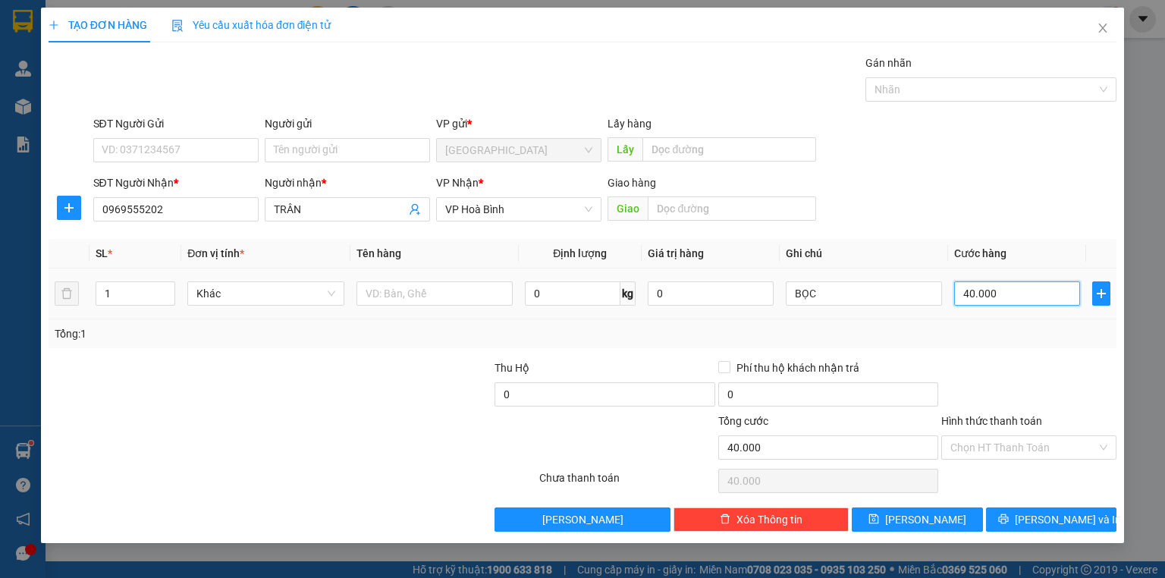
click at [1004, 299] on input "40.000" at bounding box center [1017, 293] width 126 height 24
drag, startPoint x: 1002, startPoint y: 301, endPoint x: 1031, endPoint y: 474, distance: 175.4
click at [1001, 302] on input "50" at bounding box center [1017, 293] width 126 height 24
click at [1034, 525] on button "[PERSON_NAME] và In" at bounding box center [1051, 519] width 131 height 24
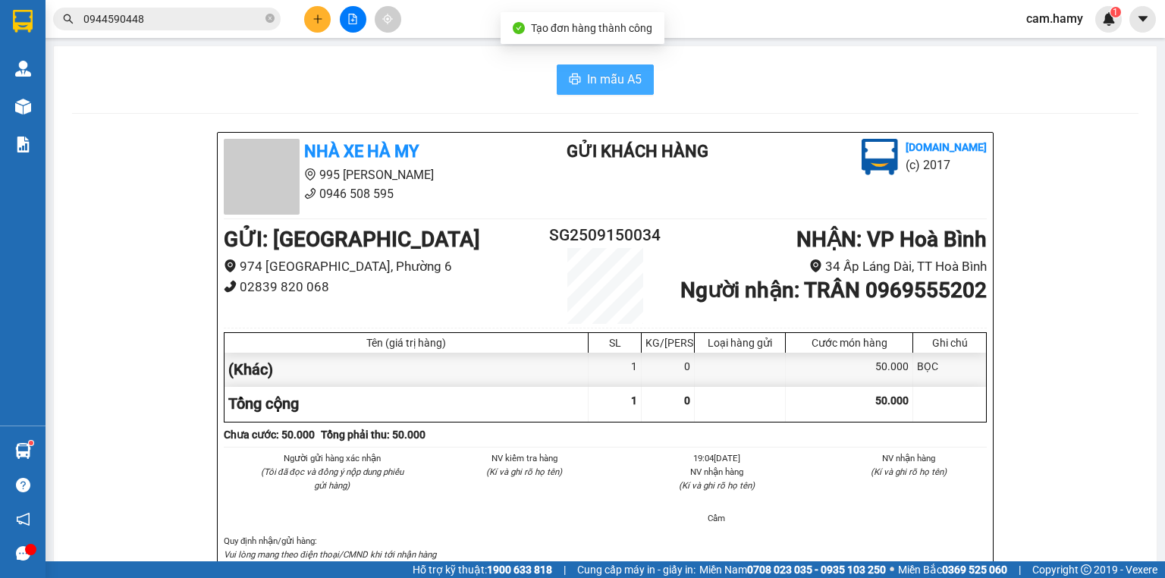
click at [598, 79] on span "In mẫu A5" at bounding box center [614, 79] width 55 height 19
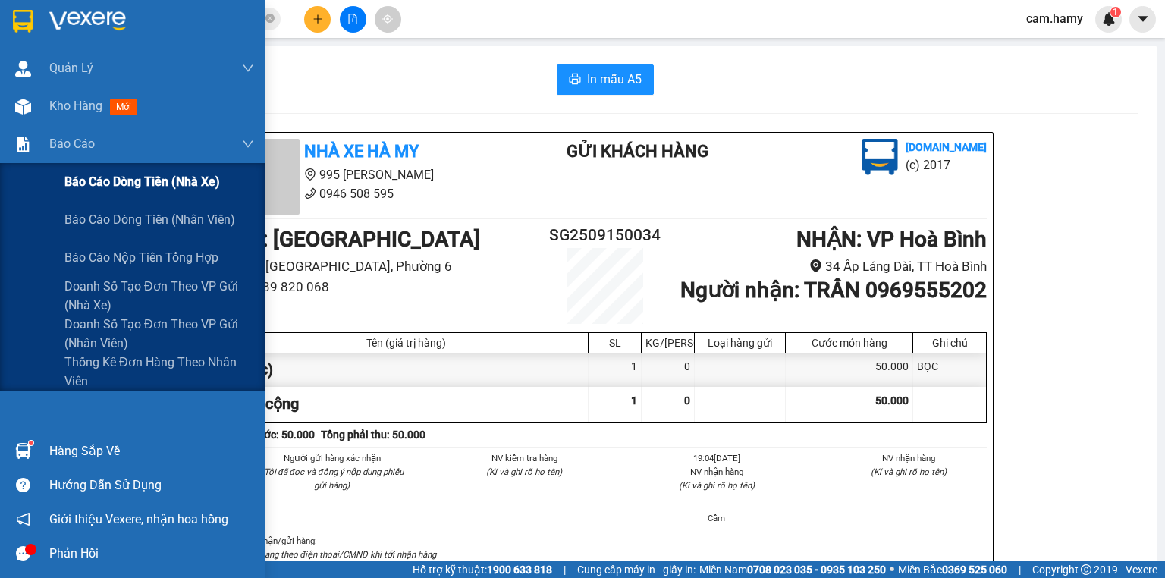
click at [71, 176] on span "Báo cáo dòng tiền (nhà xe)" at bounding box center [141, 181] width 155 height 19
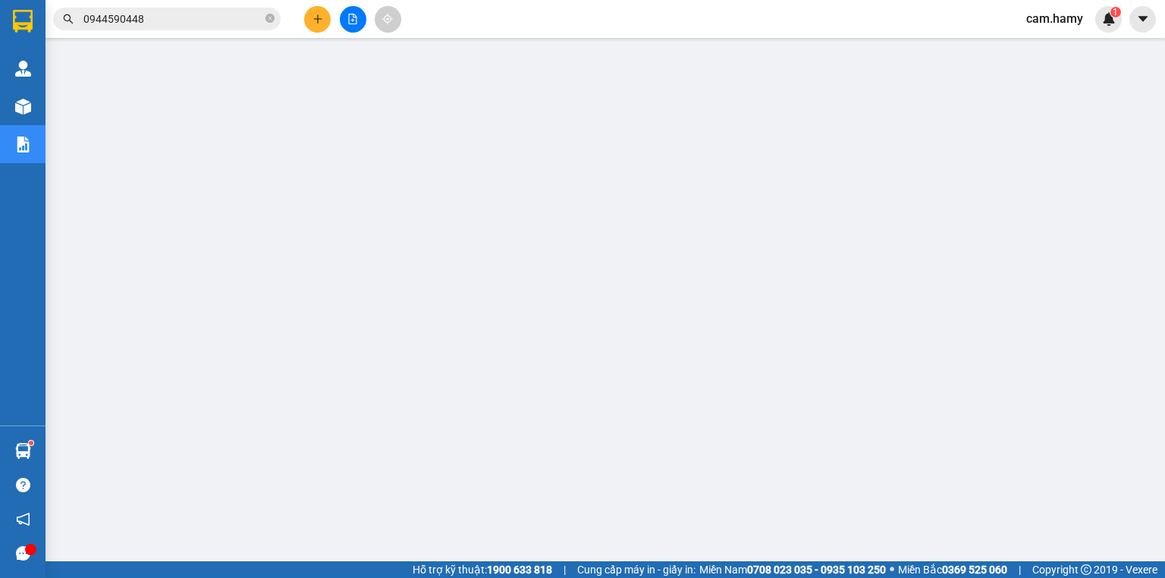
click at [310, 24] on button at bounding box center [317, 19] width 27 height 27
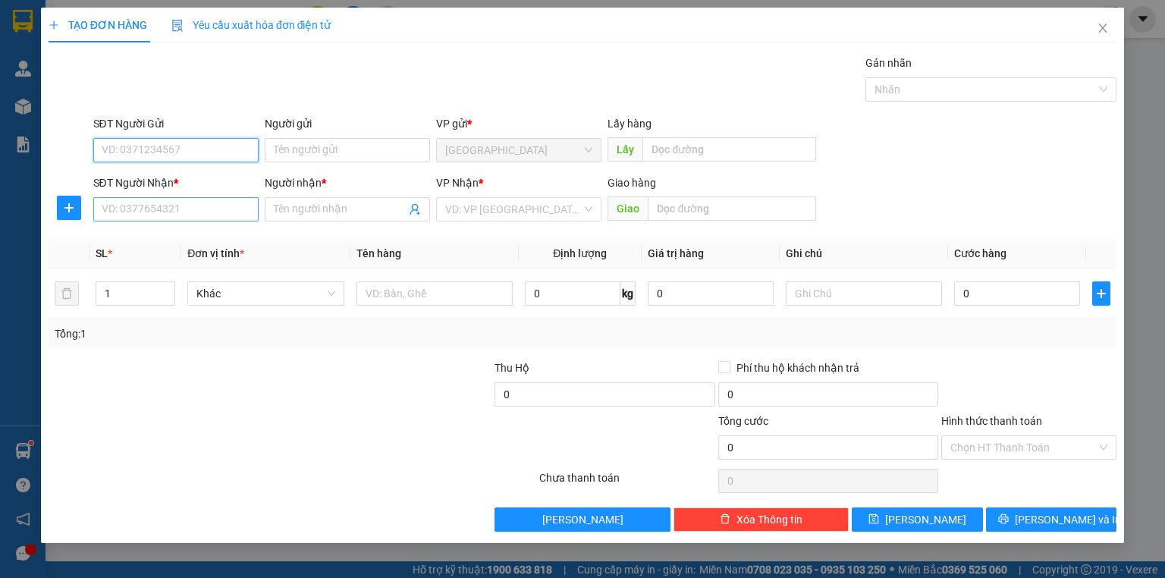
click at [179, 209] on input "SĐT Người Nhận *" at bounding box center [175, 209] width 165 height 24
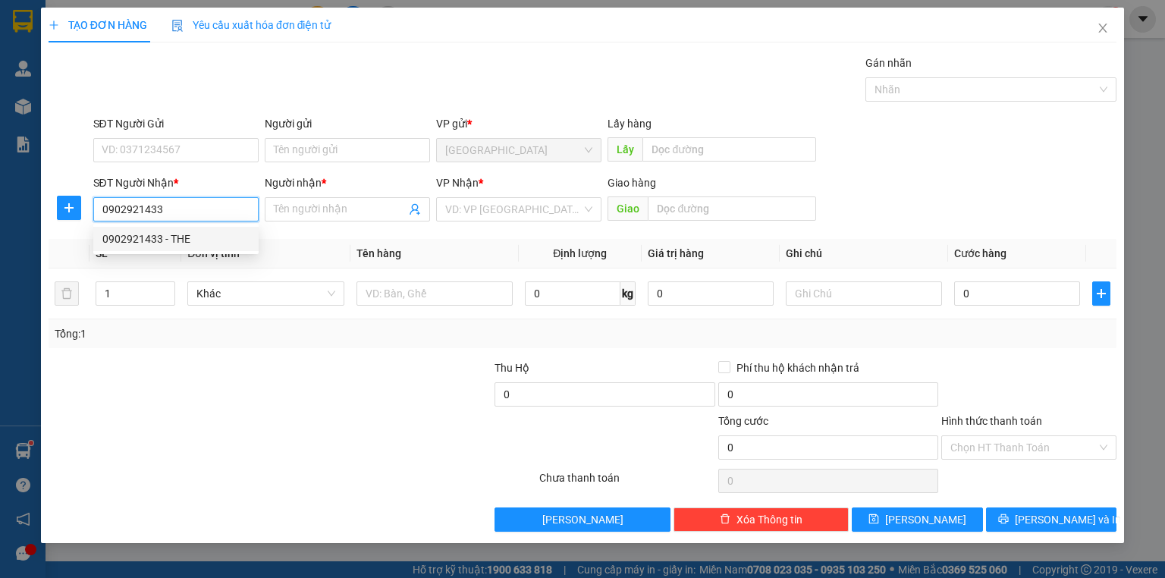
click at [200, 244] on div "0902921433 - THE" at bounding box center [175, 239] width 147 height 17
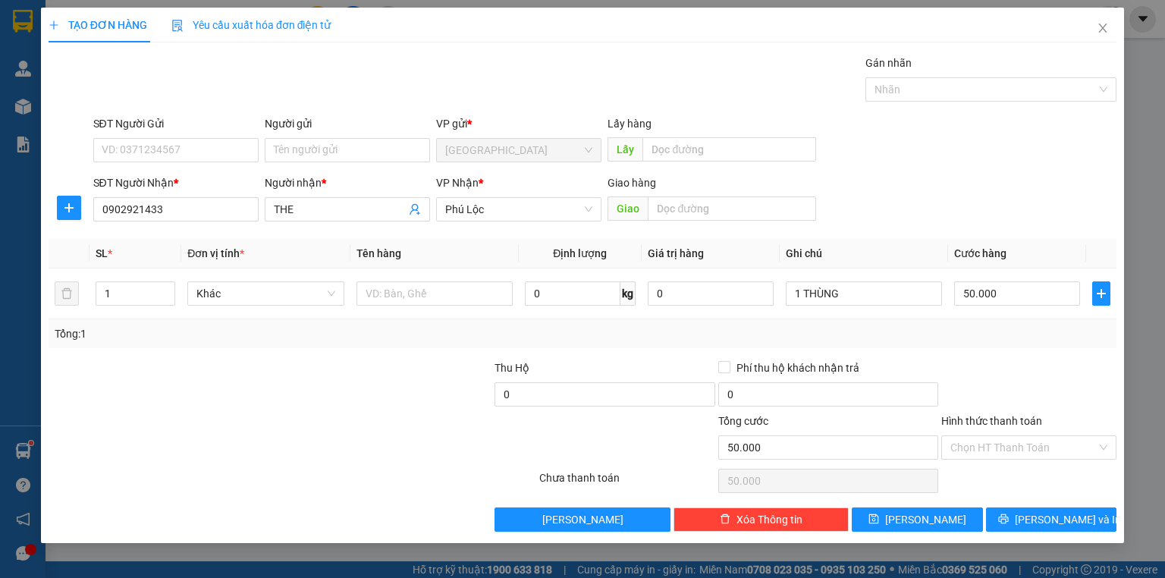
click at [1002, 325] on div "Tổng: 1" at bounding box center [583, 333] width 1056 height 17
click at [1031, 449] on input "Hình thức thanh toán" at bounding box center [1023, 447] width 146 height 23
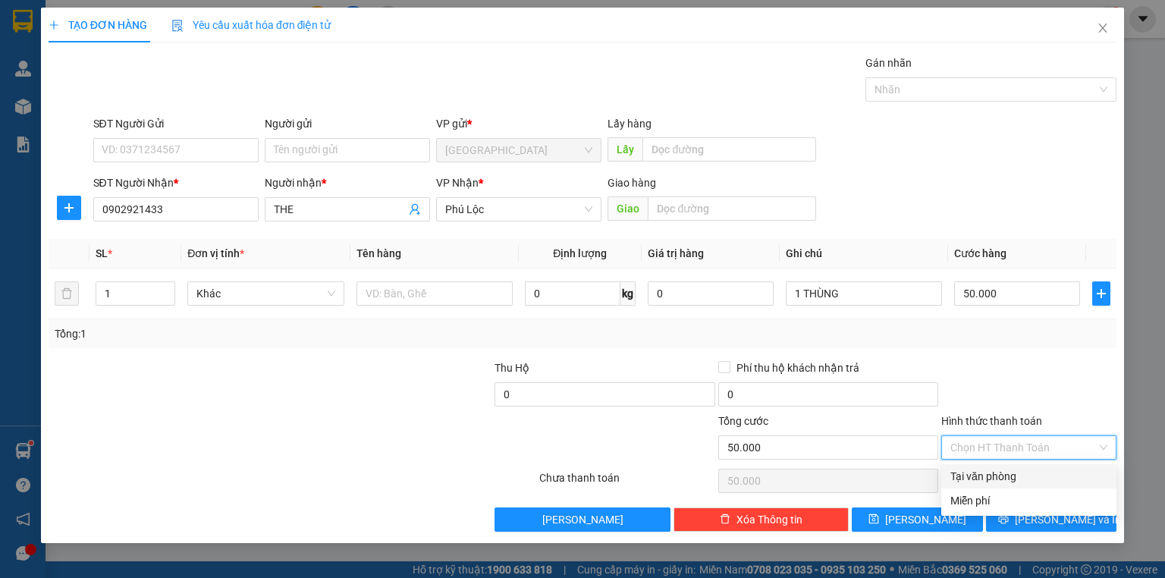
click at [1017, 473] on div "Tại văn phòng" at bounding box center [1028, 476] width 157 height 17
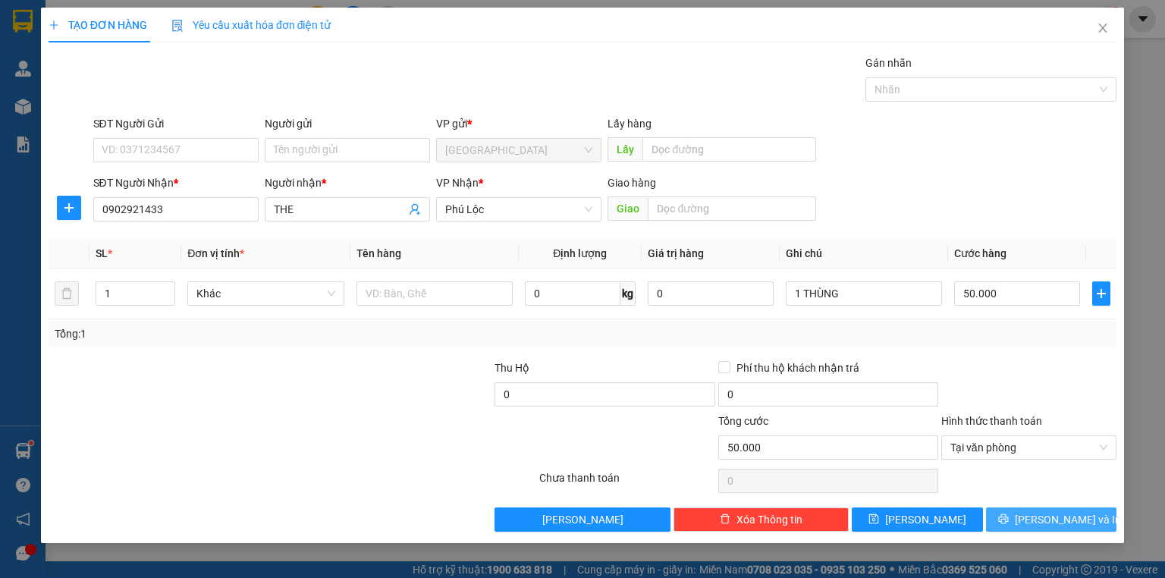
click at [1068, 524] on span "[PERSON_NAME] và In" at bounding box center [1068, 519] width 106 height 17
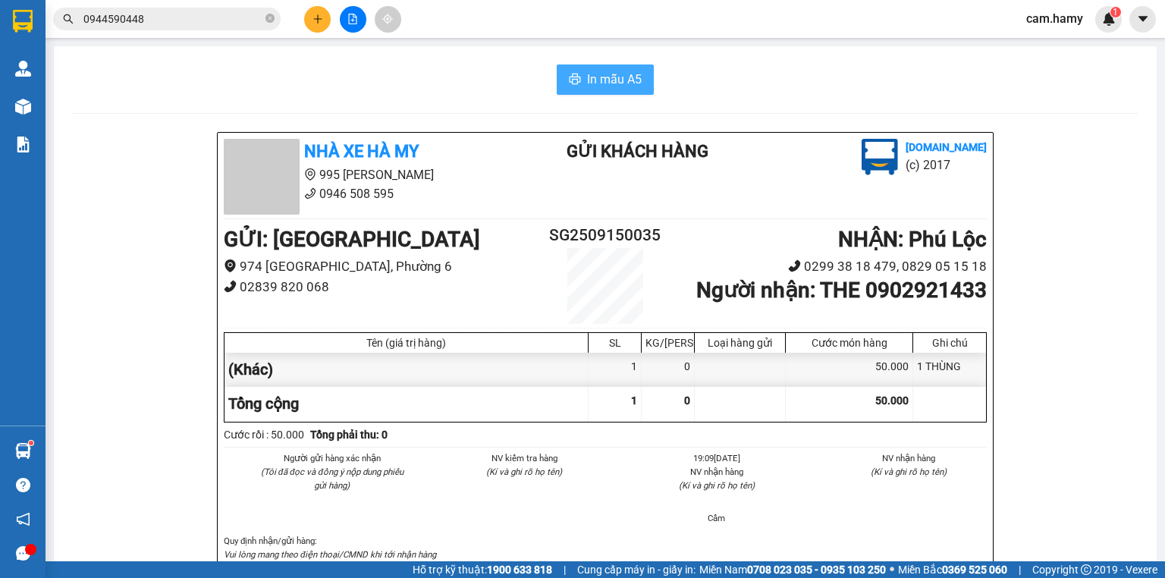
click at [595, 83] on span "In mẫu A5" at bounding box center [614, 79] width 55 height 19
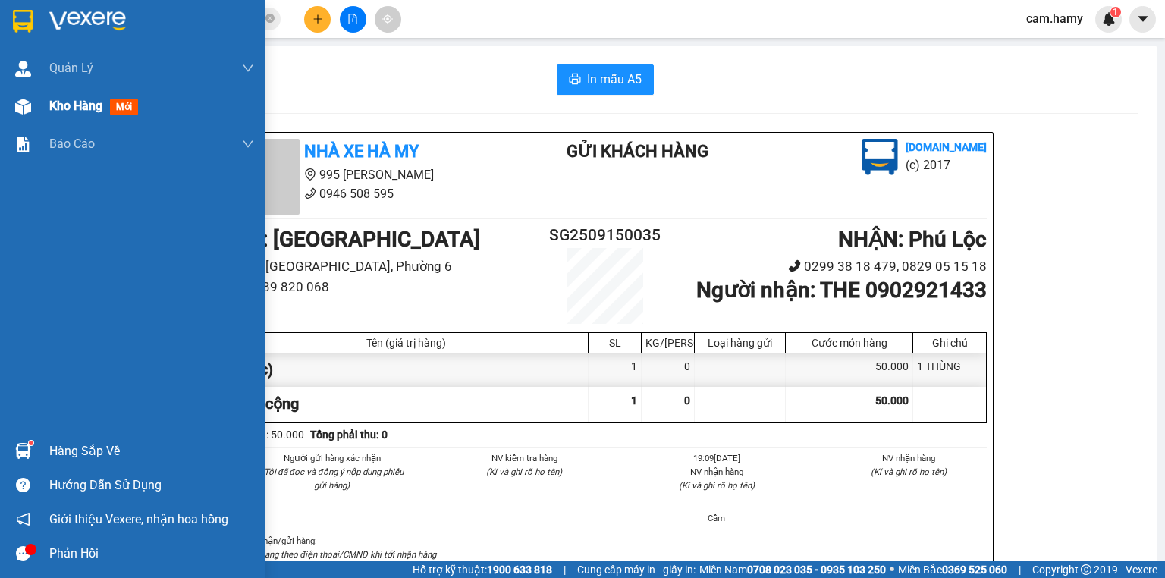
click at [64, 106] on span "Kho hàng" at bounding box center [75, 106] width 53 height 14
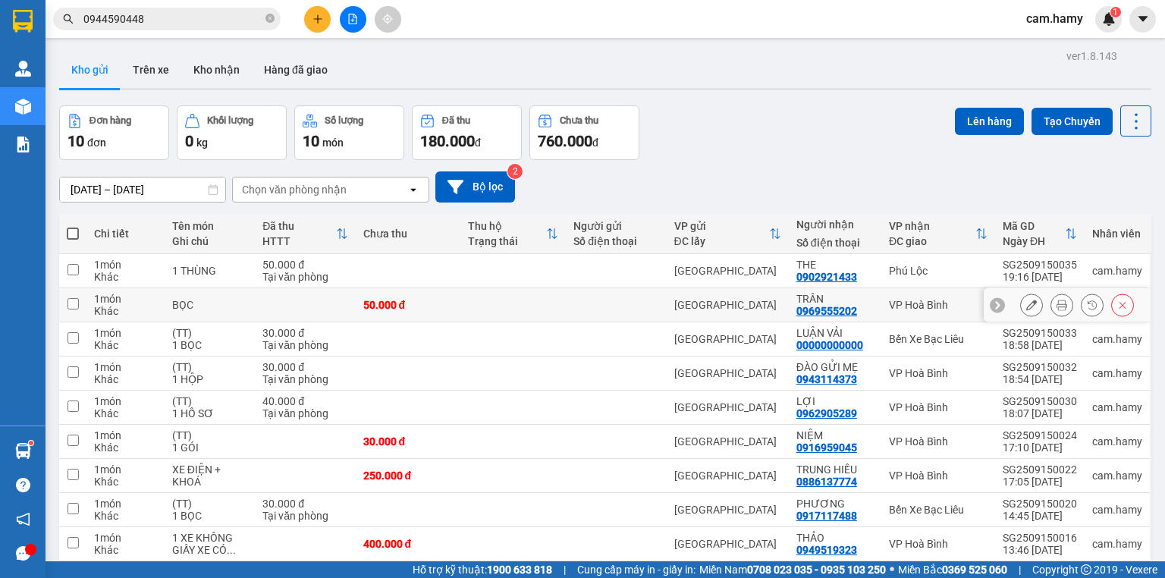
click at [353, 298] on td at bounding box center [305, 305] width 100 height 34
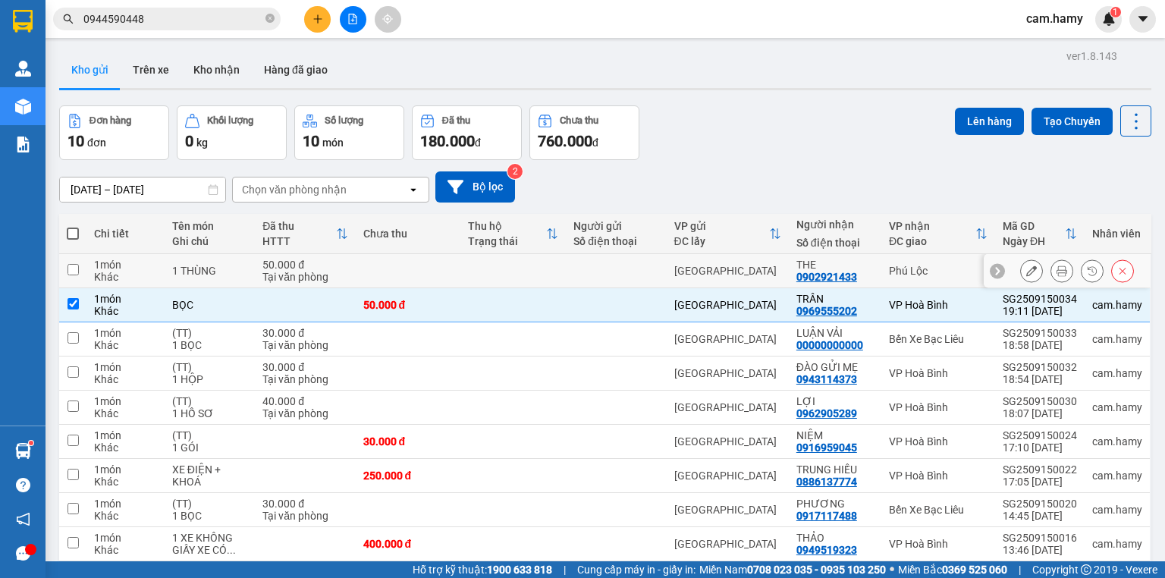
click at [327, 254] on td "50.000 đ Tại văn phòng" at bounding box center [305, 271] width 100 height 34
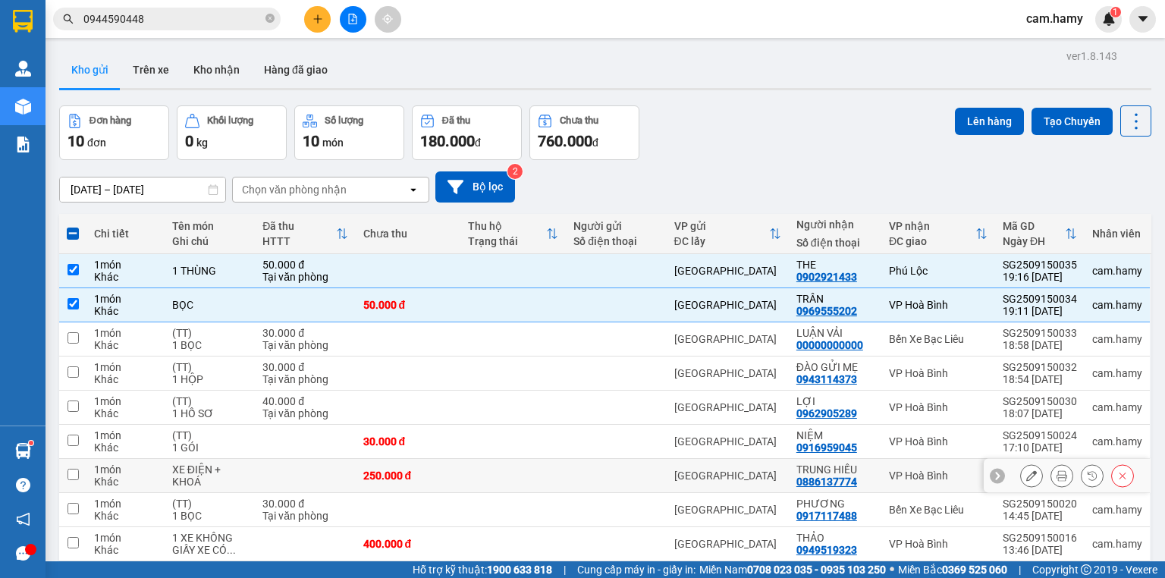
click at [268, 470] on td at bounding box center [305, 476] width 100 height 34
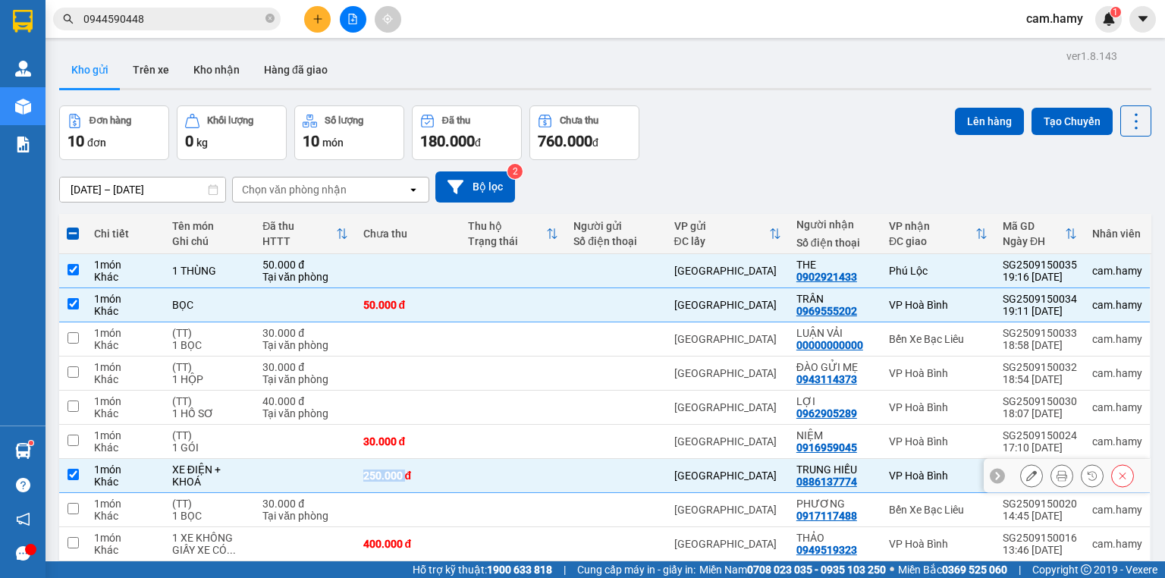
click at [268, 470] on td at bounding box center [305, 476] width 100 height 34
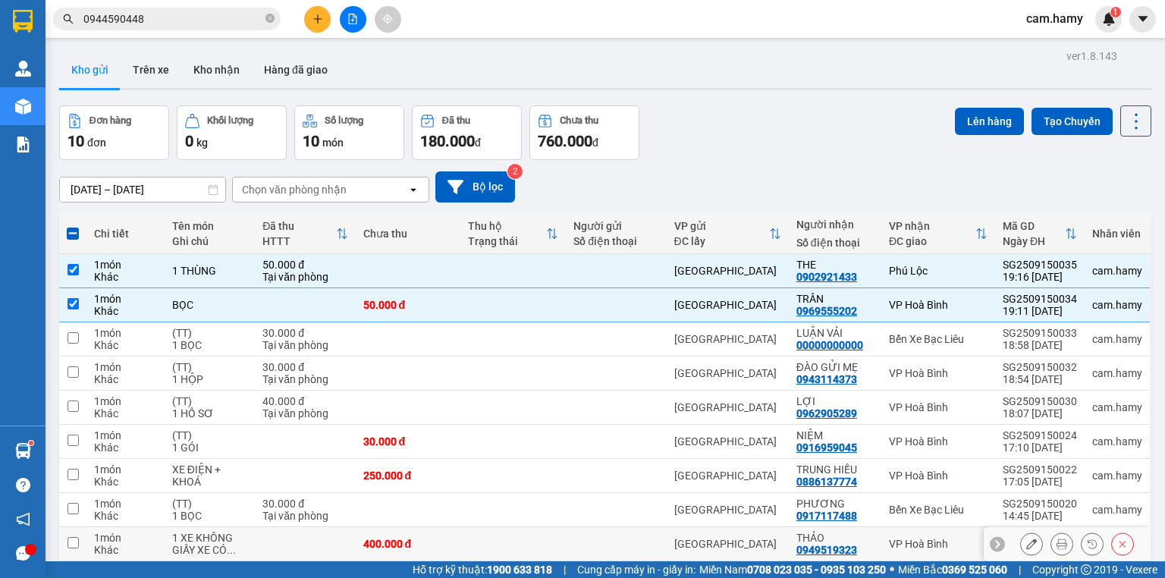
click at [247, 544] on td "1 XE KHÔNG GIẤY XE CÓ ..." at bounding box center [210, 544] width 90 height 34
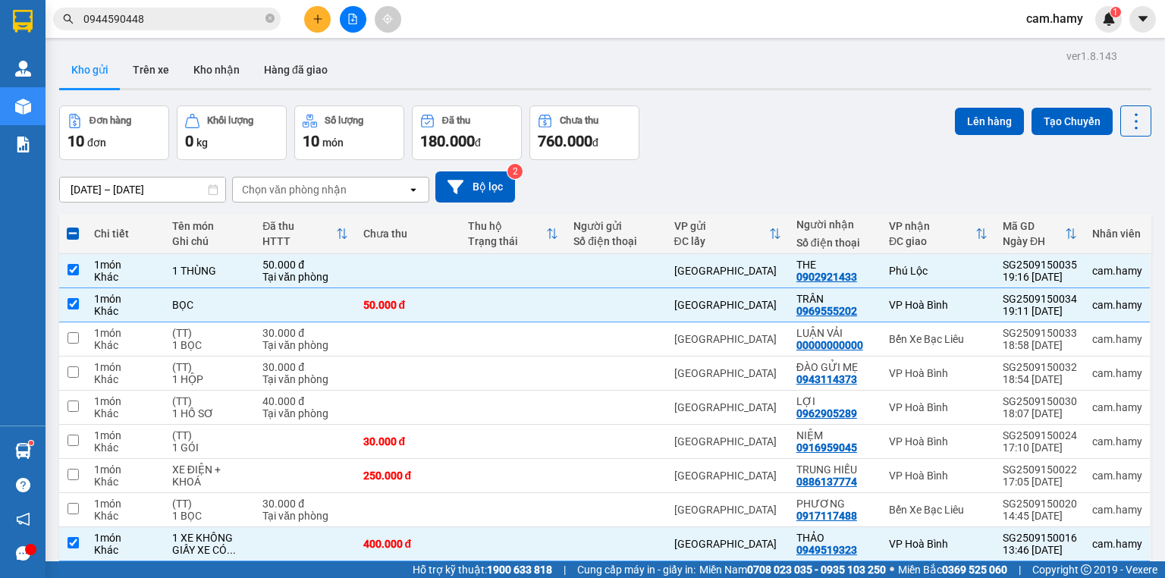
click at [943, 131] on div "Đơn hàng 10 đơn Khối lượng 0 kg Số lượng 10 món Đã thu 180.000 đ Chưa thu 760.0…" at bounding box center [605, 132] width 1092 height 55
click at [955, 131] on button "Lên hàng" at bounding box center [989, 121] width 69 height 27
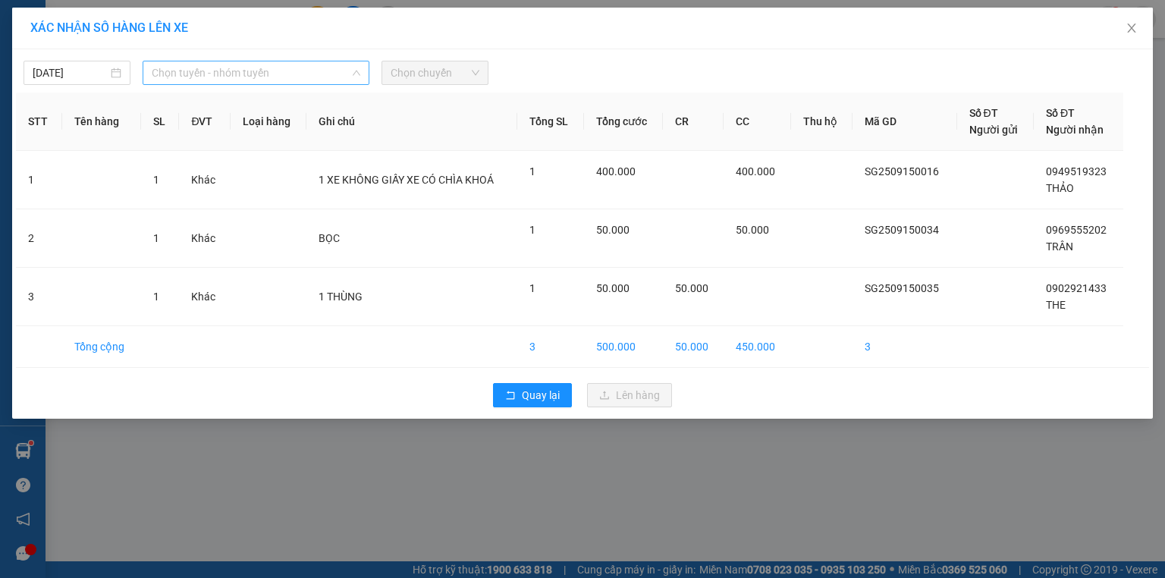
click at [245, 64] on span "Chọn tuyến - nhóm tuyến" at bounding box center [256, 72] width 209 height 23
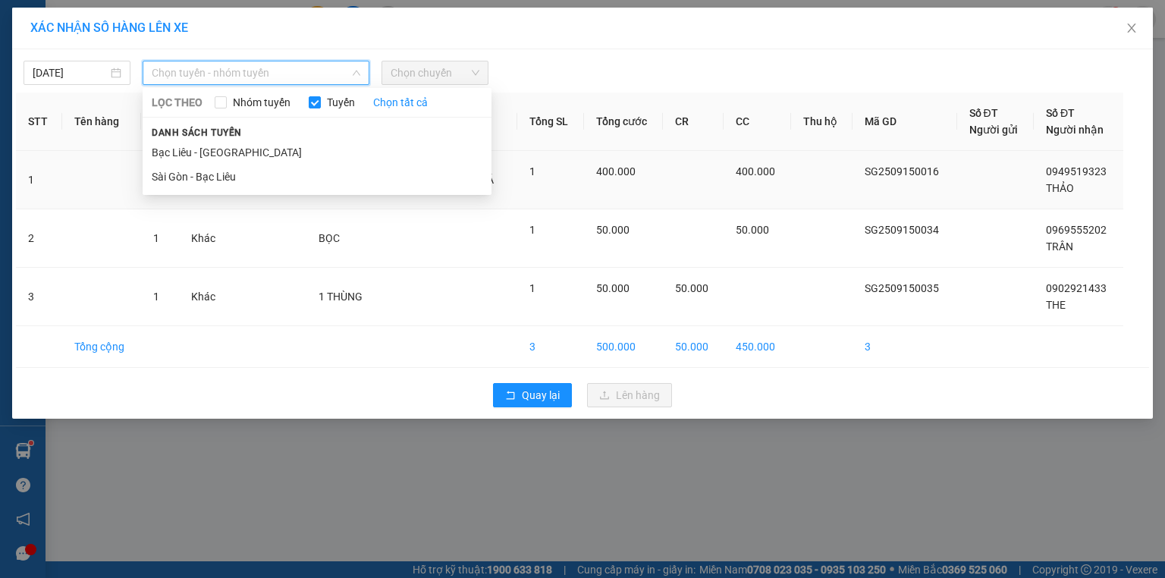
click at [234, 163] on li "Bạc Liêu - [GEOGRAPHIC_DATA]" at bounding box center [317, 152] width 349 height 24
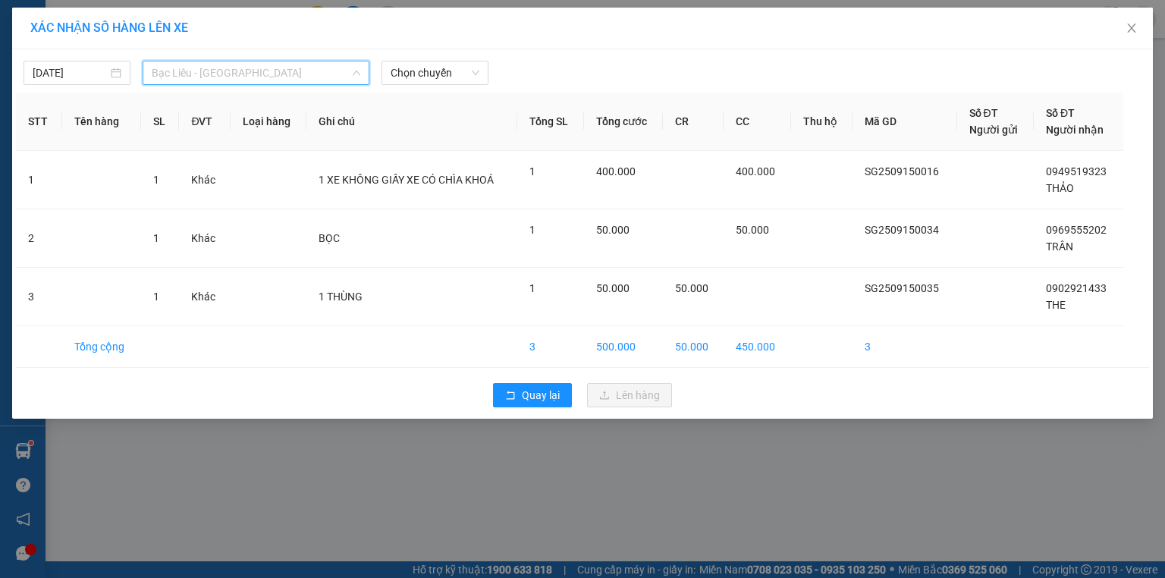
click at [246, 72] on span "Bạc Liêu - [GEOGRAPHIC_DATA]" at bounding box center [256, 72] width 209 height 23
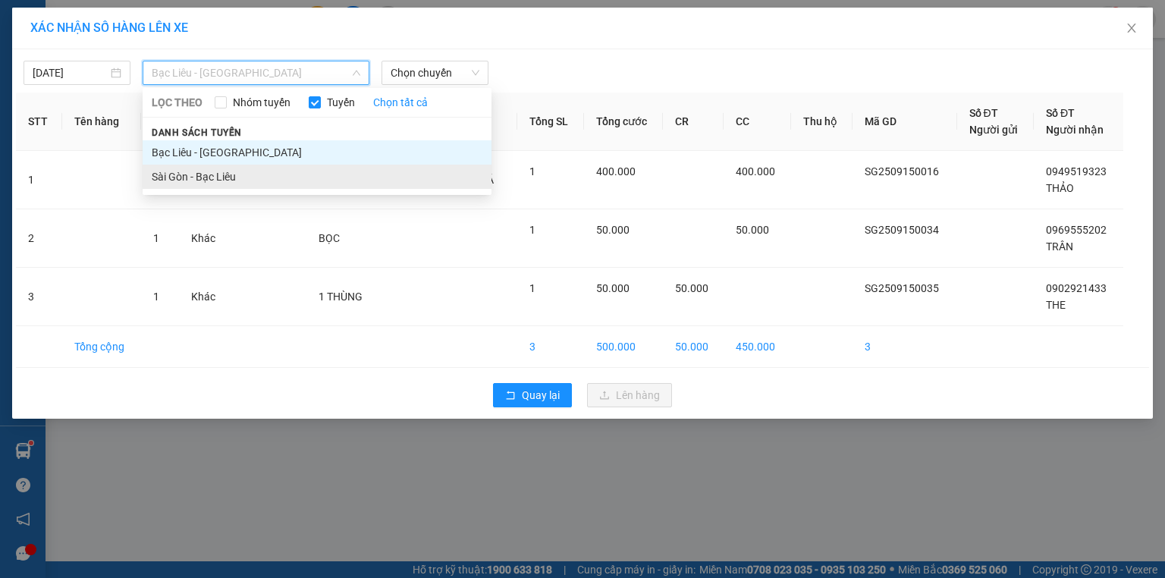
click at [205, 173] on li "Sài Gòn - Bạc Liêu" at bounding box center [317, 177] width 349 height 24
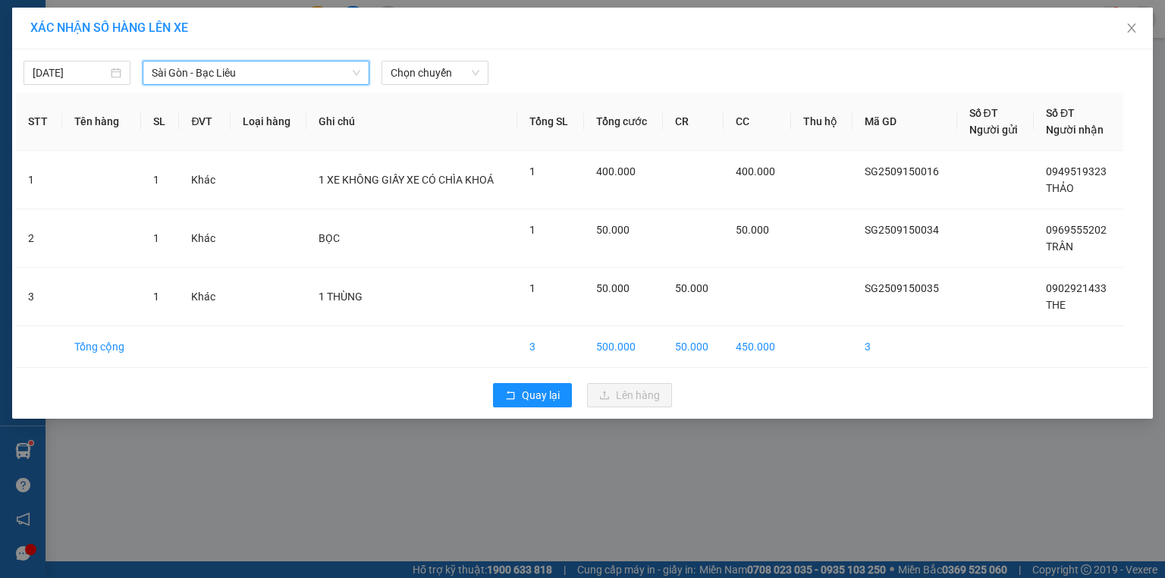
click at [428, 56] on div "[DATE] [GEOGRAPHIC_DATA] - Bạc Liêu [GEOGRAPHIC_DATA] - [GEOGRAPHIC_DATA] Liêu …" at bounding box center [582, 69] width 1133 height 32
click at [437, 64] on span "Chọn chuyến" at bounding box center [435, 72] width 89 height 23
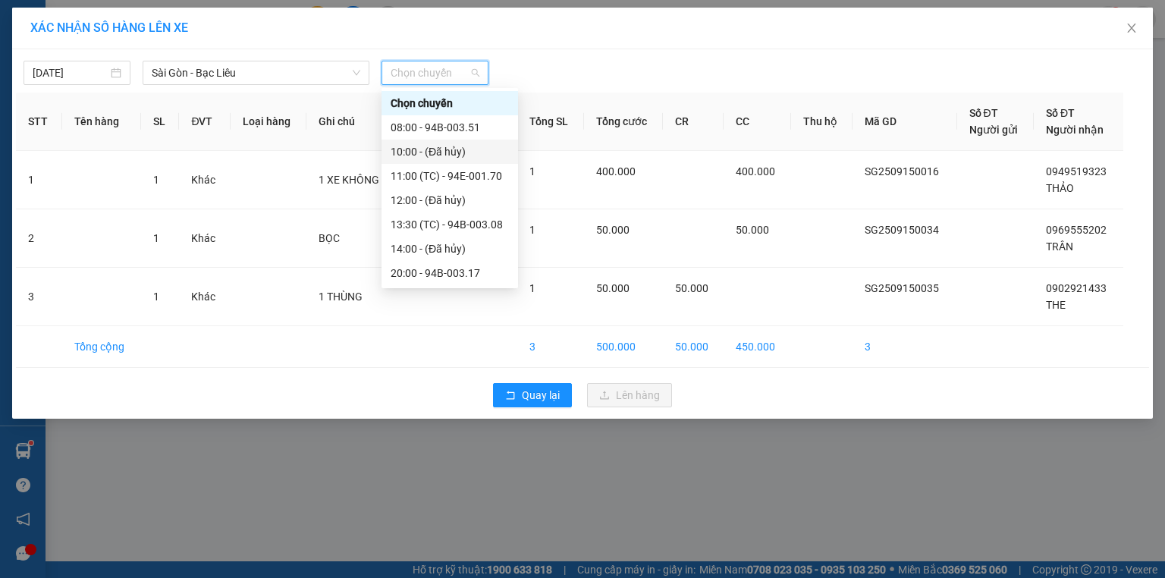
scroll to position [24, 0]
click at [464, 255] on div "20:00 - 94B-003.17" at bounding box center [450, 248] width 118 height 17
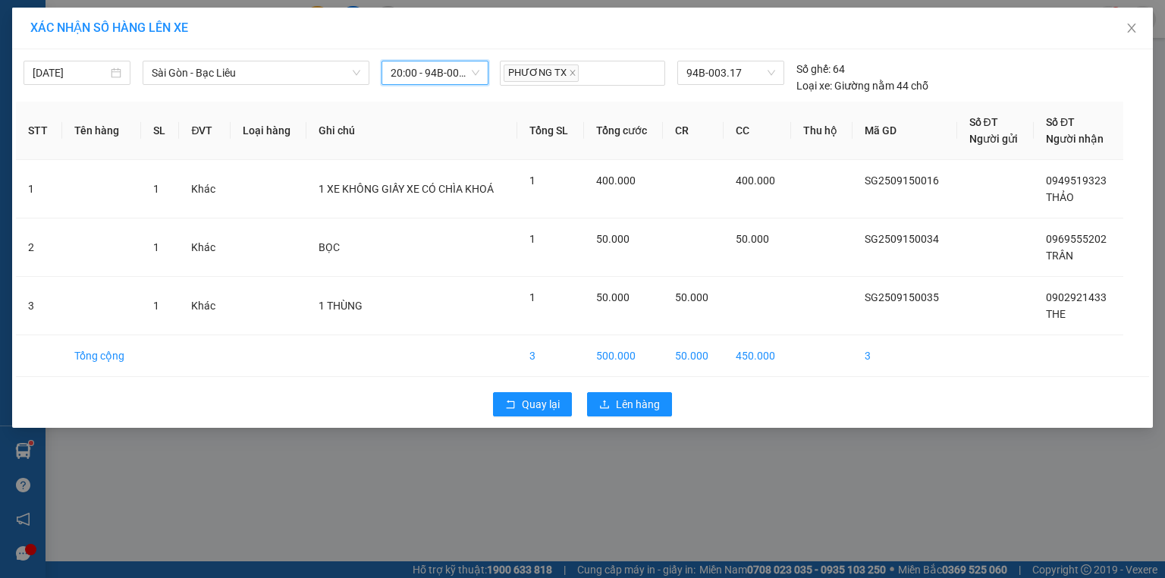
click at [616, 387] on div "Quay lại Lên hàng" at bounding box center [582, 403] width 1133 height 39
click at [632, 403] on span "Lên hàng" at bounding box center [638, 404] width 44 height 17
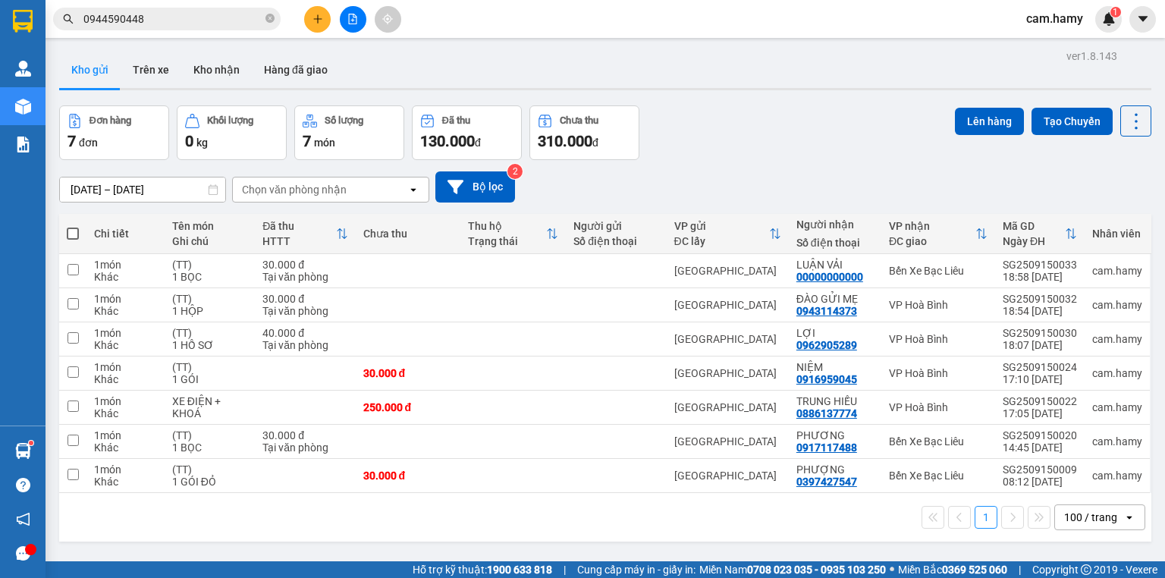
click at [322, 26] on button at bounding box center [317, 19] width 27 height 27
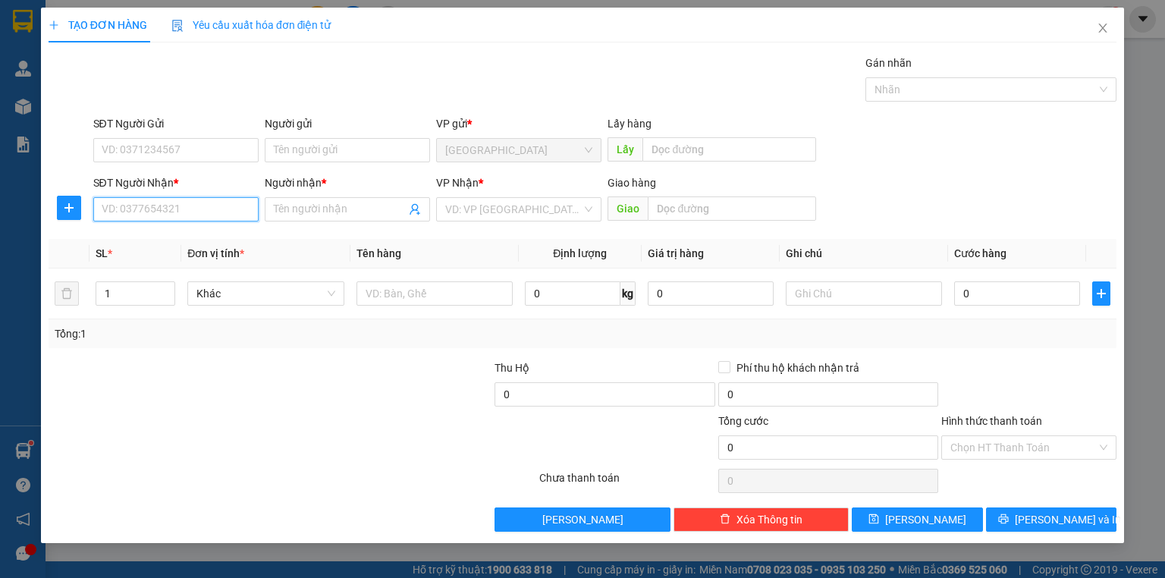
click at [185, 203] on input "SĐT Người Nhận *" at bounding box center [175, 209] width 165 height 24
click at [174, 232] on div "0889350233 - MY" at bounding box center [175, 239] width 147 height 17
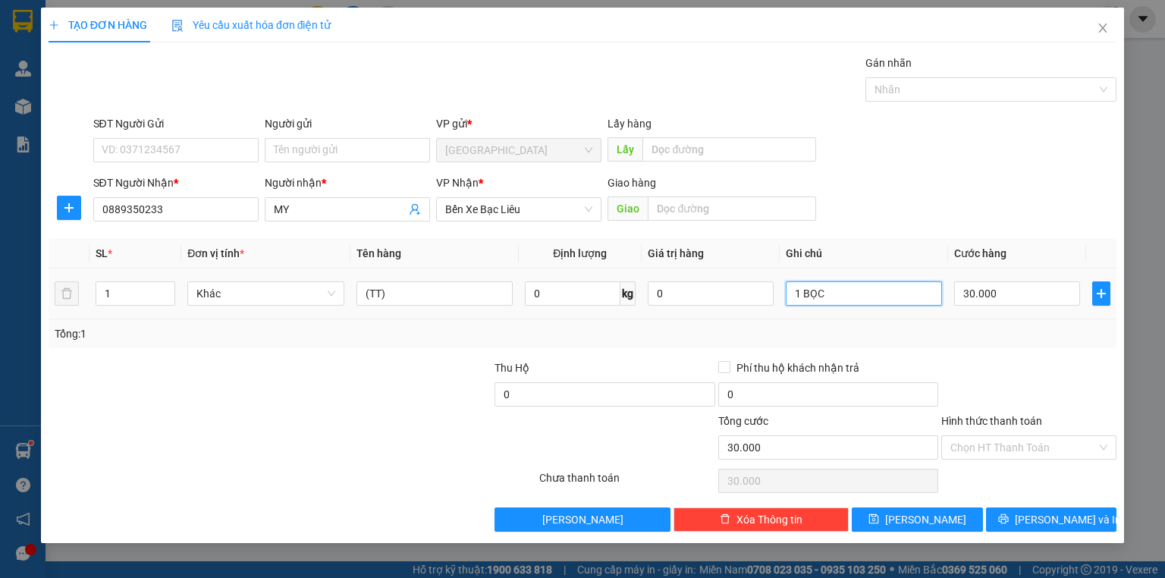
click at [884, 297] on input "1 BỌC" at bounding box center [864, 293] width 156 height 24
click at [884, 296] on input "1 BỌC" at bounding box center [864, 293] width 156 height 24
click at [387, 222] on div "Người nhận * MY" at bounding box center [347, 200] width 165 height 53
click at [383, 215] on input "MY" at bounding box center [340, 209] width 132 height 17
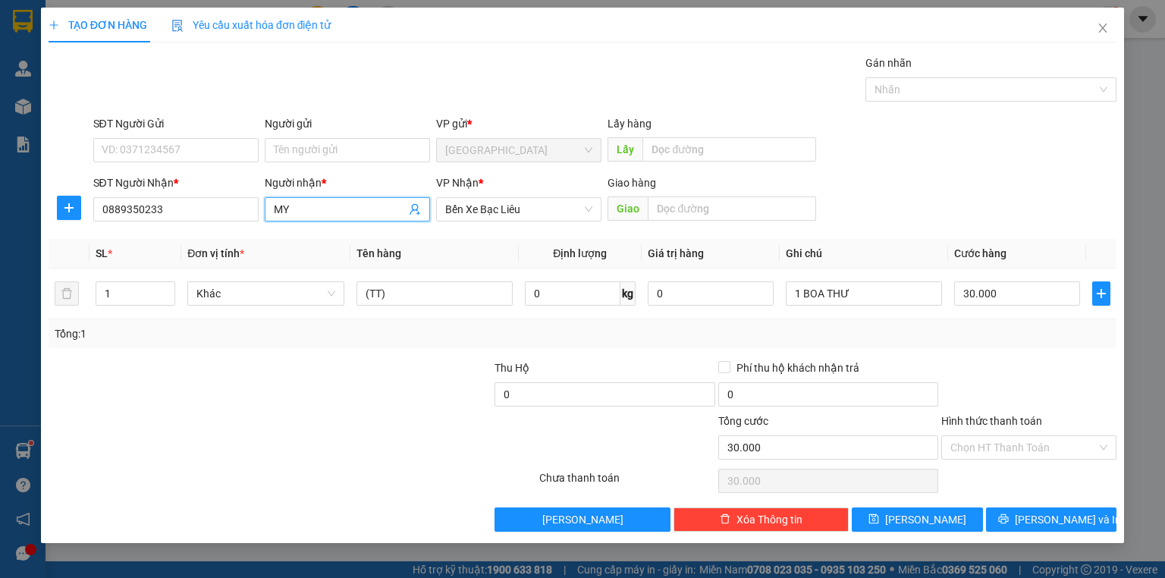
click at [383, 215] on input "MY" at bounding box center [340, 209] width 132 height 17
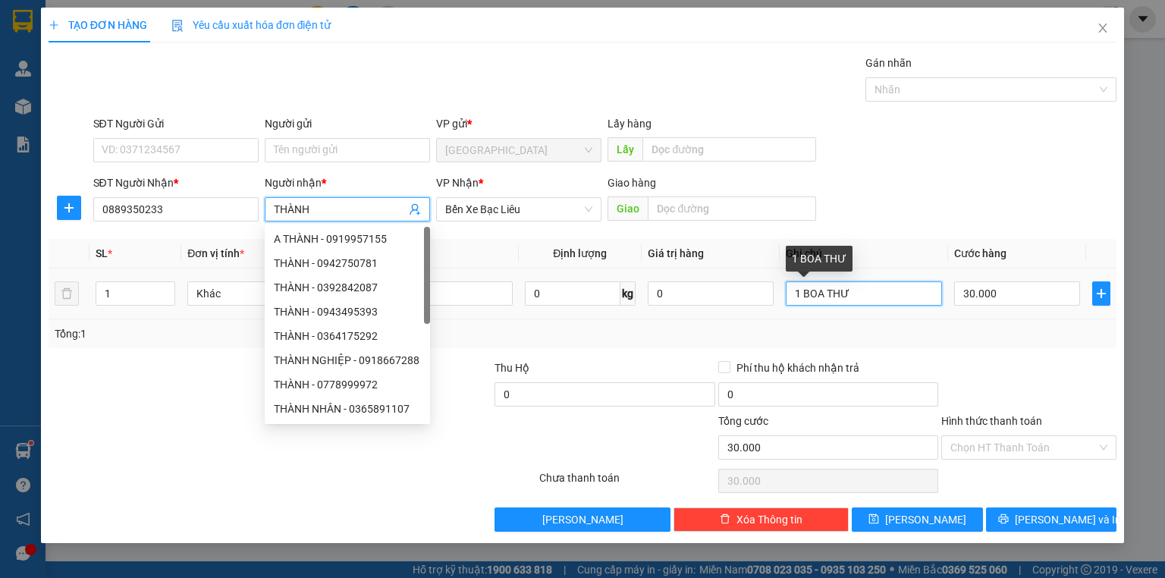
click at [819, 291] on input "1 BOA THƯ" at bounding box center [864, 293] width 156 height 24
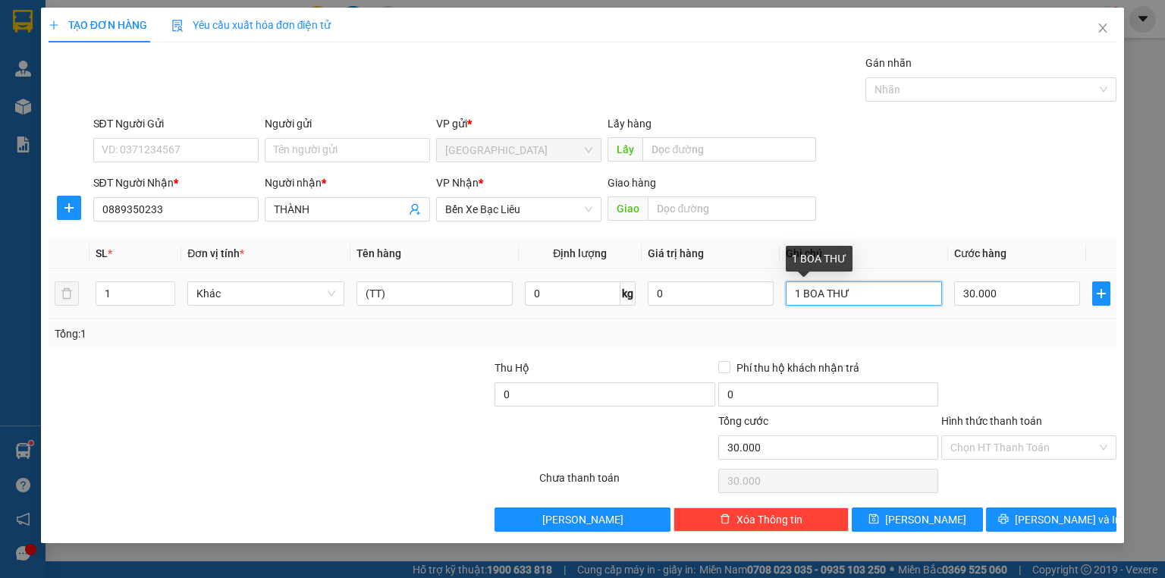
click at [823, 293] on input "1 BOA THƯ" at bounding box center [864, 293] width 156 height 24
drag, startPoint x: 1039, startPoint y: 400, endPoint x: 1040, endPoint y: 409, distance: 9.2
click at [1040, 404] on div at bounding box center [1028, 385] width 178 height 53
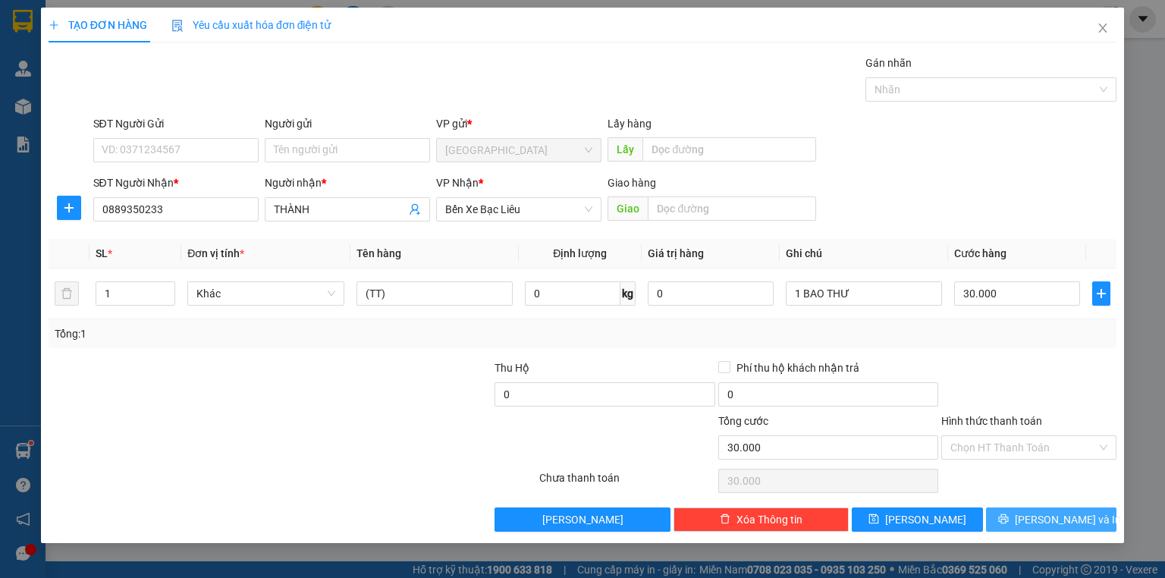
click at [1048, 522] on span "[PERSON_NAME] và In" at bounding box center [1068, 519] width 106 height 17
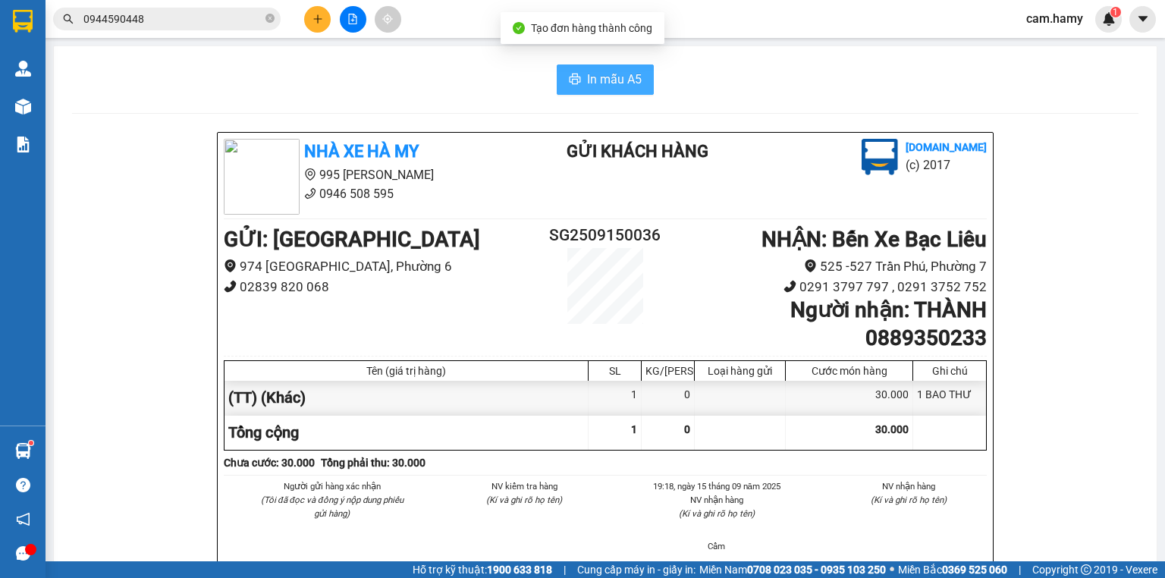
click at [638, 77] on button "In mẫu A5" at bounding box center [605, 79] width 97 height 30
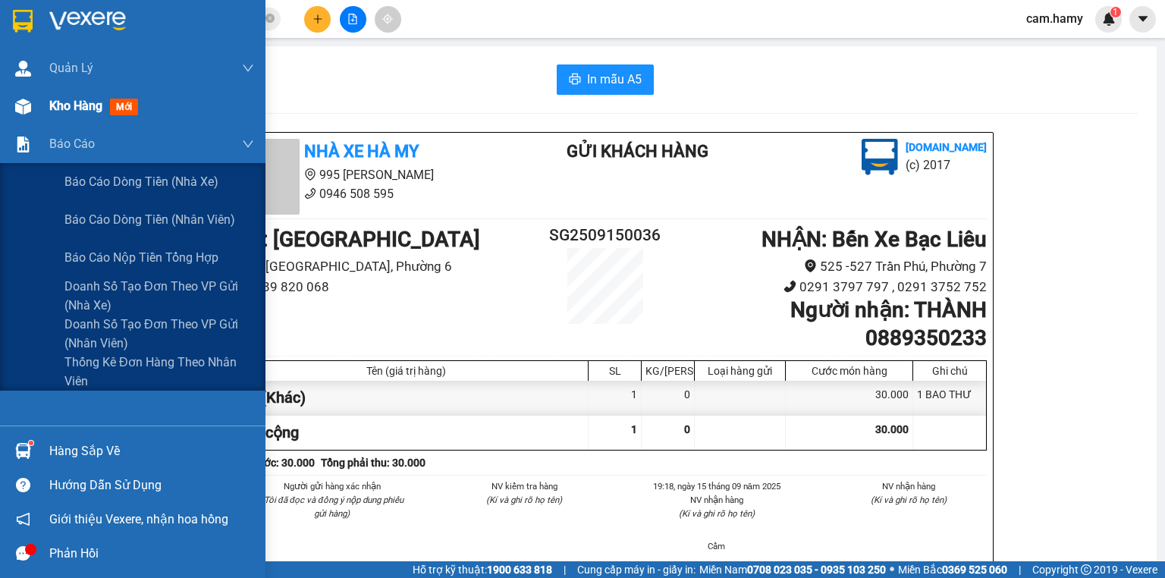
click at [39, 105] on div "Kho hàng mới" at bounding box center [132, 106] width 265 height 38
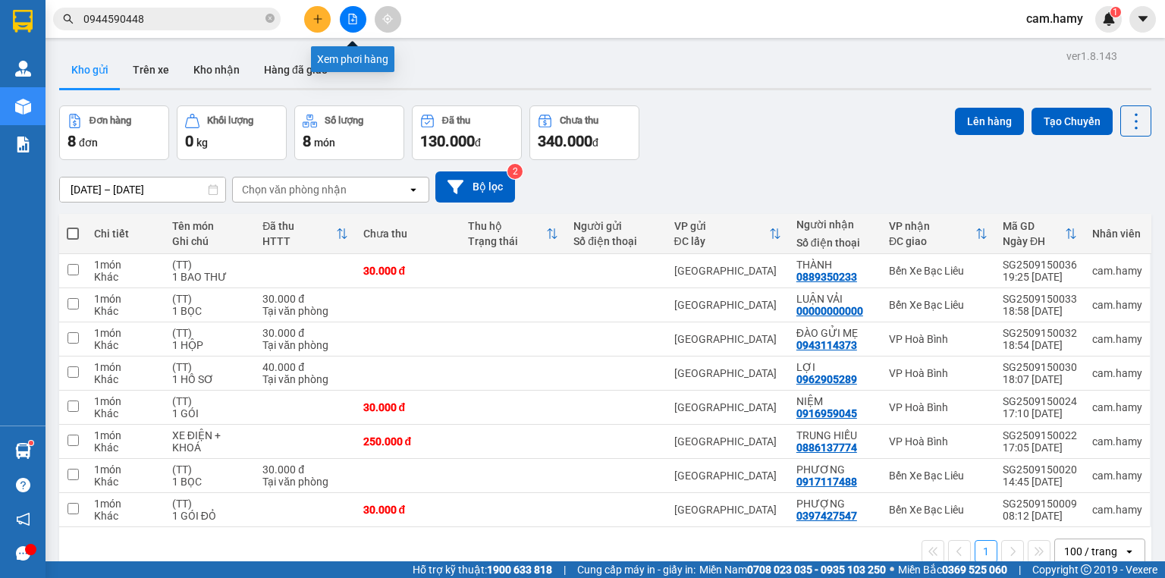
click at [355, 15] on icon "file-add" at bounding box center [353, 19] width 8 height 11
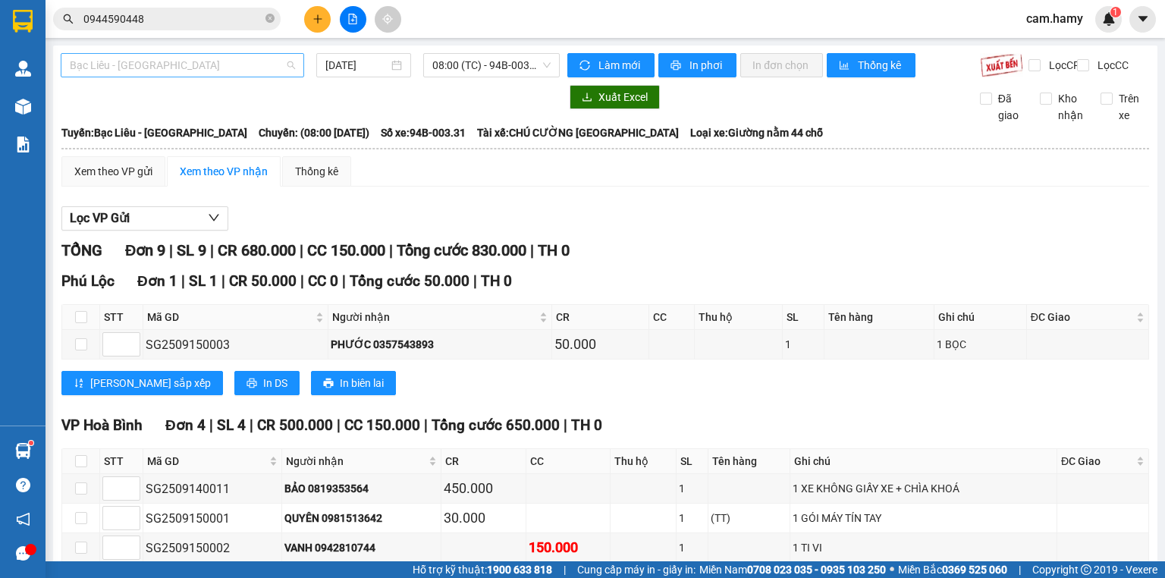
click at [215, 68] on span "Bạc Liêu - [GEOGRAPHIC_DATA]" at bounding box center [182, 65] width 225 height 23
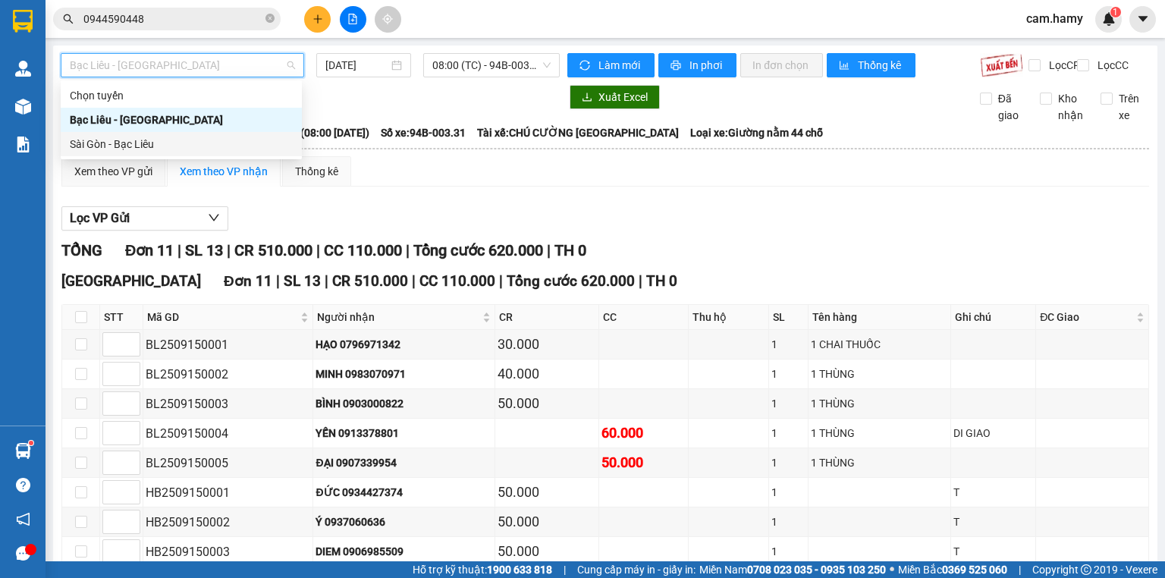
click at [170, 144] on div "Sài Gòn - Bạc Liêu" at bounding box center [181, 144] width 223 height 17
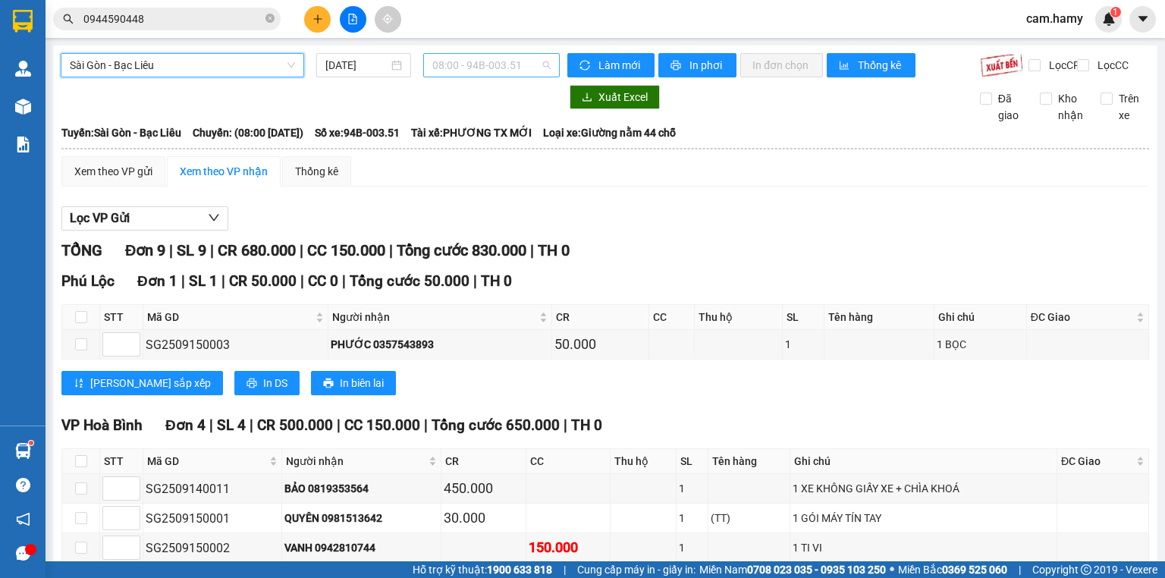
click at [441, 71] on span "08:00 - 94B-003.51" at bounding box center [491, 65] width 119 height 23
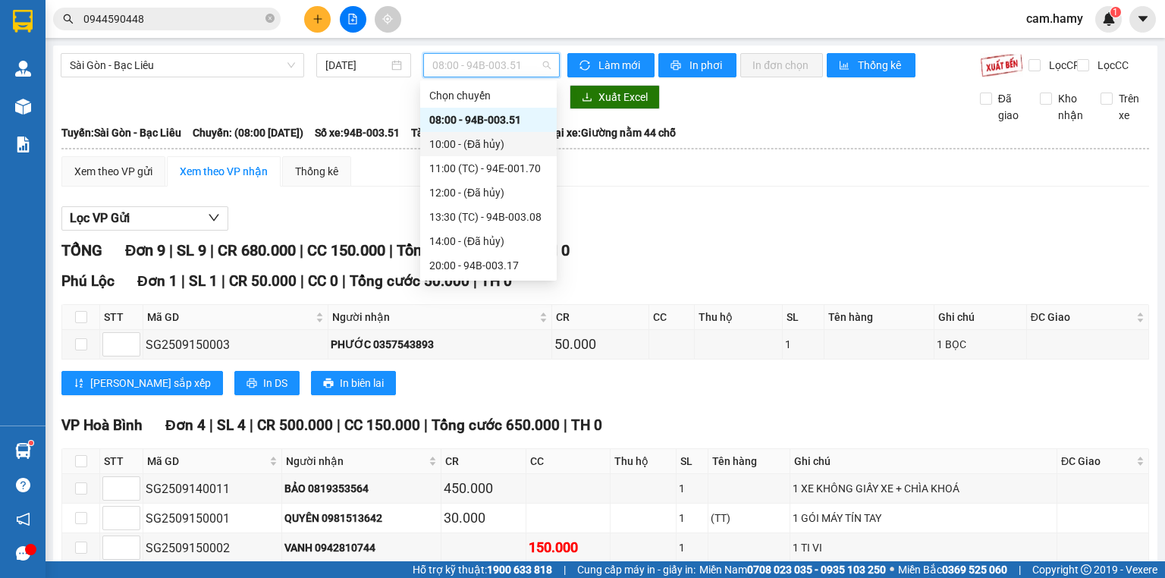
scroll to position [24, 0]
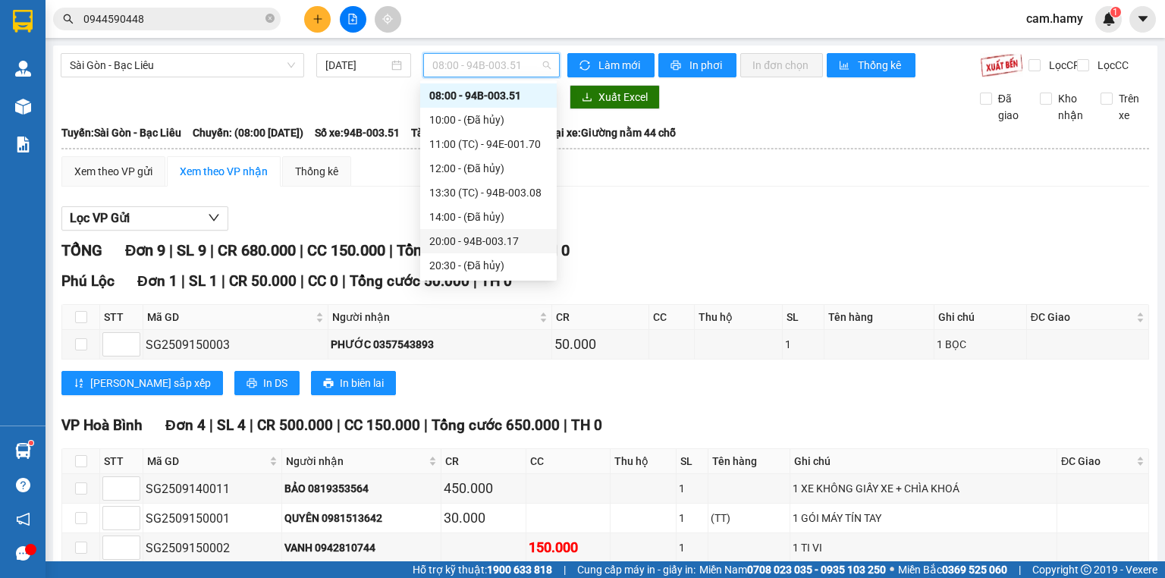
click at [516, 240] on div "20:00 - 94B-003.17" at bounding box center [488, 241] width 118 height 17
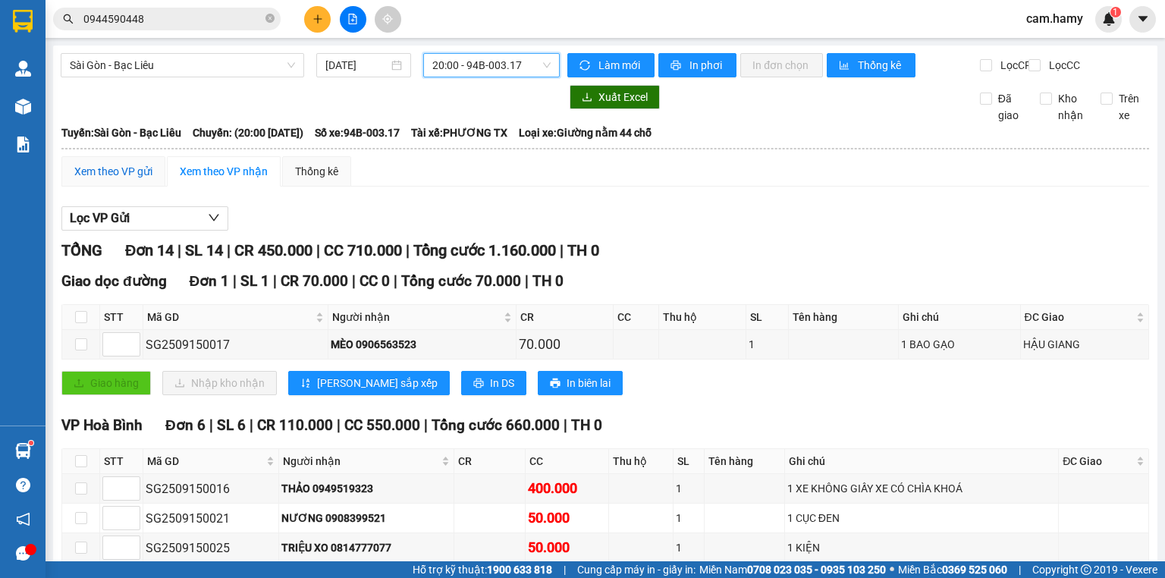
click at [129, 180] on div "Xem theo VP gửi" at bounding box center [113, 171] width 78 height 17
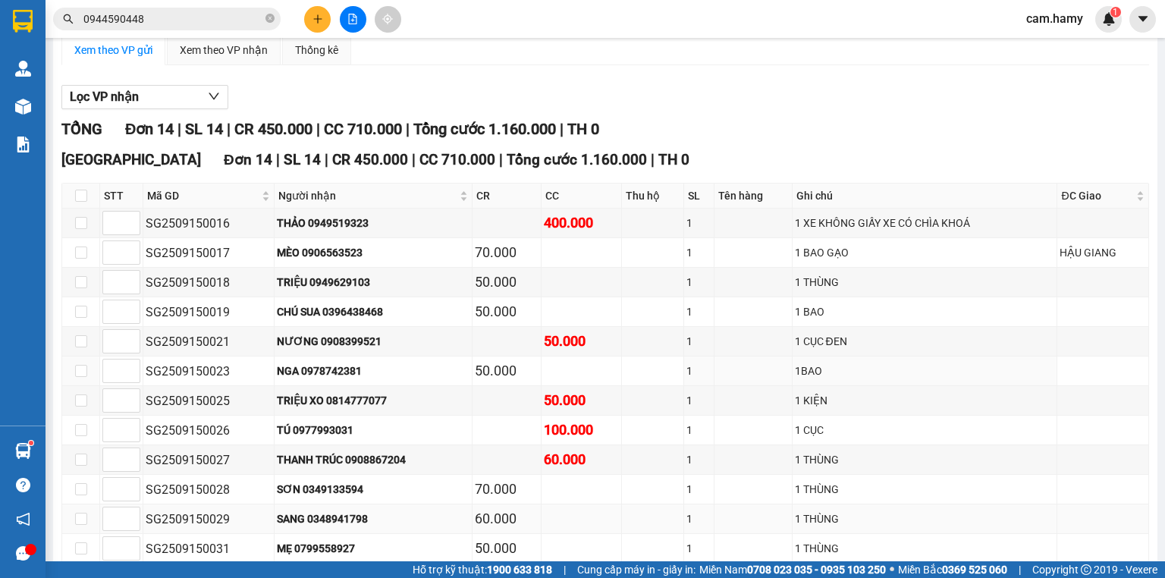
scroll to position [266, 0]
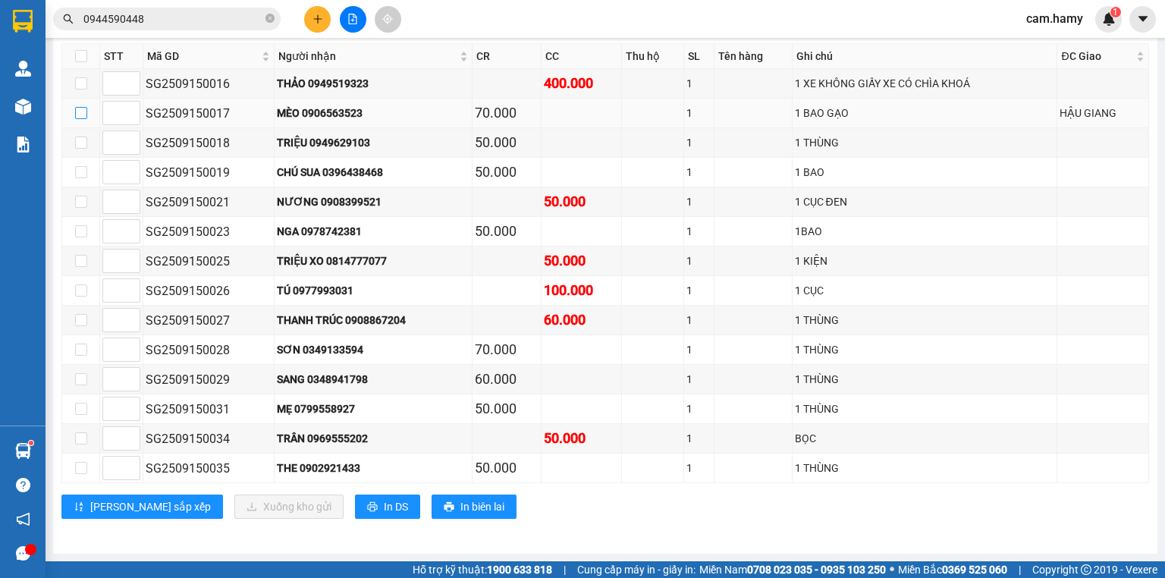
click at [80, 119] on input "checkbox" at bounding box center [81, 113] width 12 height 12
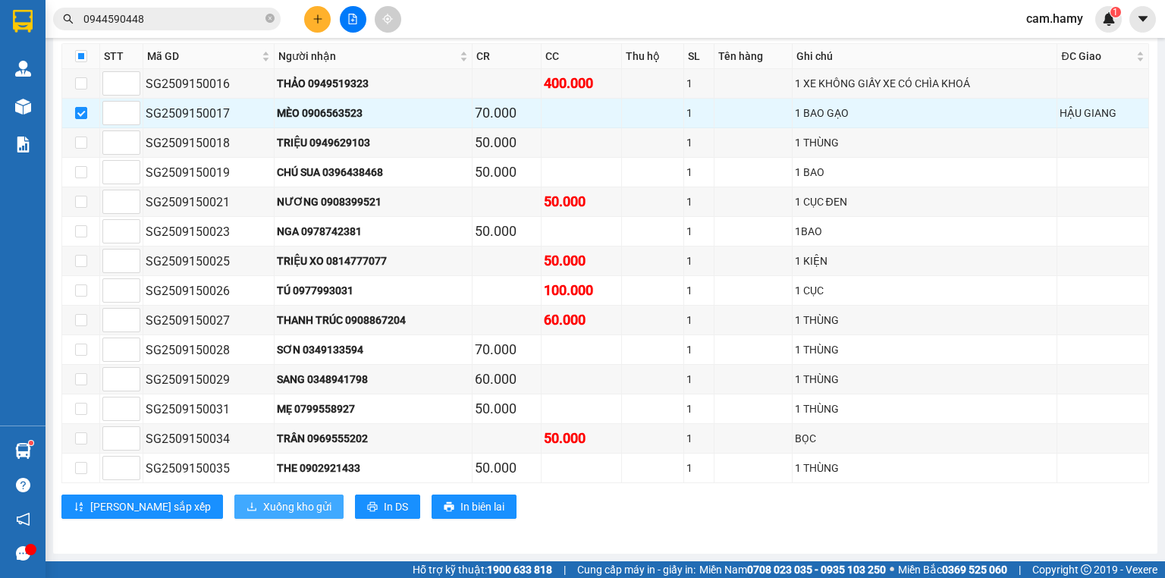
click at [268, 500] on button "Xuống kho gửi" at bounding box center [288, 506] width 109 height 24
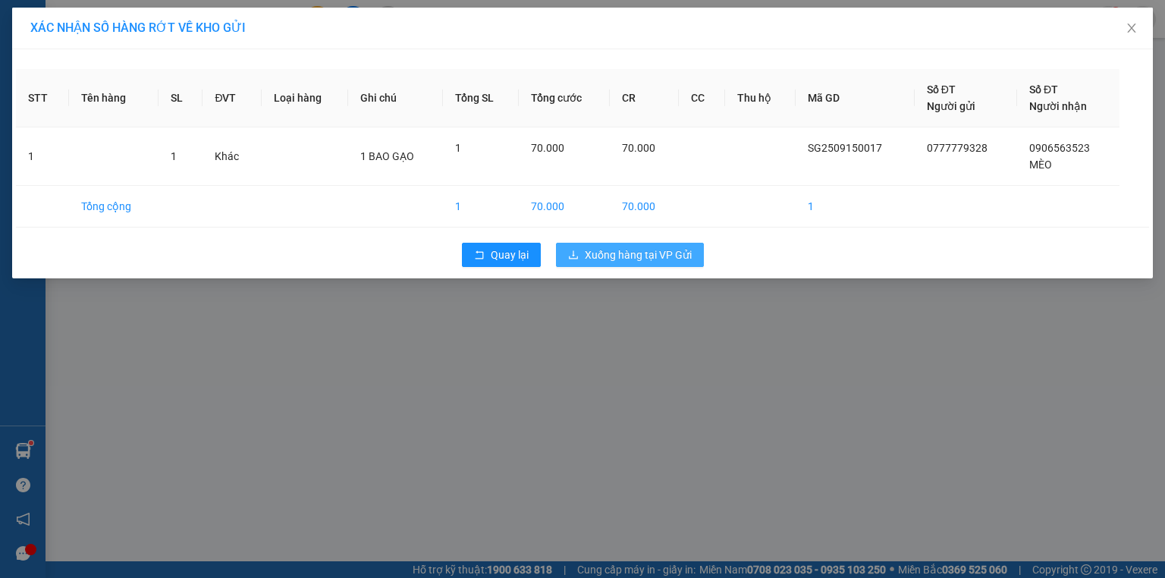
click at [585, 251] on span "Xuống hàng tại VP Gửi" at bounding box center [638, 254] width 107 height 17
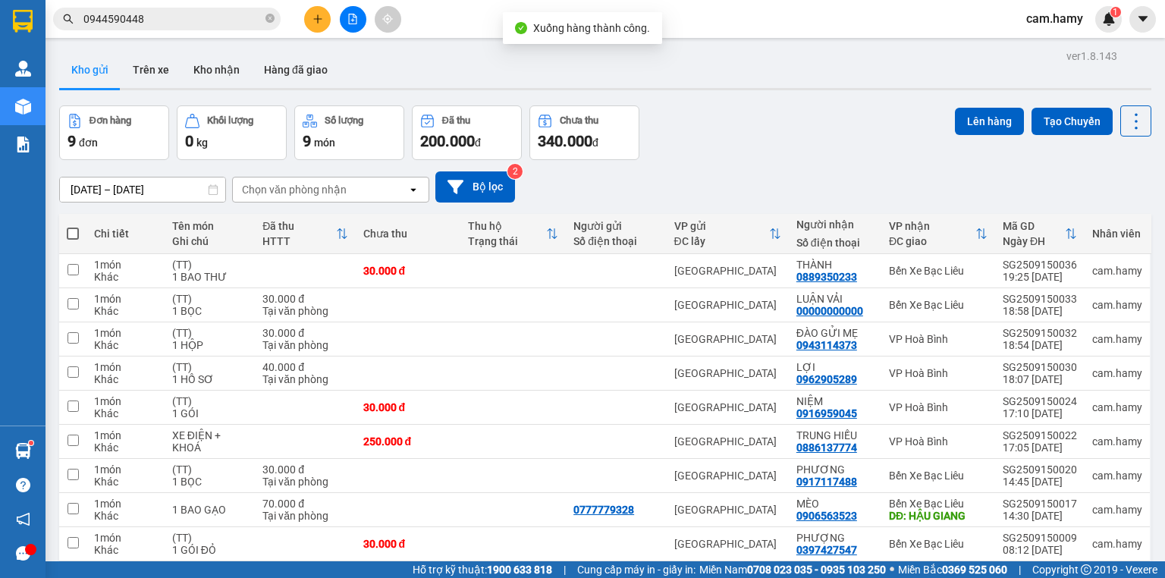
click at [358, 15] on button at bounding box center [353, 19] width 27 height 27
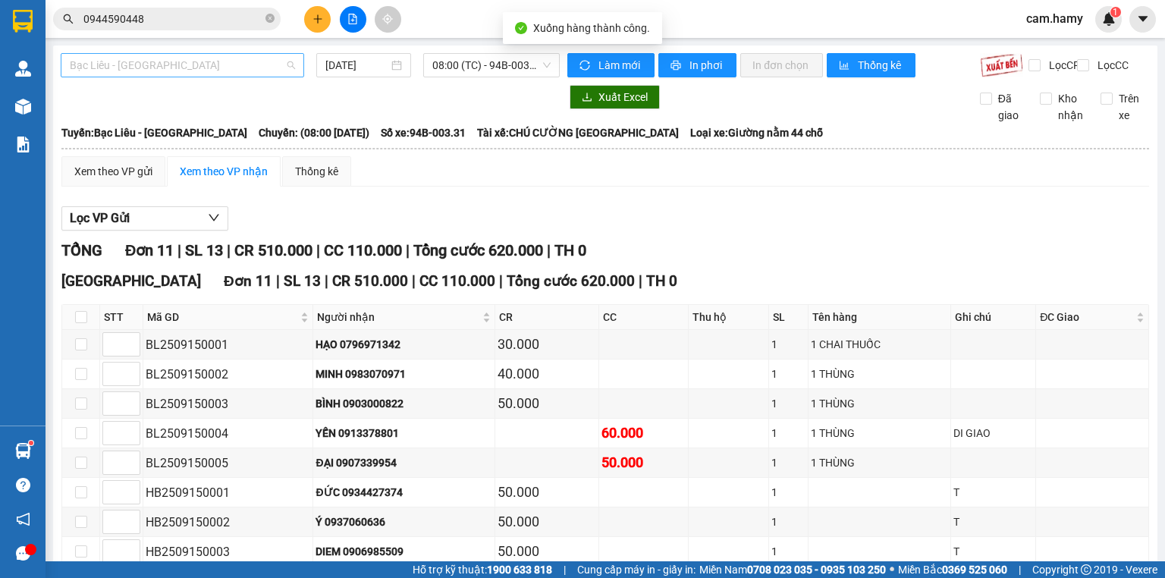
click at [159, 61] on span "Bạc Liêu - [GEOGRAPHIC_DATA]" at bounding box center [182, 65] width 225 height 23
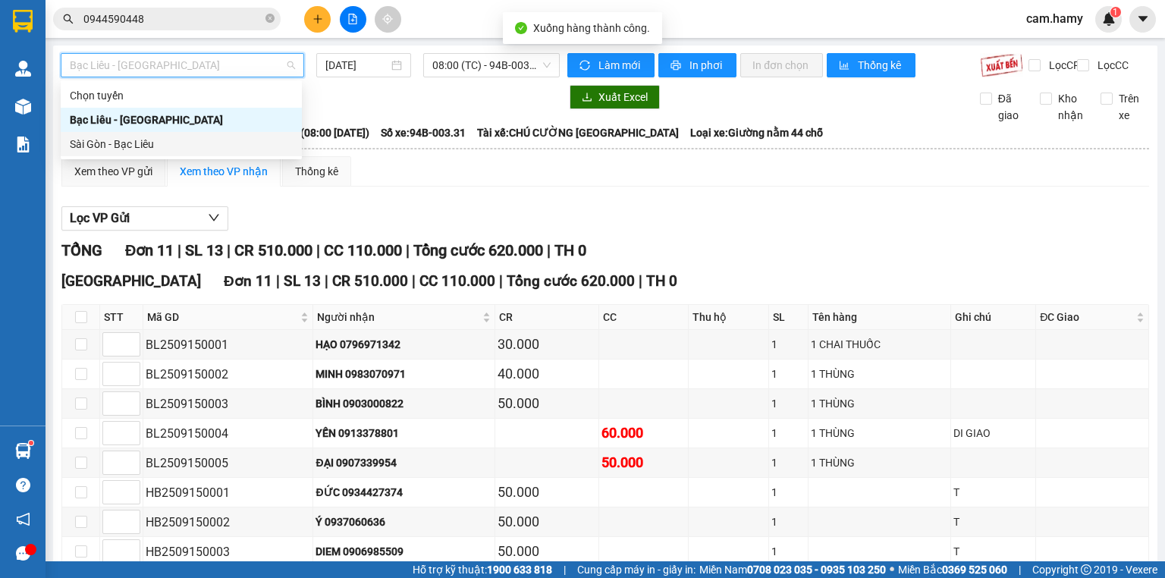
click at [121, 149] on div "Sài Gòn - Bạc Liêu" at bounding box center [181, 144] width 223 height 17
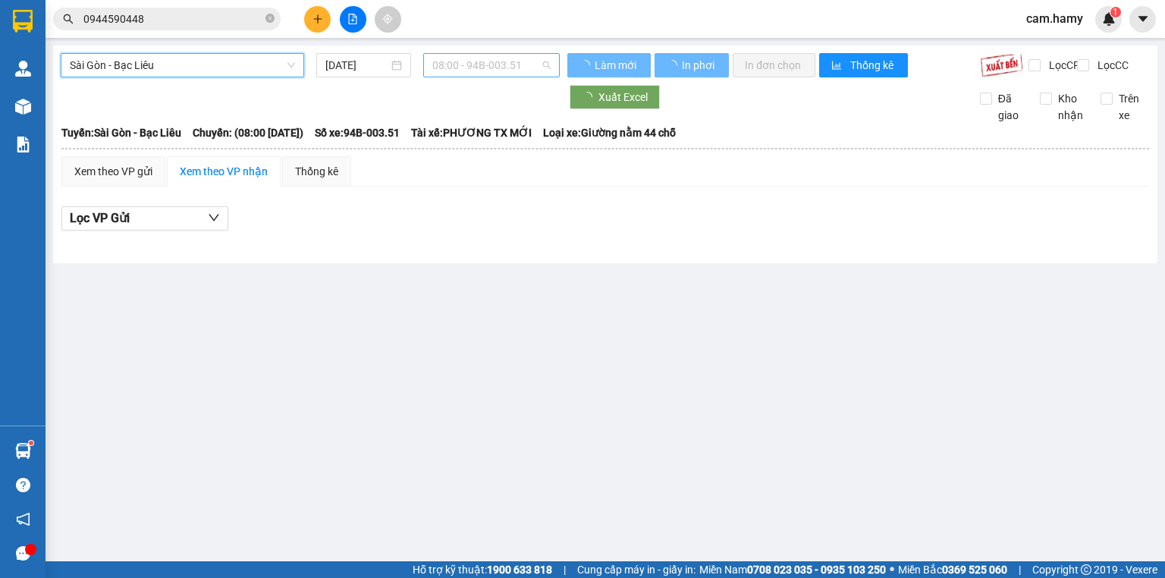
click at [505, 67] on span "08:00 - 94B-003.51" at bounding box center [491, 65] width 119 height 23
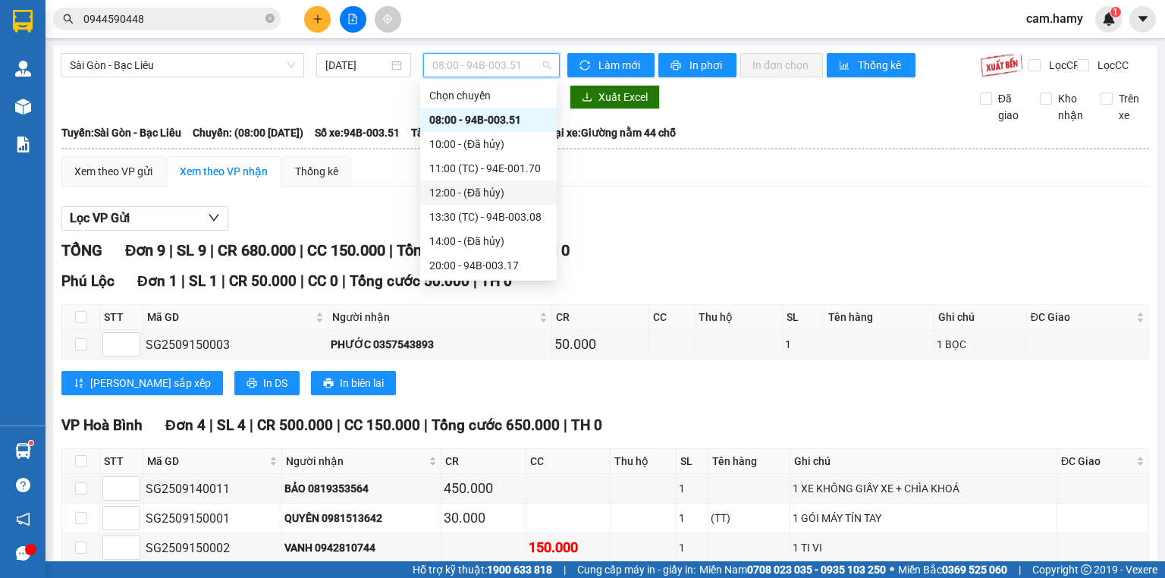
scroll to position [24, 0]
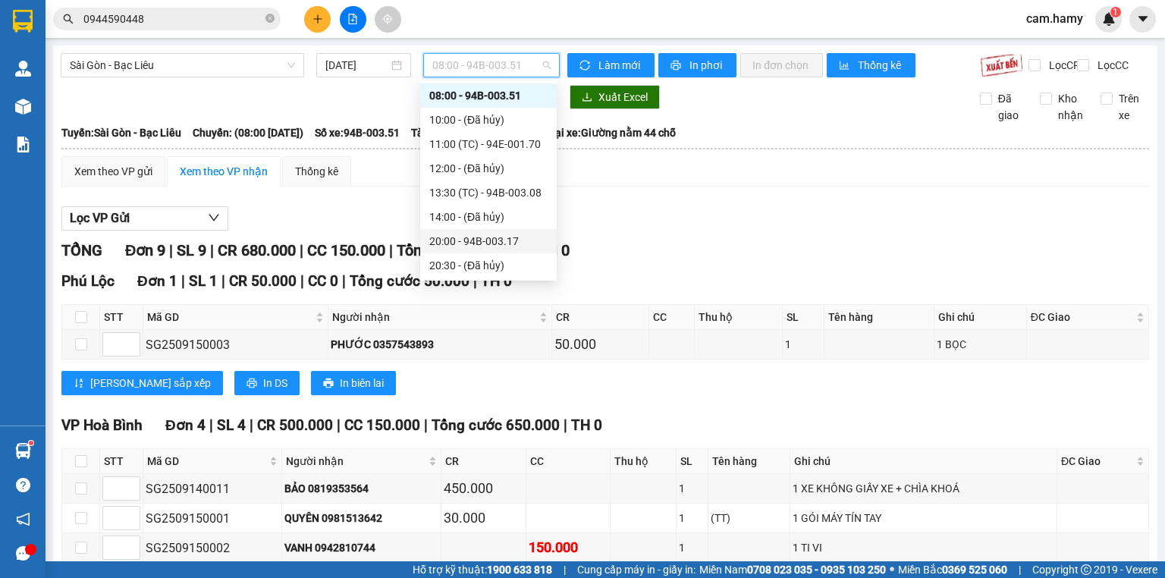
click at [507, 243] on div "20:00 - 94B-003.17" at bounding box center [488, 241] width 118 height 17
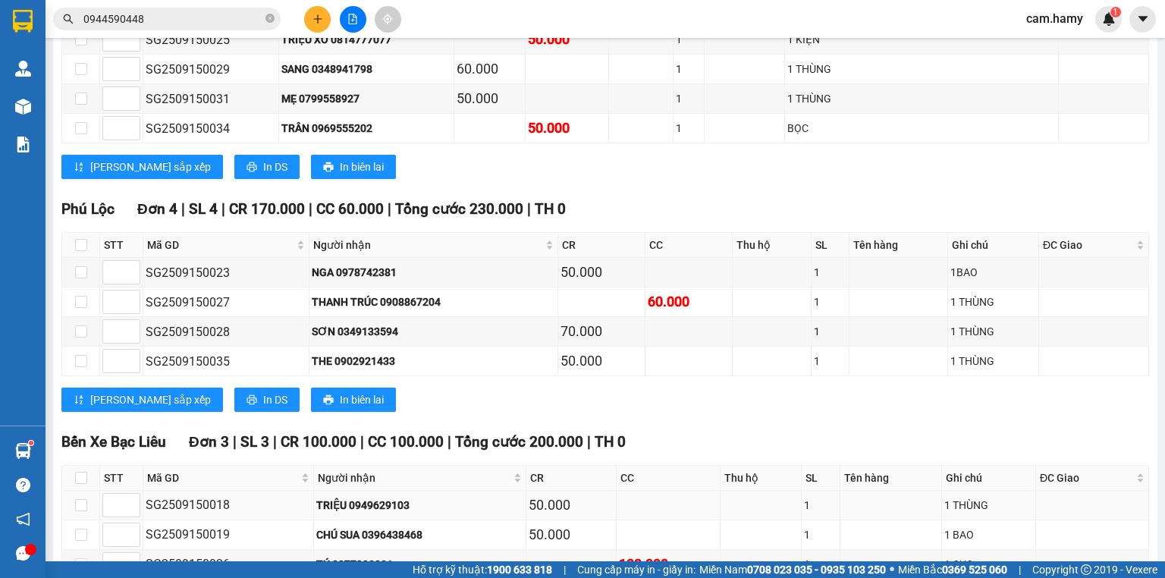
scroll to position [465, 0]
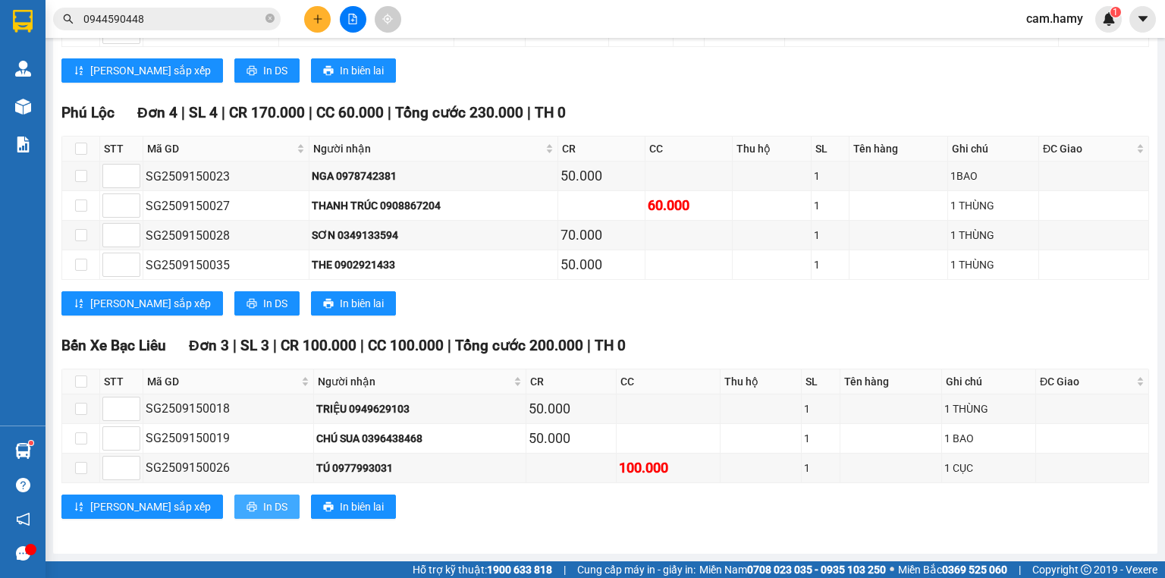
click at [263, 501] on span "In DS" at bounding box center [275, 506] width 24 height 17
click at [263, 306] on span "In DS" at bounding box center [275, 303] width 24 height 17
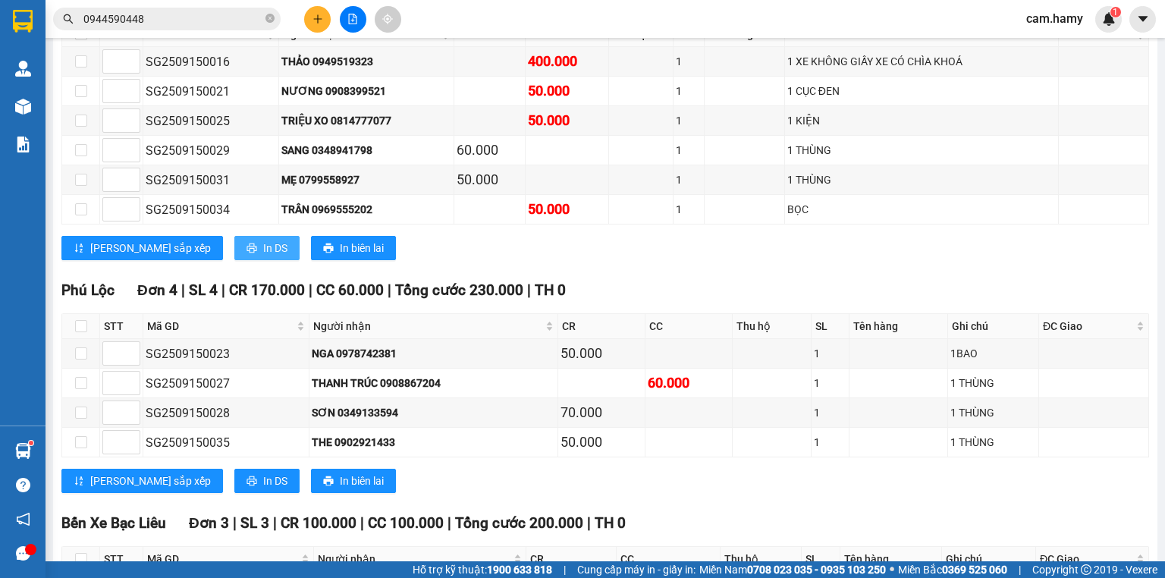
click at [234, 255] on button "In DS" at bounding box center [266, 248] width 65 height 24
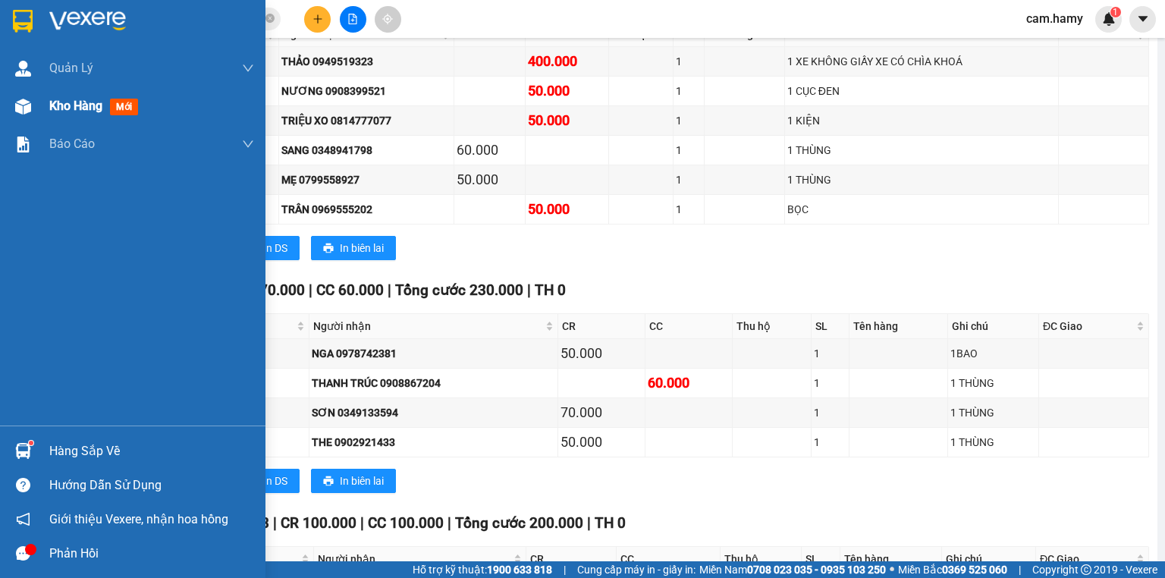
click at [44, 97] on div "Kho hàng mới" at bounding box center [132, 106] width 265 height 38
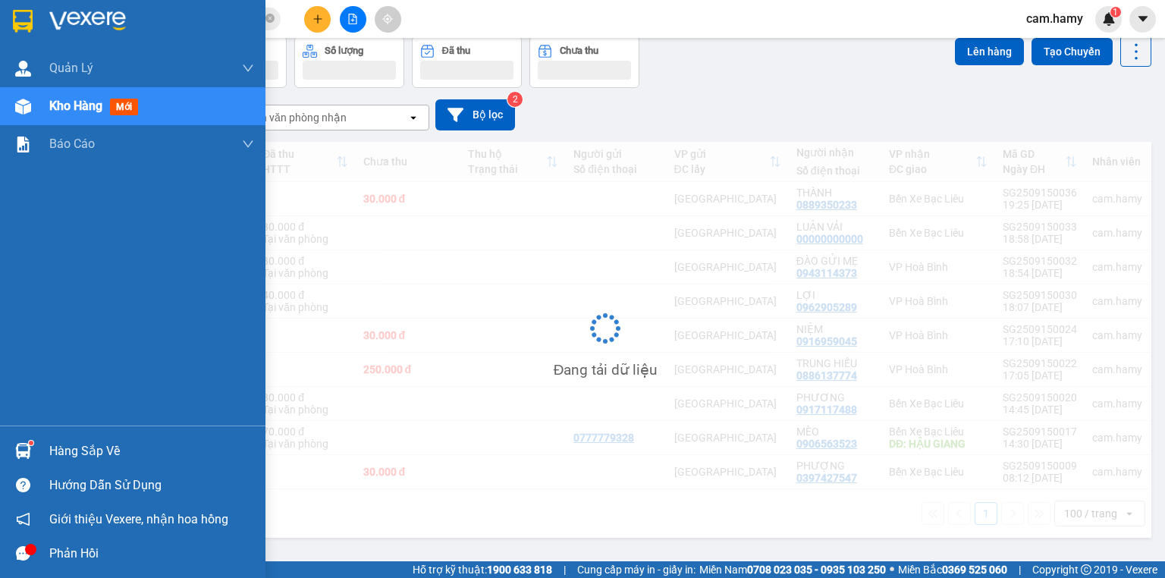
scroll to position [70, 0]
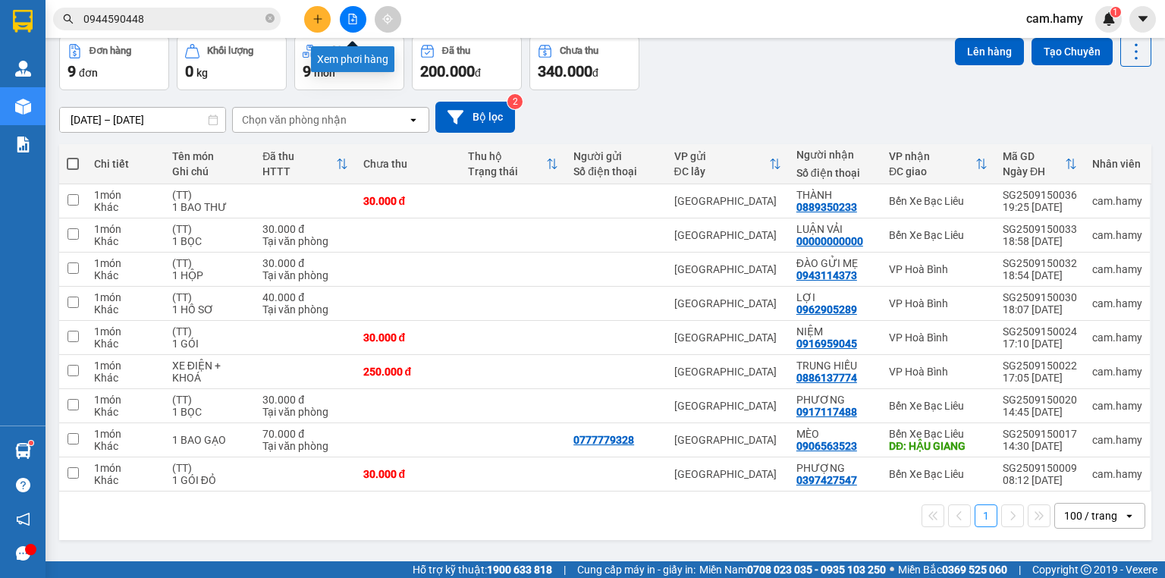
click at [352, 23] on button at bounding box center [353, 19] width 27 height 27
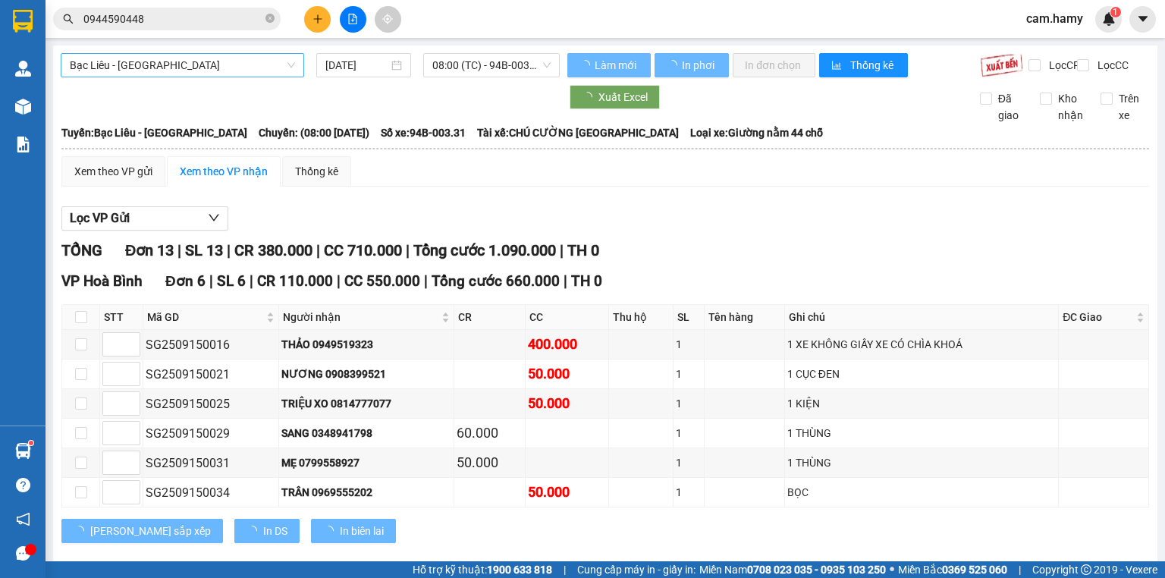
click at [219, 59] on span "Bạc Liêu - [GEOGRAPHIC_DATA]" at bounding box center [182, 65] width 225 height 23
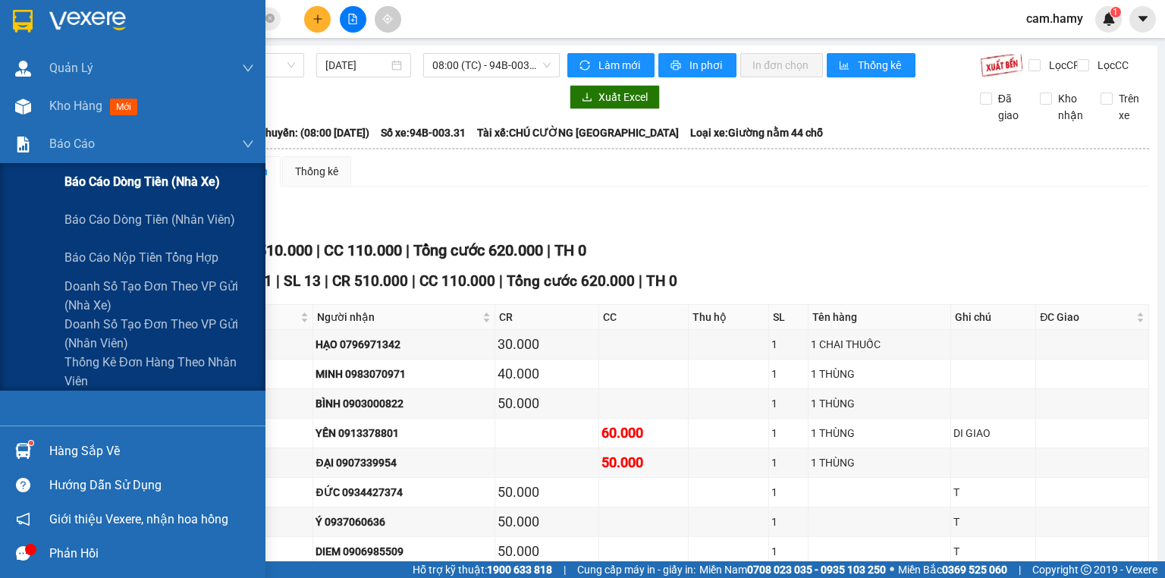
click at [58, 183] on div "Báo cáo dòng tiền (nhà xe)" at bounding box center [132, 182] width 265 height 38
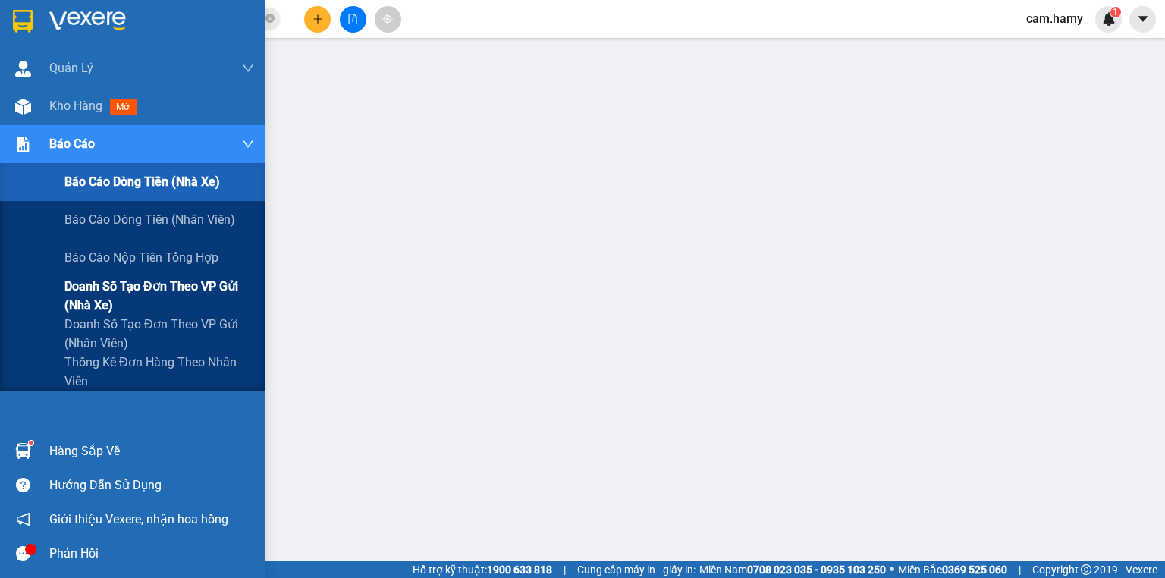
click at [109, 297] on span "Doanh số tạo đơn theo VP gửi (nhà xe)" at bounding box center [159, 296] width 190 height 38
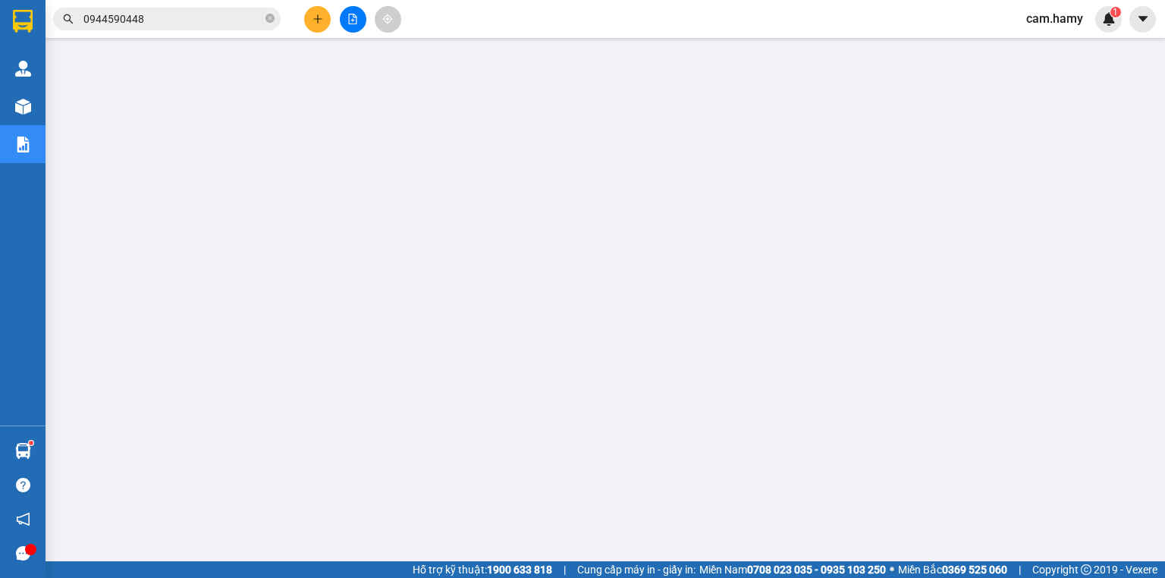
click at [343, 27] on button at bounding box center [353, 19] width 27 height 27
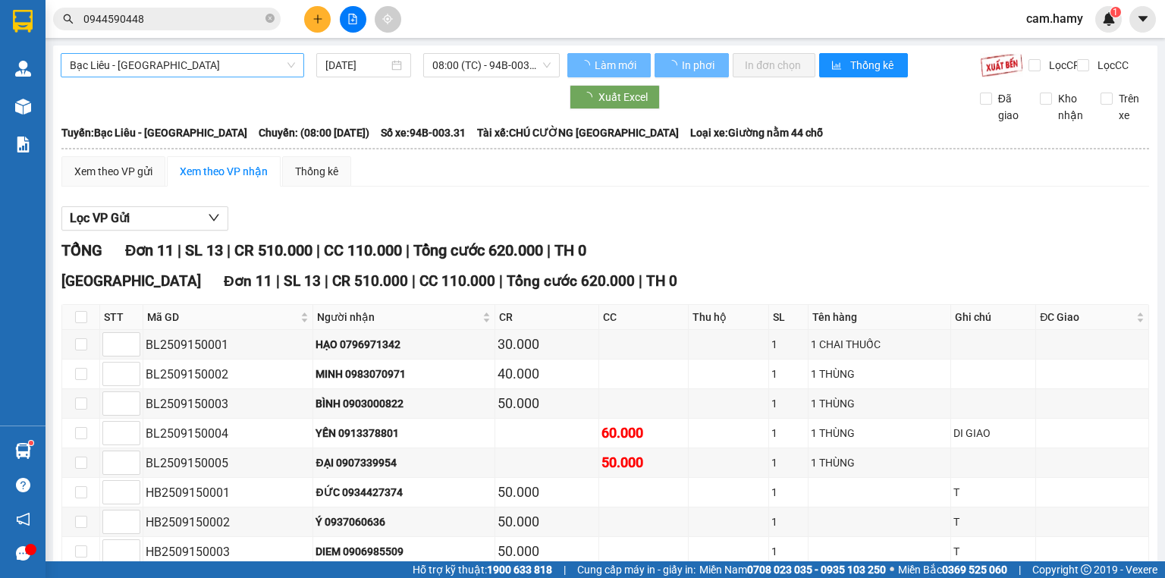
click at [187, 61] on span "Bạc Liêu - [GEOGRAPHIC_DATA]" at bounding box center [182, 65] width 225 height 23
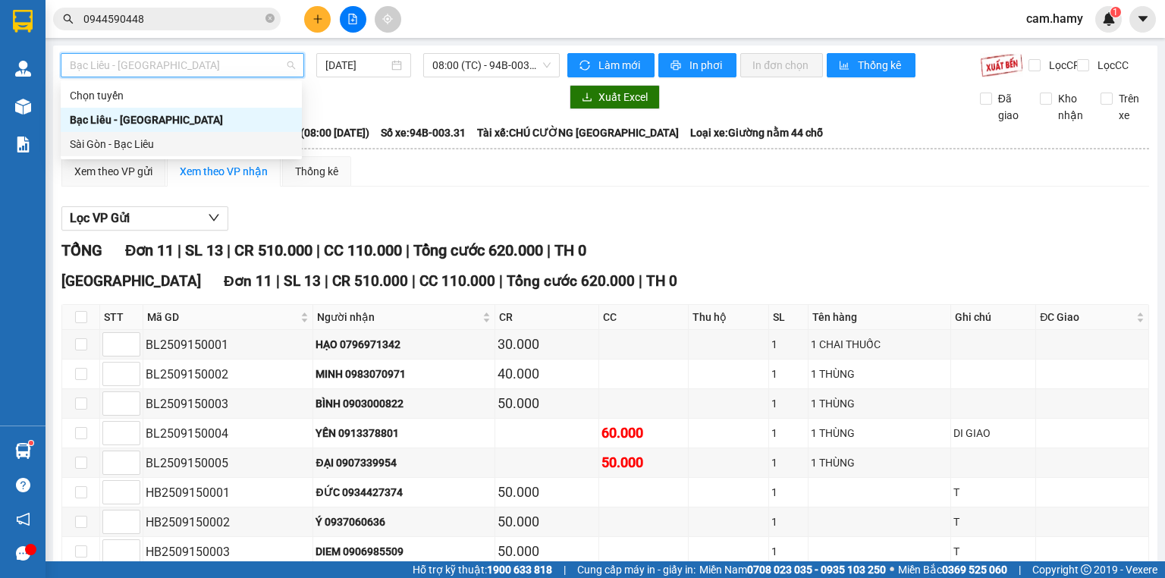
click at [121, 138] on div "Sài Gòn - Bạc Liêu" at bounding box center [181, 144] width 223 height 17
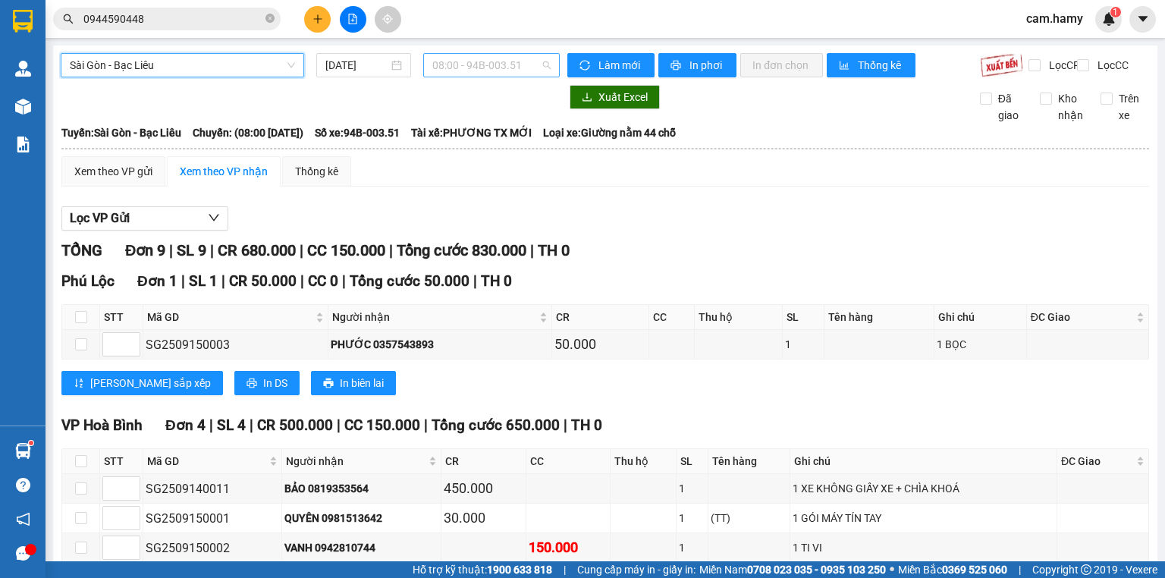
click at [441, 75] on span "08:00 - 94B-003.51" at bounding box center [491, 65] width 119 height 23
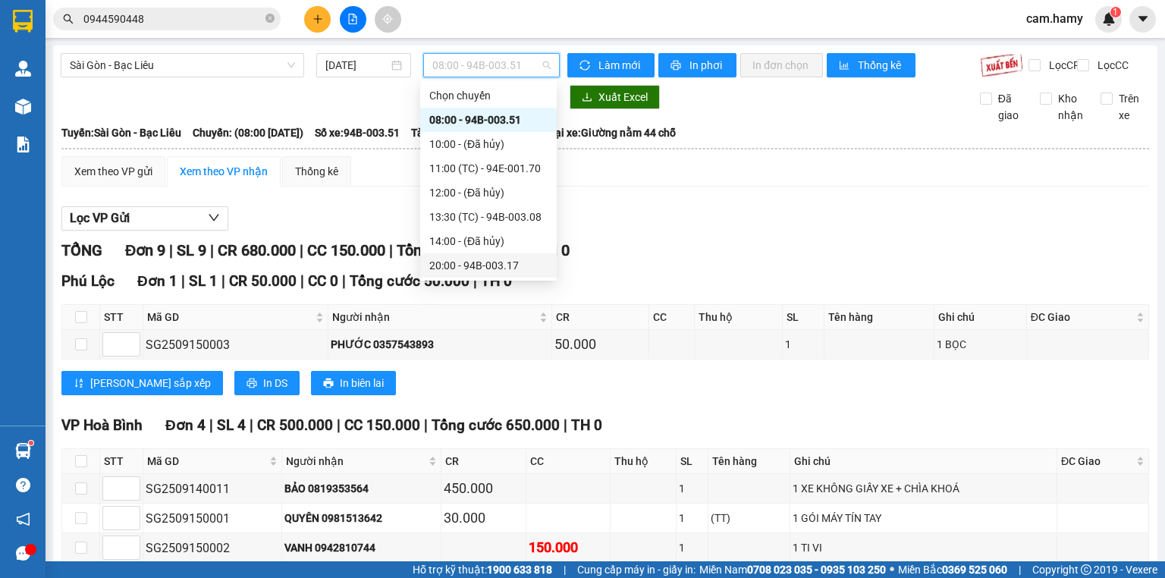
click at [494, 257] on div "20:00 - 94B-003.17" at bounding box center [488, 265] width 118 height 17
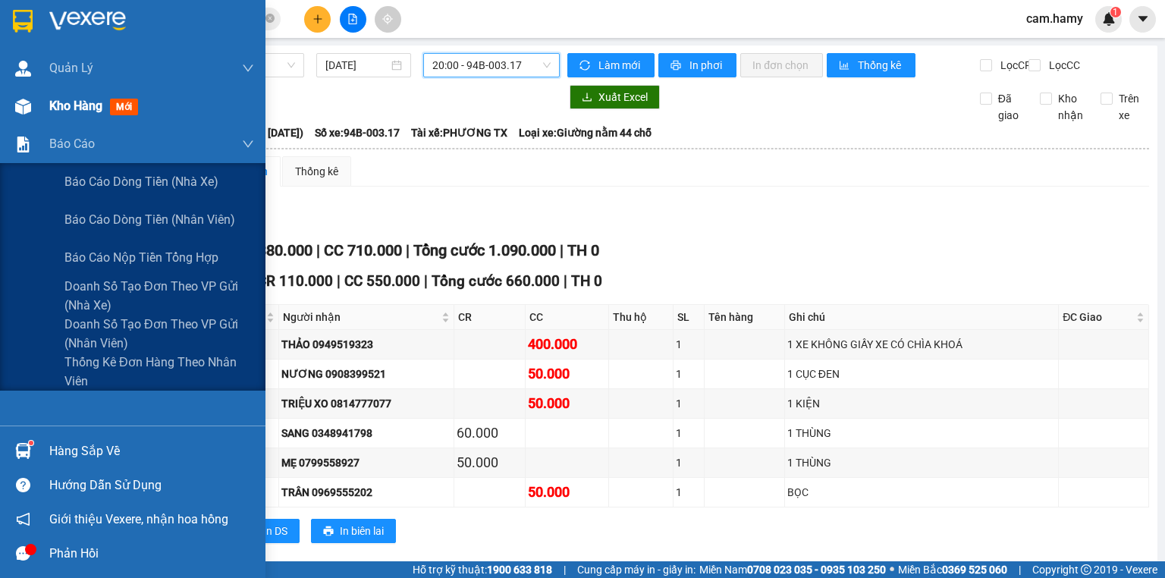
click at [52, 123] on div "Kho hàng mới" at bounding box center [151, 106] width 205 height 38
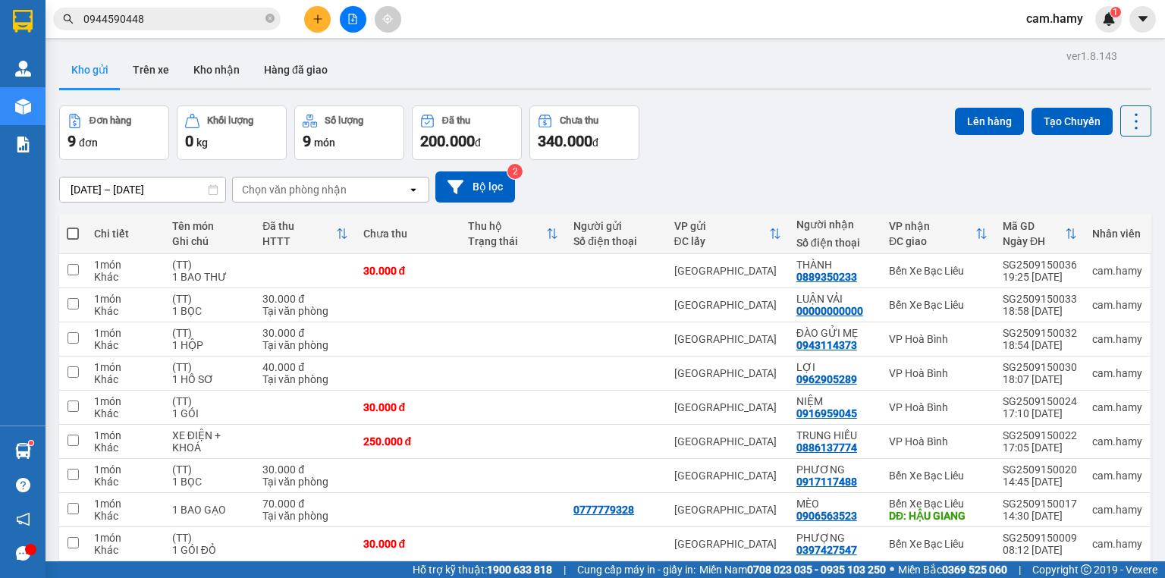
click at [82, 214] on th at bounding box center [72, 234] width 27 height 40
click at [73, 214] on th at bounding box center [72, 234] width 27 height 40
click at [73, 227] on span at bounding box center [73, 233] width 12 height 12
click at [73, 226] on input "checkbox" at bounding box center [73, 226] width 0 height 0
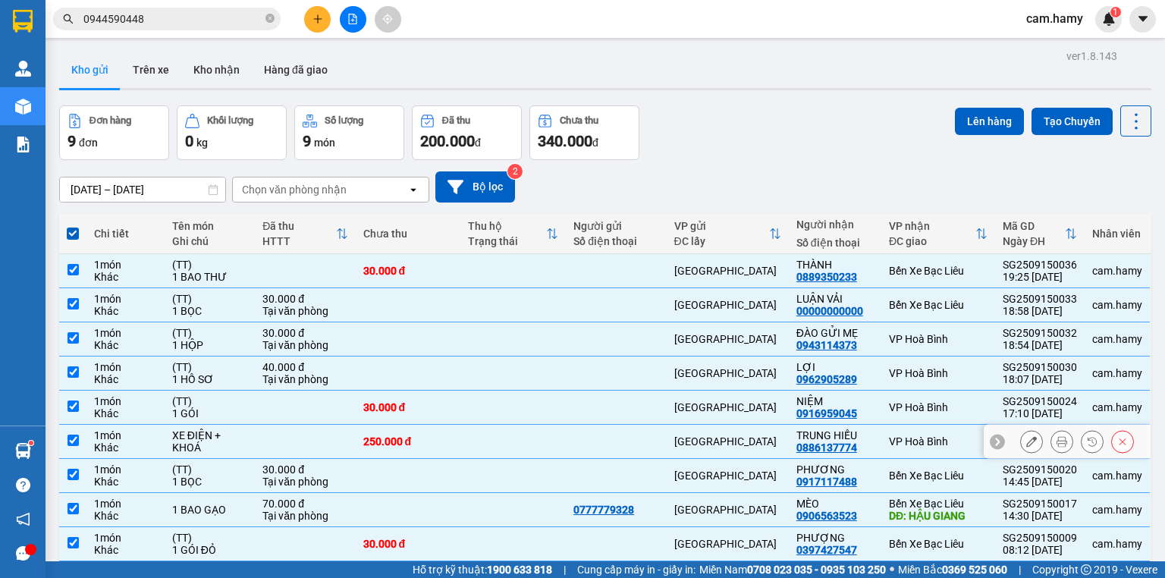
click at [363, 435] on div "250.000 đ" at bounding box center [408, 441] width 90 height 12
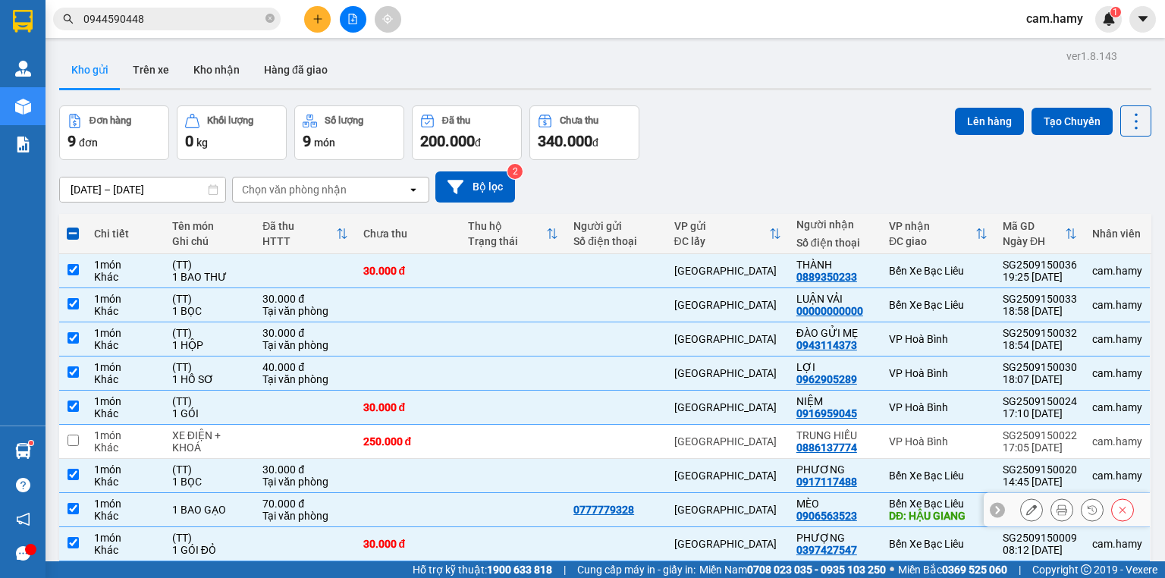
click at [929, 497] on div "Bến Xe Bạc Liêu" at bounding box center [938, 503] width 99 height 12
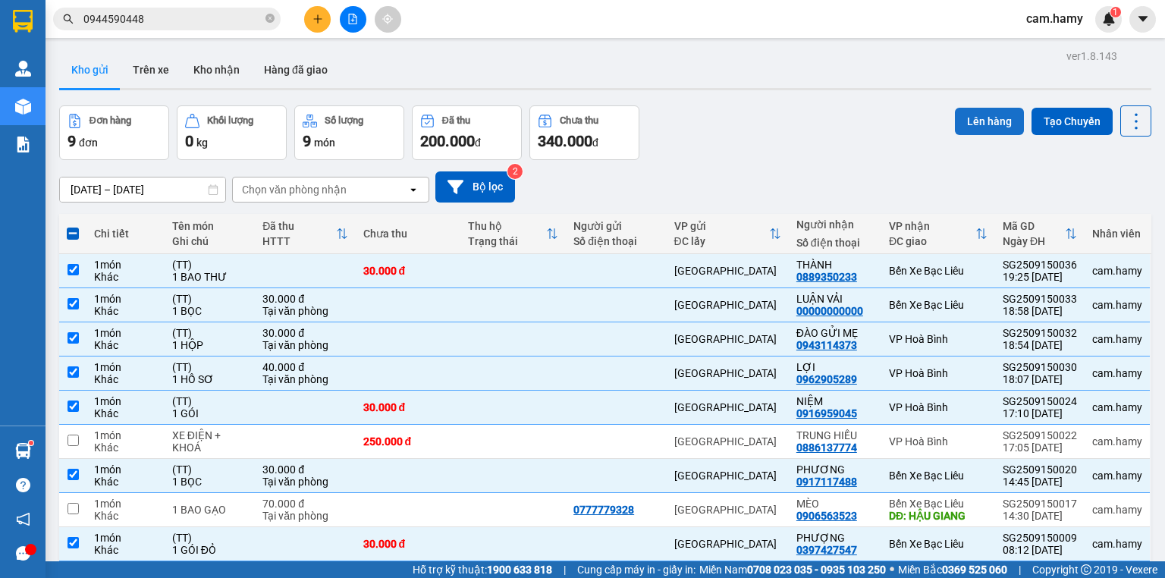
click at [987, 108] on button "Lên hàng" at bounding box center [989, 121] width 69 height 27
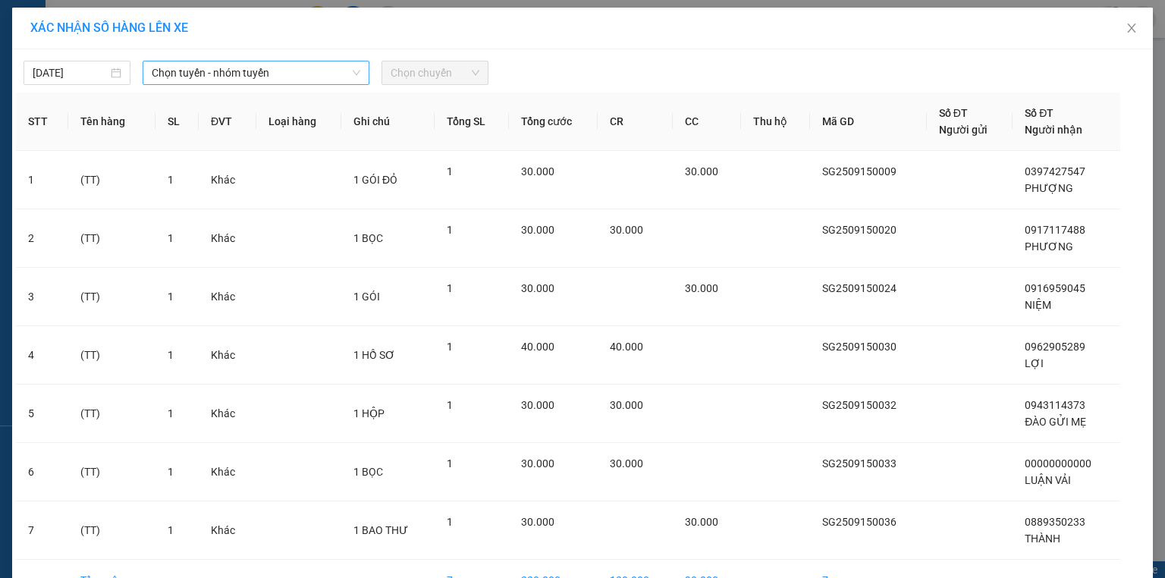
click at [274, 69] on span "Chọn tuyến - nhóm tuyến" at bounding box center [256, 72] width 209 height 23
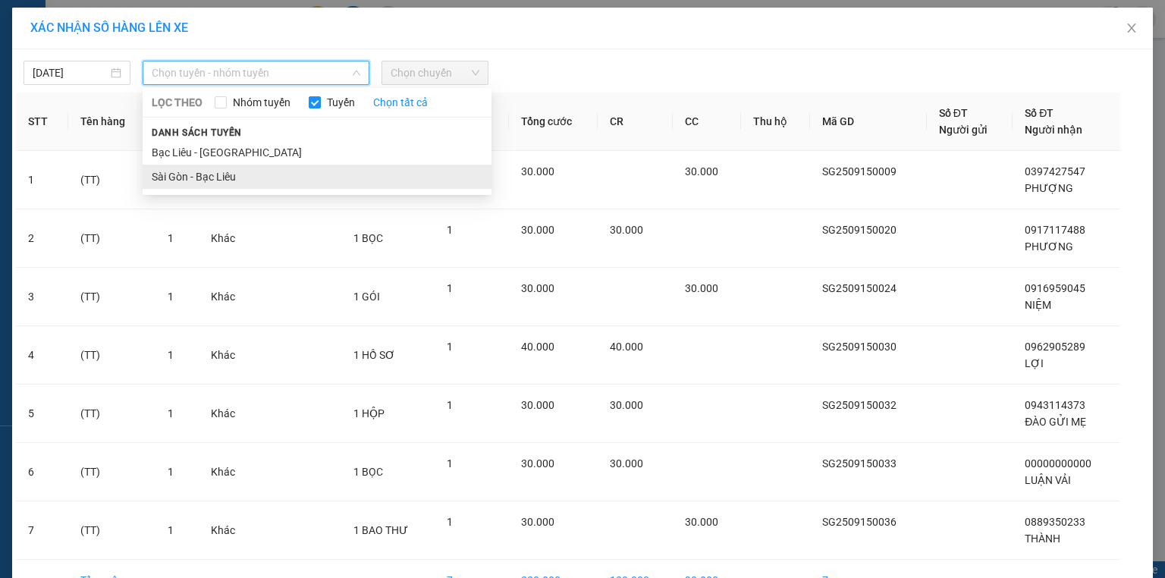
click at [238, 173] on li "Sài Gòn - Bạc Liêu" at bounding box center [317, 177] width 349 height 24
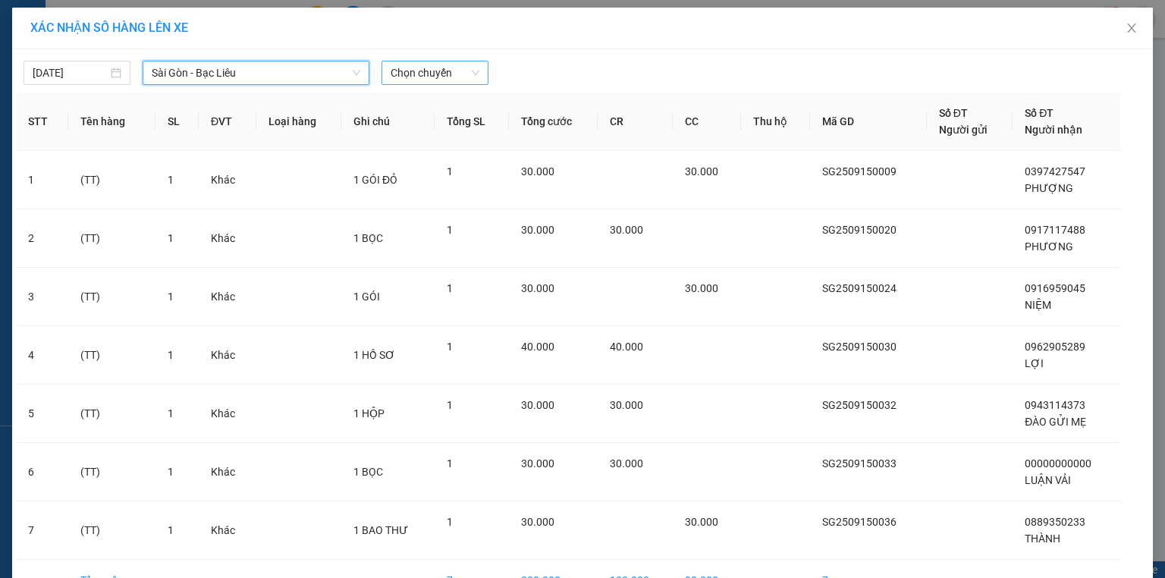
click at [417, 64] on span "Chọn chuyến" at bounding box center [435, 72] width 89 height 23
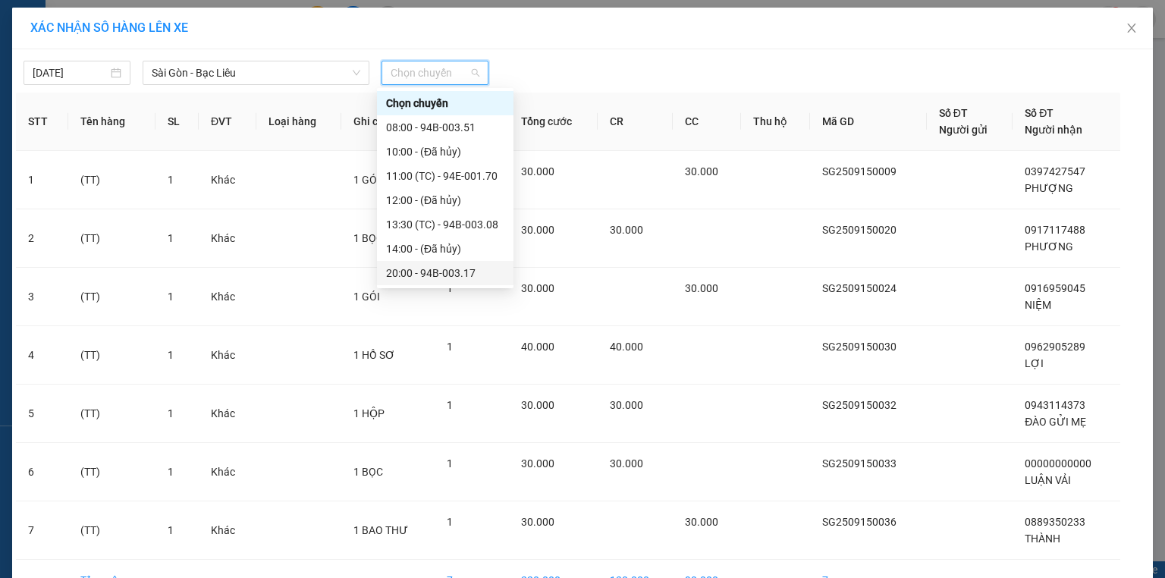
click at [457, 261] on div "20:00 - 94B-003.17" at bounding box center [445, 273] width 136 height 24
